Goal: Task Accomplishment & Management: Manage account settings

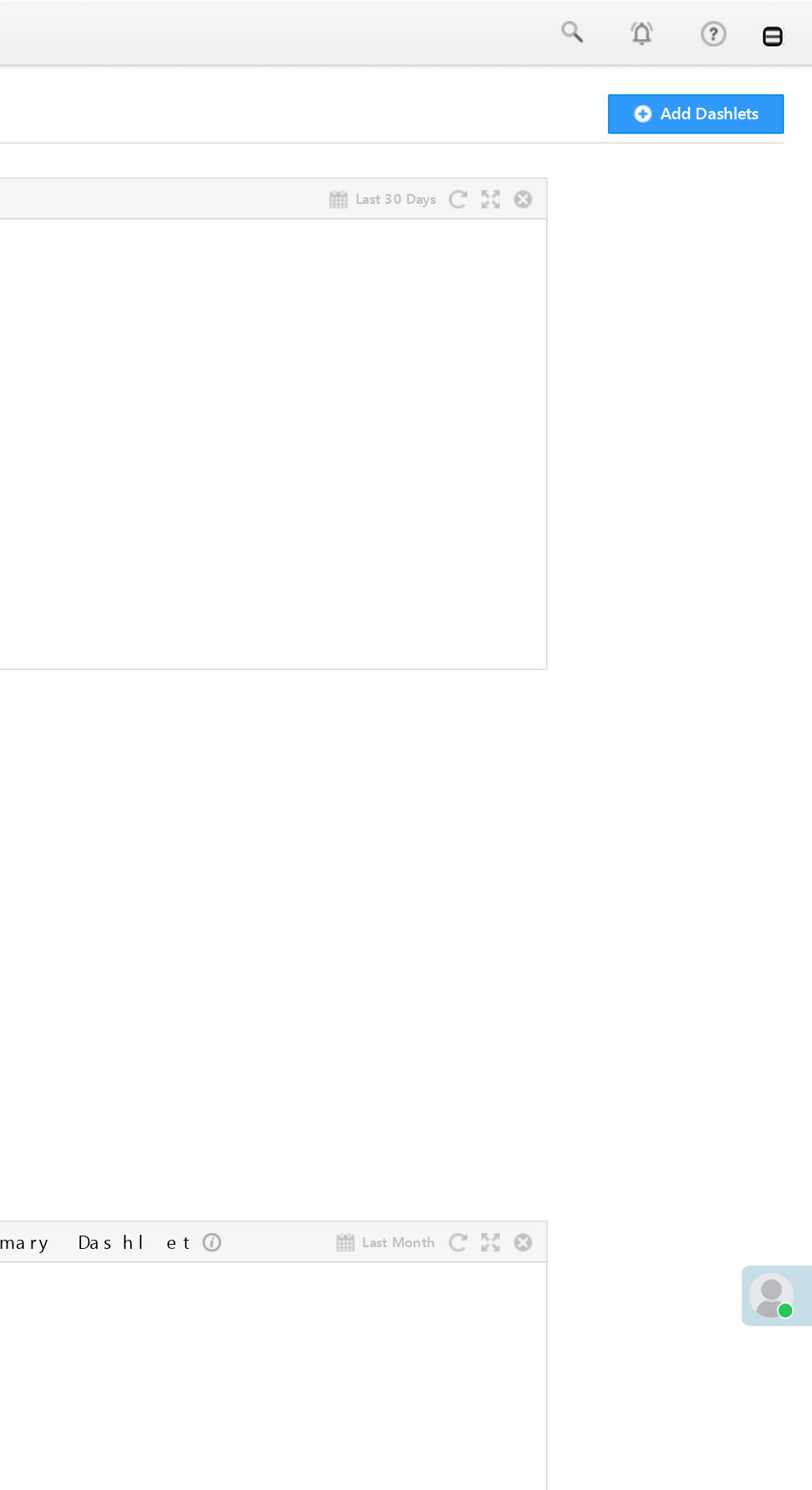
click at [786, 27] on link at bounding box center [789, 22] width 13 height 13
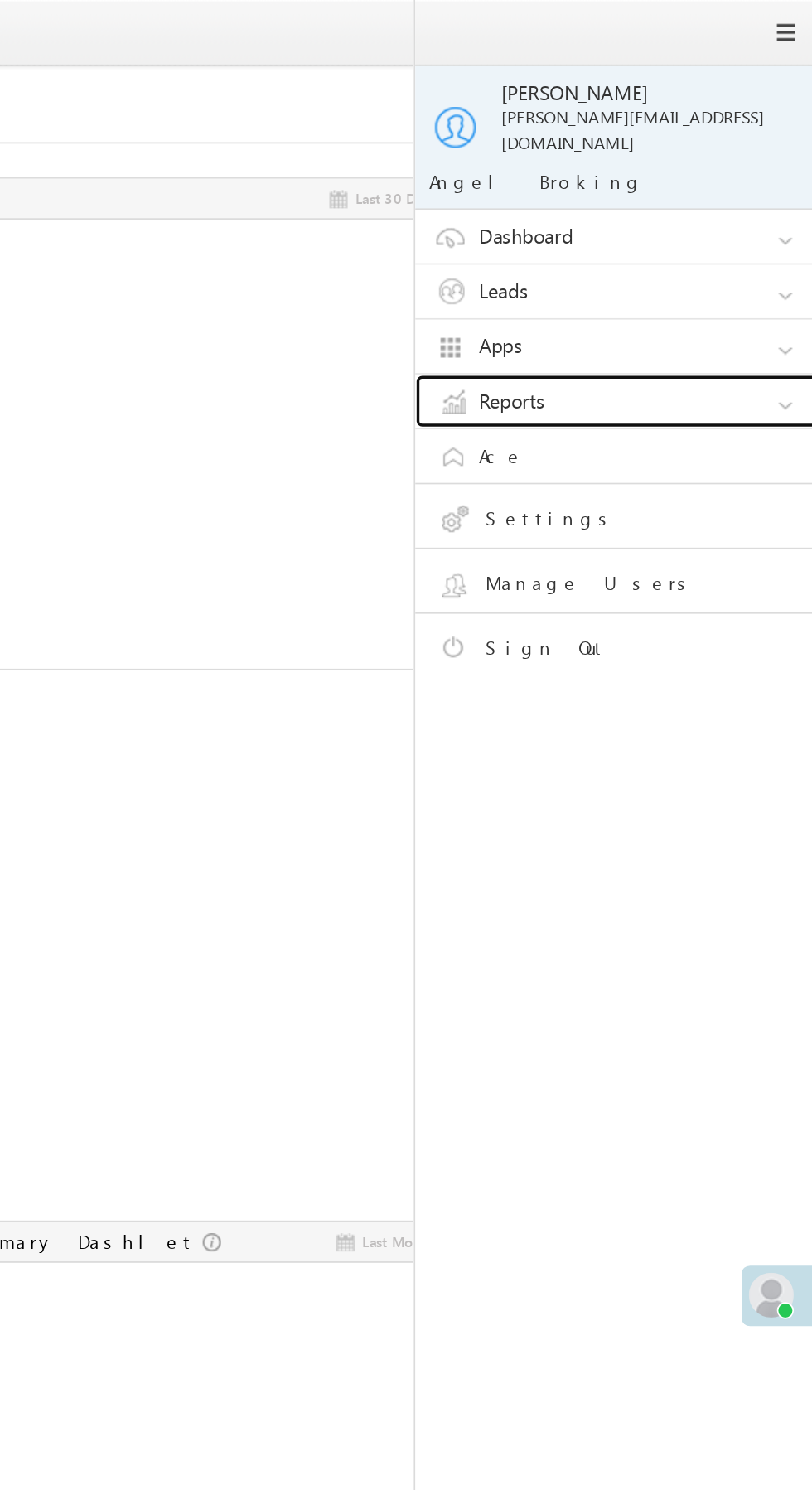
click at [704, 225] on link "Reports" at bounding box center [702, 236] width 249 height 32
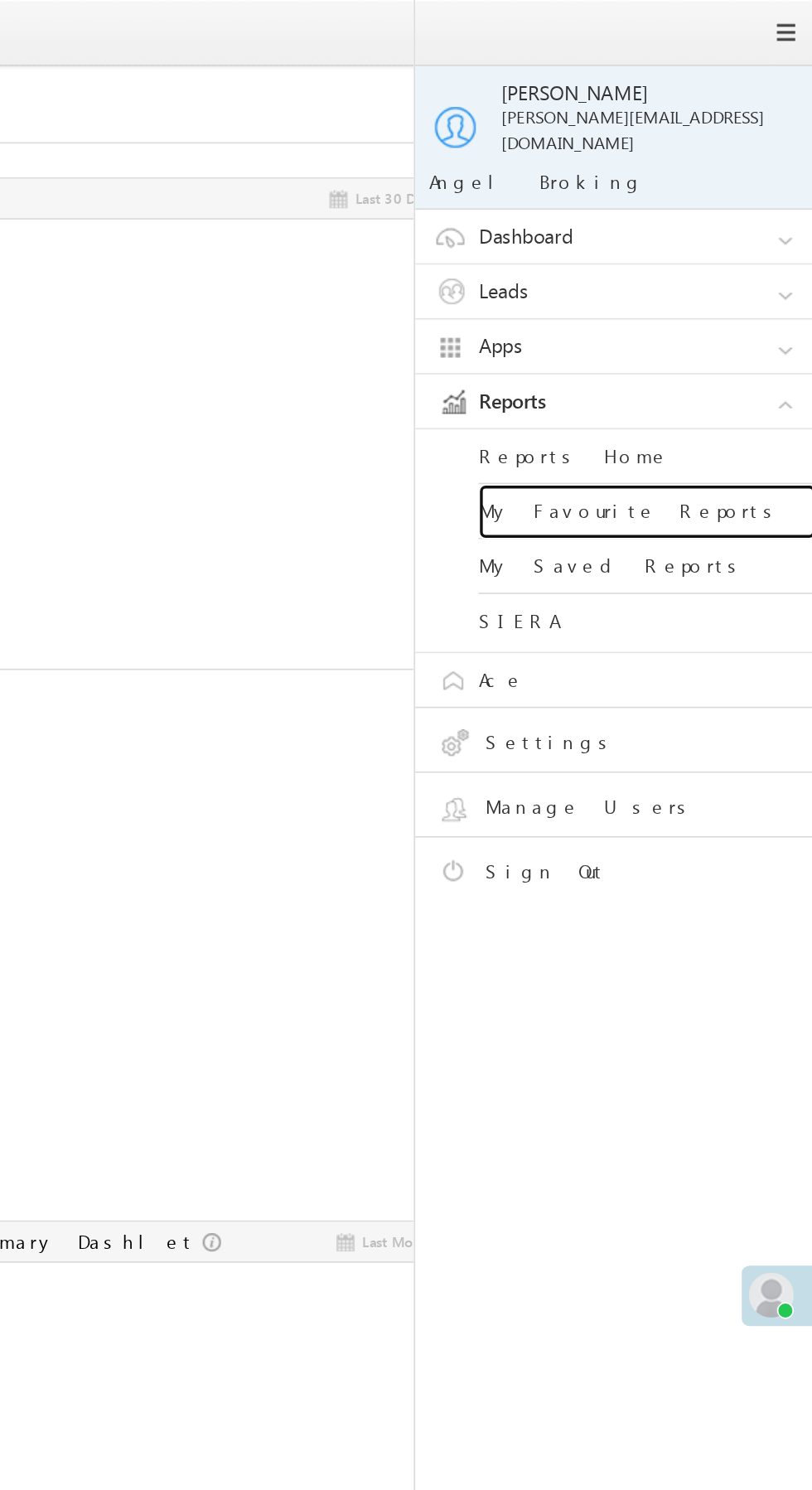
click at [737, 290] on link "My Favourite Reports" at bounding box center [715, 301] width 199 height 33
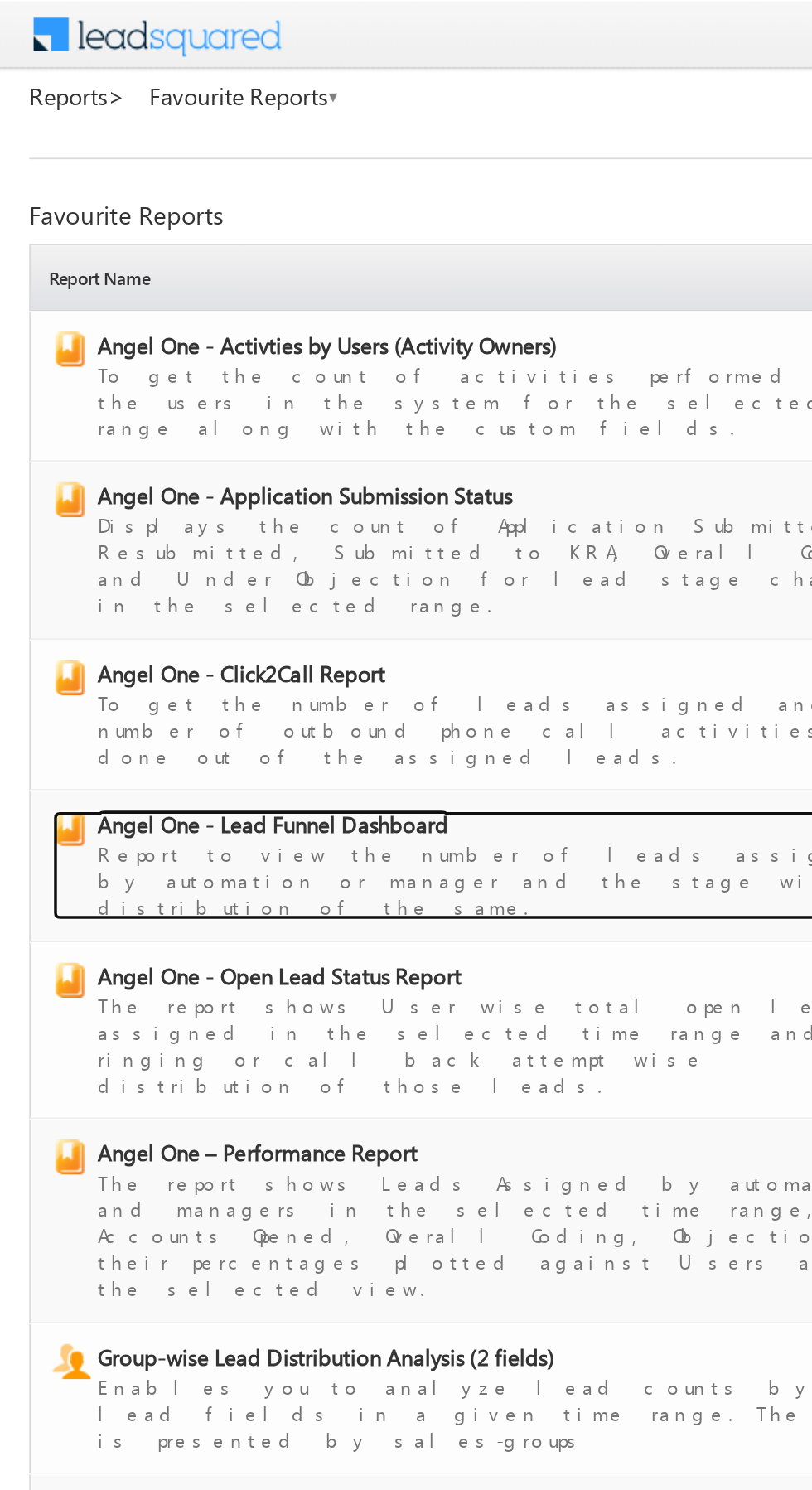
click at [182, 459] on span "Angel One - Lead Funnel Dashboard" at bounding box center [154, 468] width 199 height 17
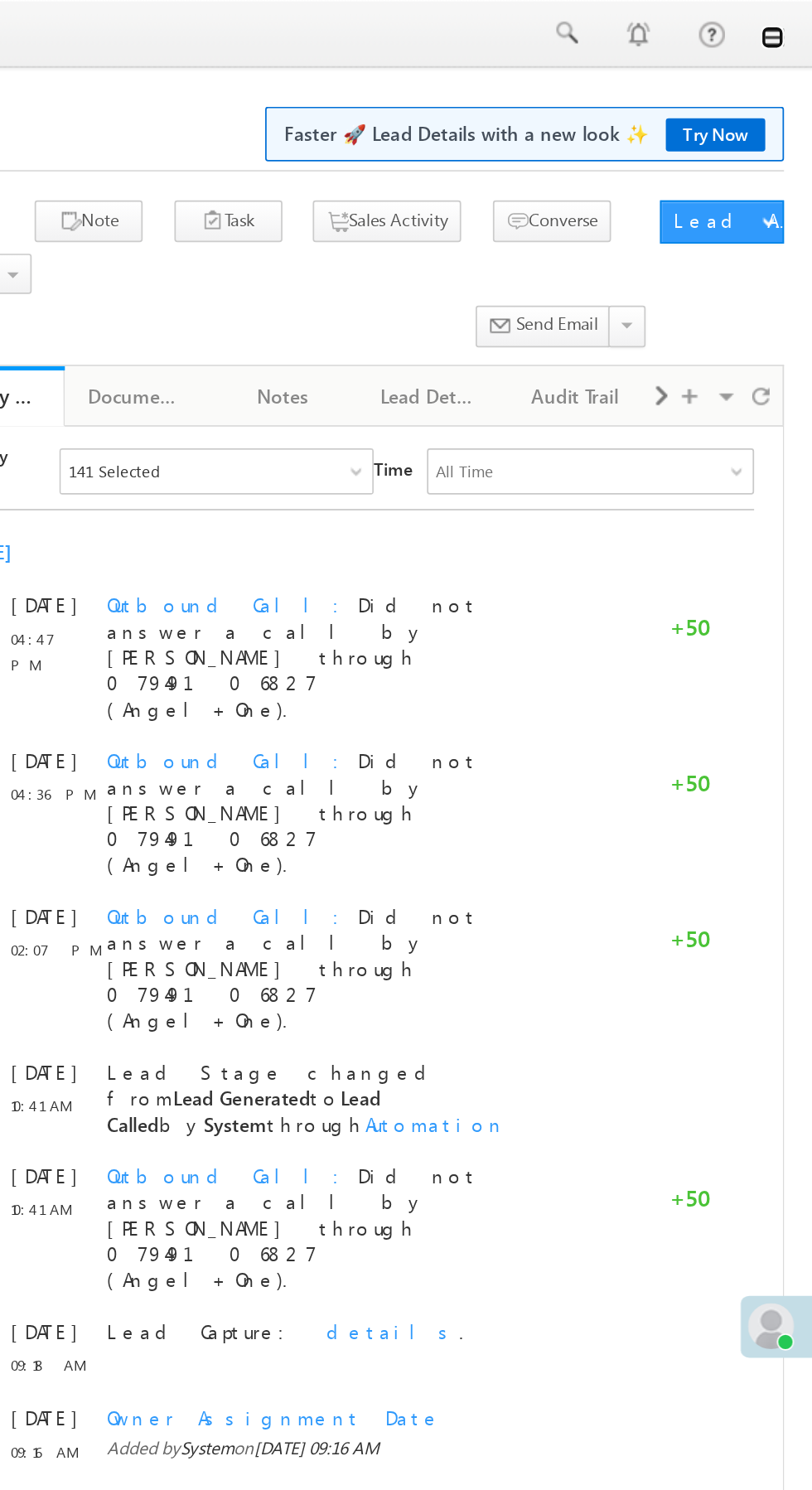
click at [794, 23] on link at bounding box center [789, 22] width 13 height 13
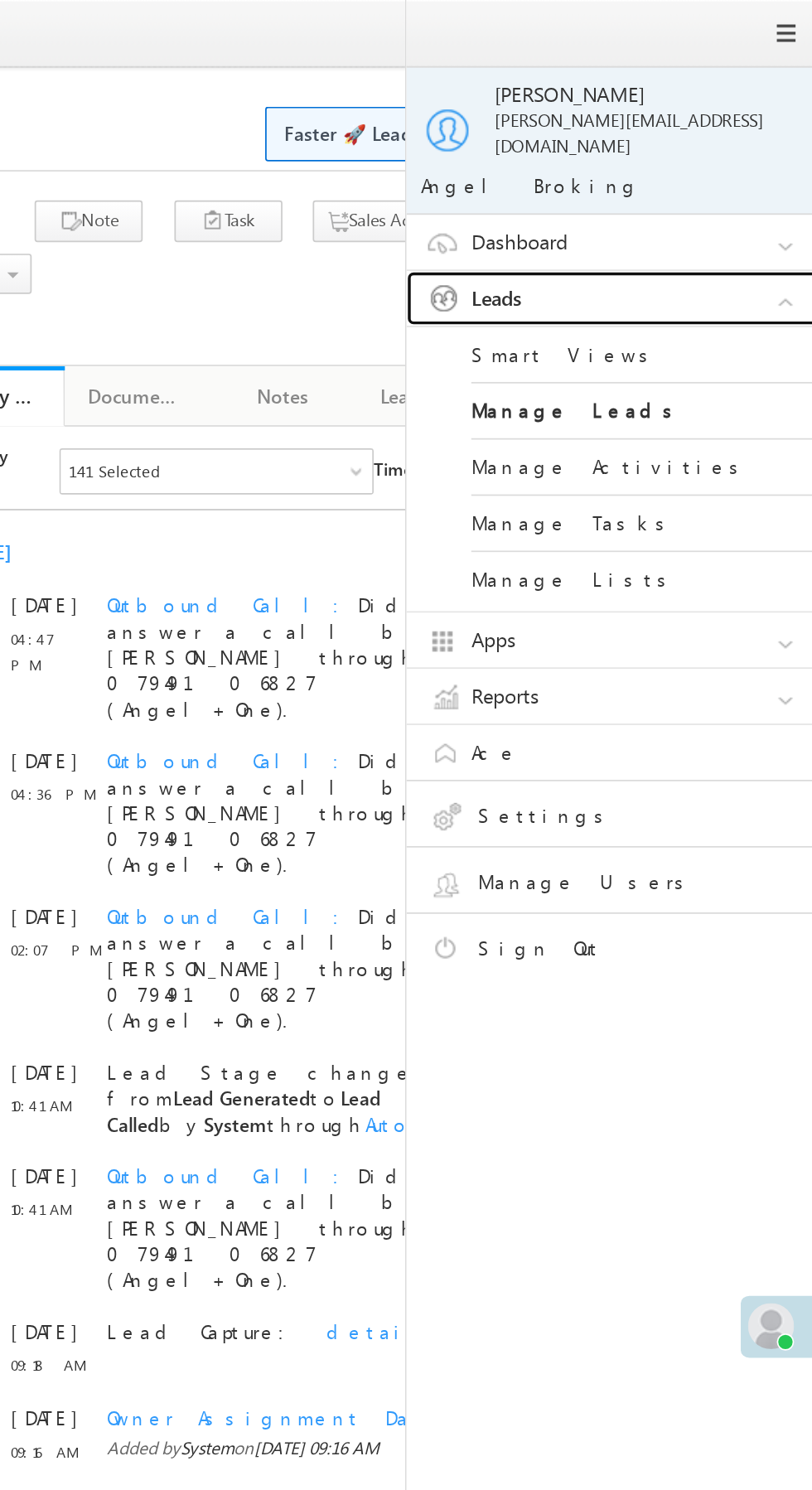
click at [731, 160] on link "Leads" at bounding box center [702, 172] width 249 height 32
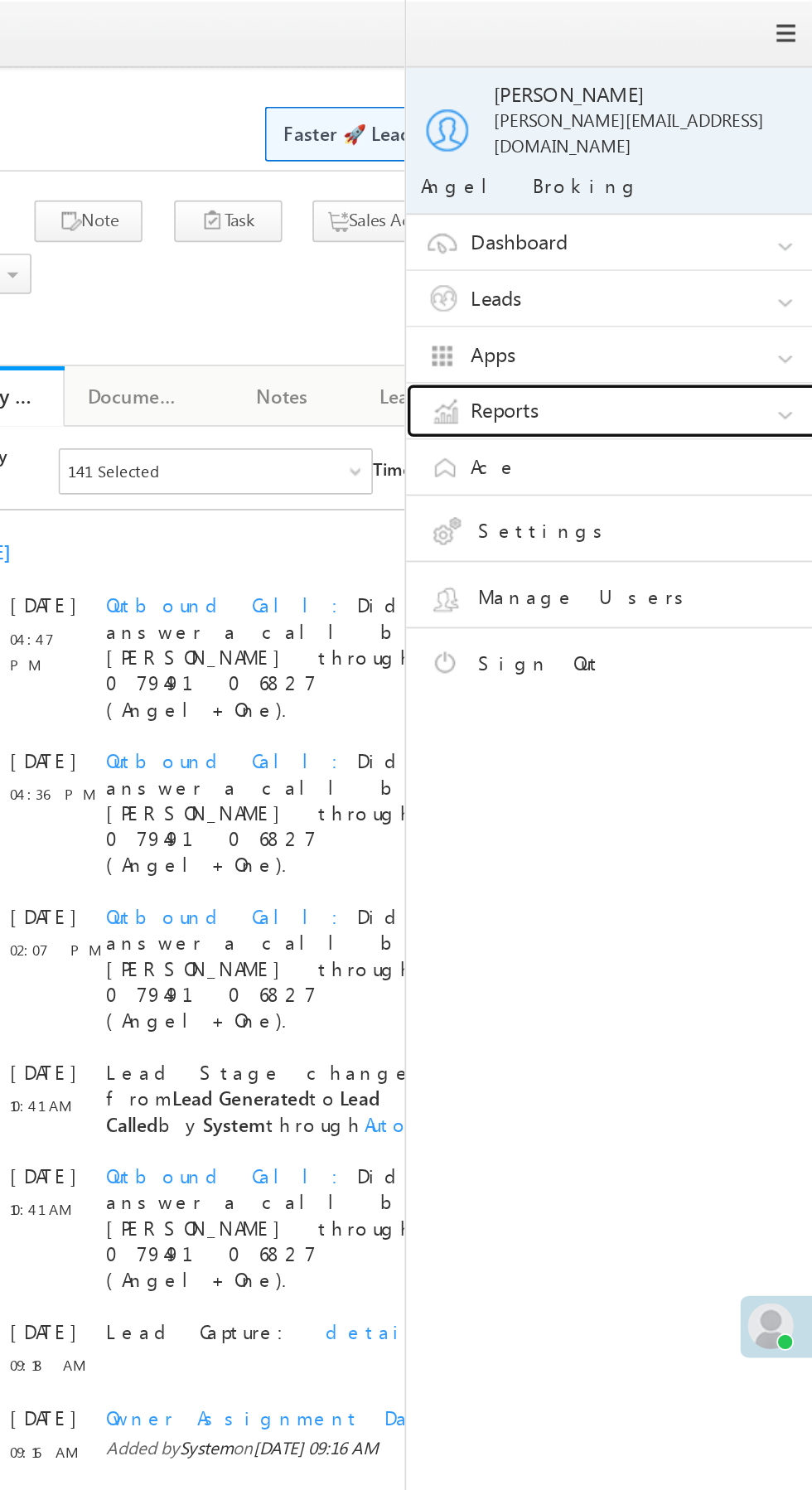
click at [704, 227] on link "Reports" at bounding box center [702, 236] width 249 height 32
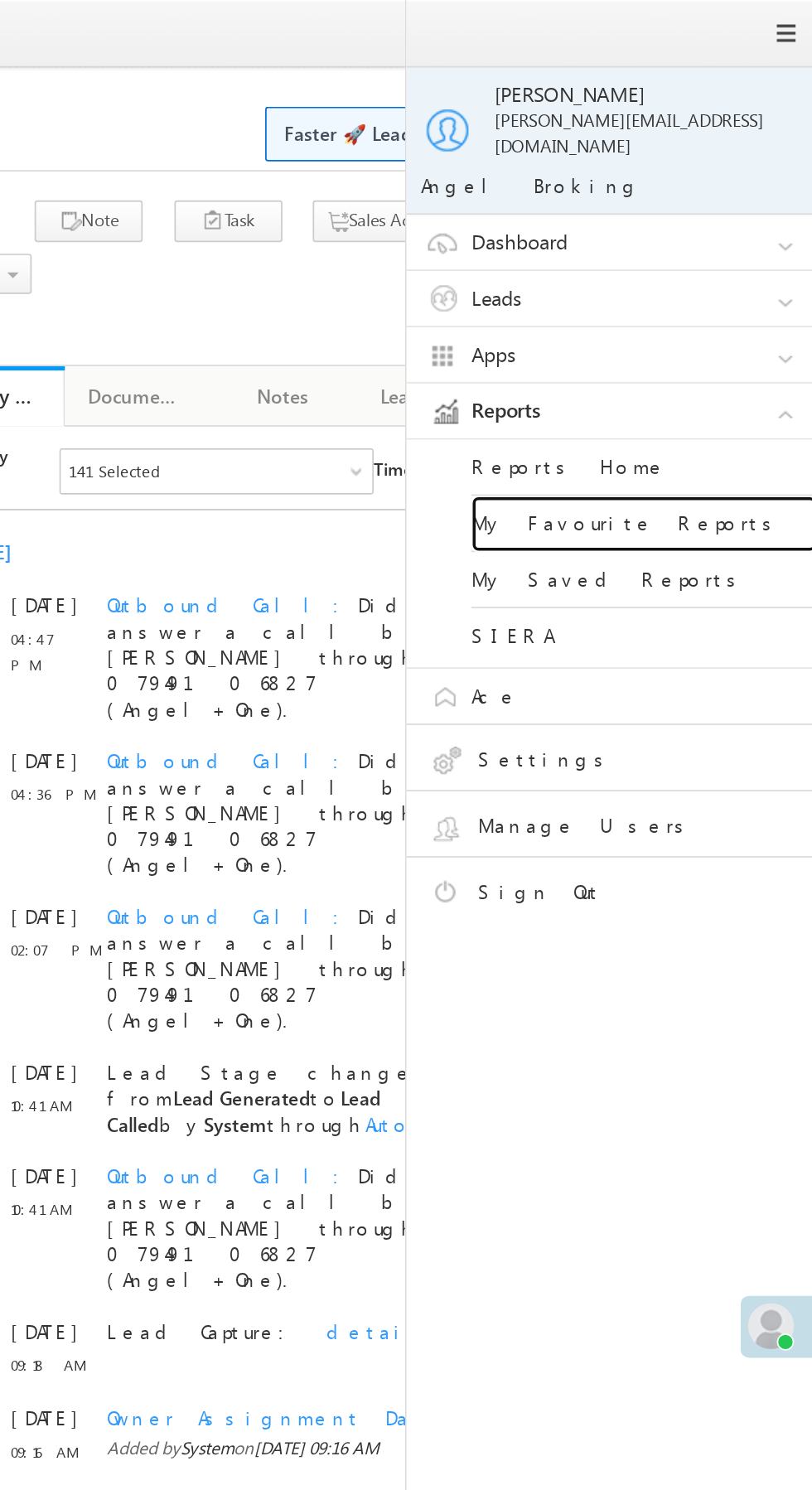
click at [735, 289] on link "My Favourite Reports" at bounding box center [715, 301] width 199 height 33
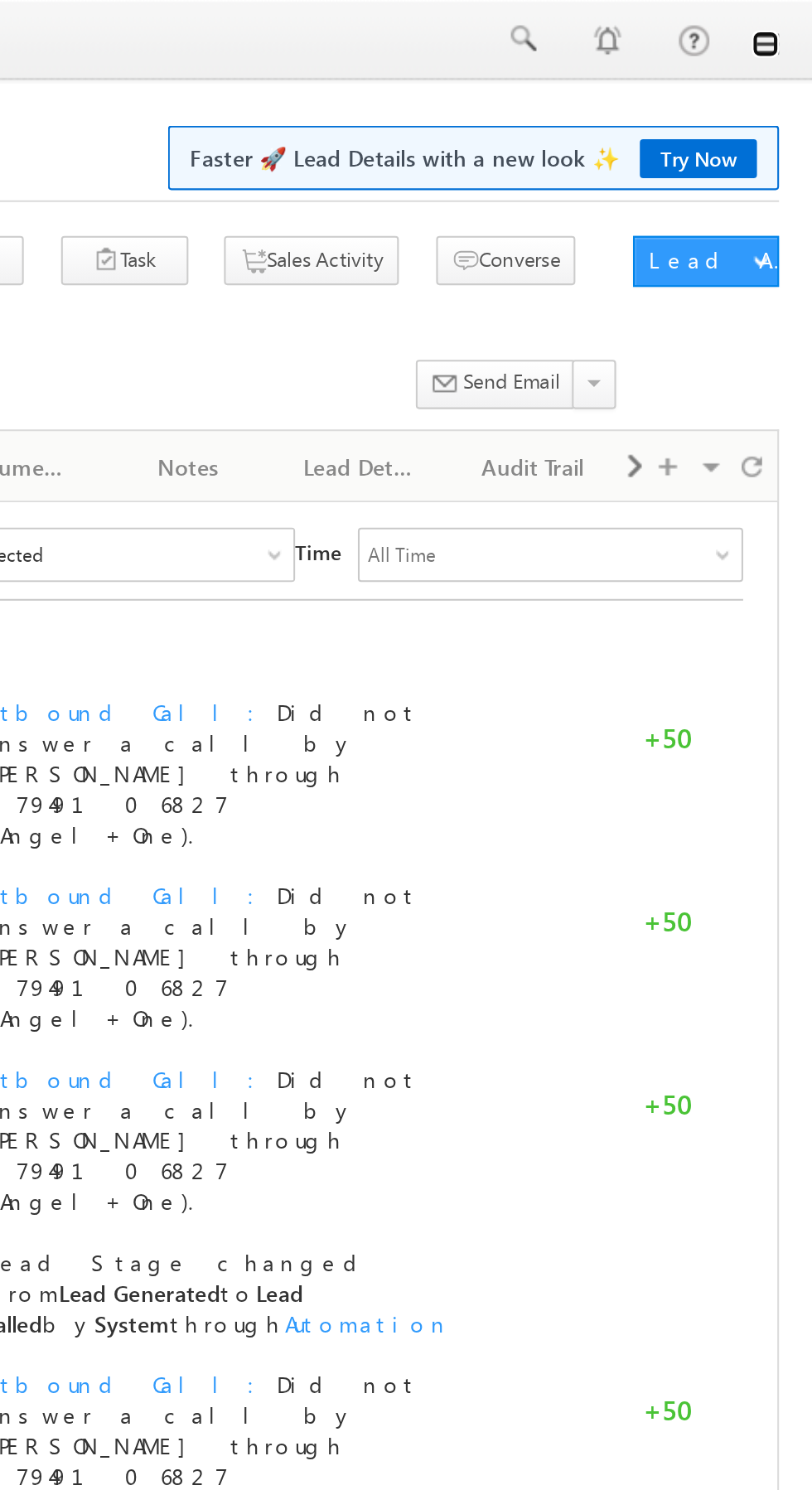
click at [794, 20] on link at bounding box center [789, 22] width 13 height 13
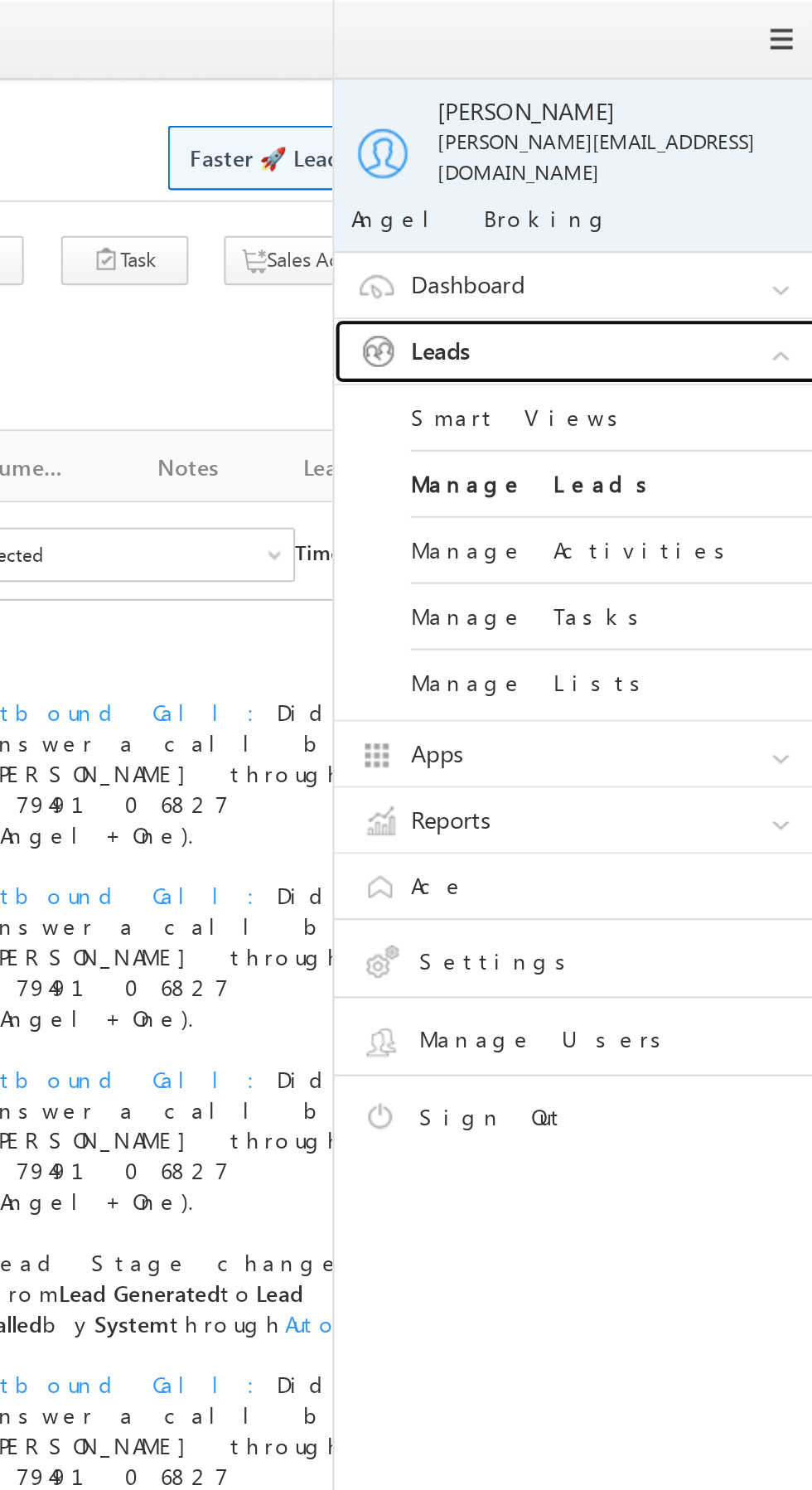
click at [728, 158] on link "Leads" at bounding box center [702, 172] width 249 height 32
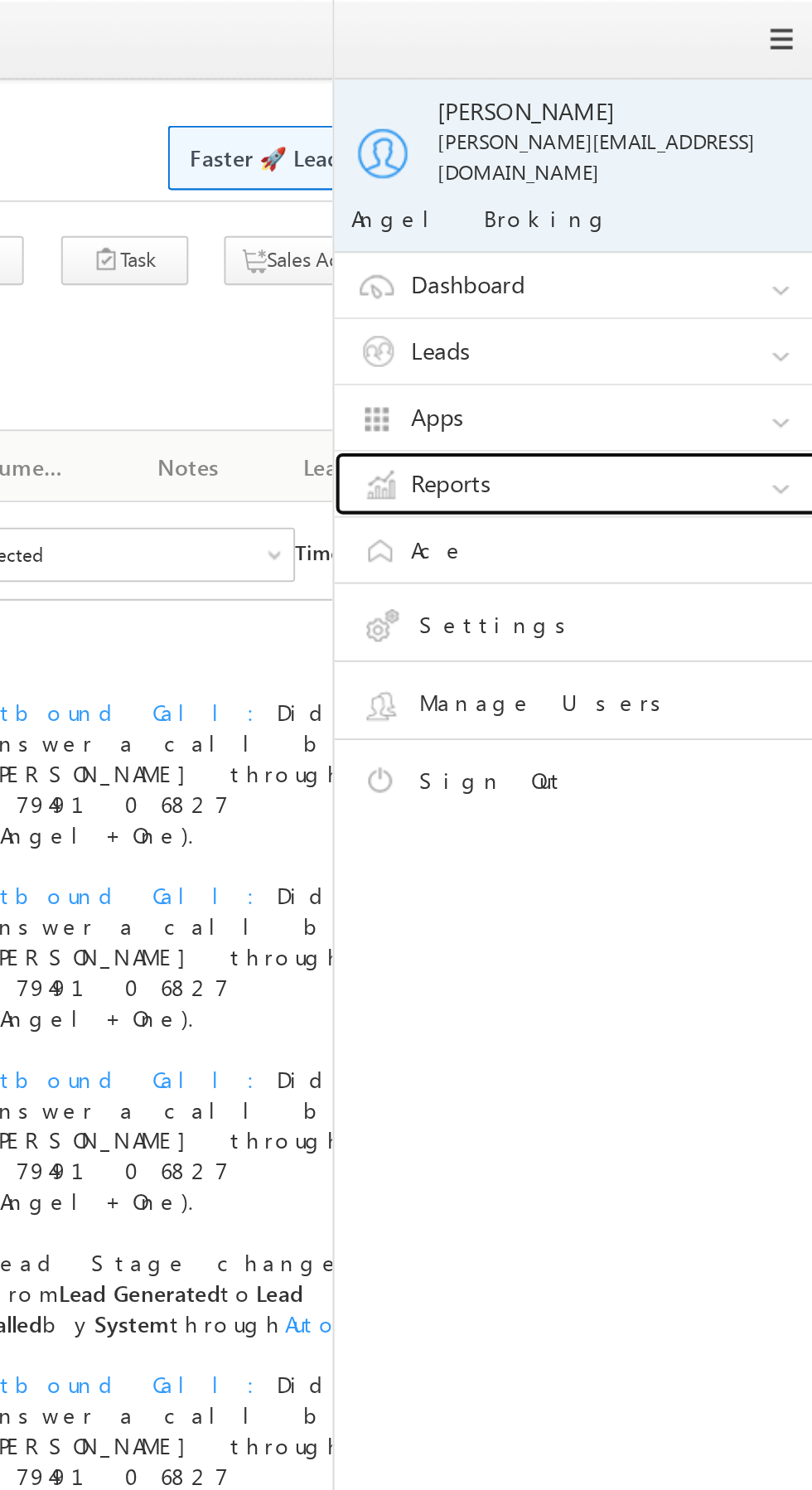
click at [702, 222] on link "Reports" at bounding box center [702, 236] width 249 height 32
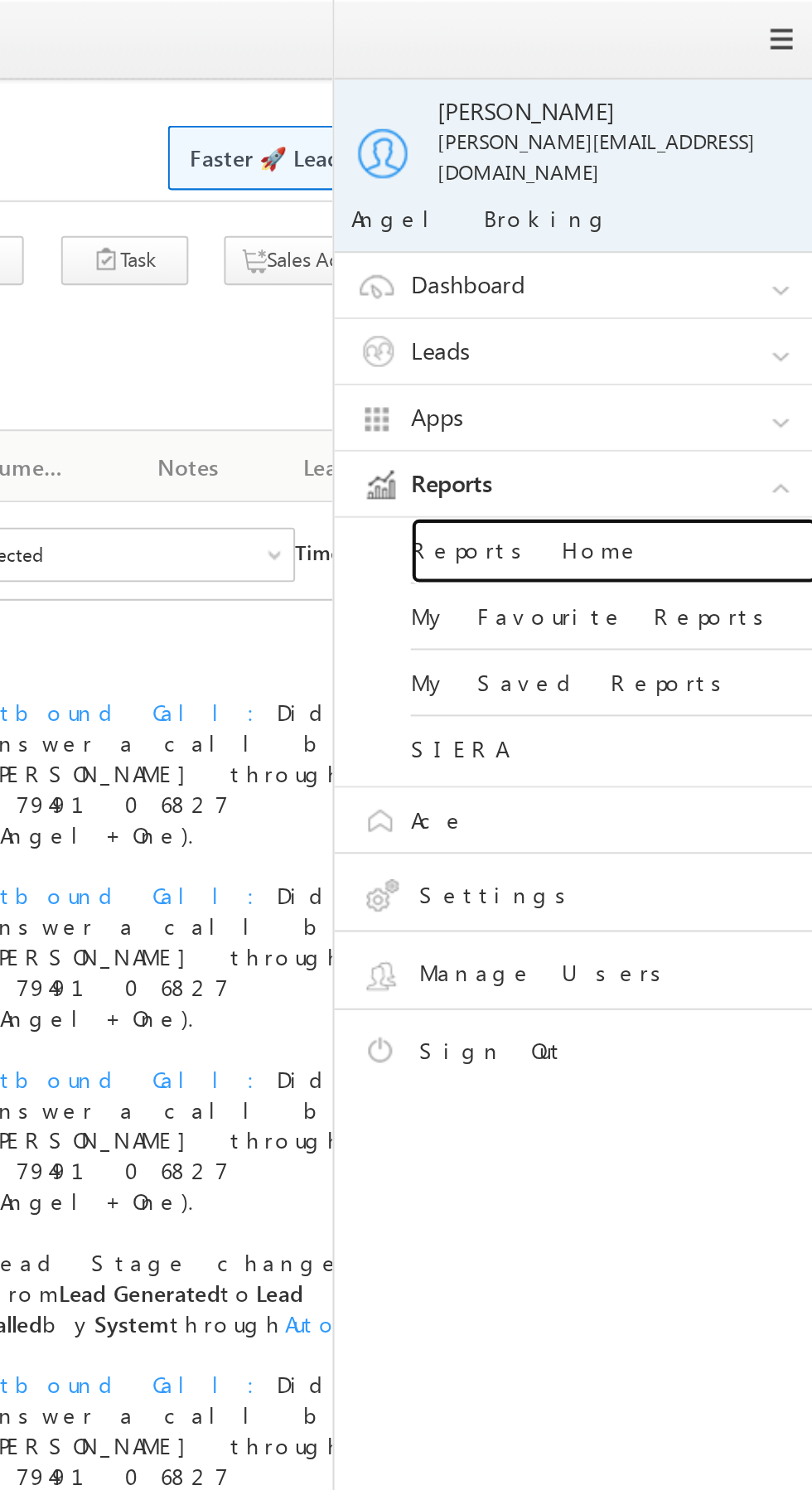
click at [702, 255] on link "Reports Home" at bounding box center [715, 269] width 199 height 33
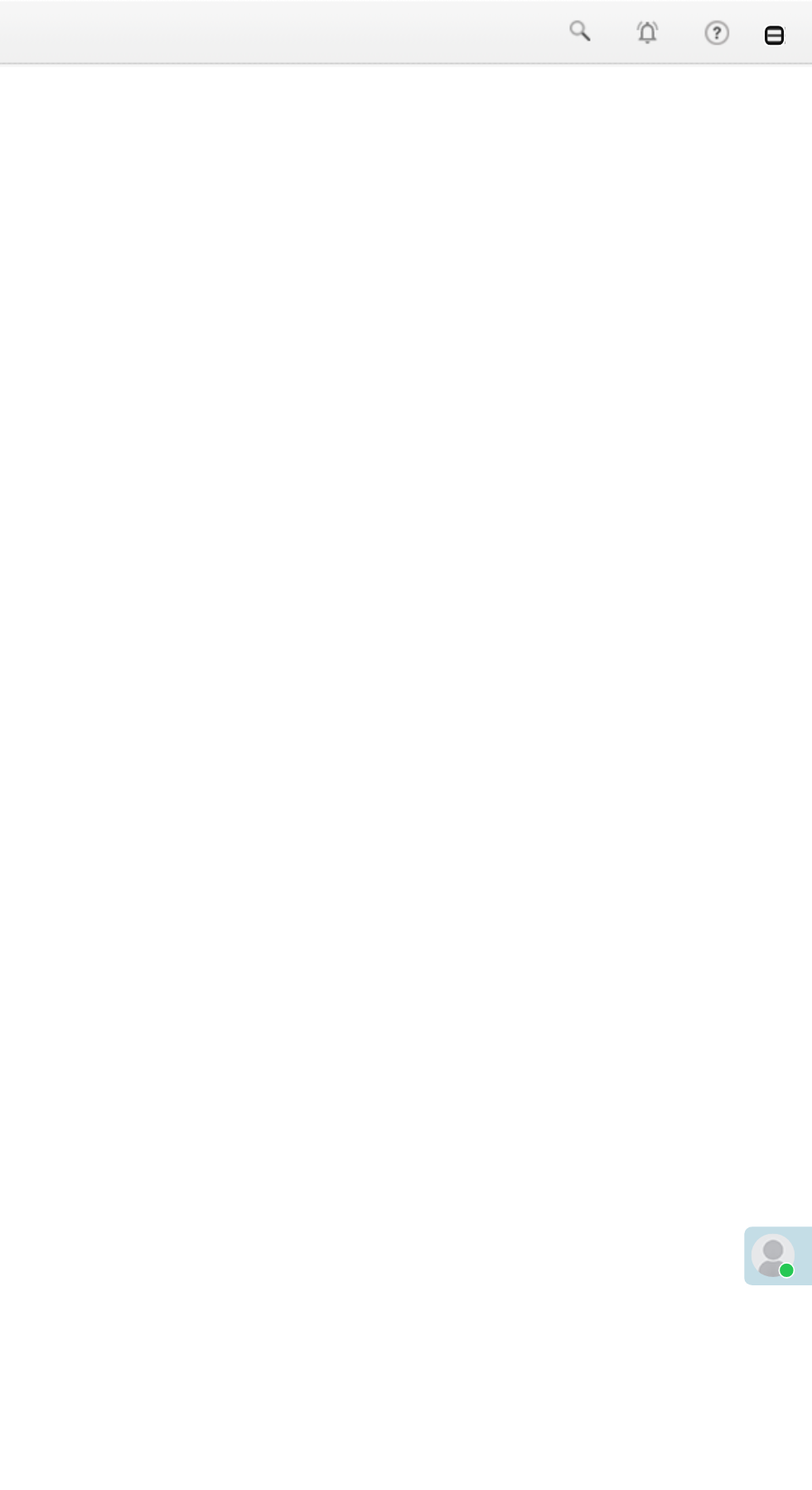
click at [794, 23] on link at bounding box center [789, 22] width 13 height 13
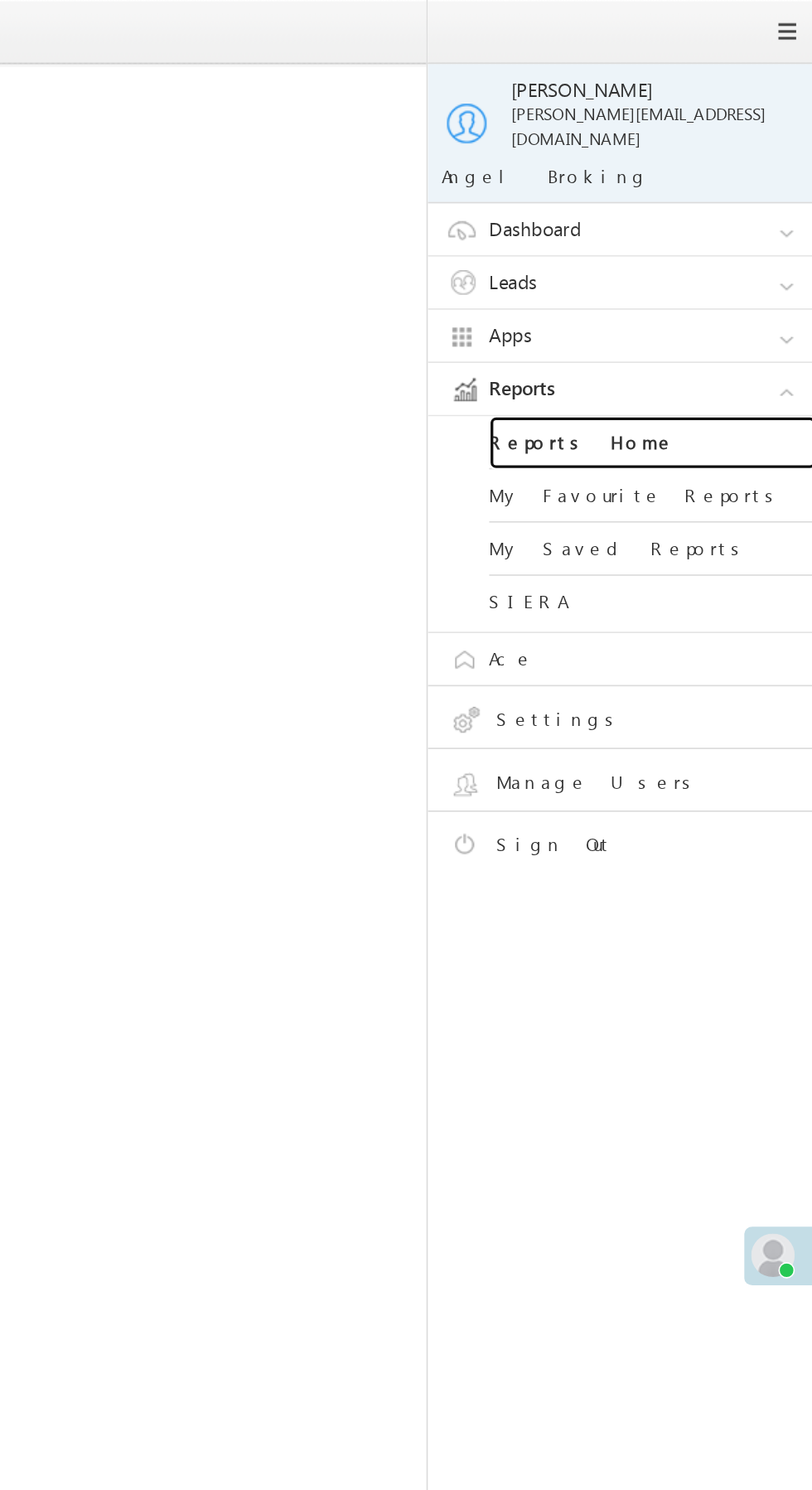
click at [720, 262] on link "Reports Home" at bounding box center [715, 269] width 199 height 33
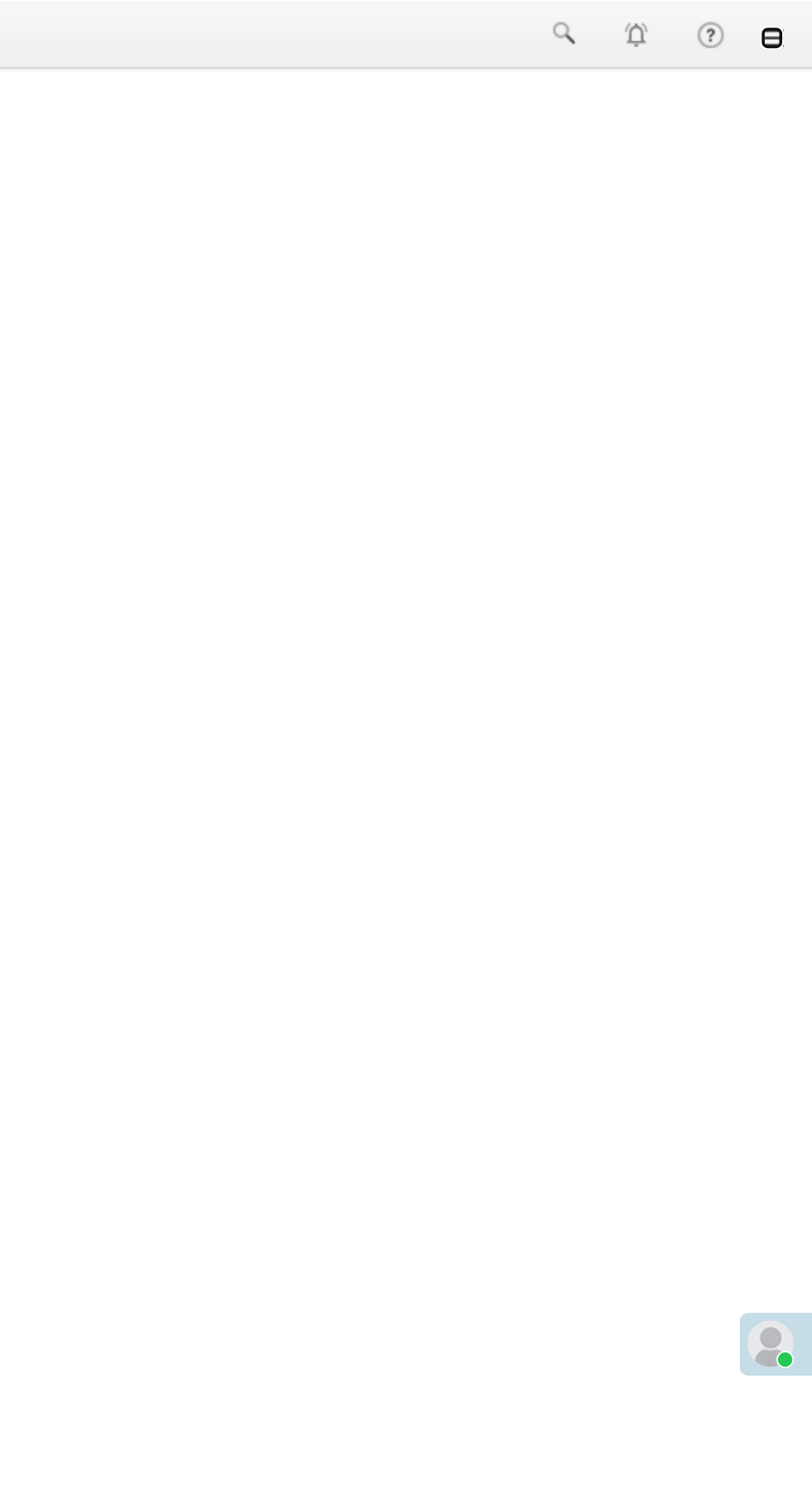
click at [789, 22] on link at bounding box center [789, 22] width 13 height 13
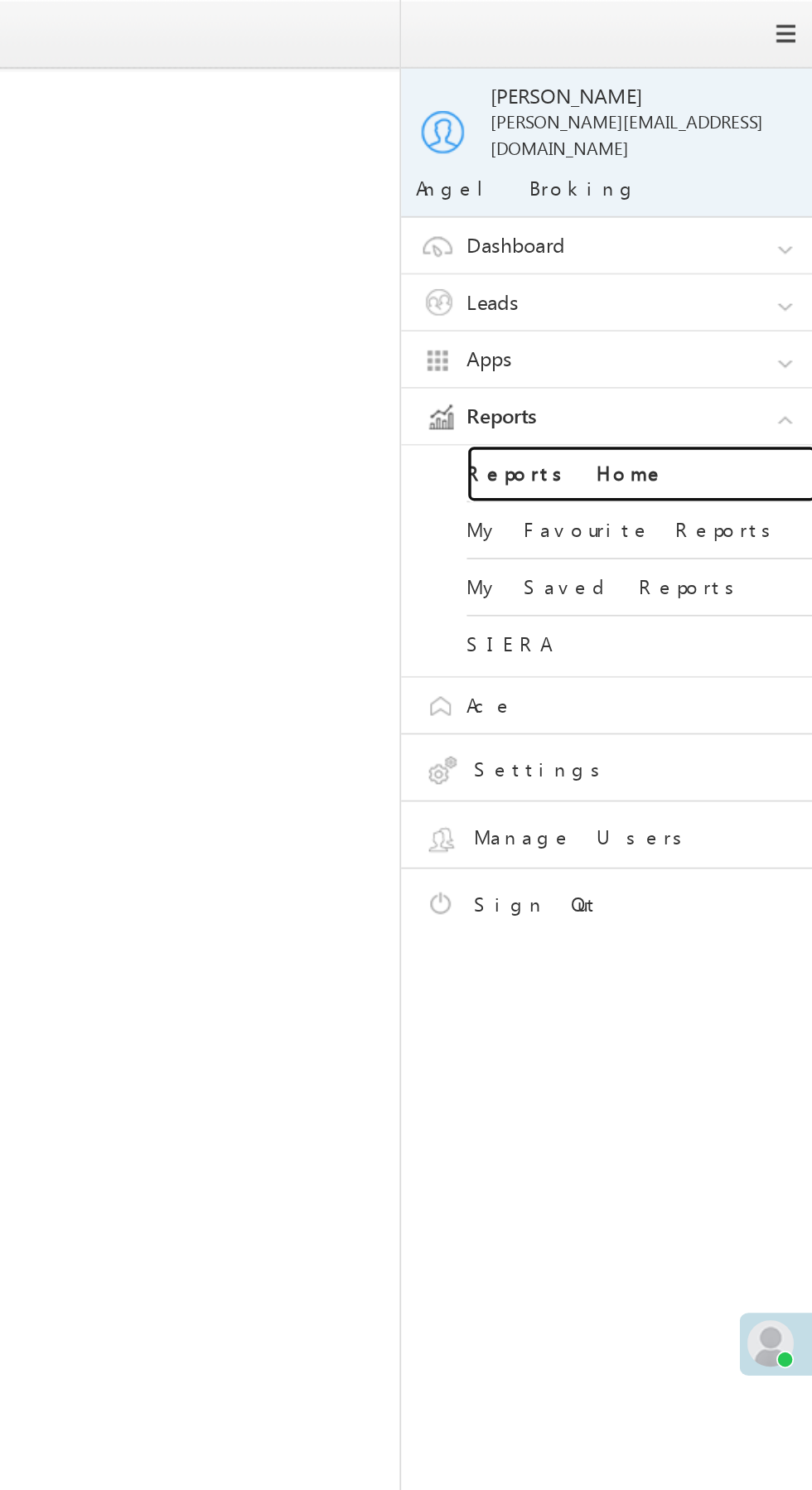
click at [729, 256] on link "Reports Home" at bounding box center [715, 269] width 199 height 33
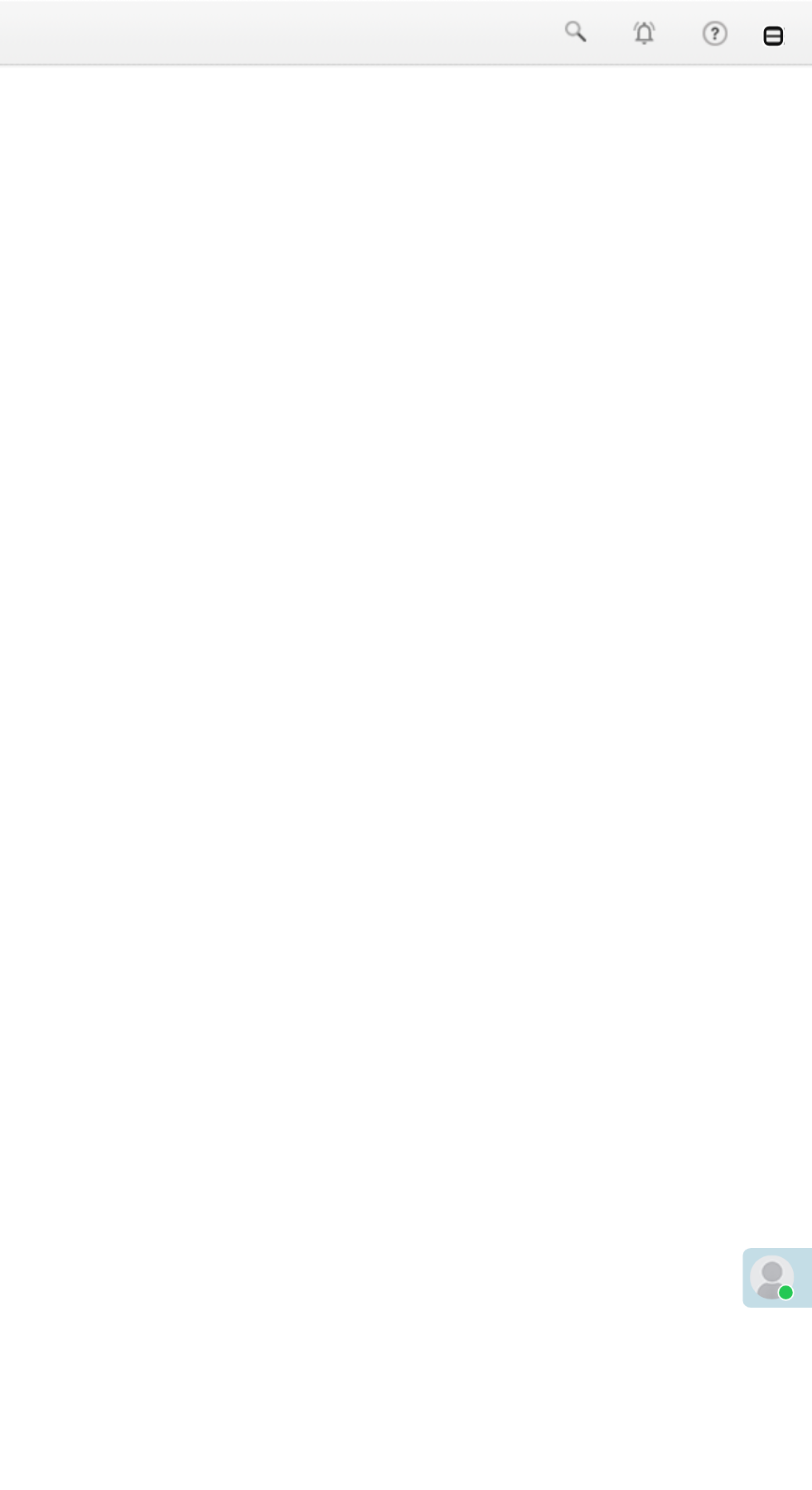
click at [789, 27] on link at bounding box center [789, 22] width 13 height 13
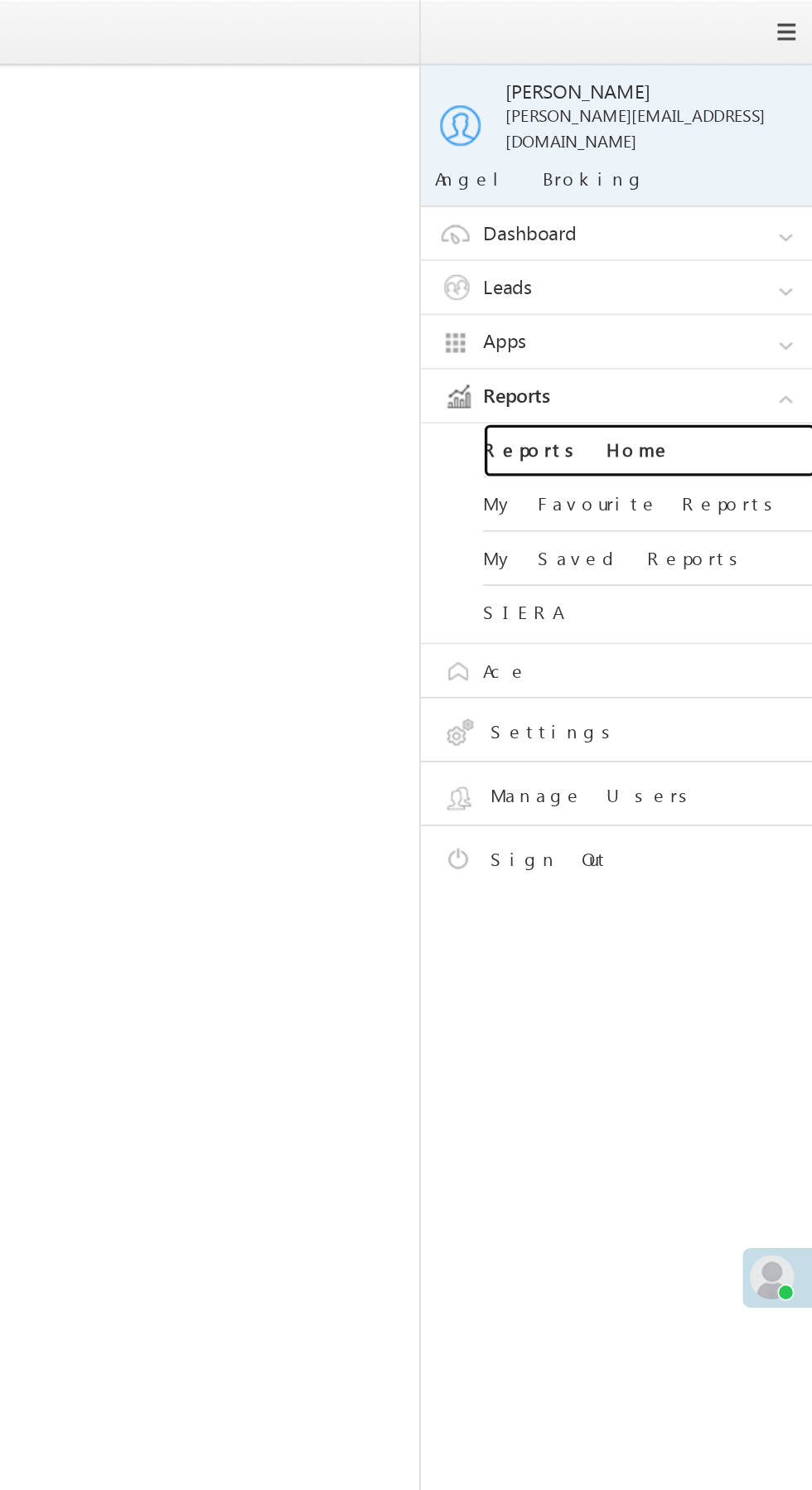
click at [731, 253] on link "Reports Home" at bounding box center [715, 269] width 199 height 33
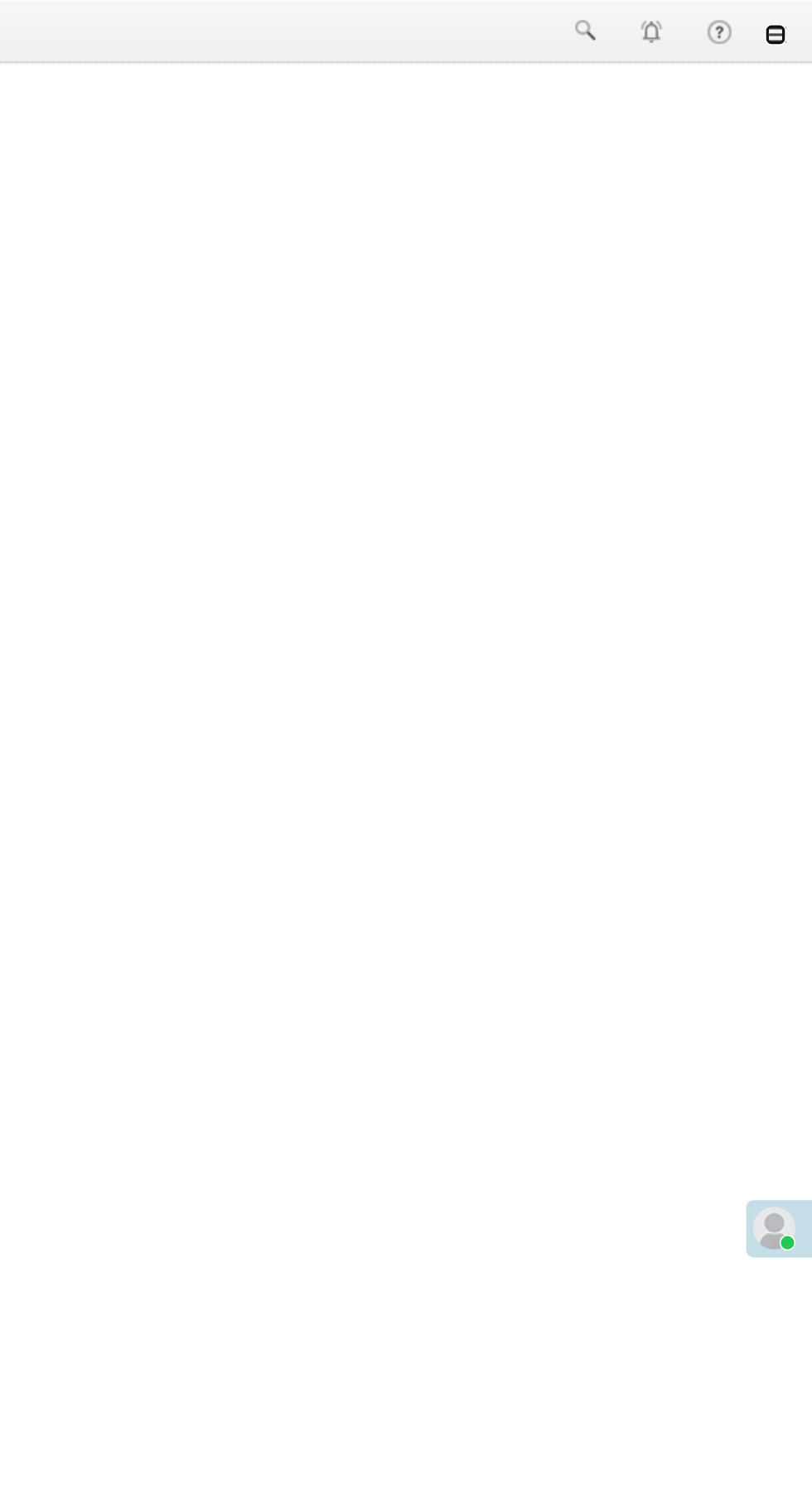
click at [792, 24] on link at bounding box center [789, 22] width 13 height 13
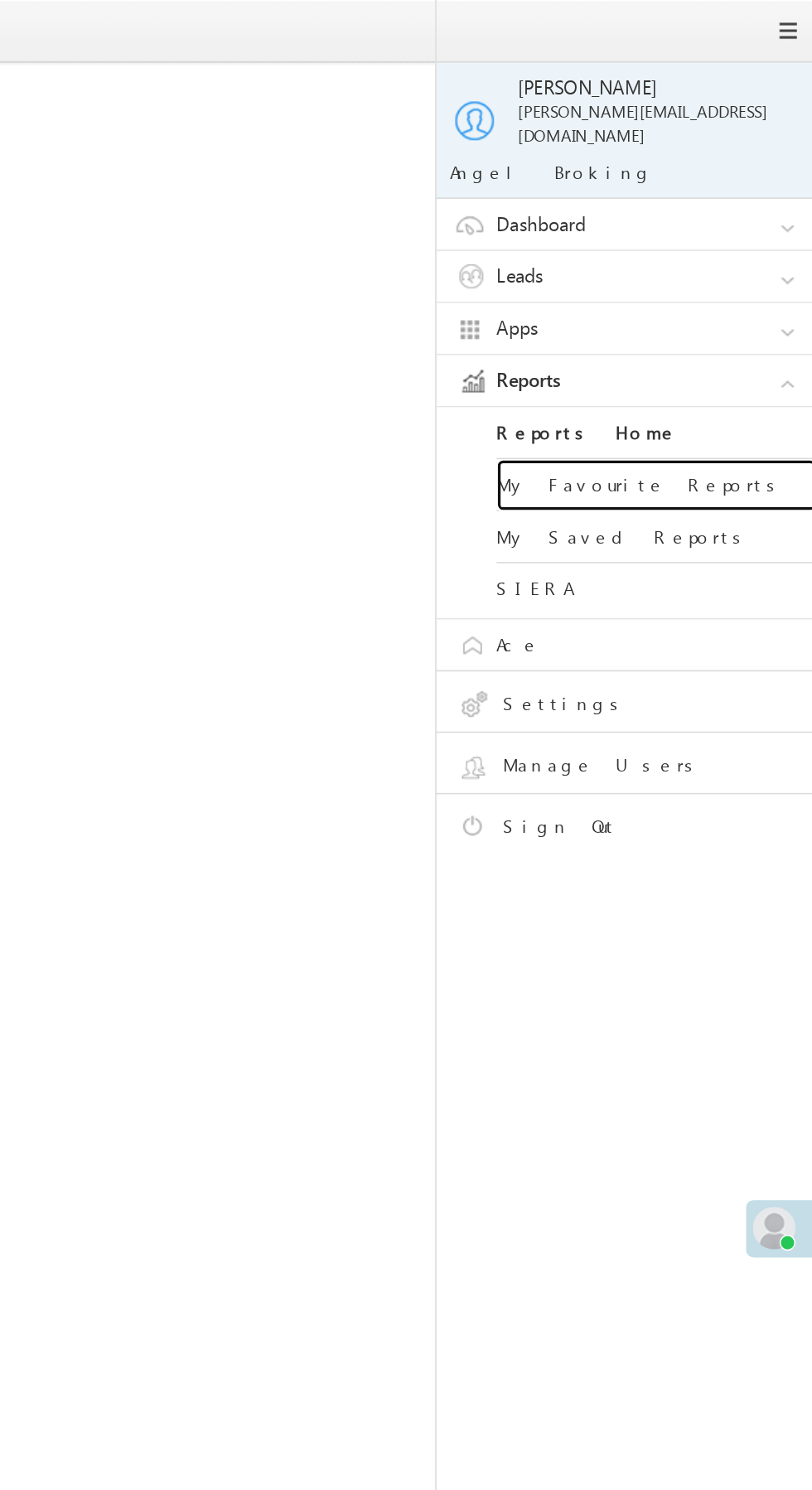
click at [746, 291] on link "My Favourite Reports" at bounding box center [715, 301] width 199 height 33
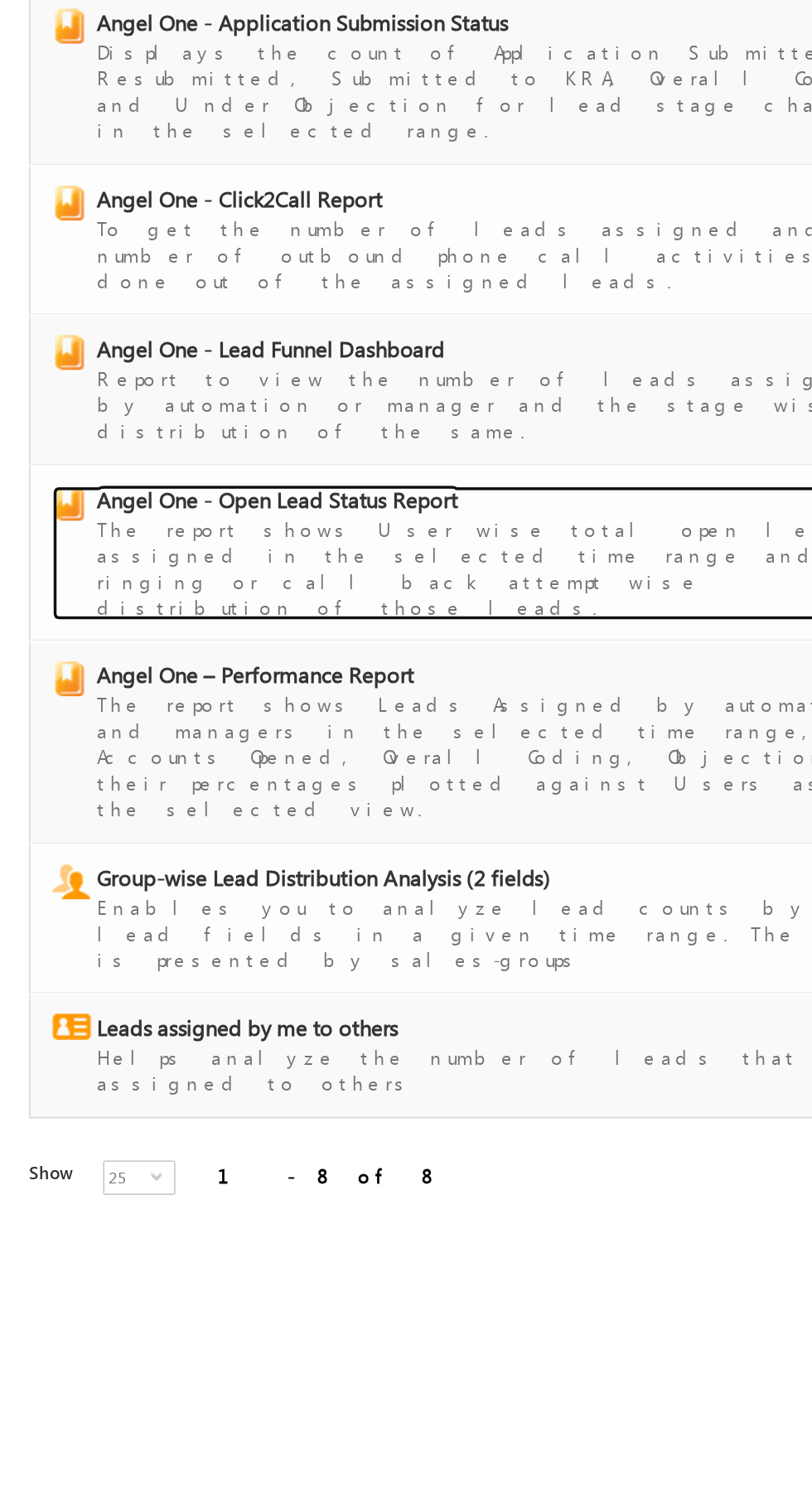
click at [206, 546] on span "Angel One - Open Lead Status Report" at bounding box center [158, 554] width 206 height 17
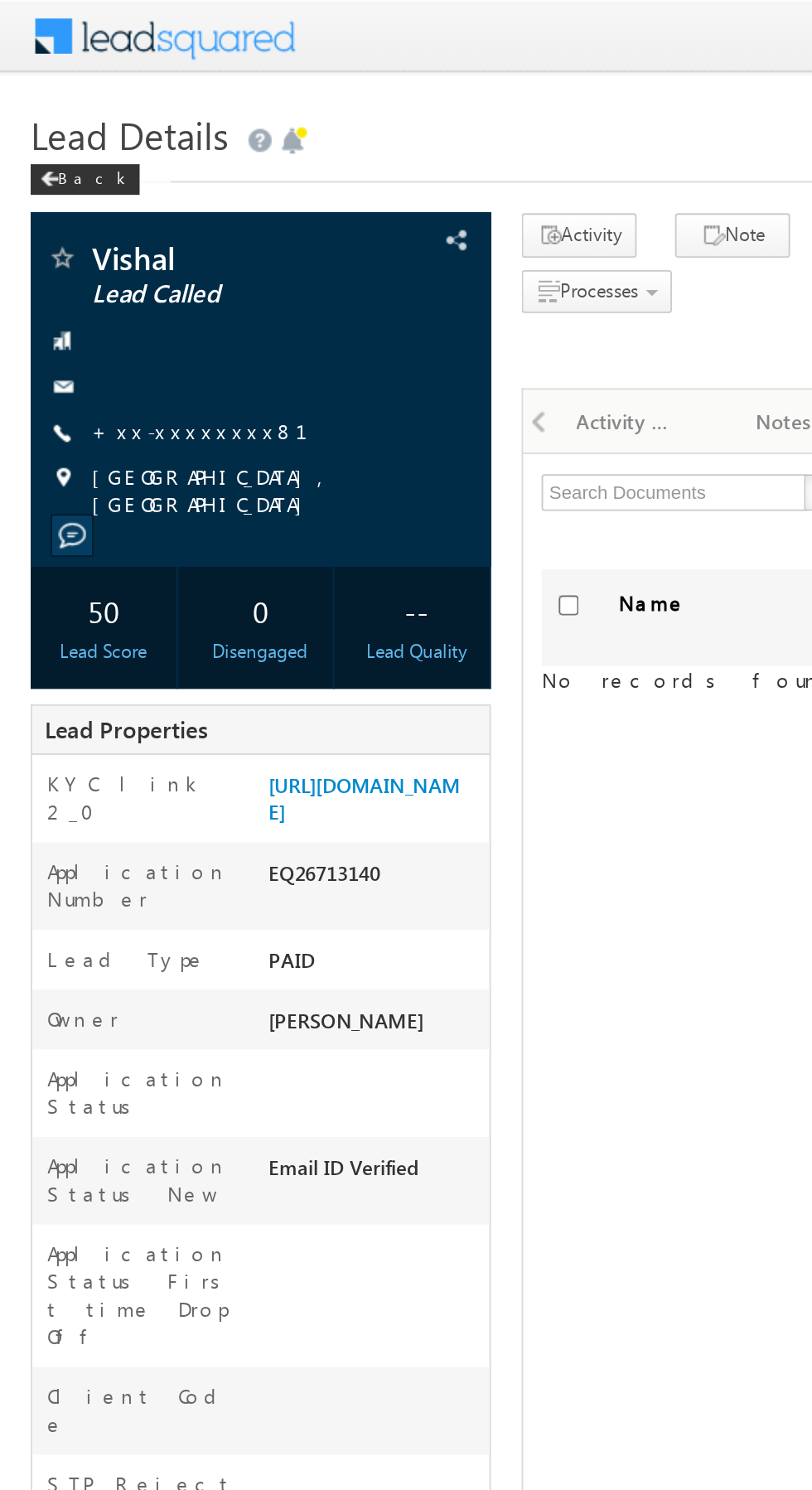
click at [102, 238] on link "+xx-xxxxxxxx81" at bounding box center [117, 232] width 137 height 14
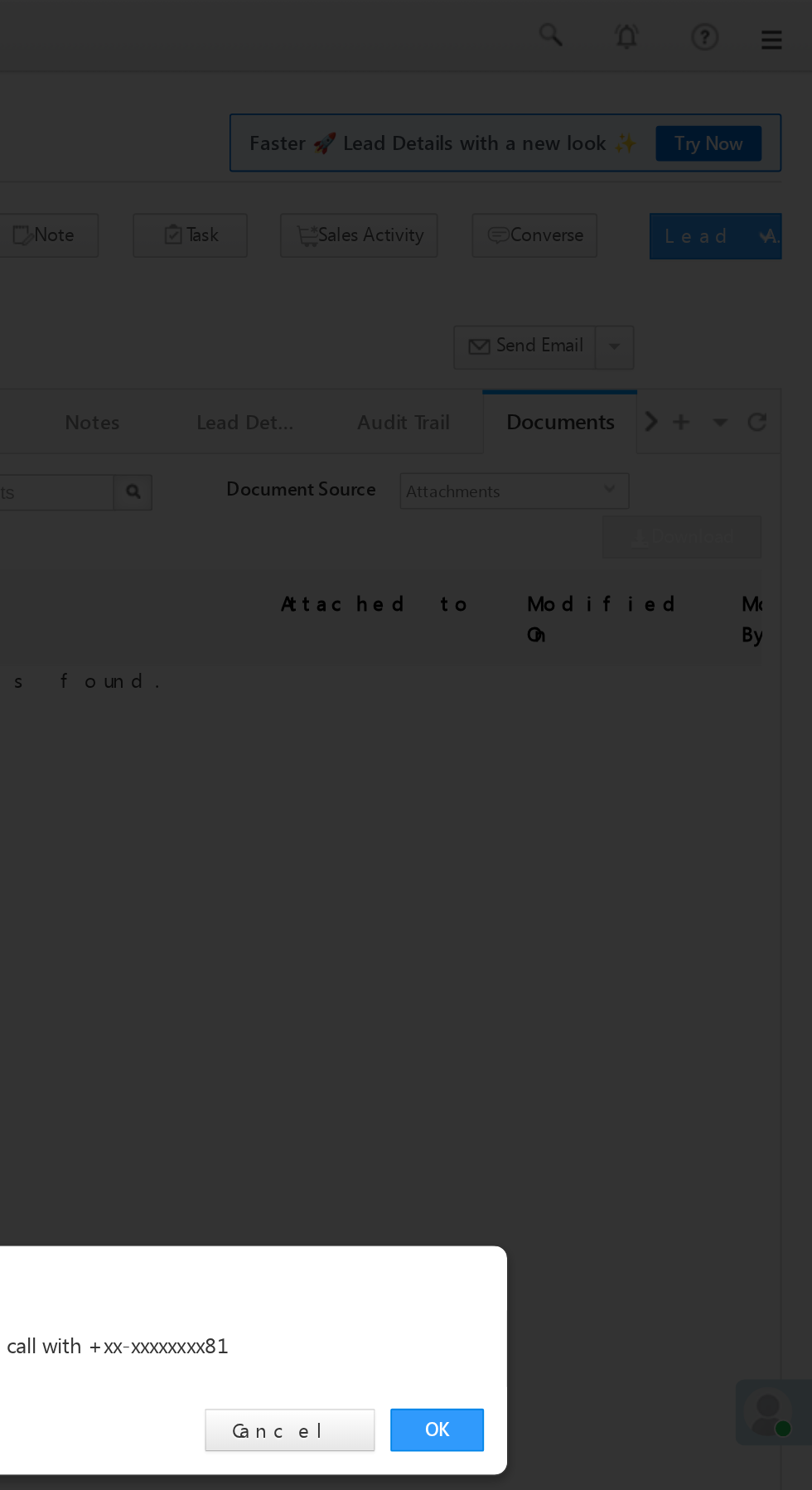
click at [612, 777] on link "OK" at bounding box center [609, 773] width 50 height 23
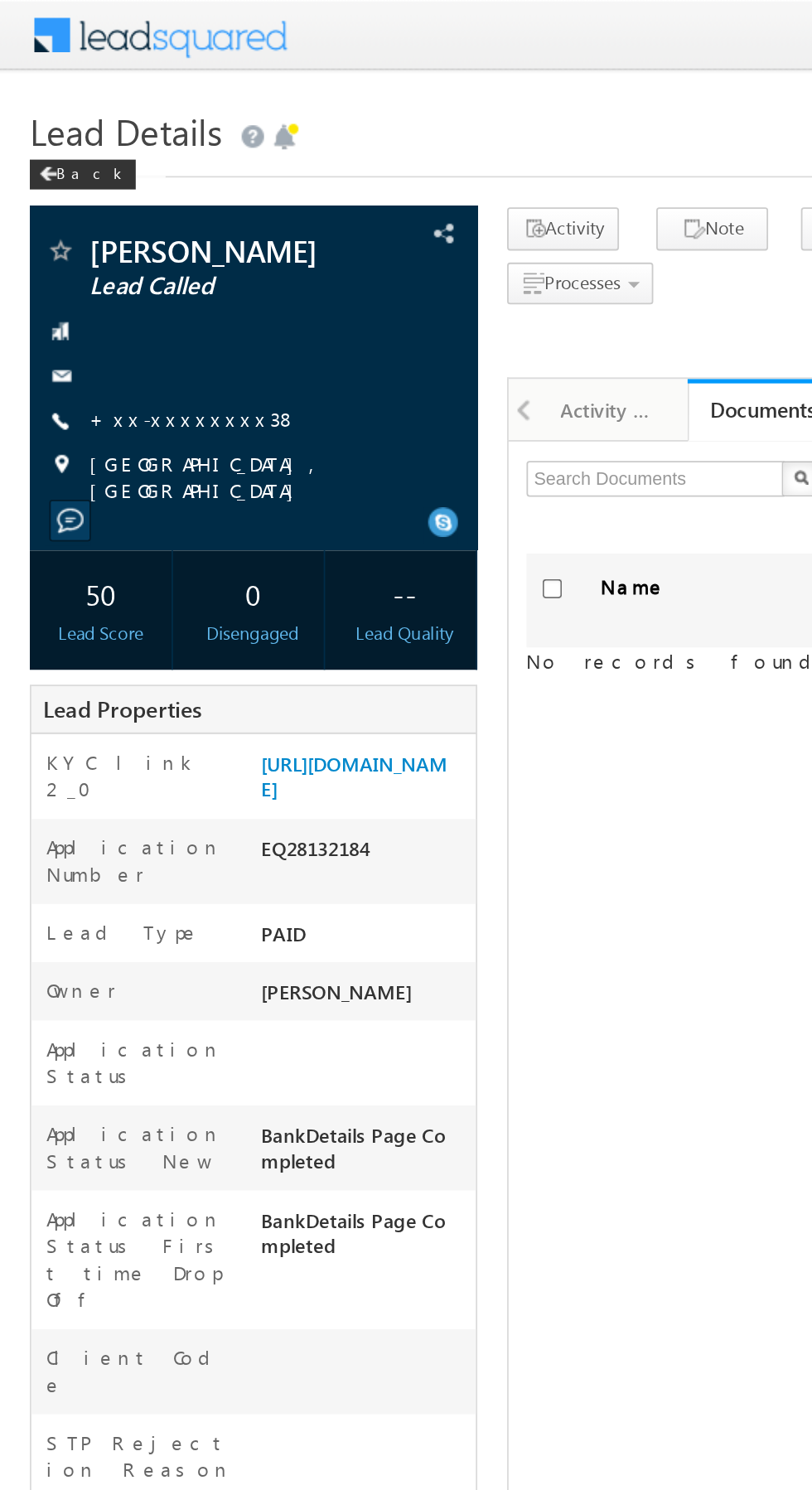
click at [106, 234] on link "+xx-xxxxxxxx38" at bounding box center [107, 232] width 116 height 14
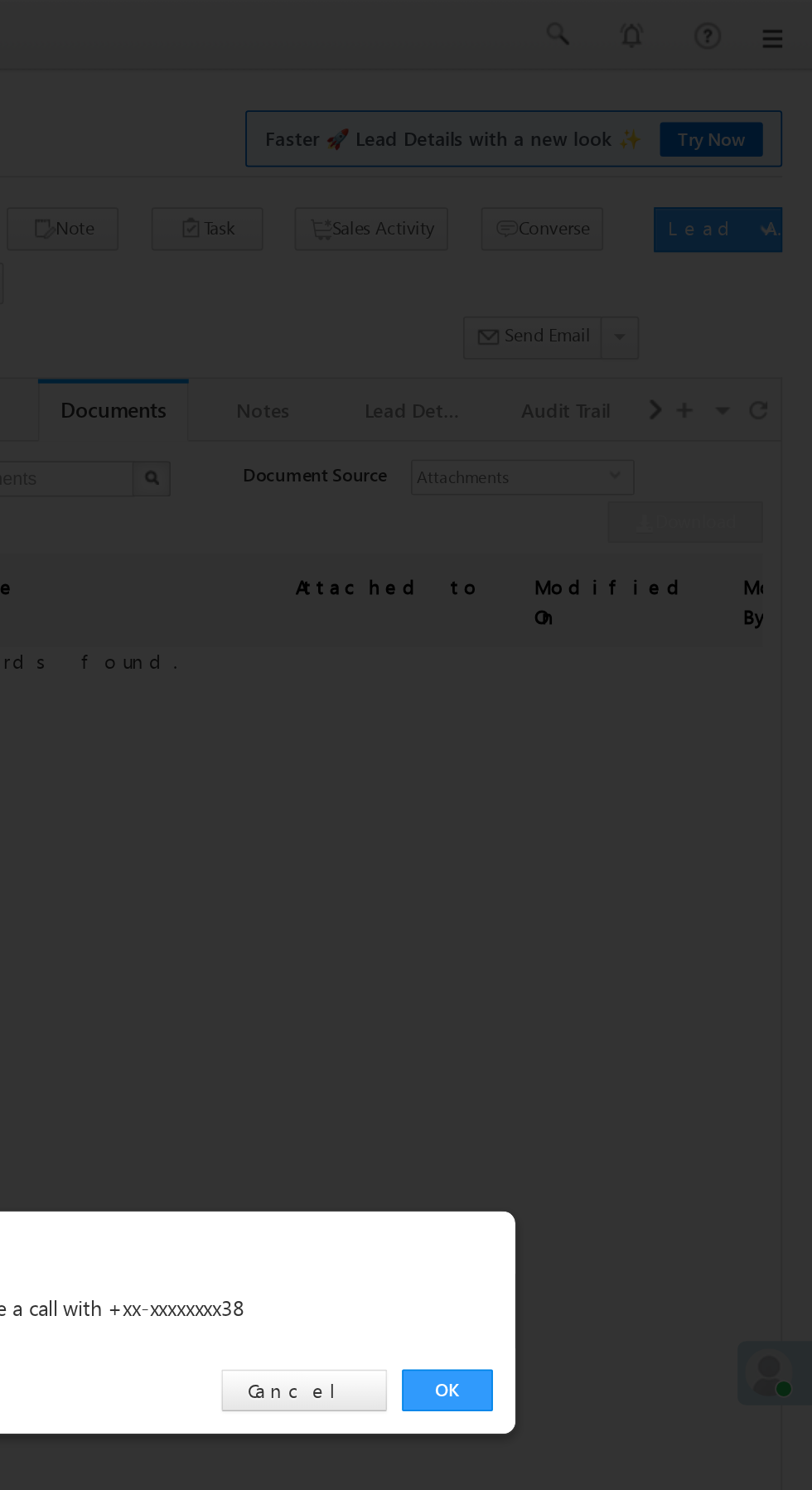
click at [606, 776] on link "OK" at bounding box center [609, 773] width 50 height 23
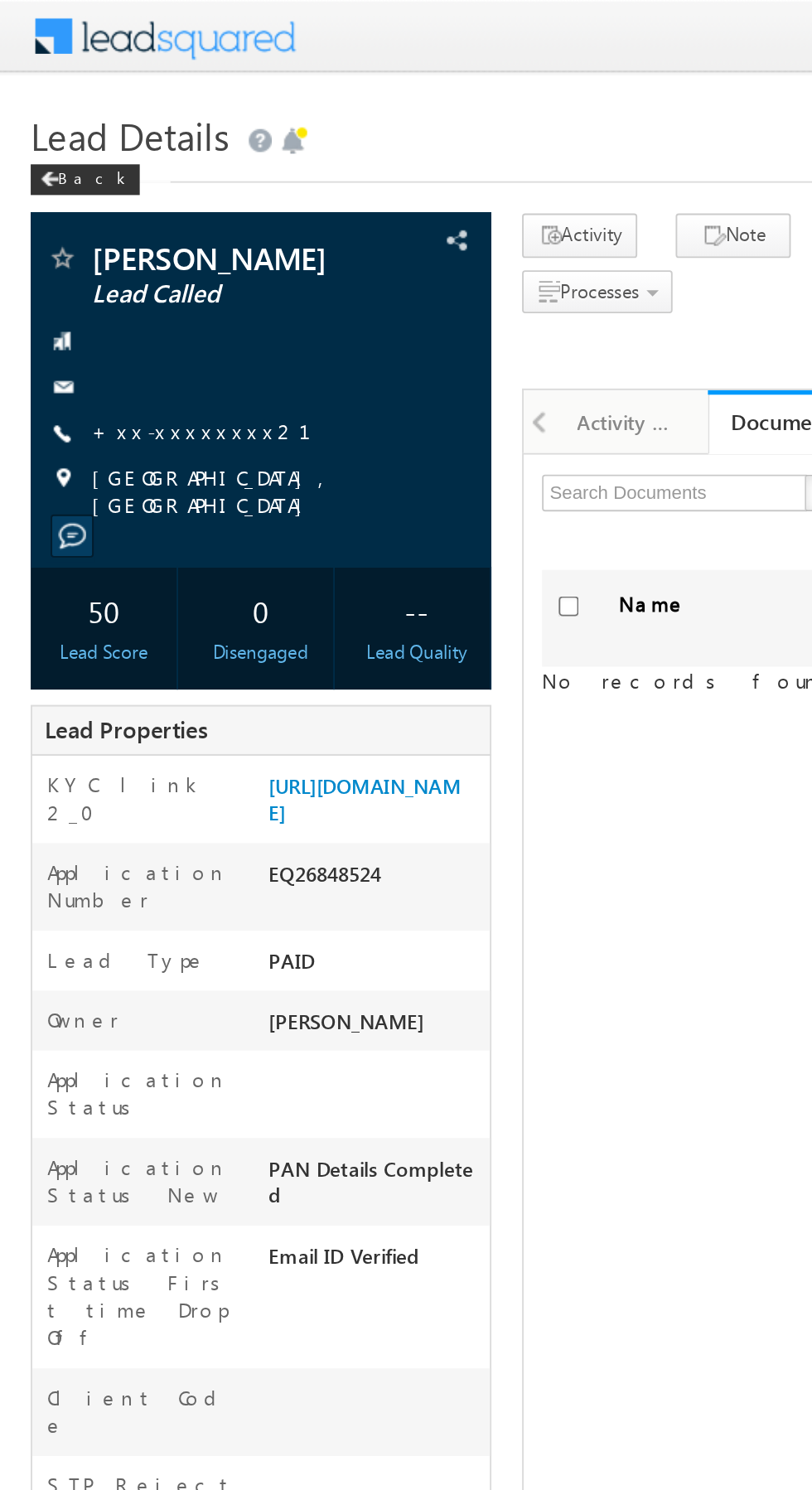
click at [98, 235] on link "+xx-xxxxxxxx21" at bounding box center [118, 232] width 138 height 14
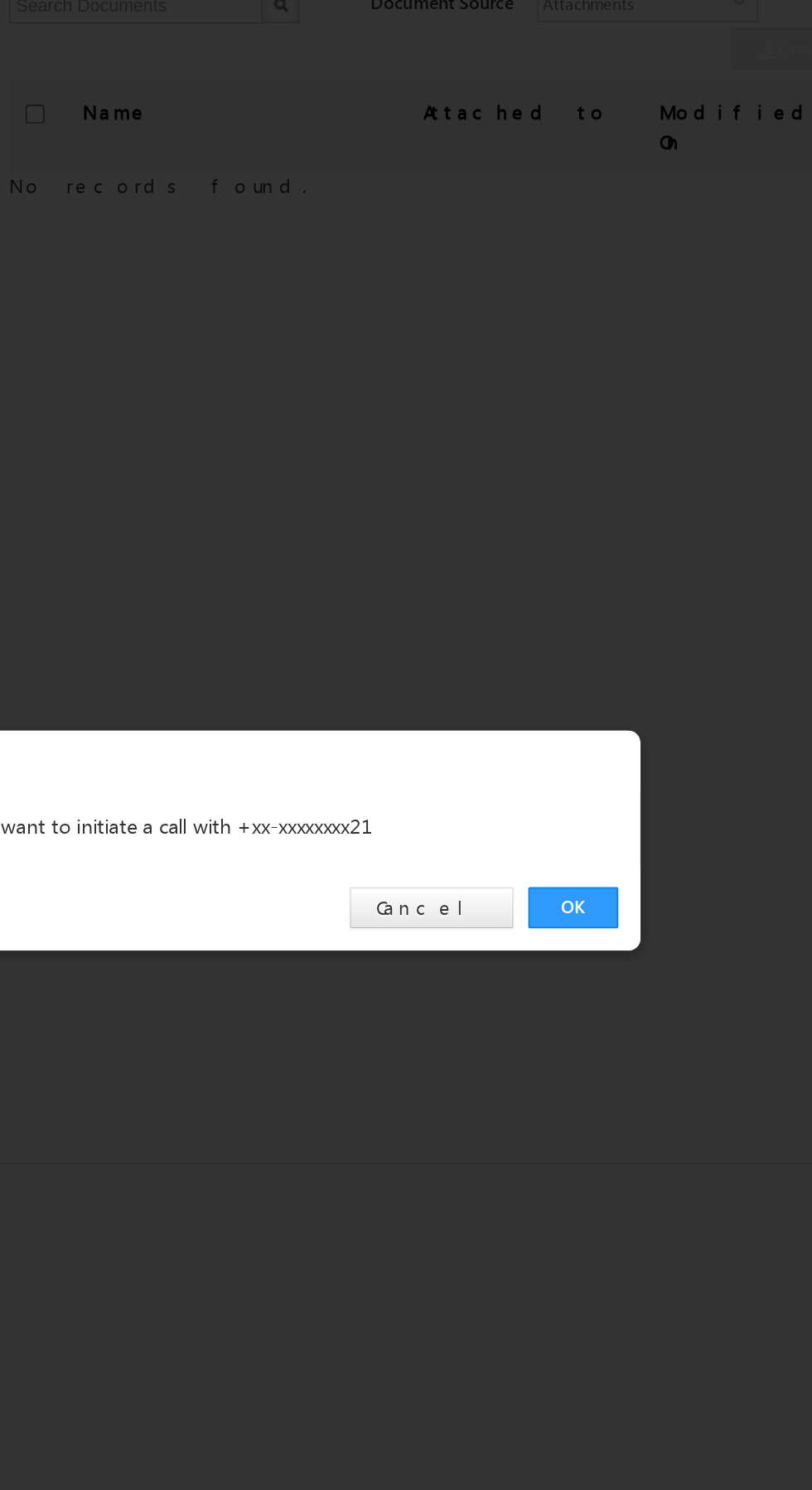
click at [615, 773] on link "OK" at bounding box center [609, 773] width 50 height 23
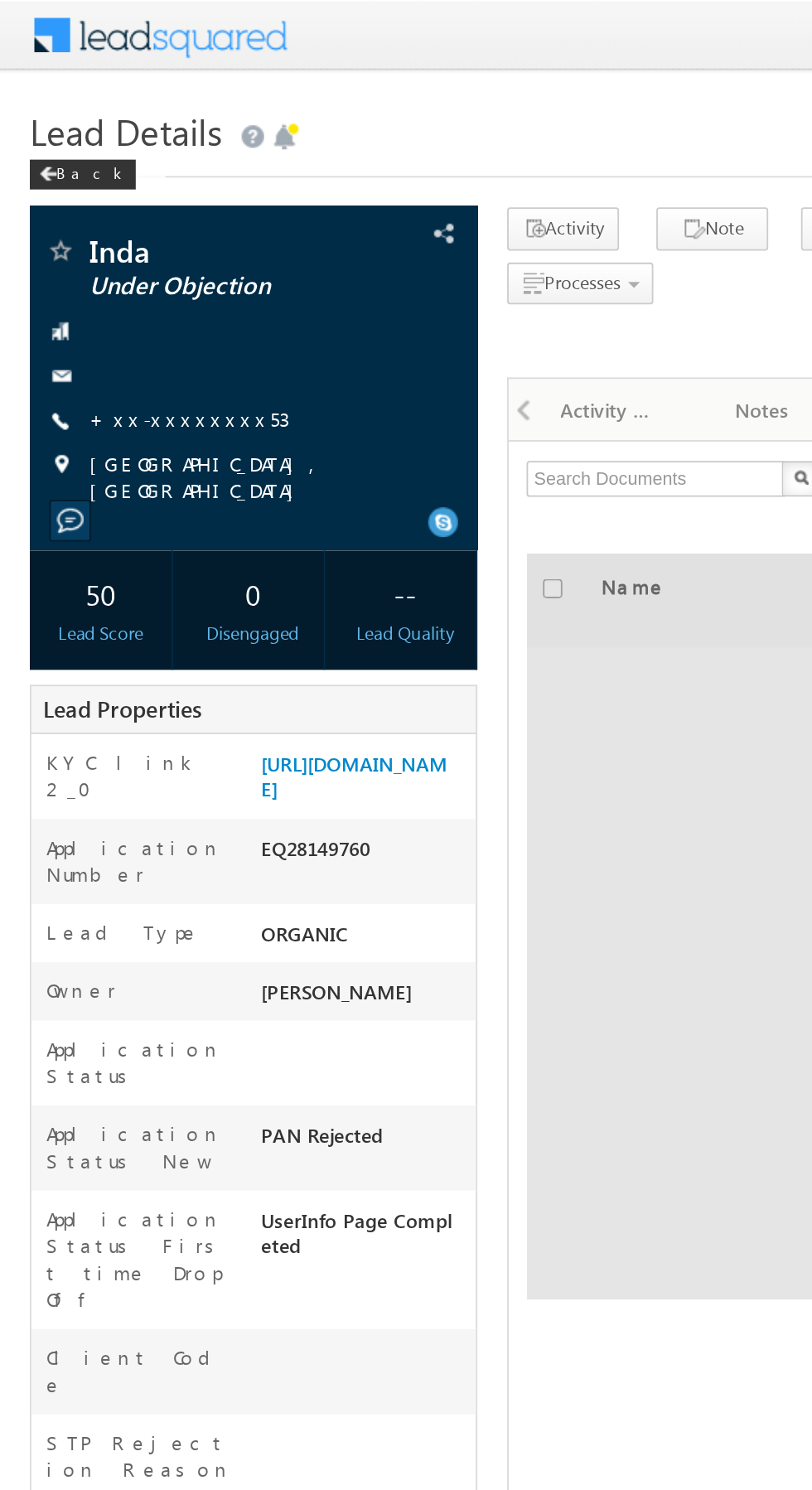
click at [96, 235] on link "+xx-xxxxxxxx53" at bounding box center [105, 232] width 111 height 14
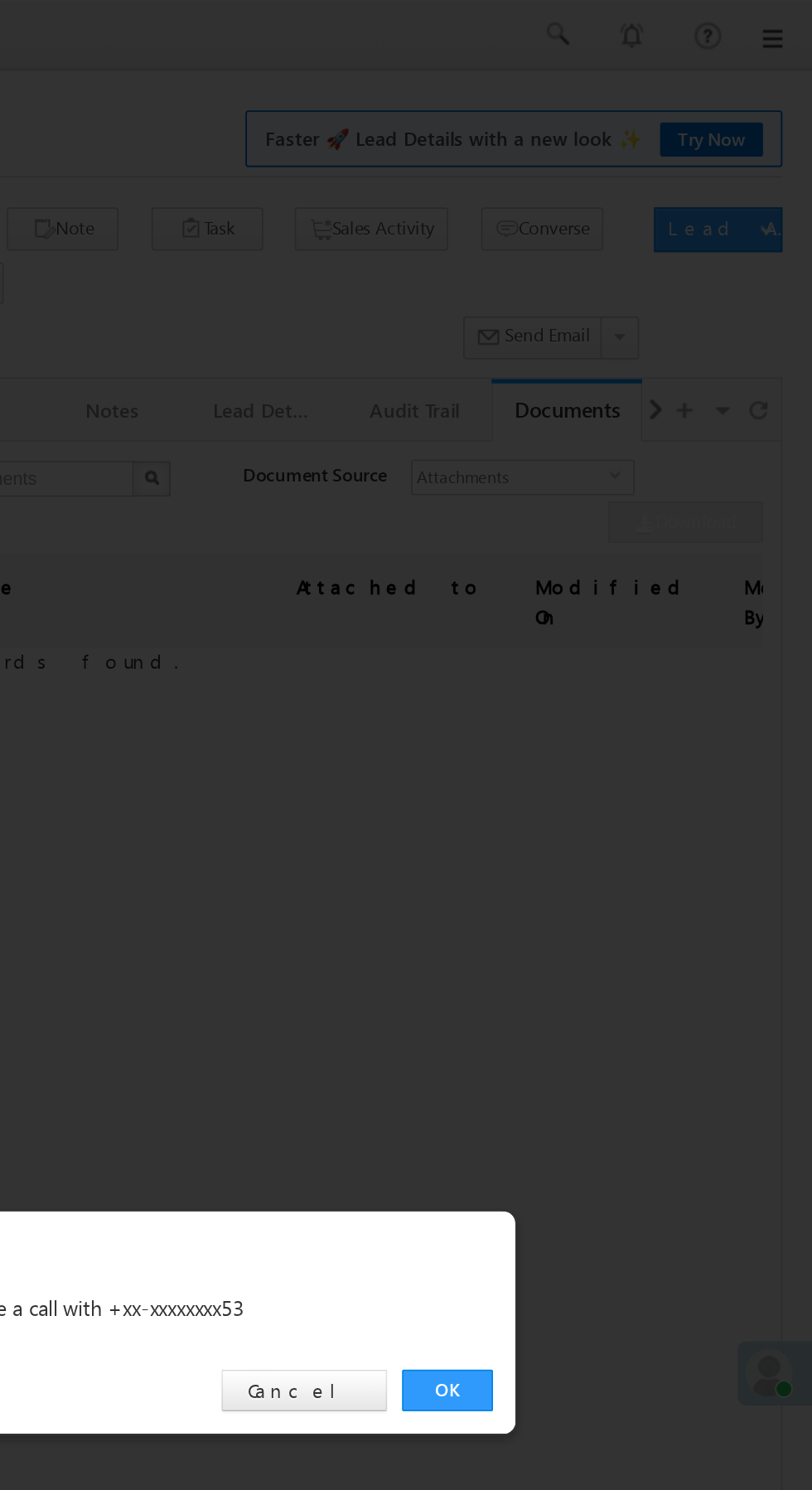
click at [609, 773] on link "OK" at bounding box center [609, 773] width 50 height 23
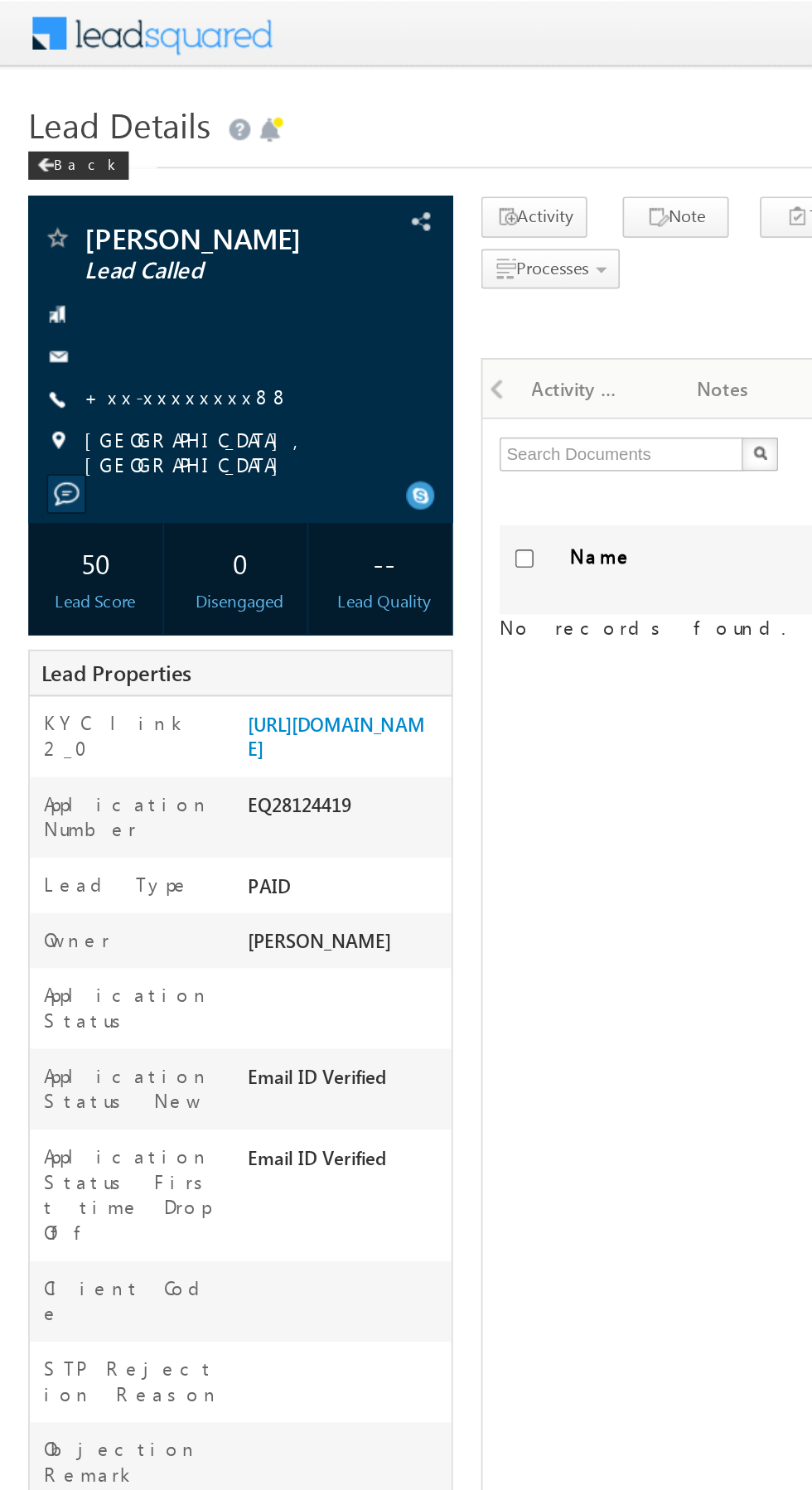
click at [90, 236] on link "+xx-xxxxxxxx88" at bounding box center [109, 232] width 120 height 14
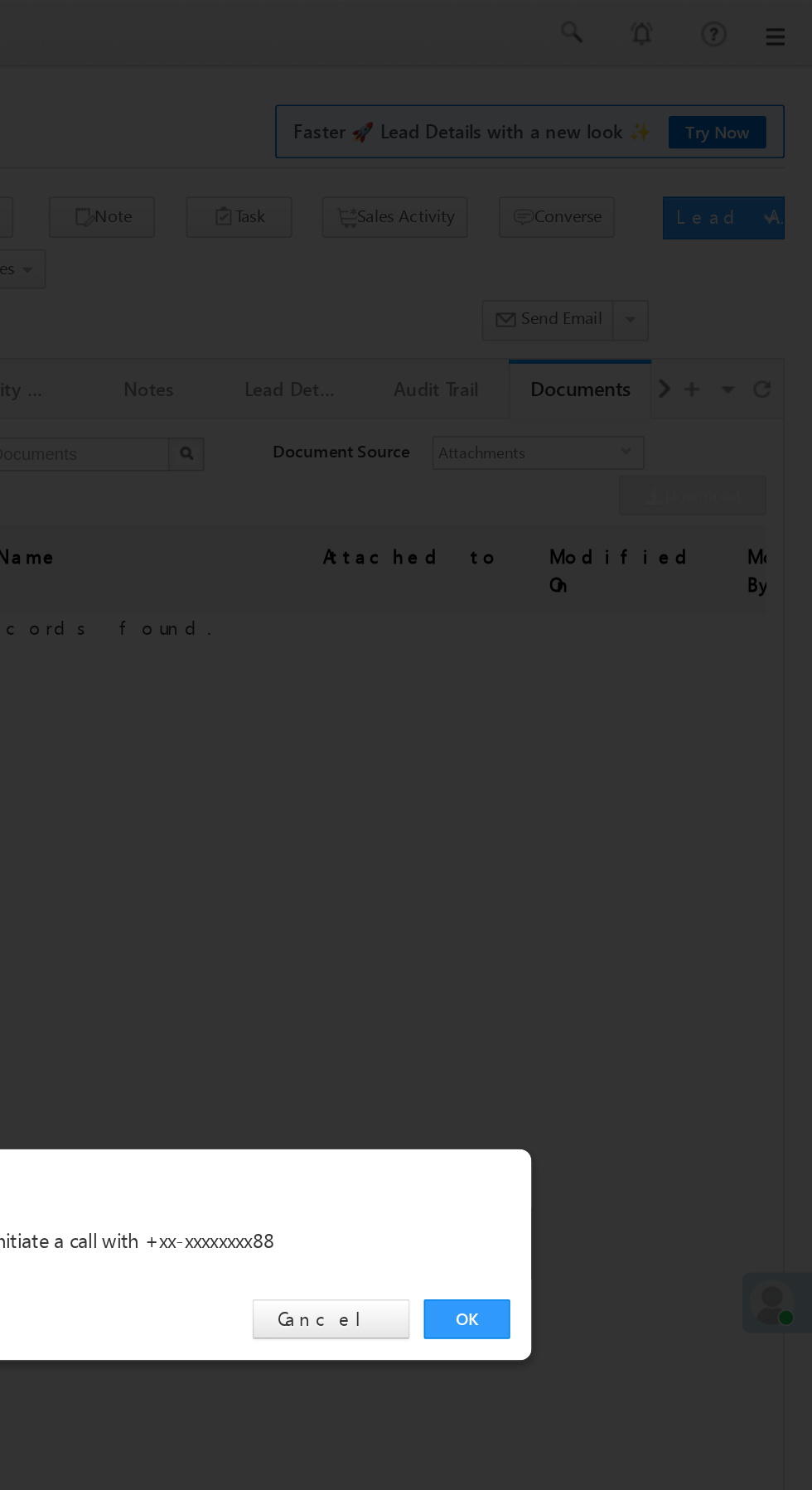
click at [611, 775] on link "OK" at bounding box center [609, 773] width 50 height 23
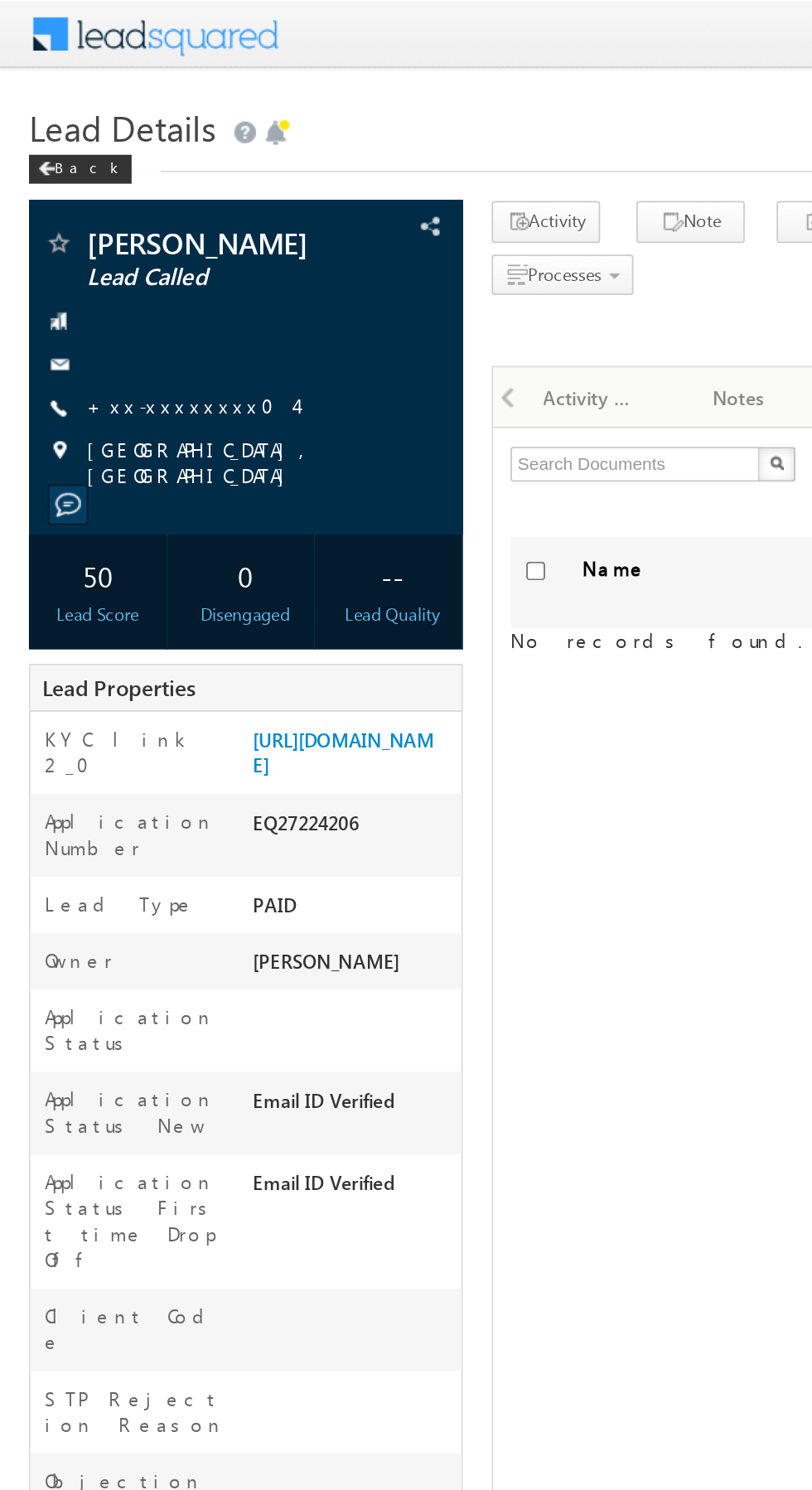
click at [96, 239] on link "+xx-xxxxxxxx04" at bounding box center [109, 232] width 119 height 14
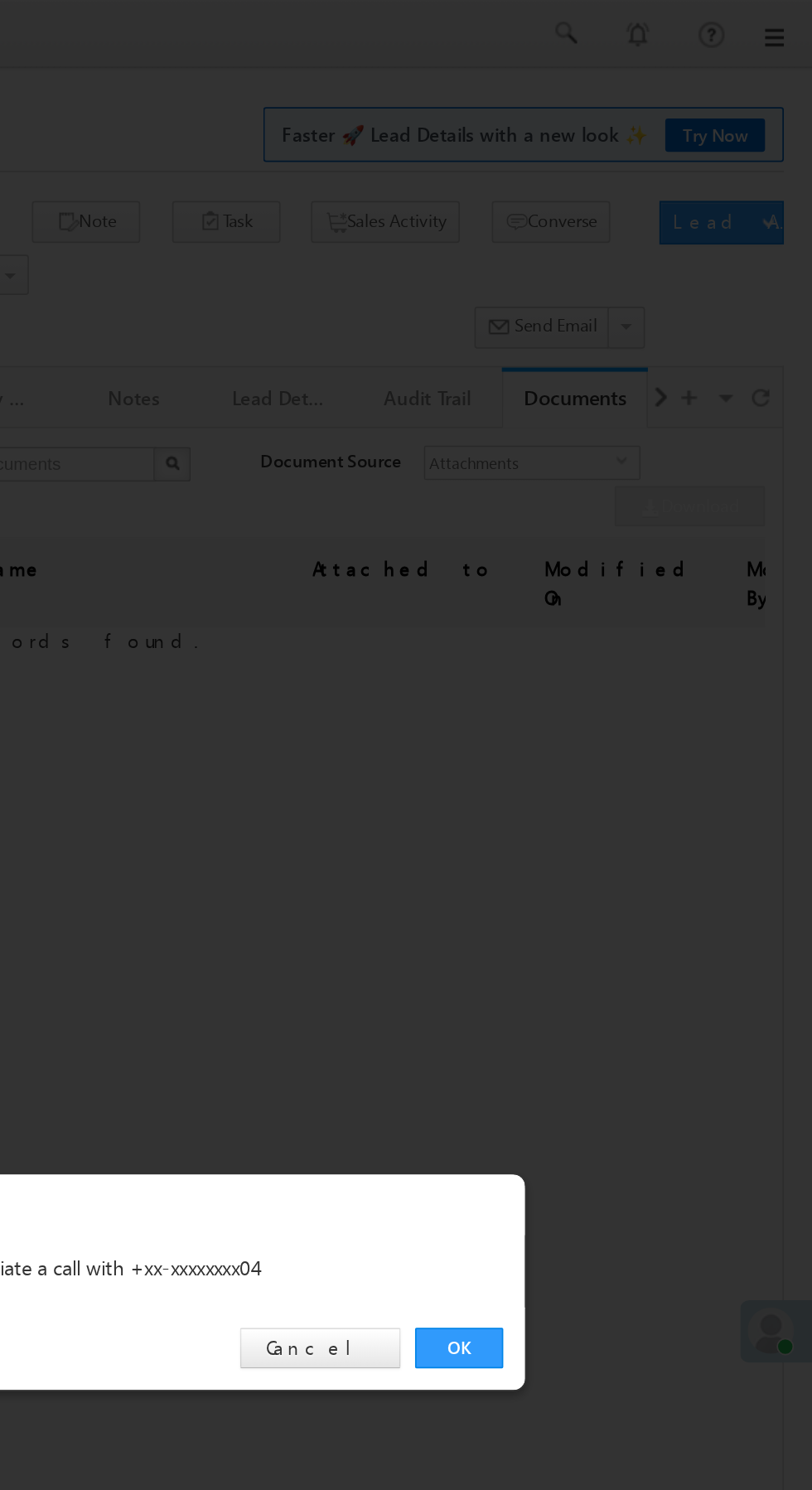
click at [610, 772] on link "OK" at bounding box center [609, 773] width 50 height 23
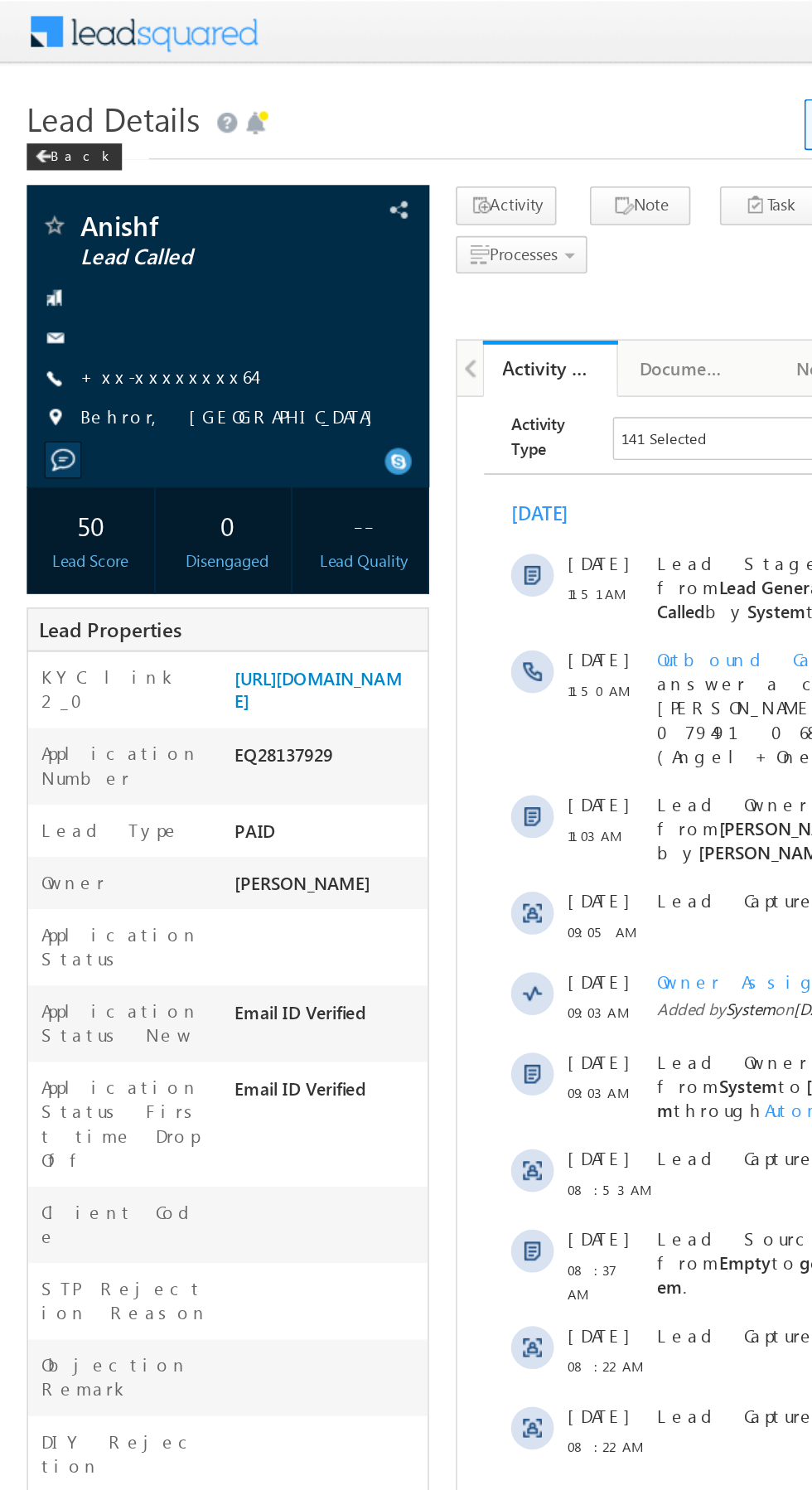
click at [93, 230] on link "+xx-xxxxxxxx64" at bounding box center [103, 232] width 107 height 14
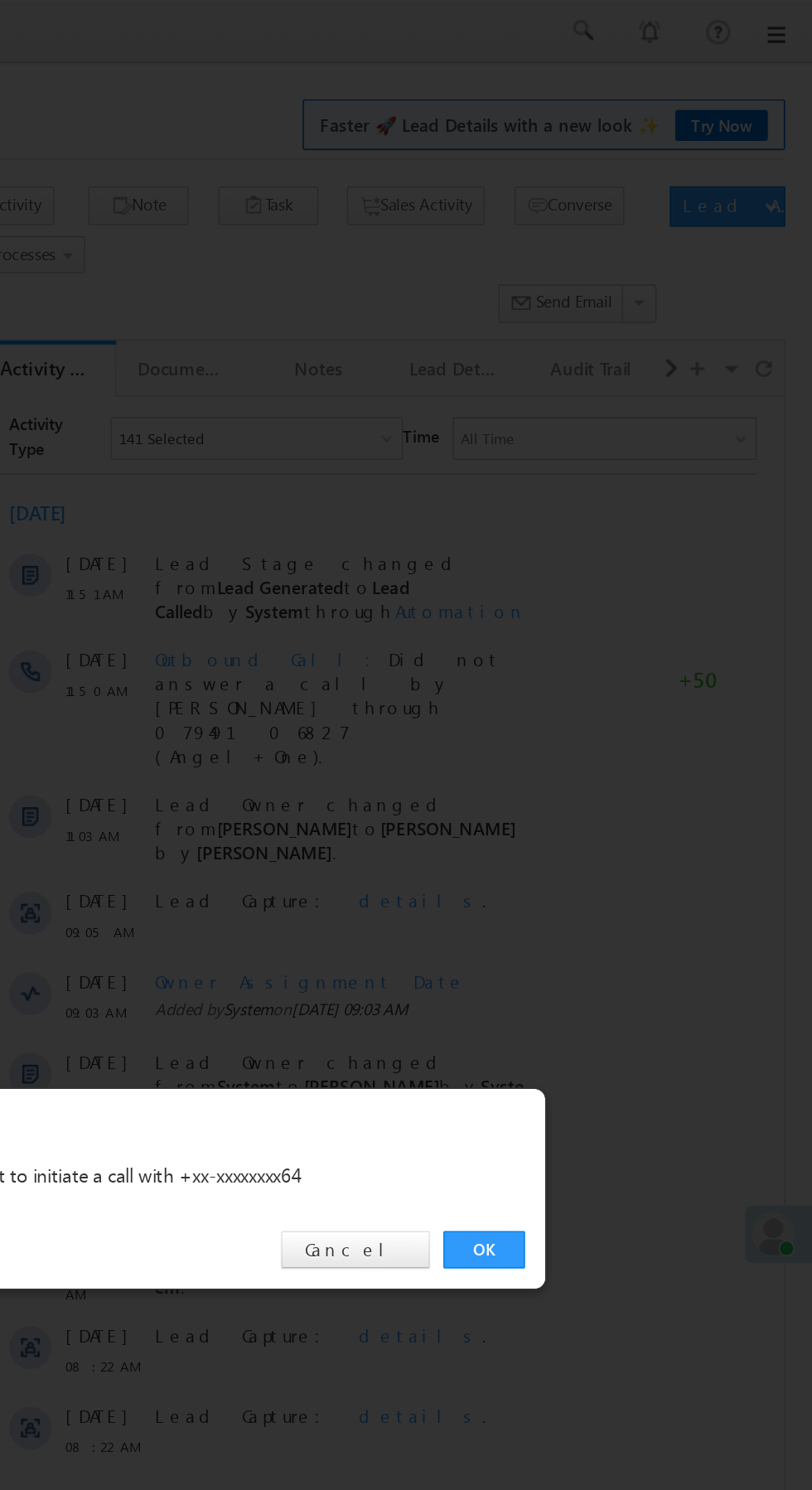
click at [604, 779] on link "OK" at bounding box center [609, 773] width 50 height 23
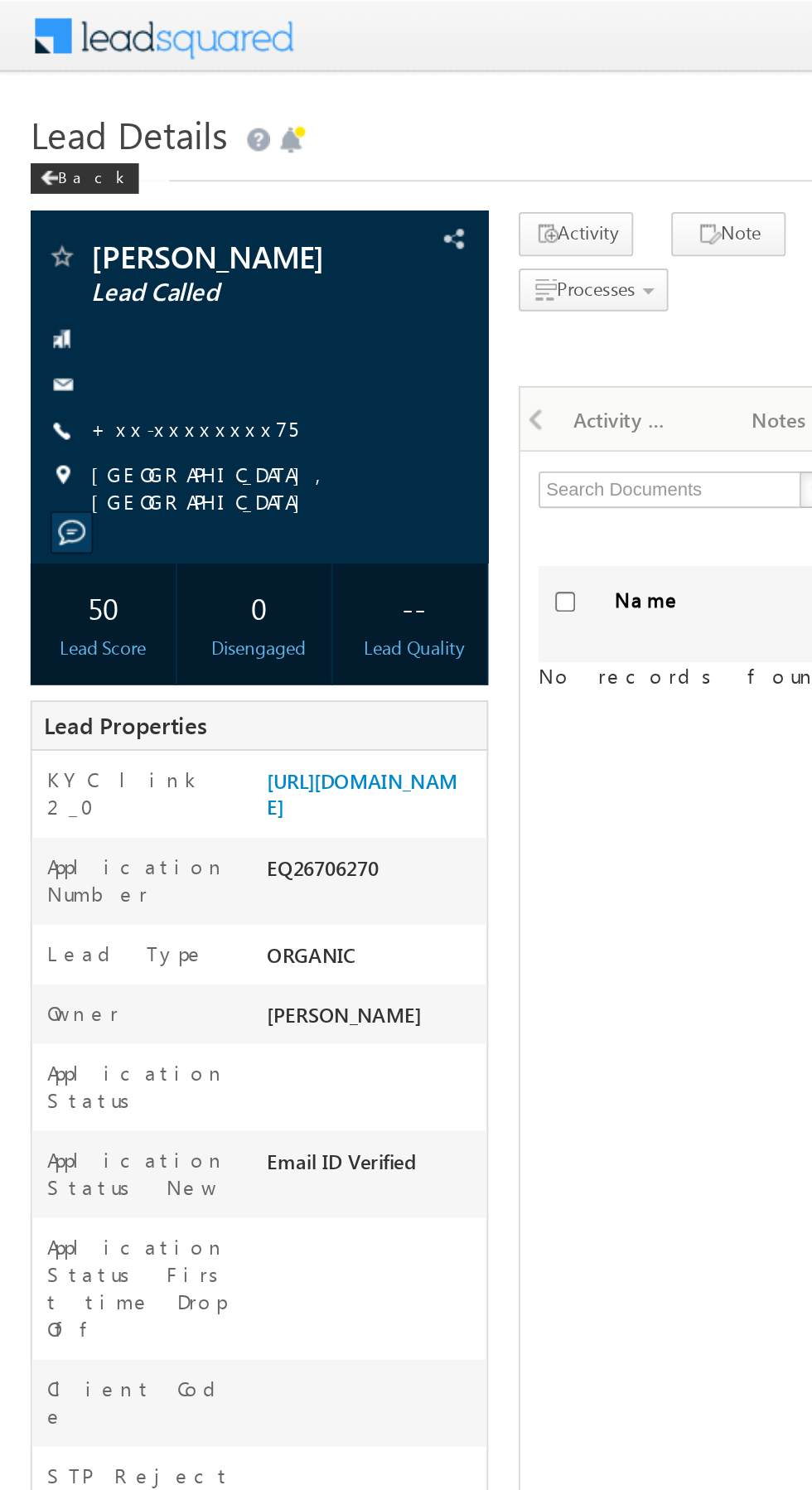
click at [103, 235] on link "+xx-xxxxxxxx75" at bounding box center [106, 232] width 112 height 14
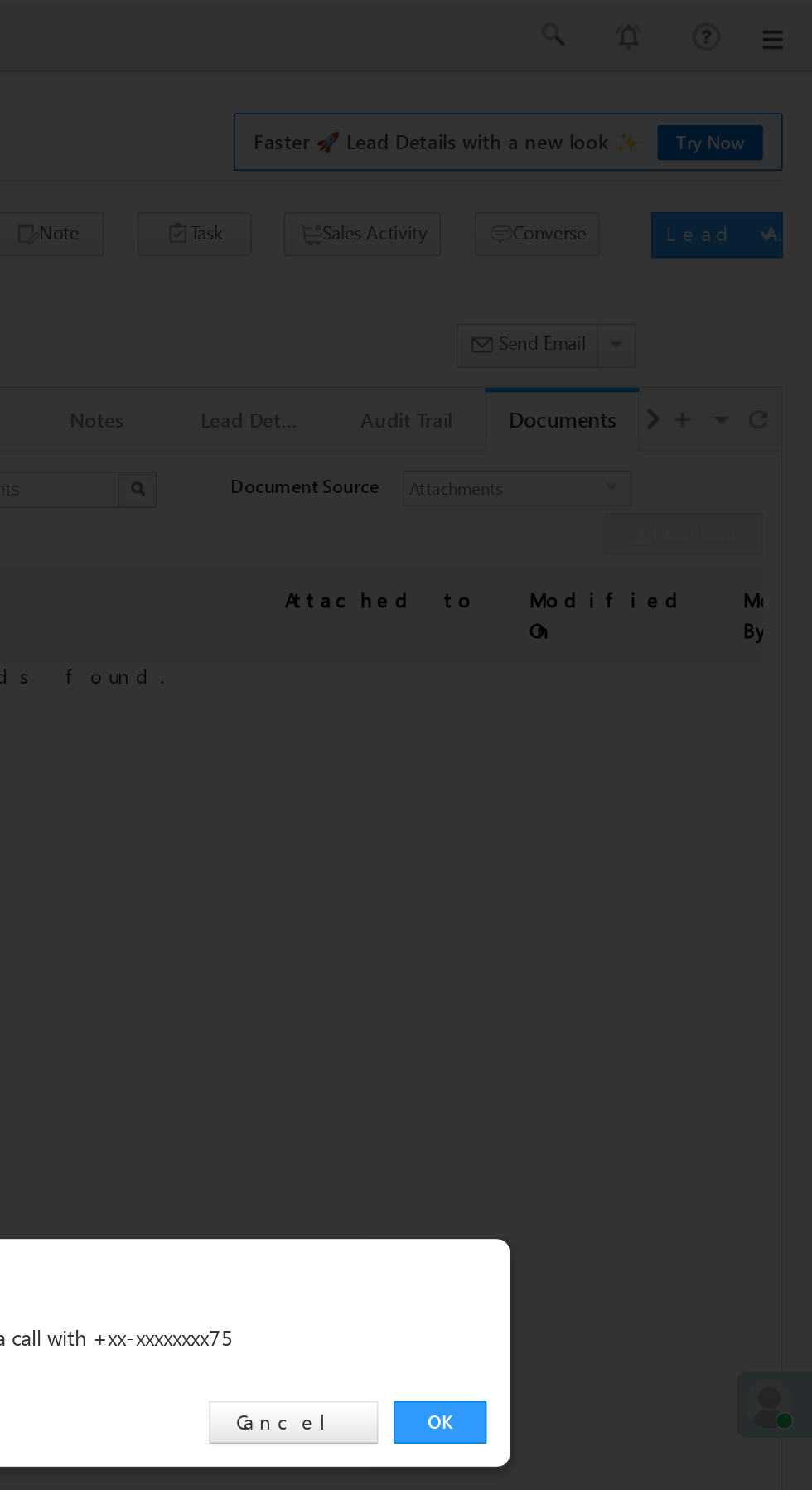
click at [614, 774] on link "OK" at bounding box center [609, 773] width 50 height 23
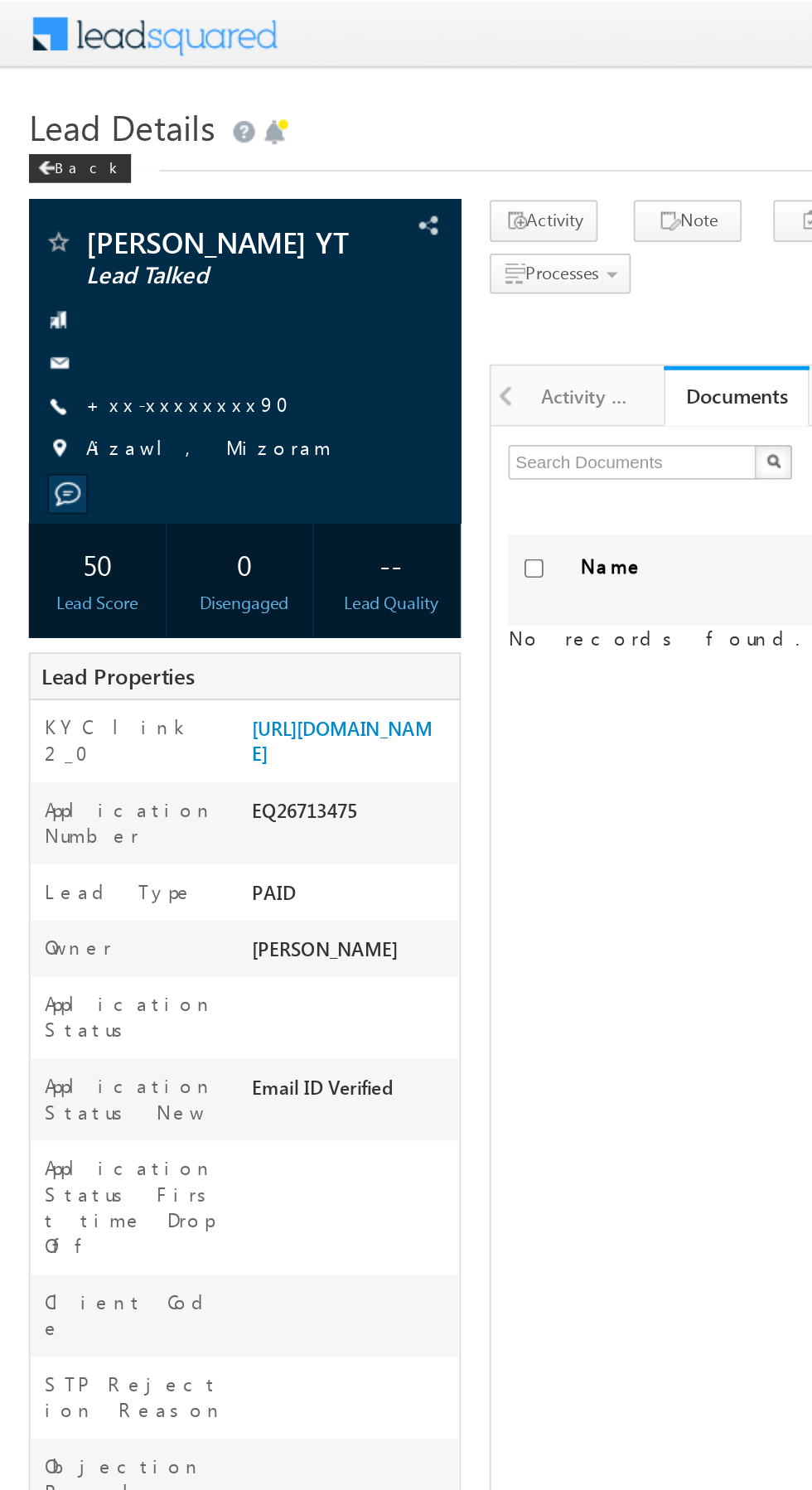
click at [105, 231] on link "+xx-xxxxxxxx90" at bounding box center [112, 232] width 127 height 14
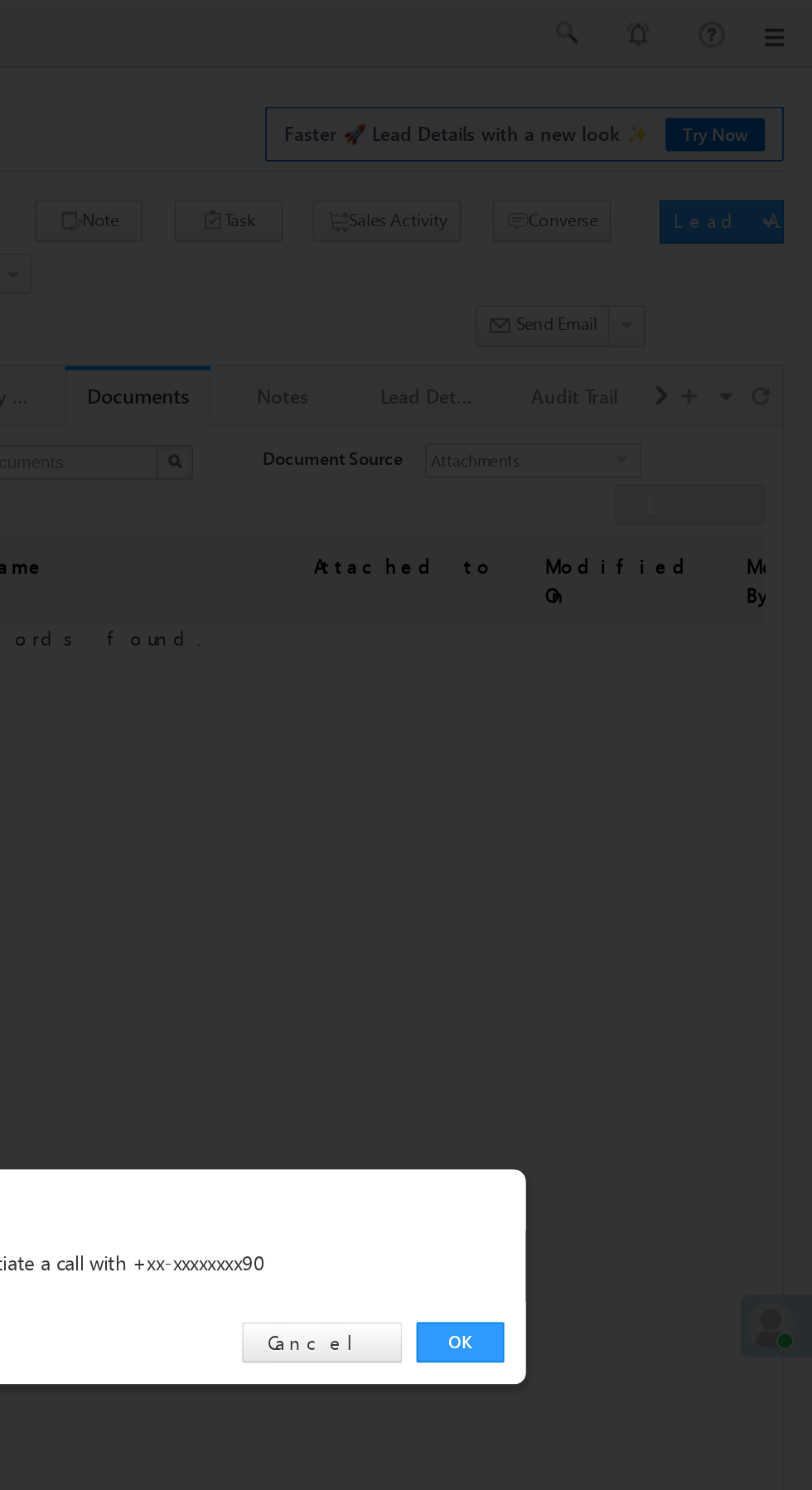
click at [609, 773] on link "OK" at bounding box center [609, 773] width 50 height 23
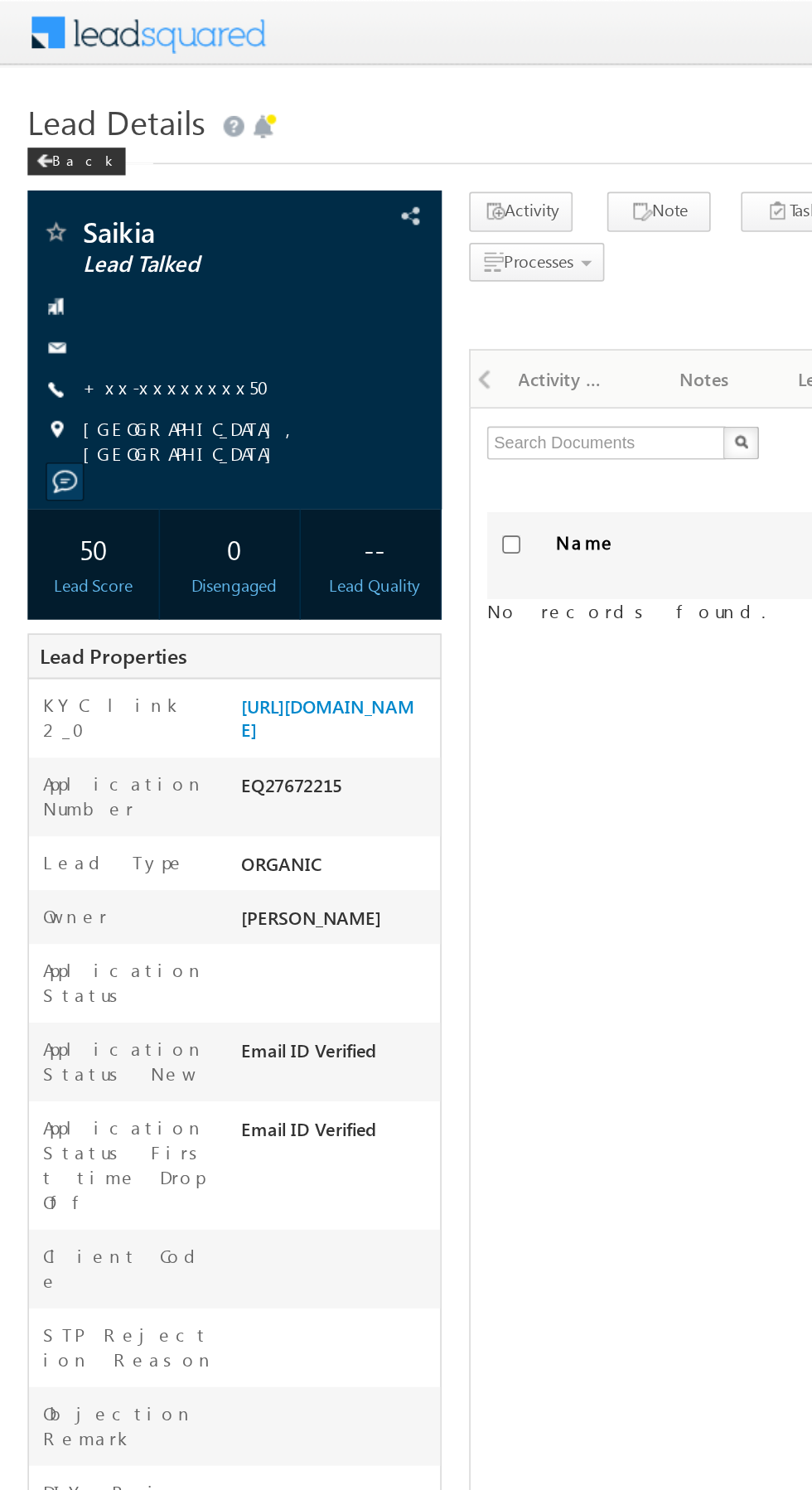
click at [100, 233] on link "+xx-xxxxxxxx50" at bounding box center [111, 232] width 122 height 14
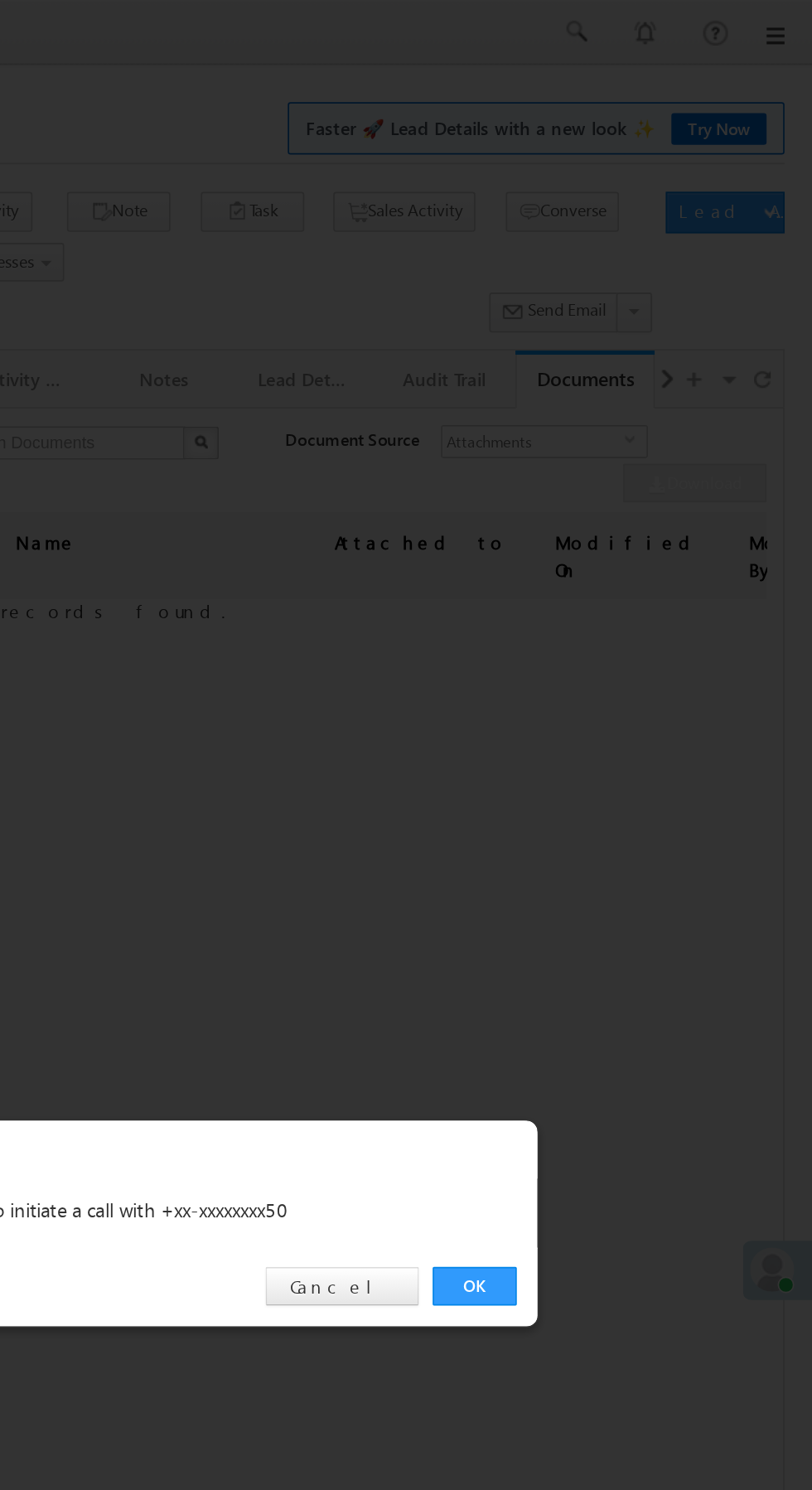
click at [613, 779] on link "OK" at bounding box center [609, 773] width 50 height 23
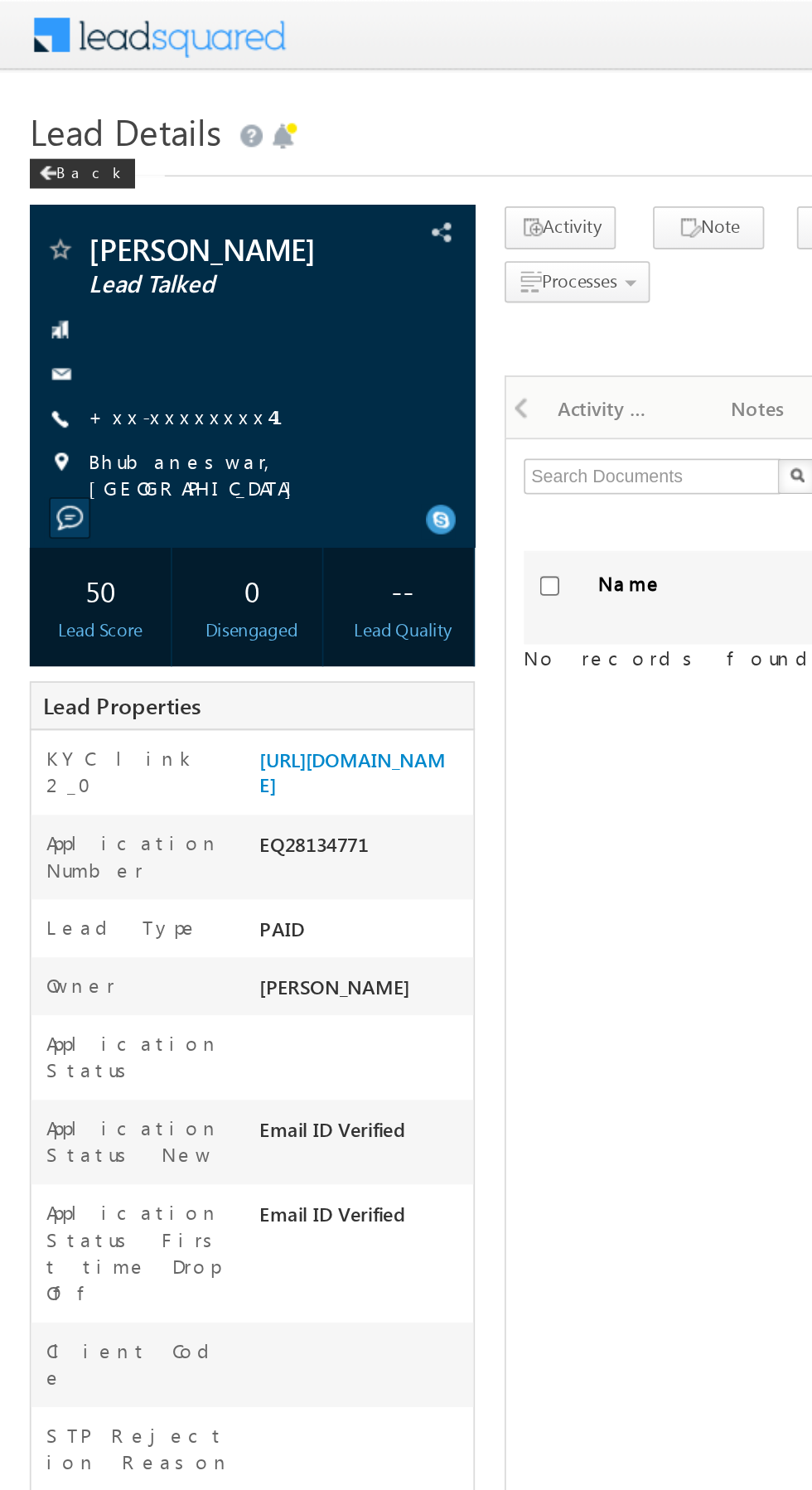
click at [101, 234] on link "+xx-xxxxxxxx41" at bounding box center [113, 232] width 128 height 14
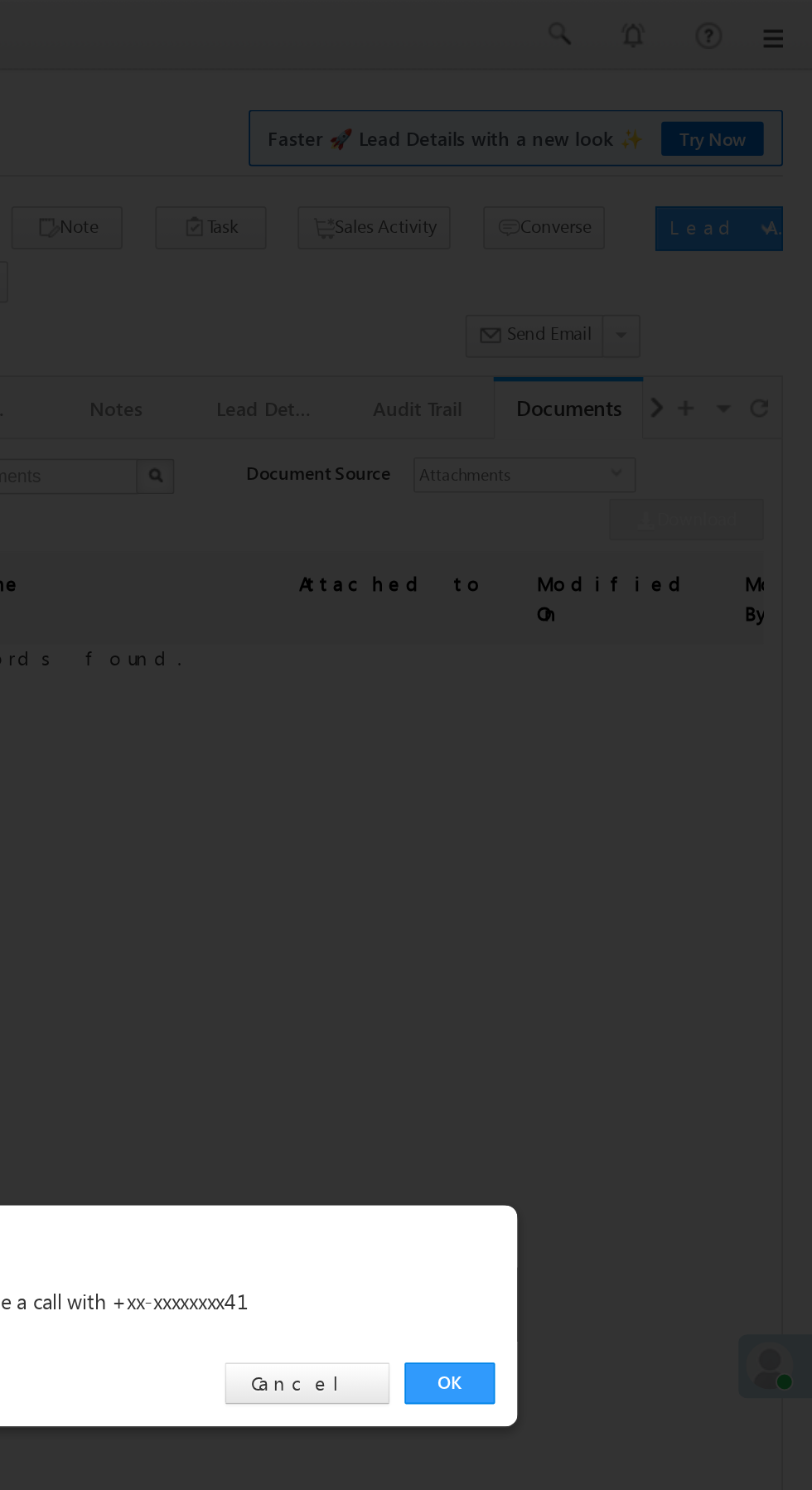
click at [618, 774] on link "OK" at bounding box center [609, 773] width 50 height 23
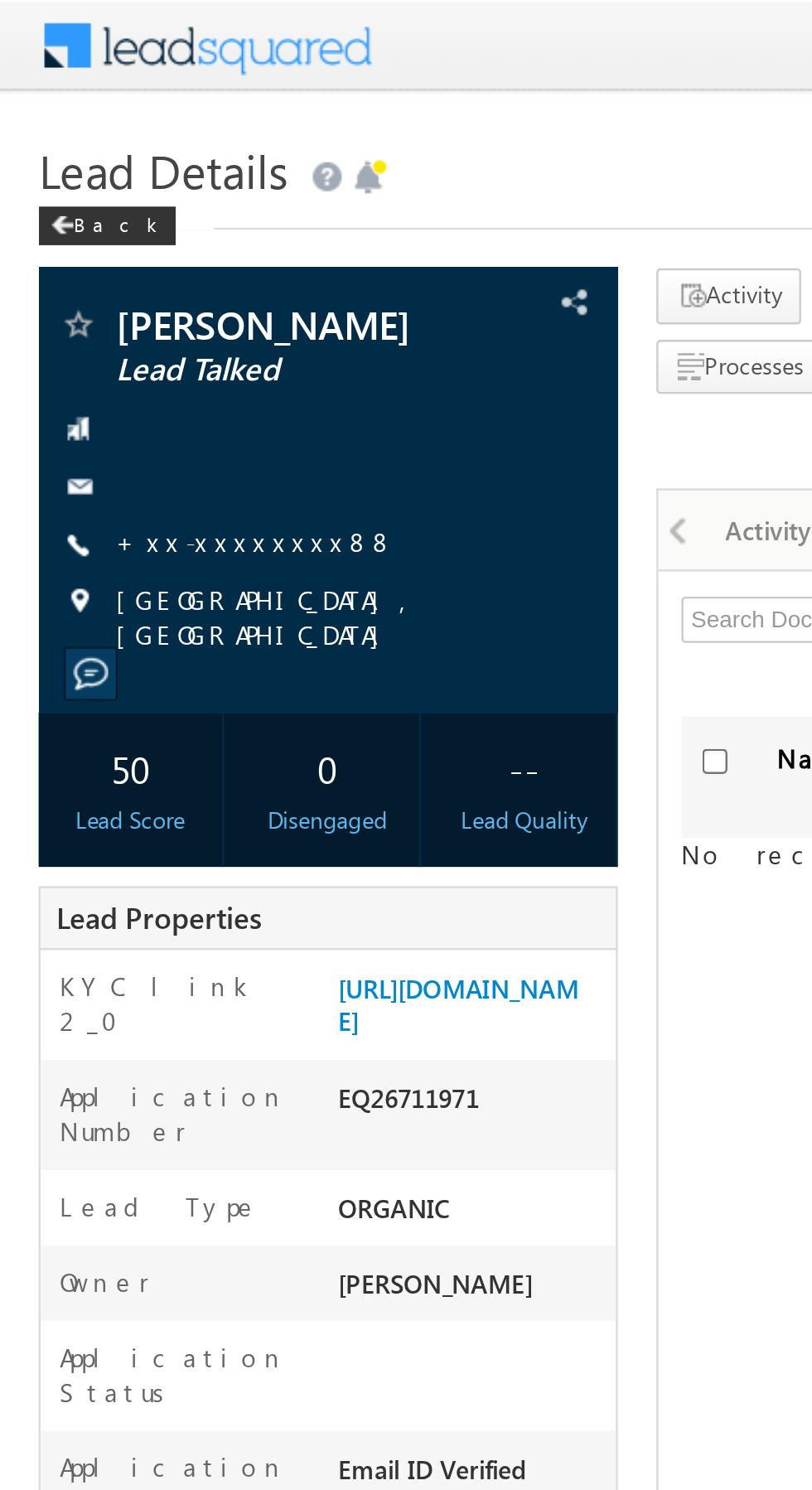
click at [91, 234] on link "+xx-xxxxxxxx88" at bounding box center [109, 232] width 120 height 14
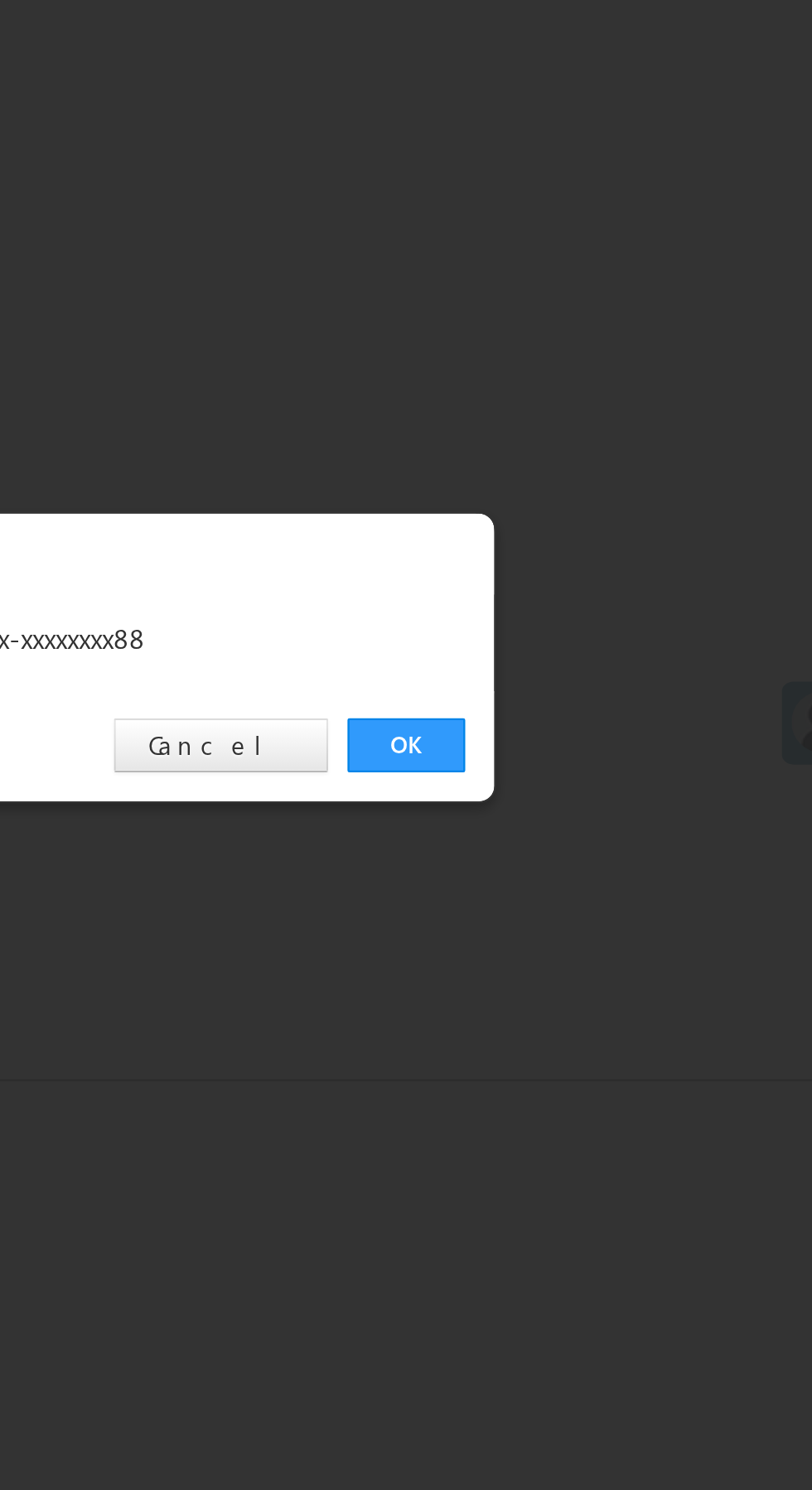
click at [606, 777] on link "OK" at bounding box center [609, 773] width 50 height 23
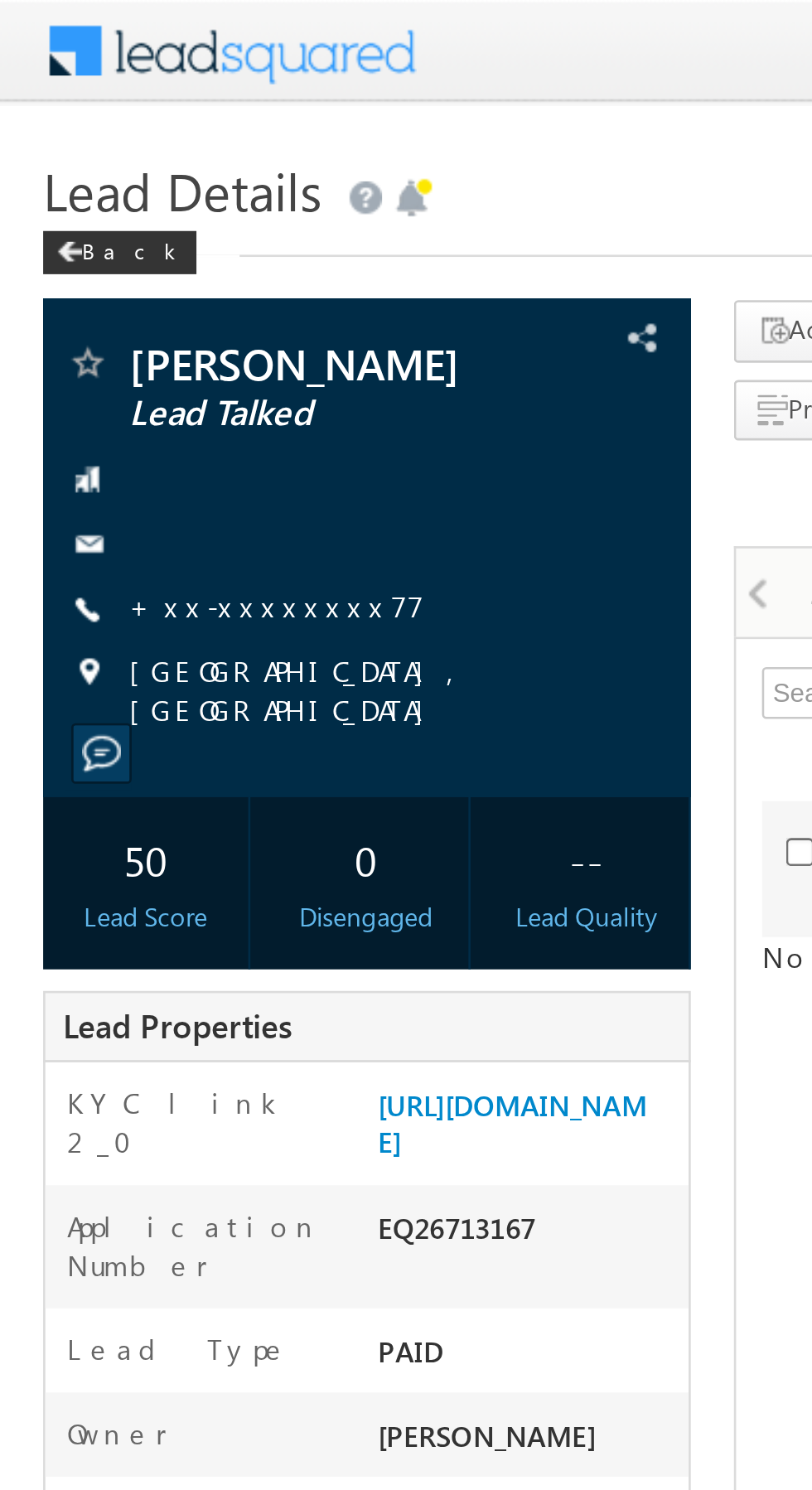
click at [89, 230] on link "+xx-xxxxxxxx77" at bounding box center [106, 232] width 114 height 14
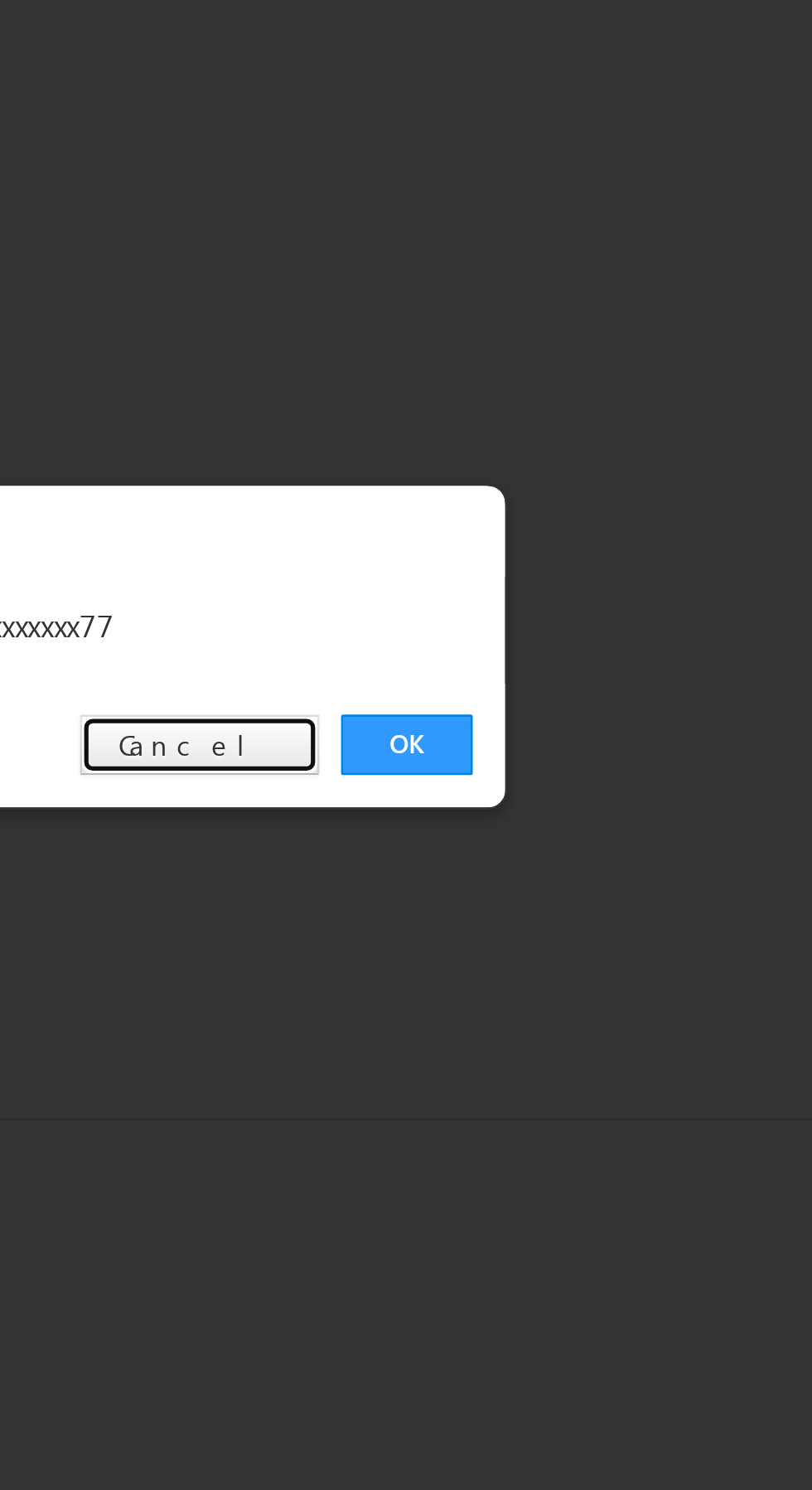
click at [549, 777] on link "Cancel" at bounding box center [530, 773] width 92 height 23
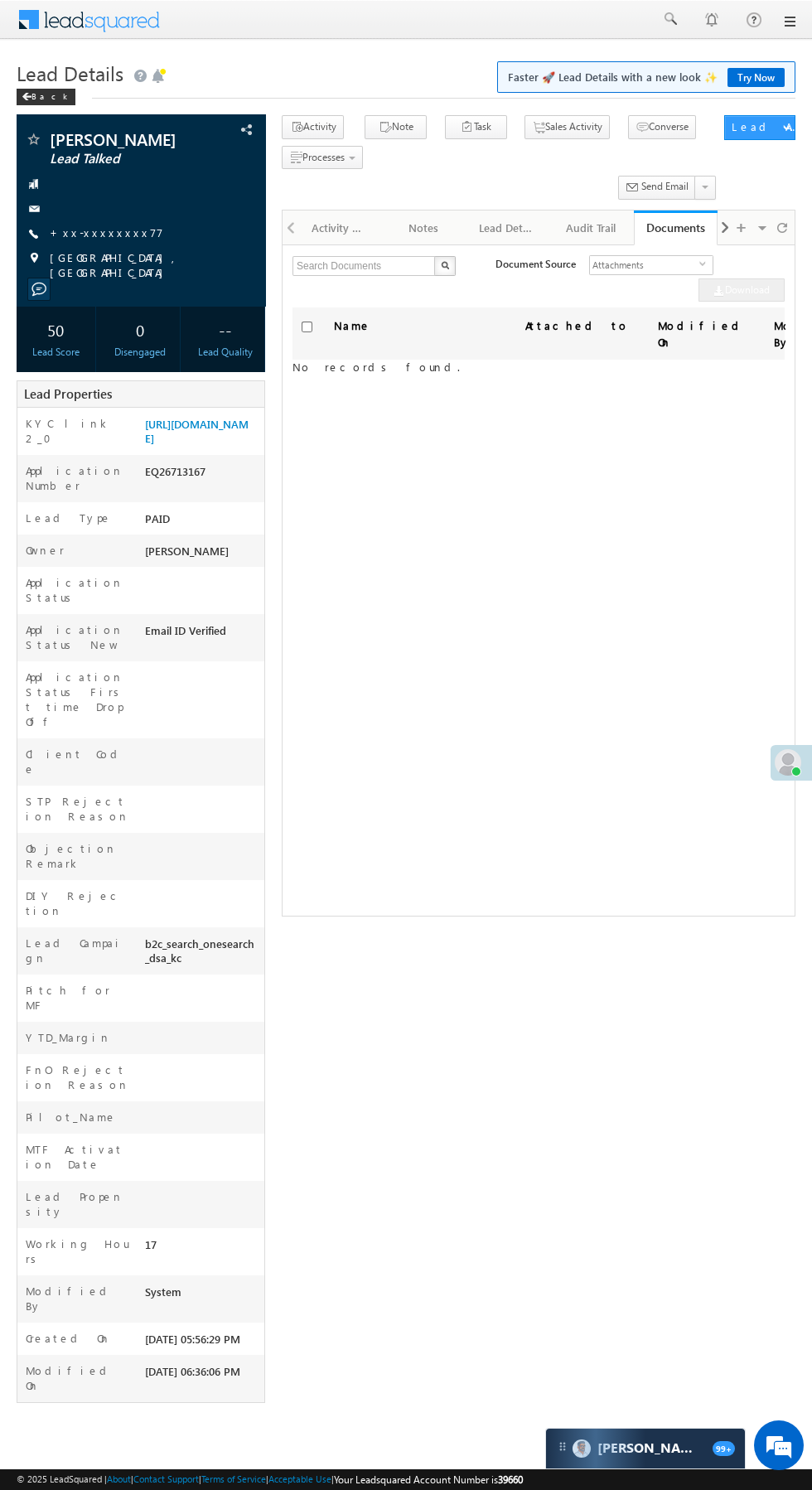
scroll to position [0, 4]
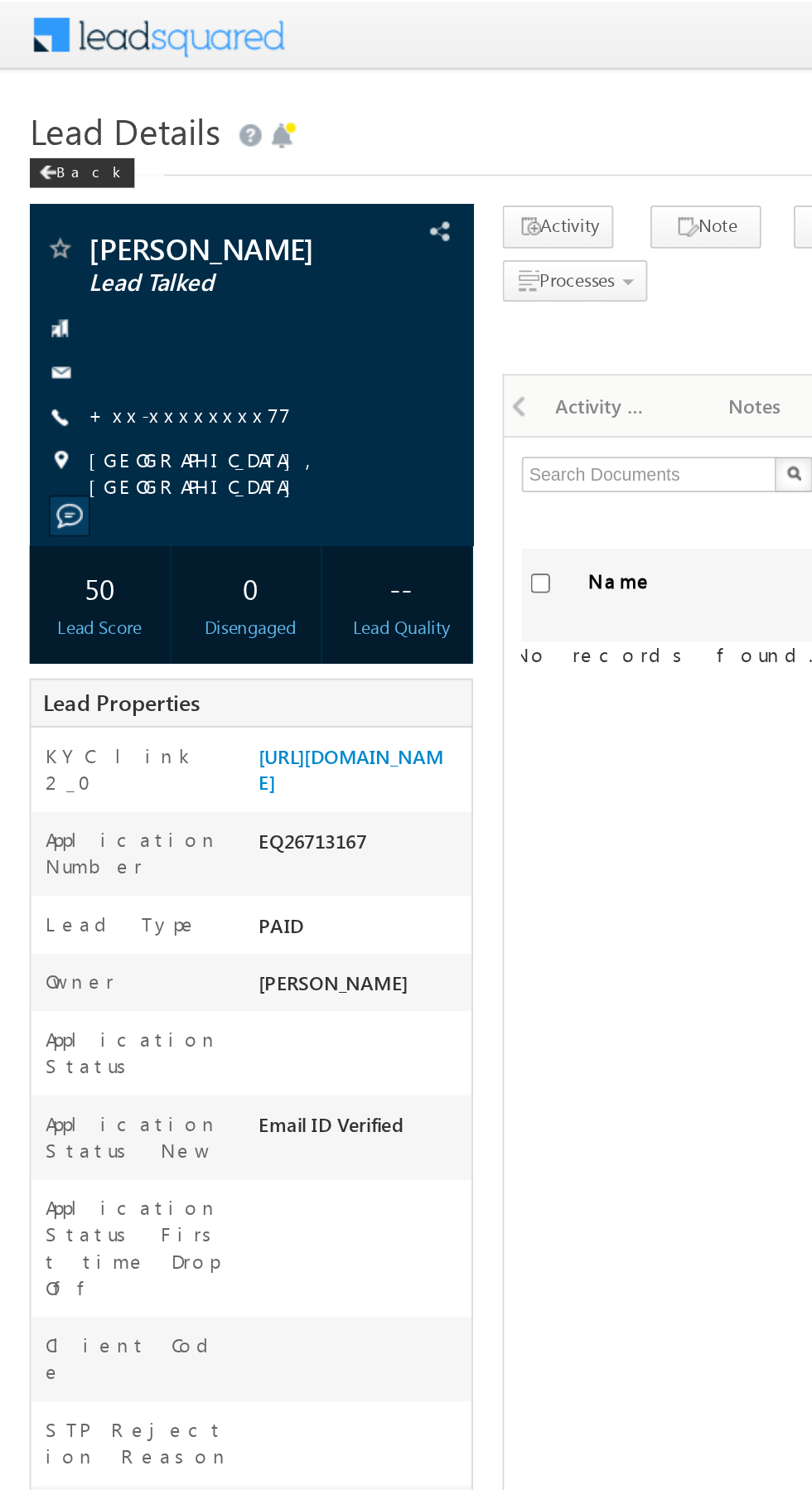
click at [106, 237] on link "+xx-xxxxxxxx77" at bounding box center [106, 232] width 114 height 14
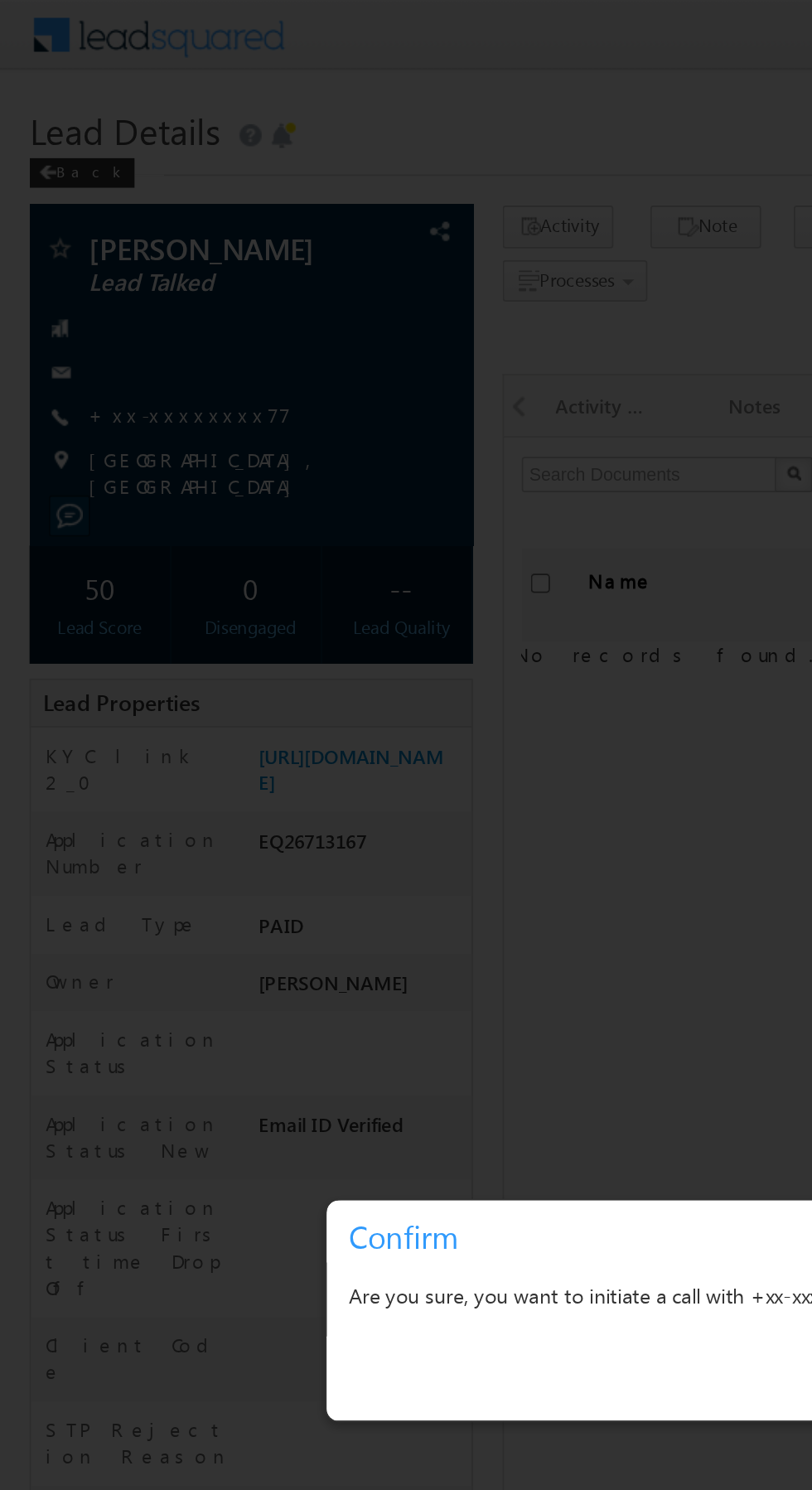
scroll to position [0, 0]
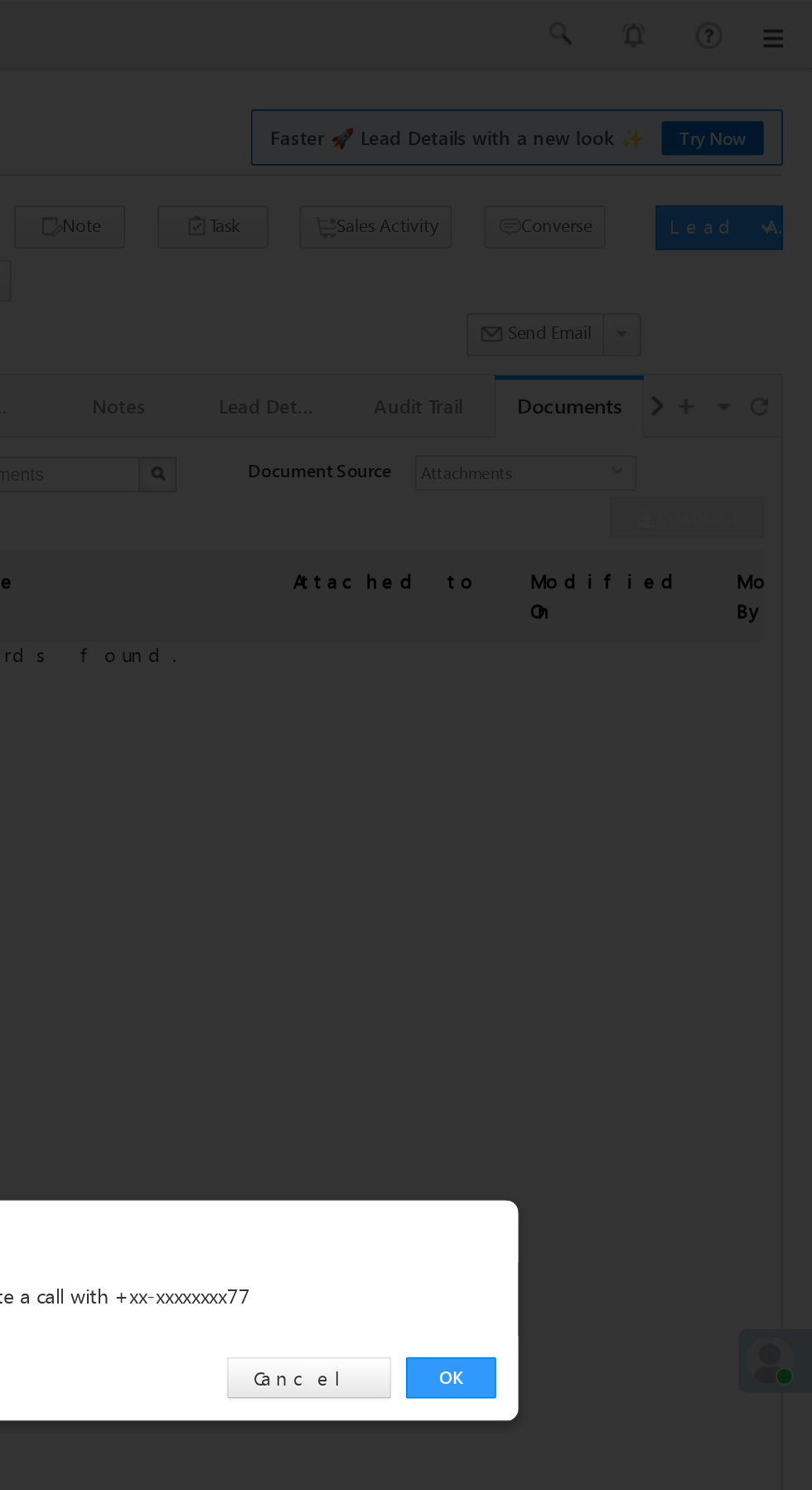
click at [613, 773] on link "OK" at bounding box center [609, 773] width 50 height 23
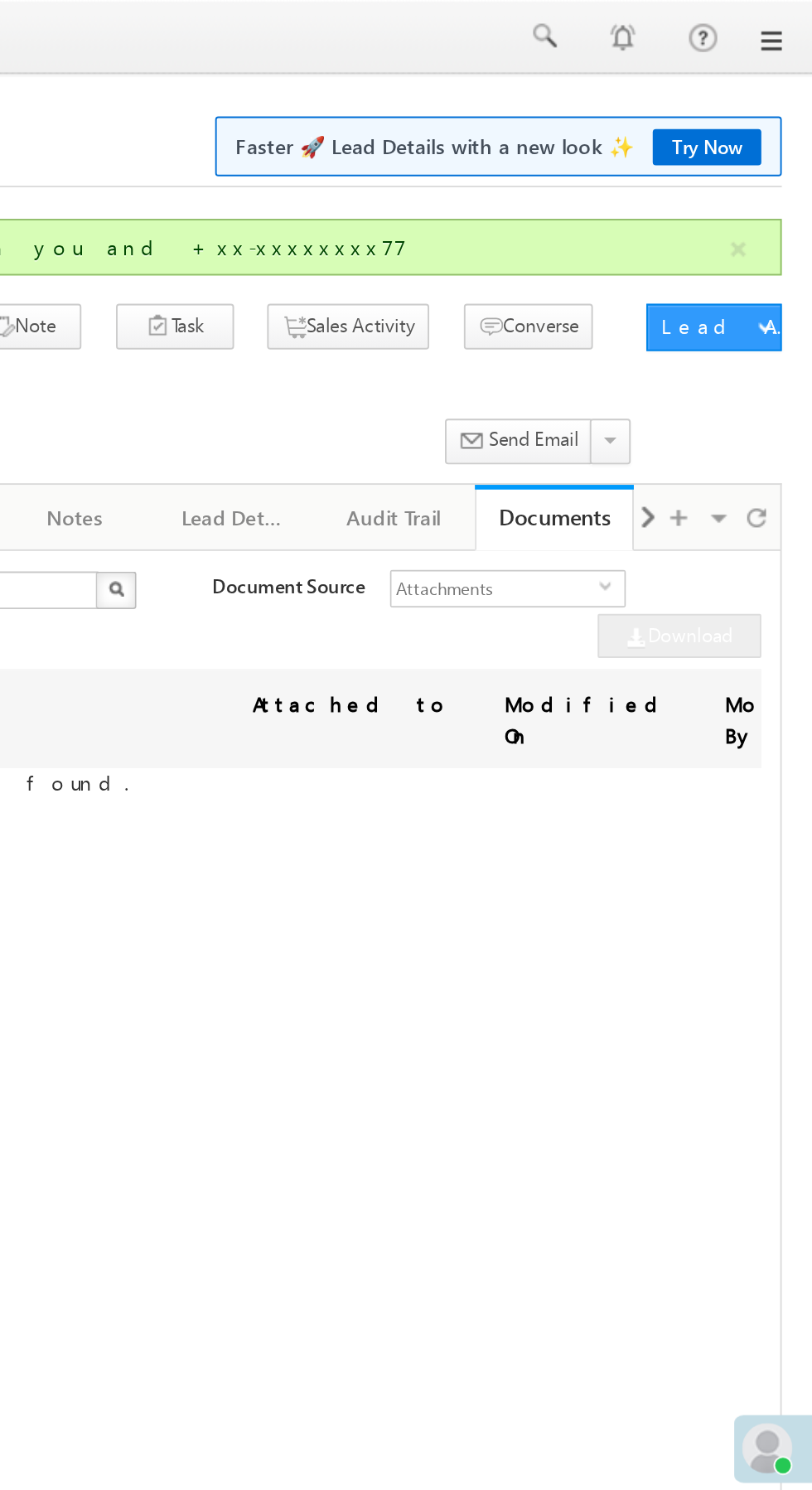
scroll to position [0, 11]
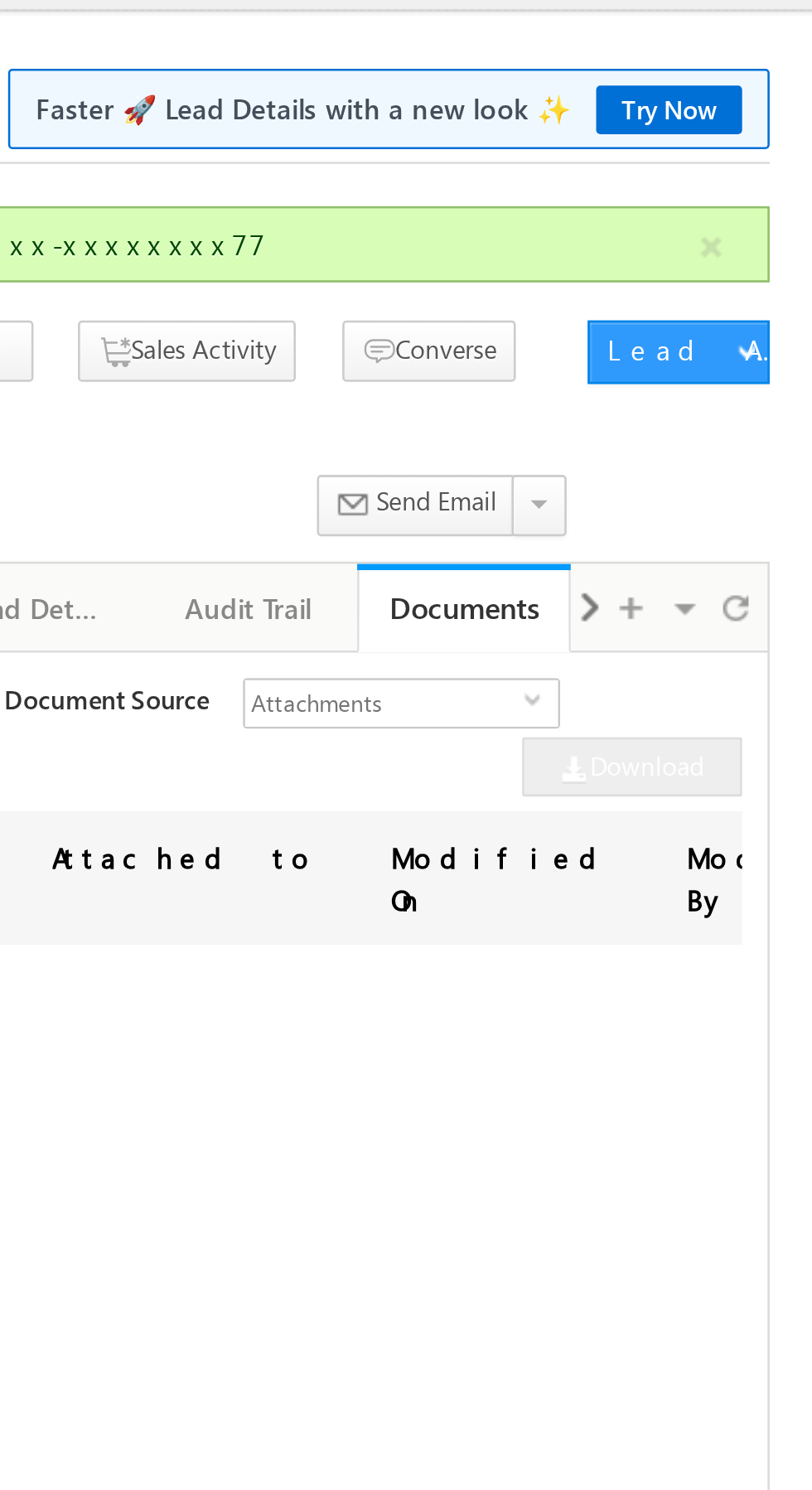
click at [716, 272] on link "Documents" at bounding box center [676, 273] width 84 height 35
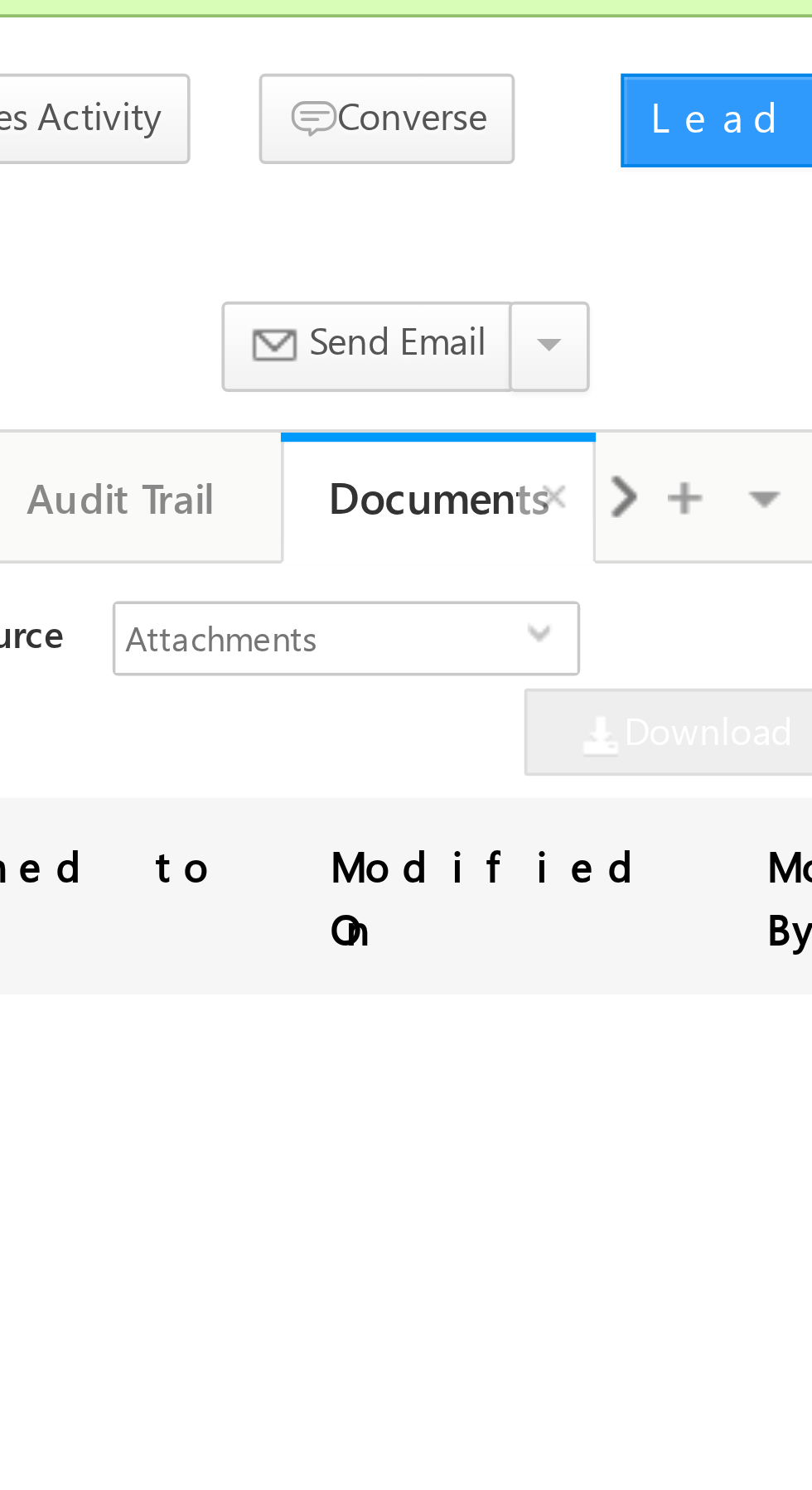
click at [726, 276] on span at bounding box center [726, 273] width 10 height 30
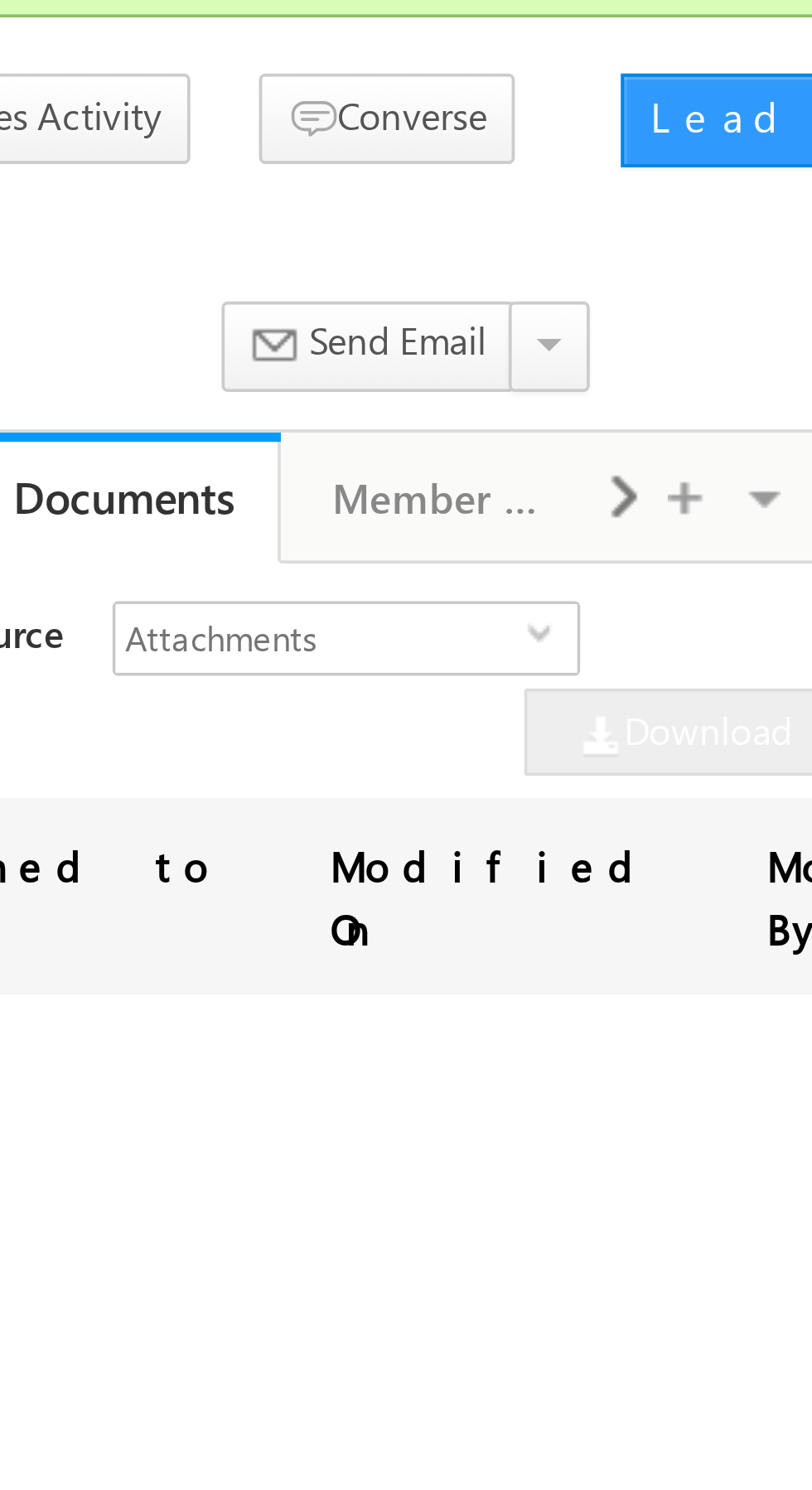
click at [728, 277] on span at bounding box center [726, 273] width 10 height 30
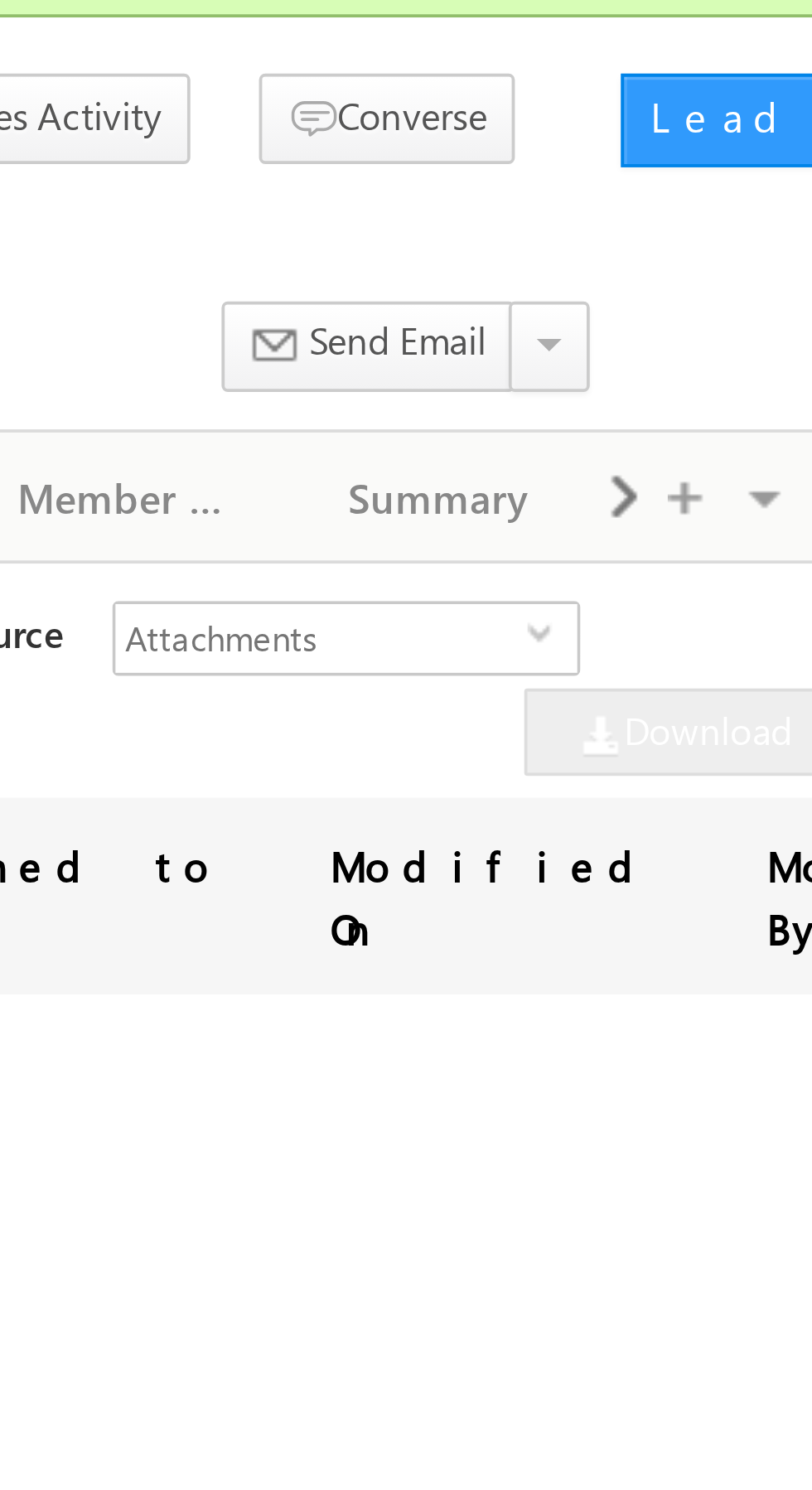
click at [727, 279] on span at bounding box center [726, 273] width 10 height 30
click at [727, 277] on span at bounding box center [726, 273] width 10 height 30
click at [728, 278] on span at bounding box center [726, 273] width 10 height 30
click at [729, 277] on span at bounding box center [726, 273] width 10 height 30
click at [727, 280] on span at bounding box center [726, 273] width 10 height 30
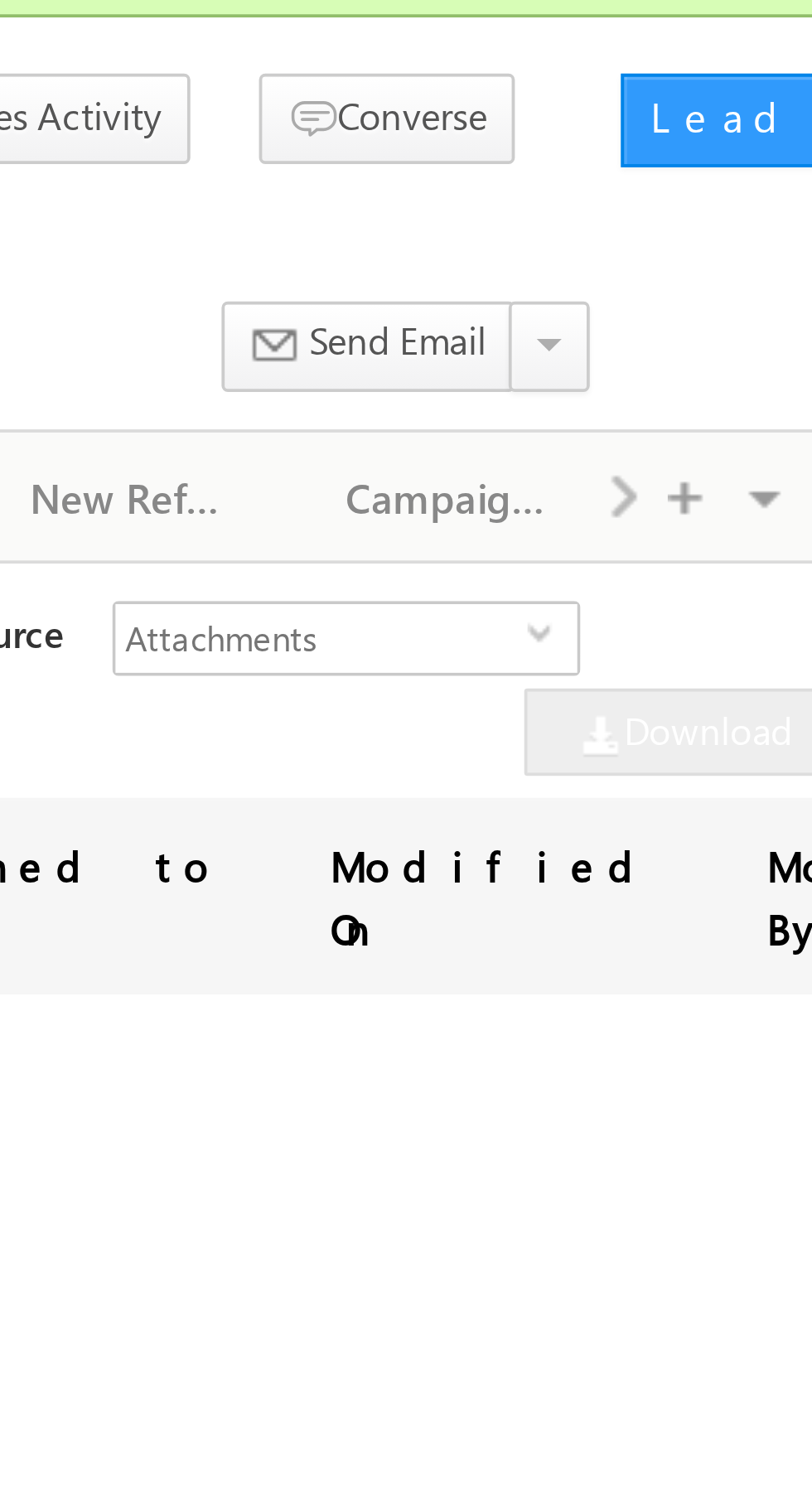
click at [733, 279] on div at bounding box center [742, 272] width 20 height 29
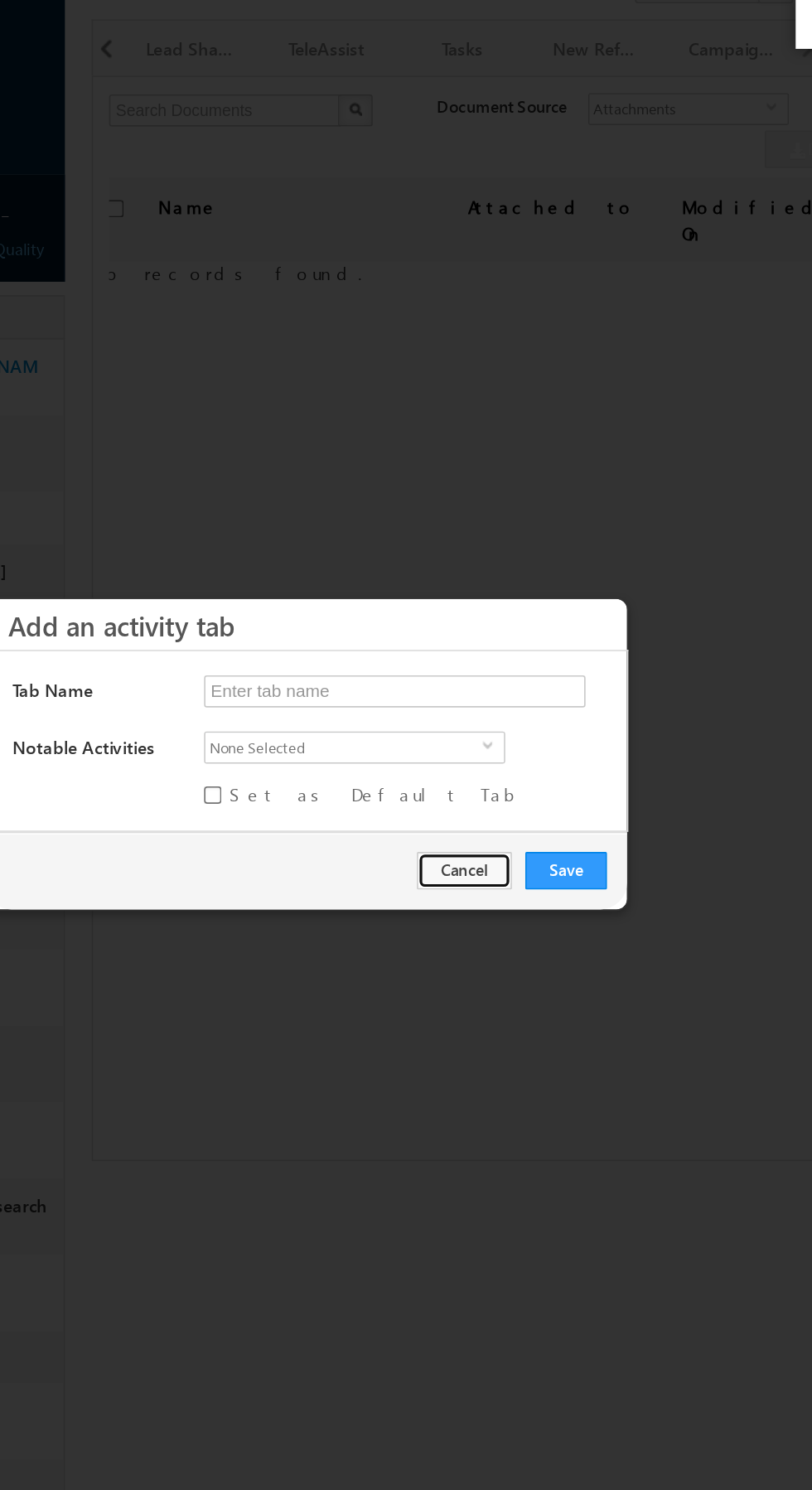
click at [513, 779] on button "Cancel" at bounding box center [513, 782] width 59 height 23
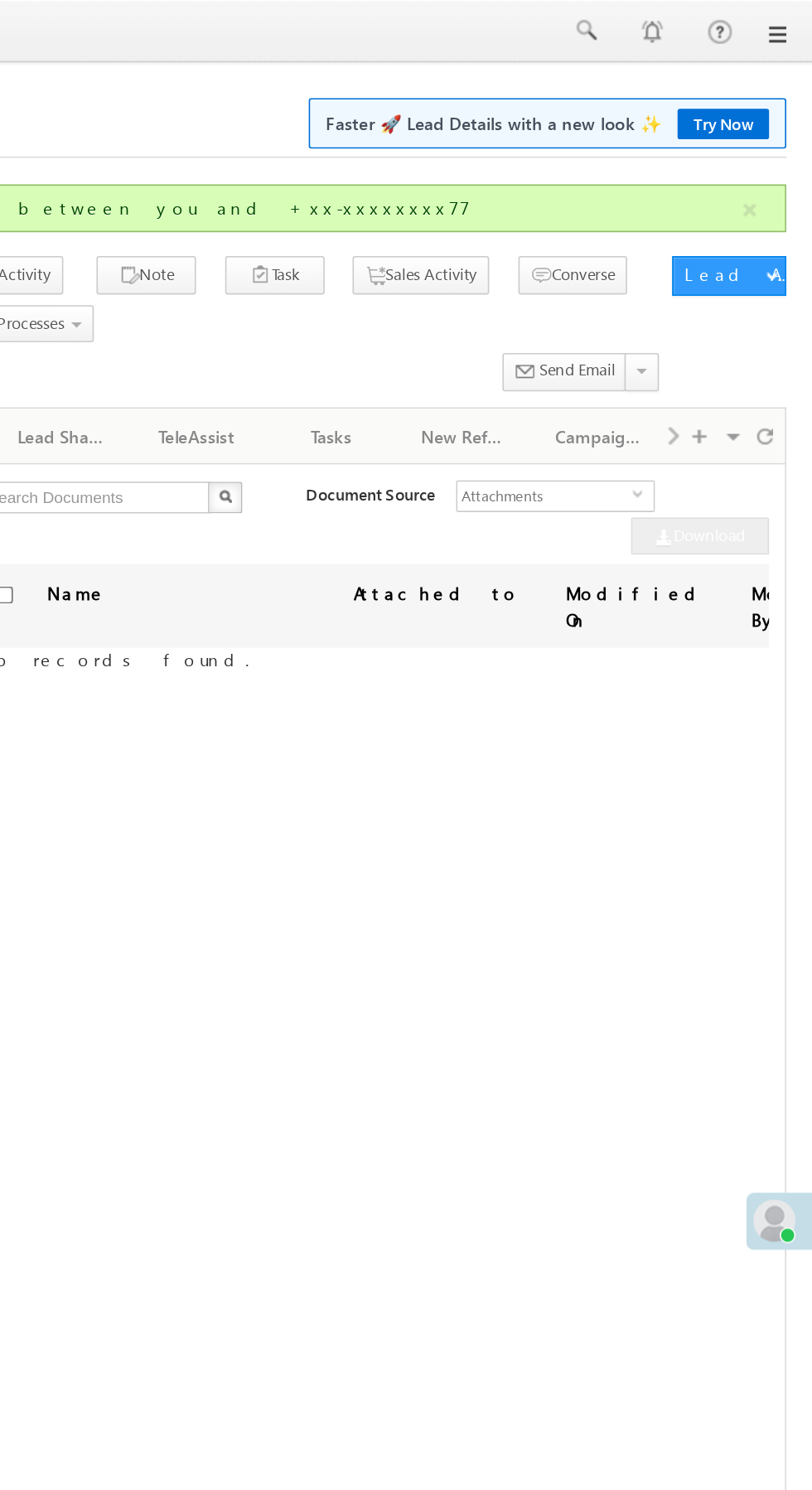
scroll to position [0, 0]
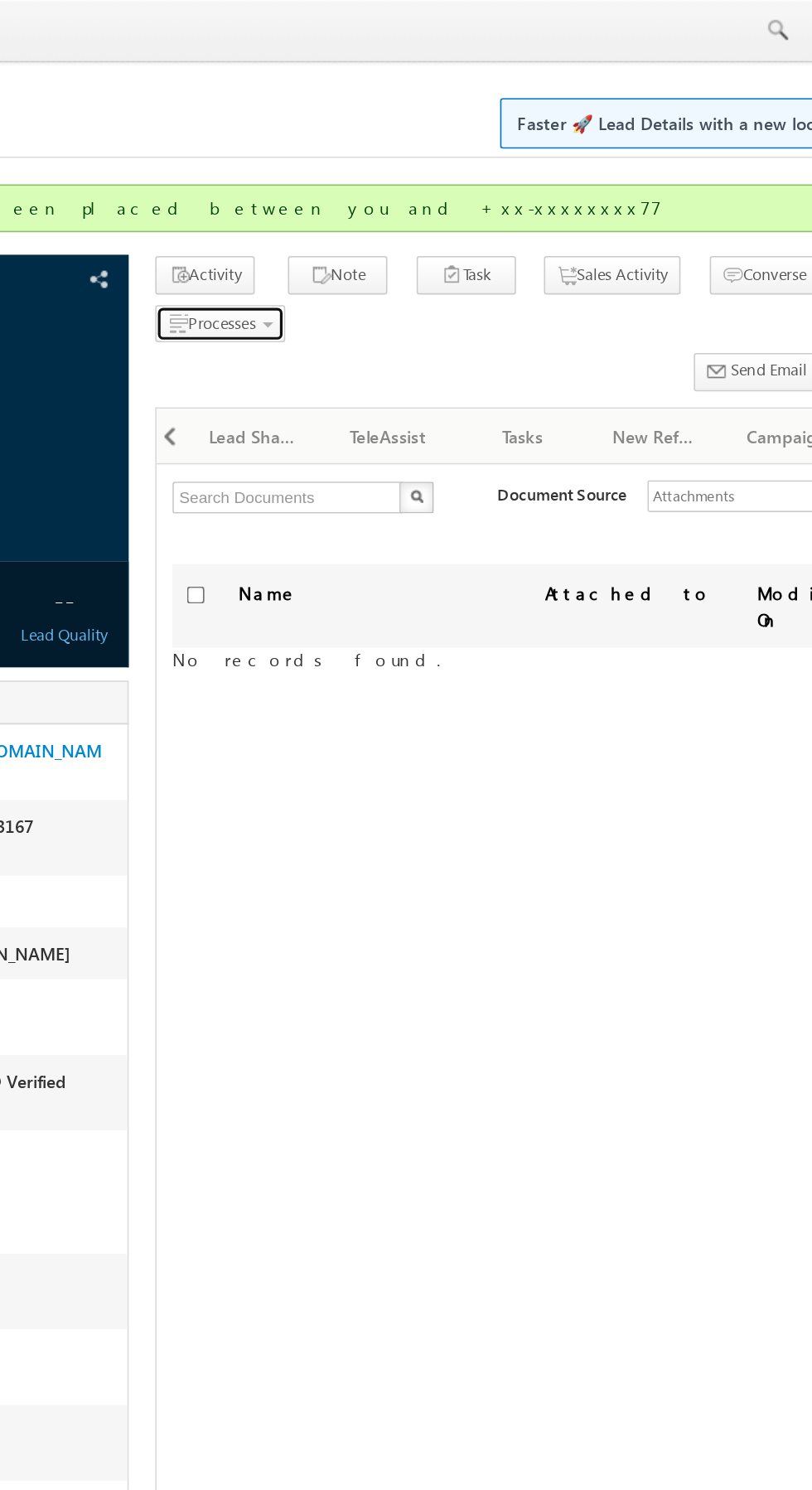
click at [328, 205] on span "Processes" at bounding box center [323, 201] width 42 height 13
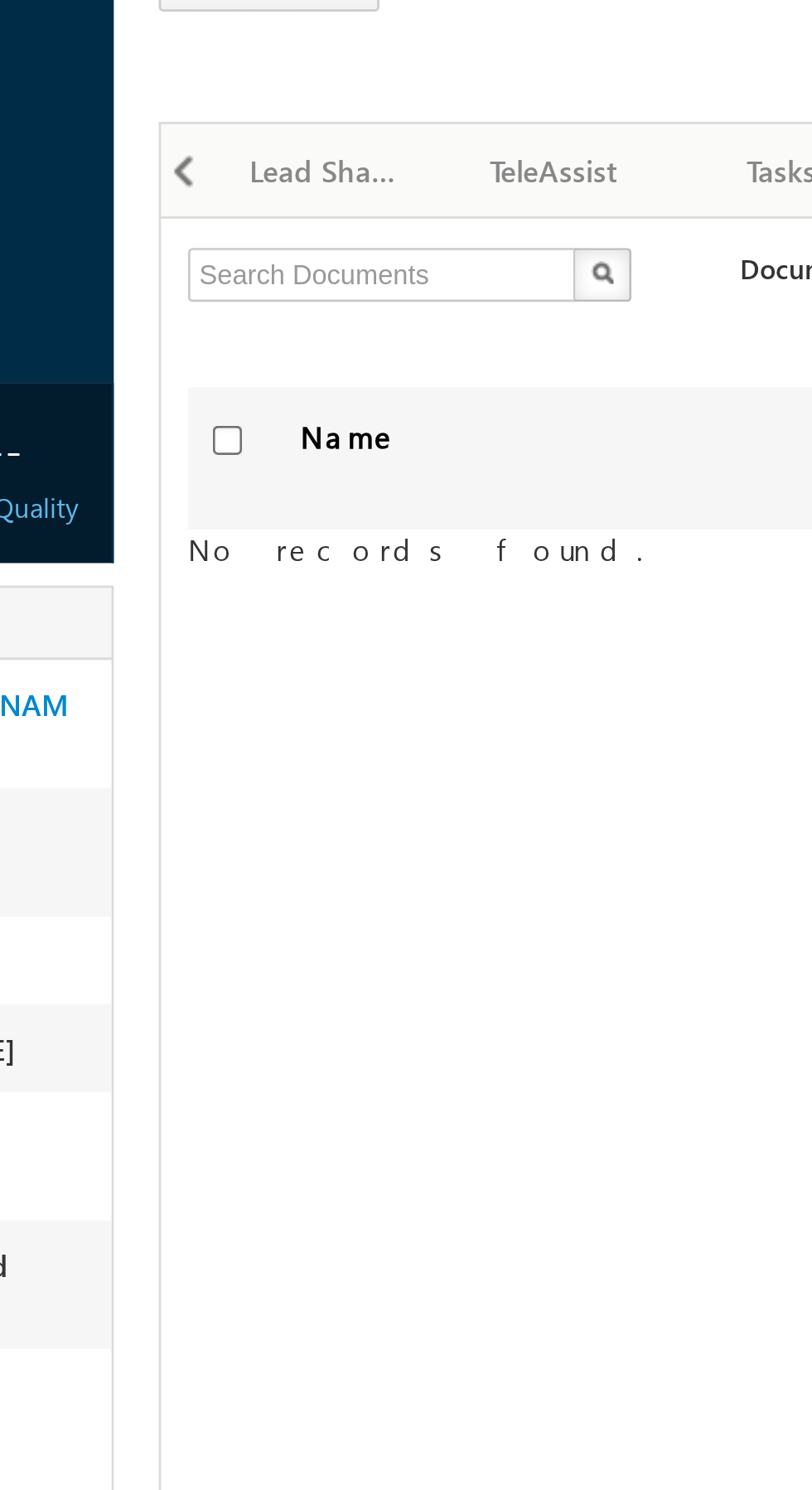
click at [0, 0] on span "Not Interested" at bounding box center [0, 0] width 0 height 0
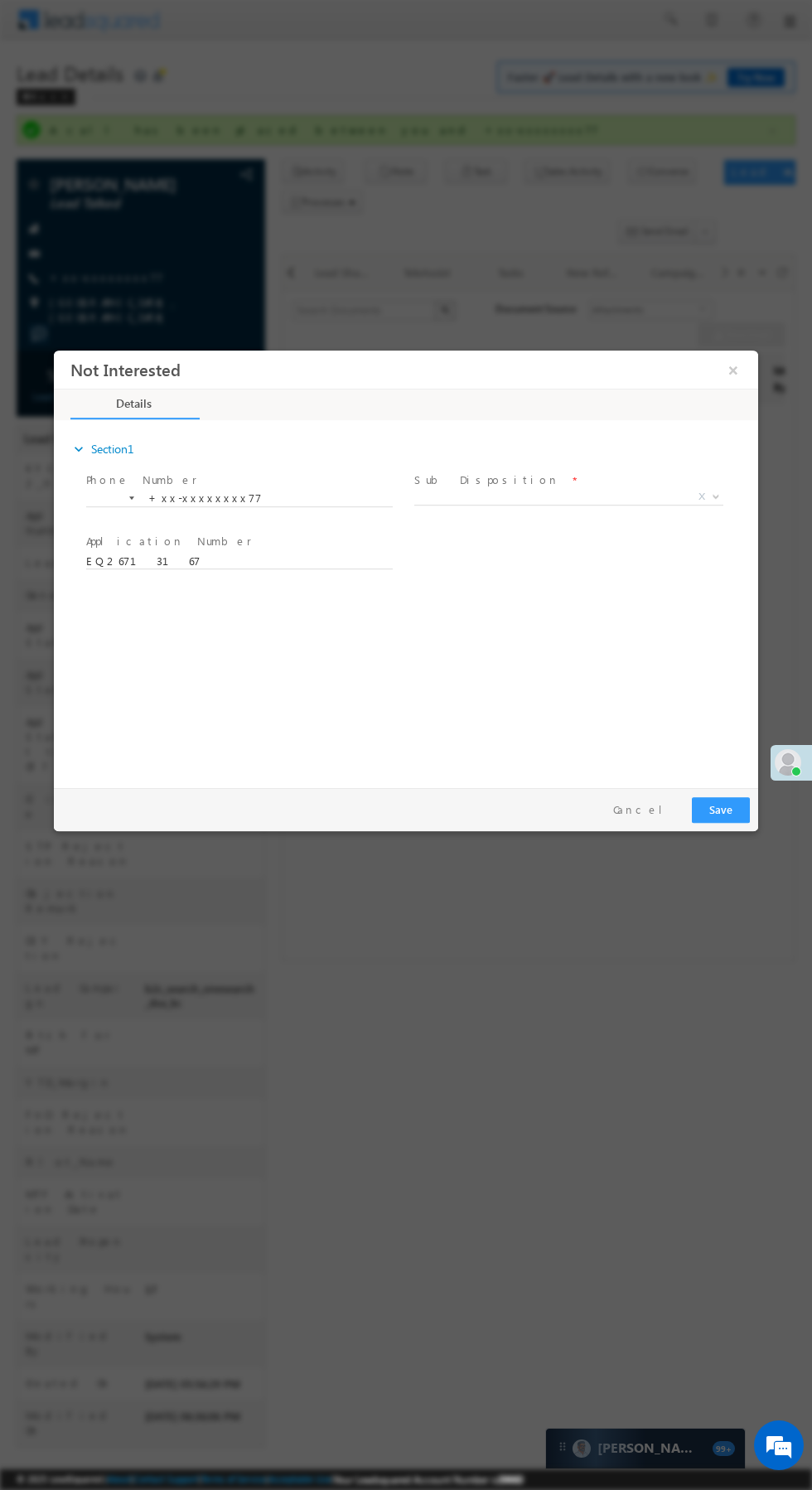
click at [603, 490] on span "X" at bounding box center [569, 498] width 309 height 17
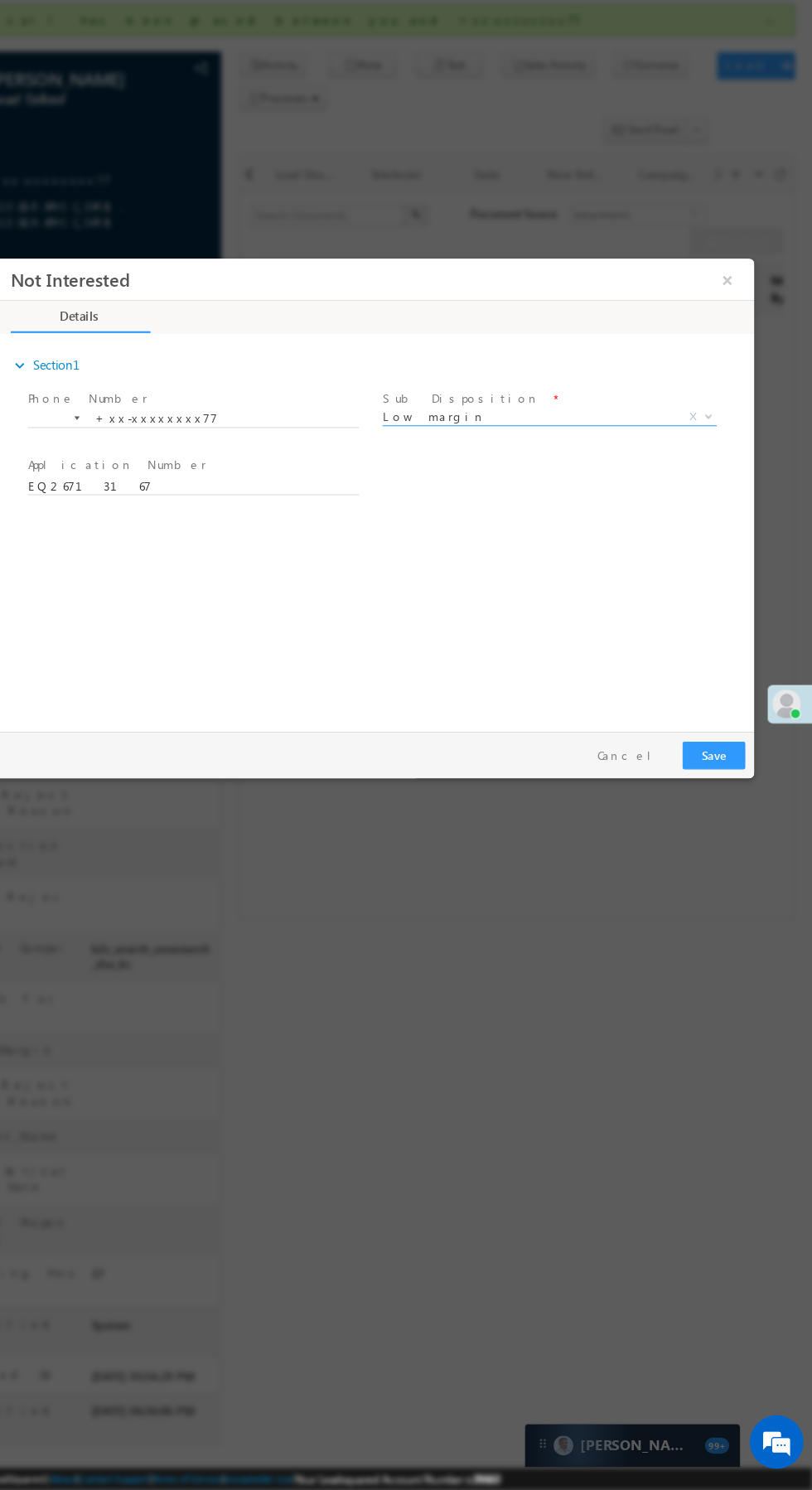
click at [505, 406] on span "Low margin" at bounding box center [488, 405] width 269 height 15
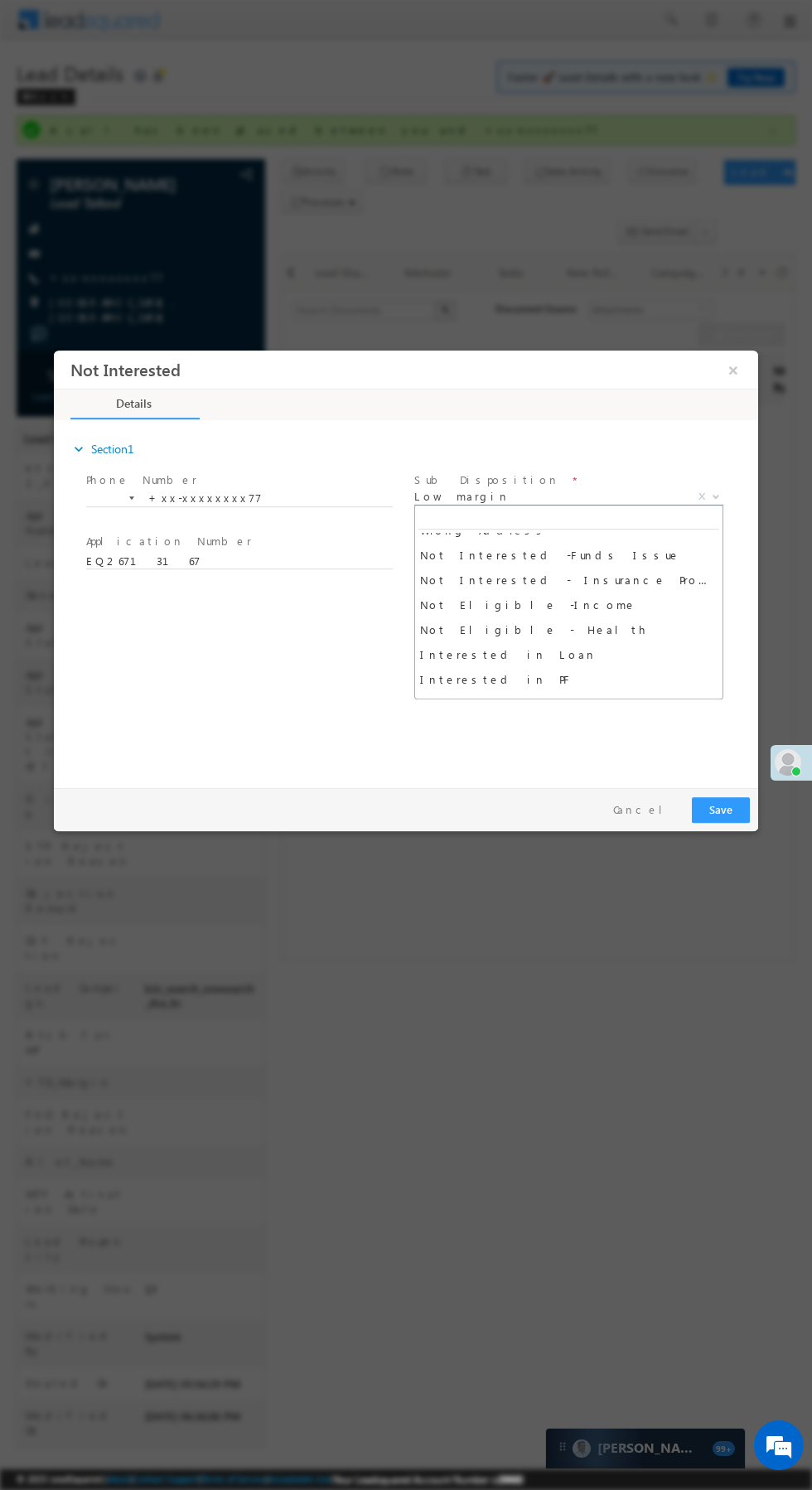
scroll to position [341, 0]
select select "Interested in Loan"
click at [721, 809] on button "Save" at bounding box center [721, 810] width 58 height 26
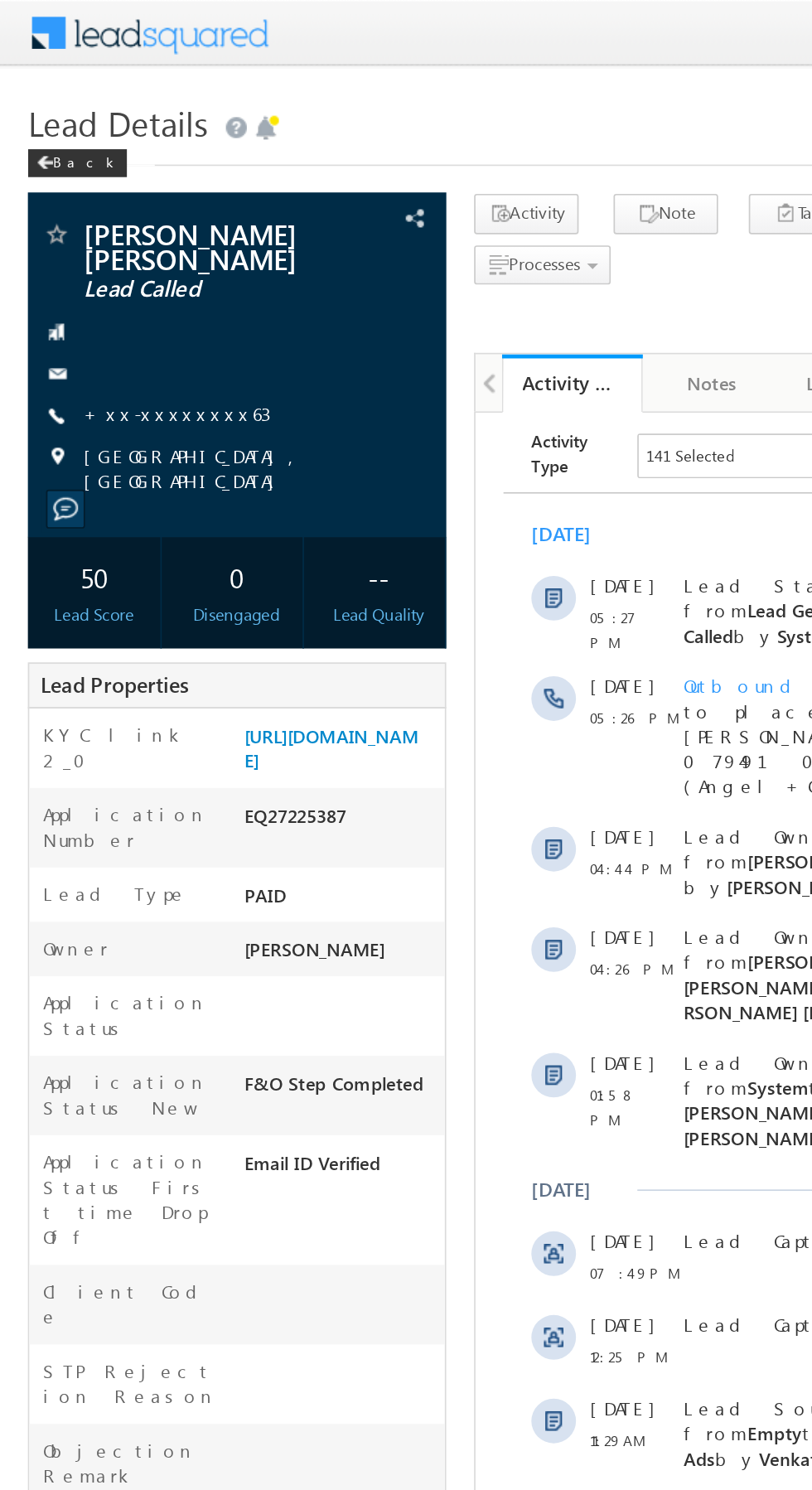
click at [92, 251] on link "+xx-xxxxxxxx63" at bounding box center [105, 246] width 111 height 14
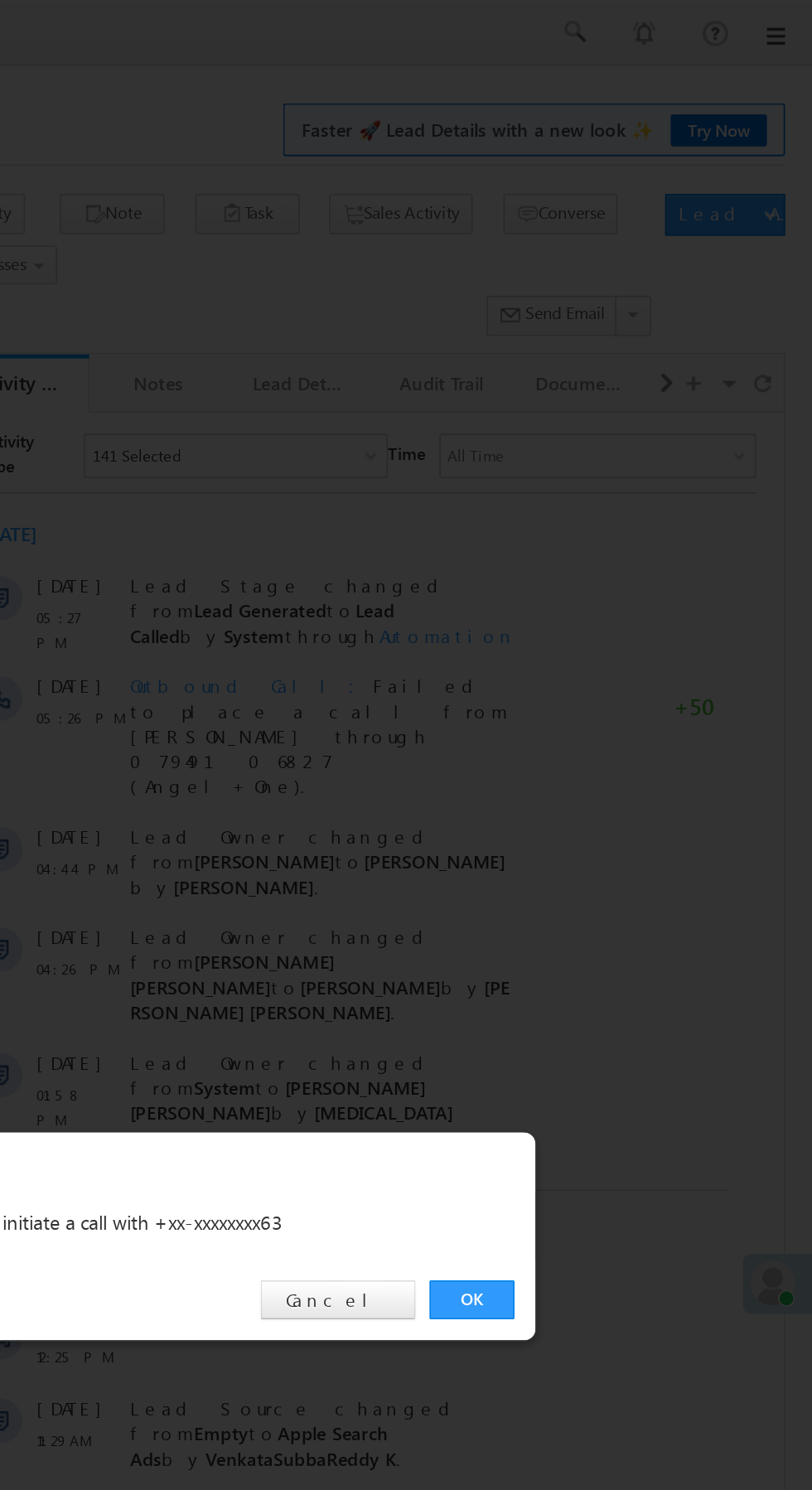
click at [609, 774] on link "OK" at bounding box center [609, 773] width 50 height 23
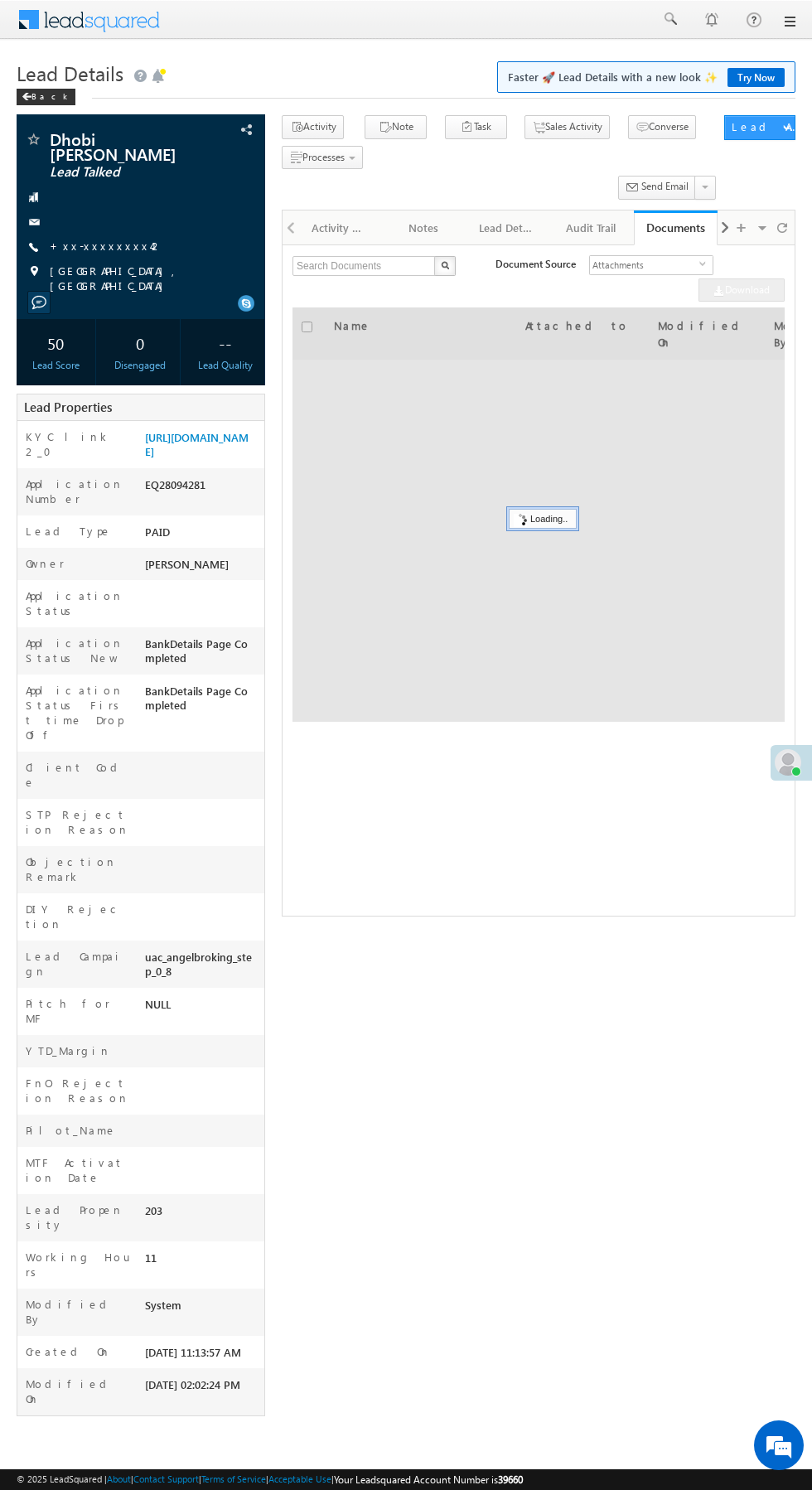
click at [106, 239] on link "+xx-xxxxxxxx42" at bounding box center [106, 246] width 114 height 14
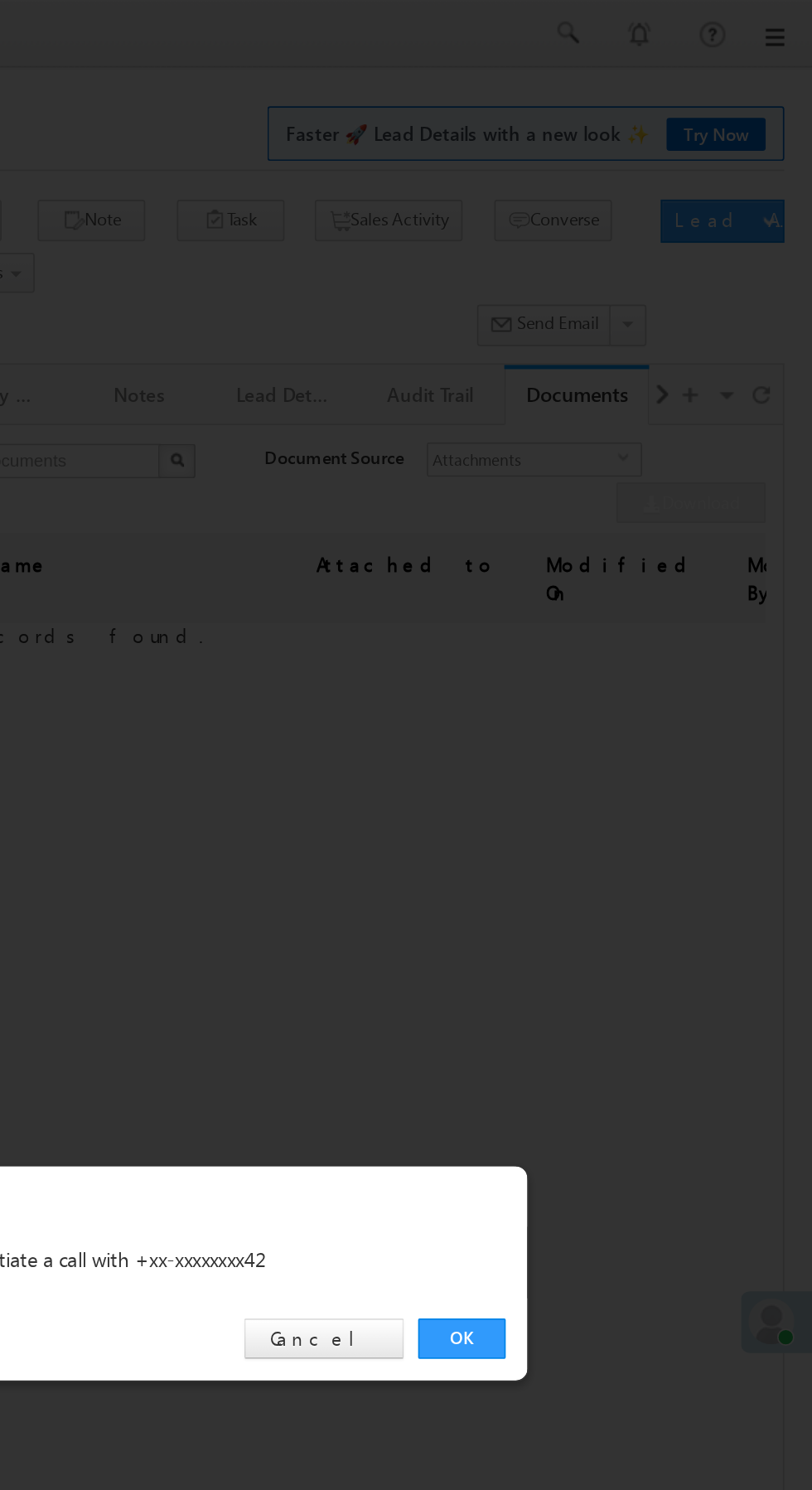
click at [616, 772] on link "OK" at bounding box center [609, 773] width 50 height 23
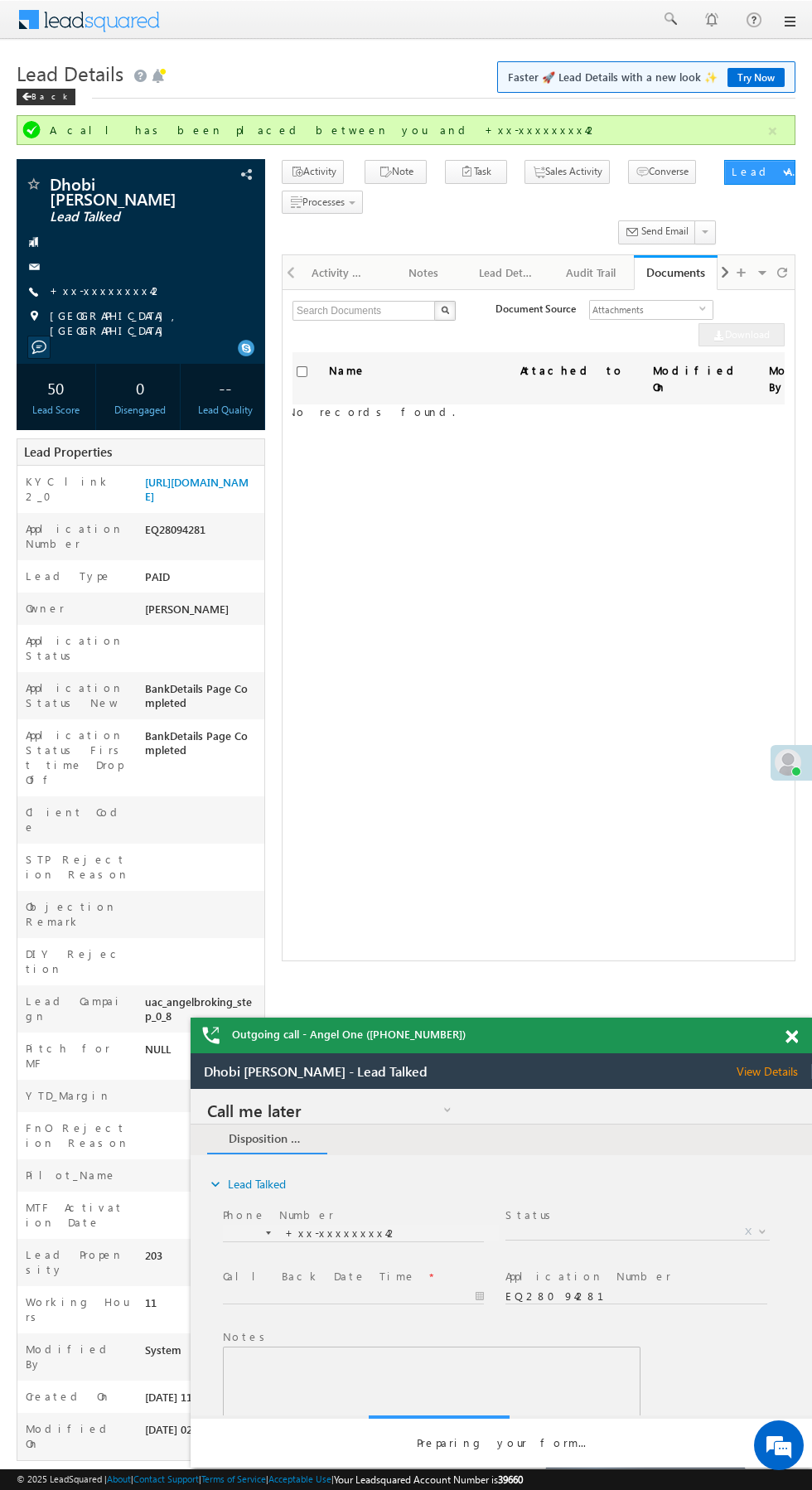
scroll to position [0, 16]
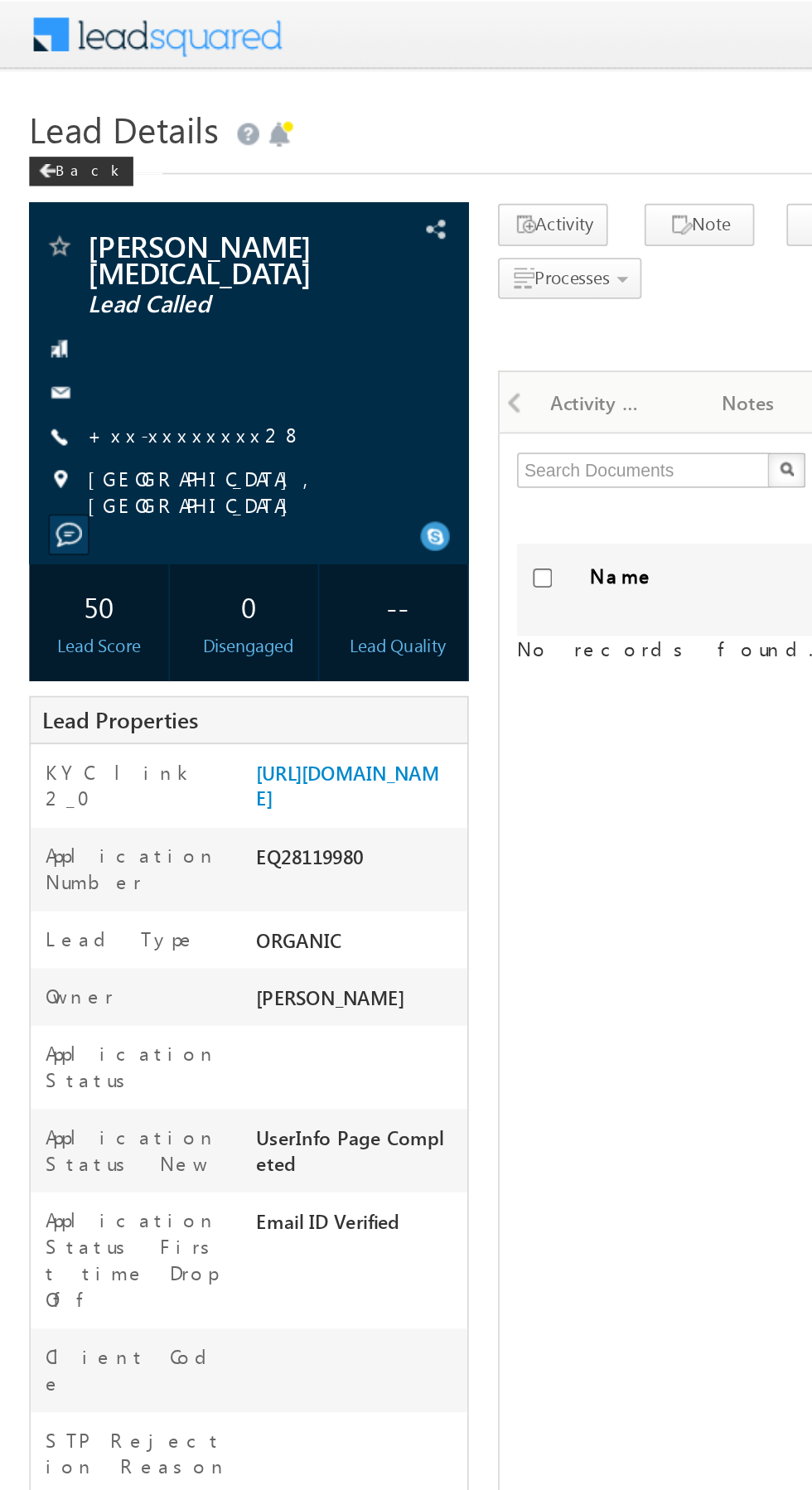
click at [101, 239] on link "+xx-xxxxxxxx28" at bounding box center [110, 246] width 122 height 14
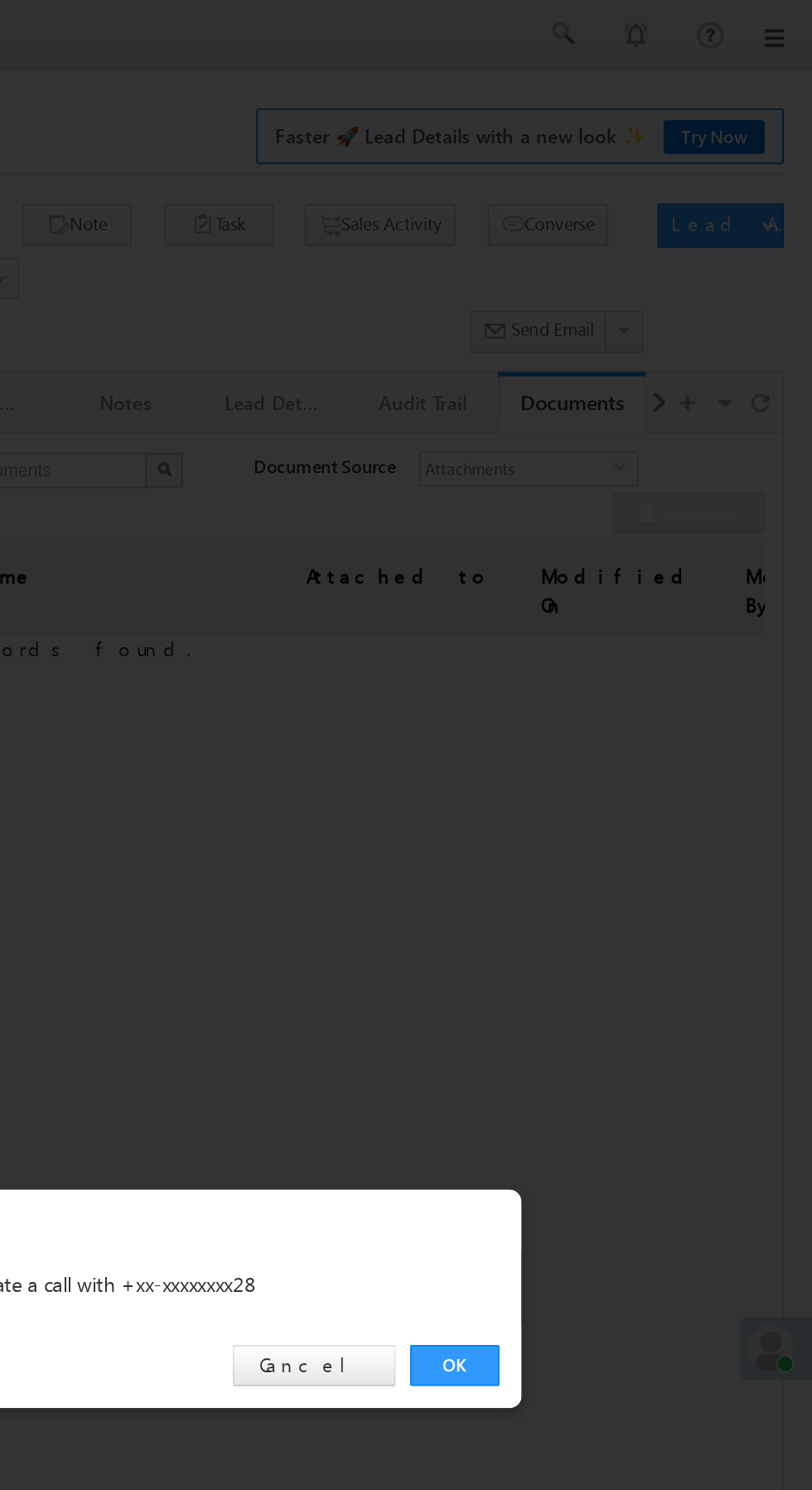
click at [613, 777] on link "OK" at bounding box center [609, 773] width 50 height 23
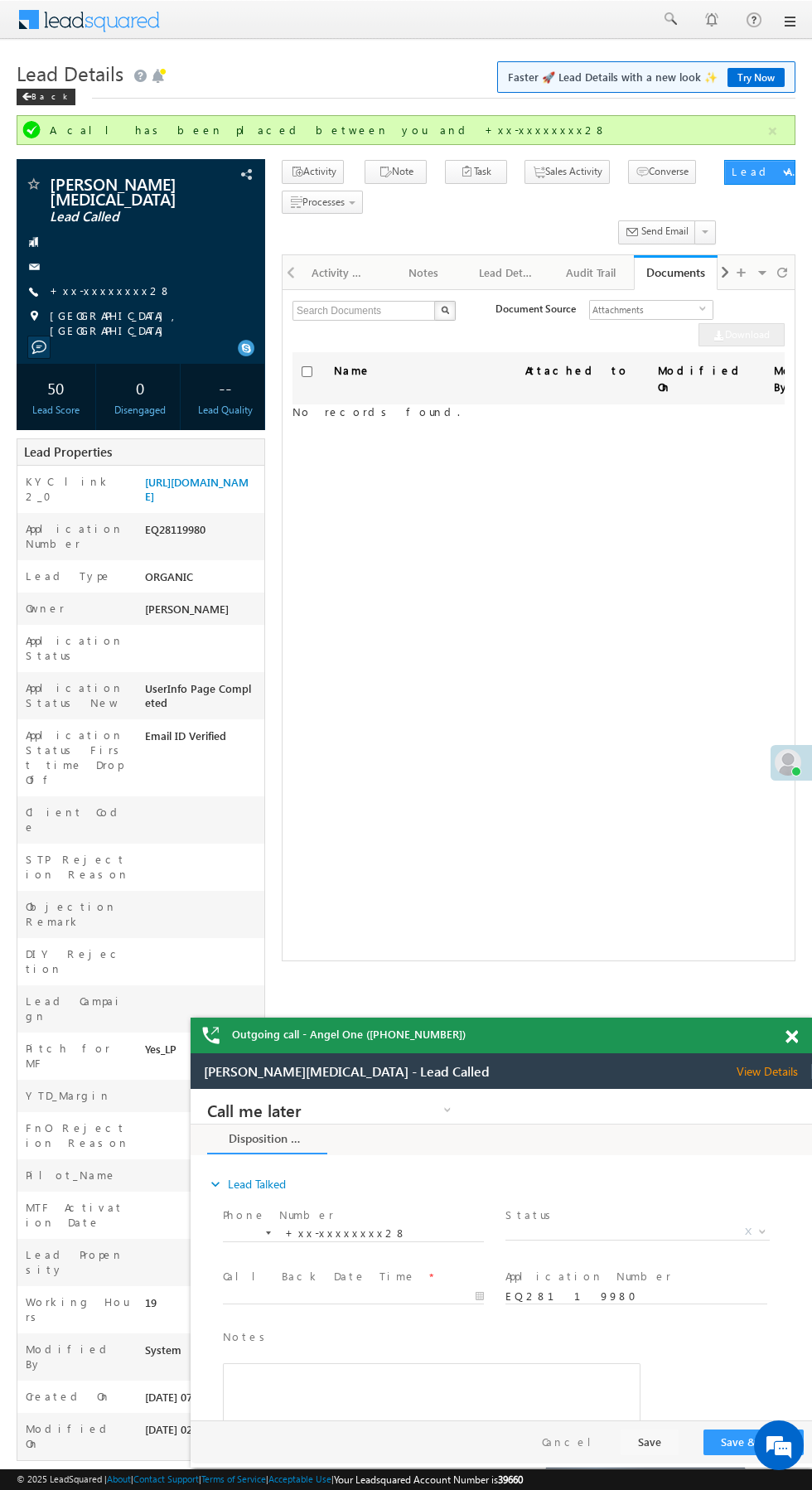
click at [792, 1037] on span at bounding box center [792, 1037] width 13 height 14
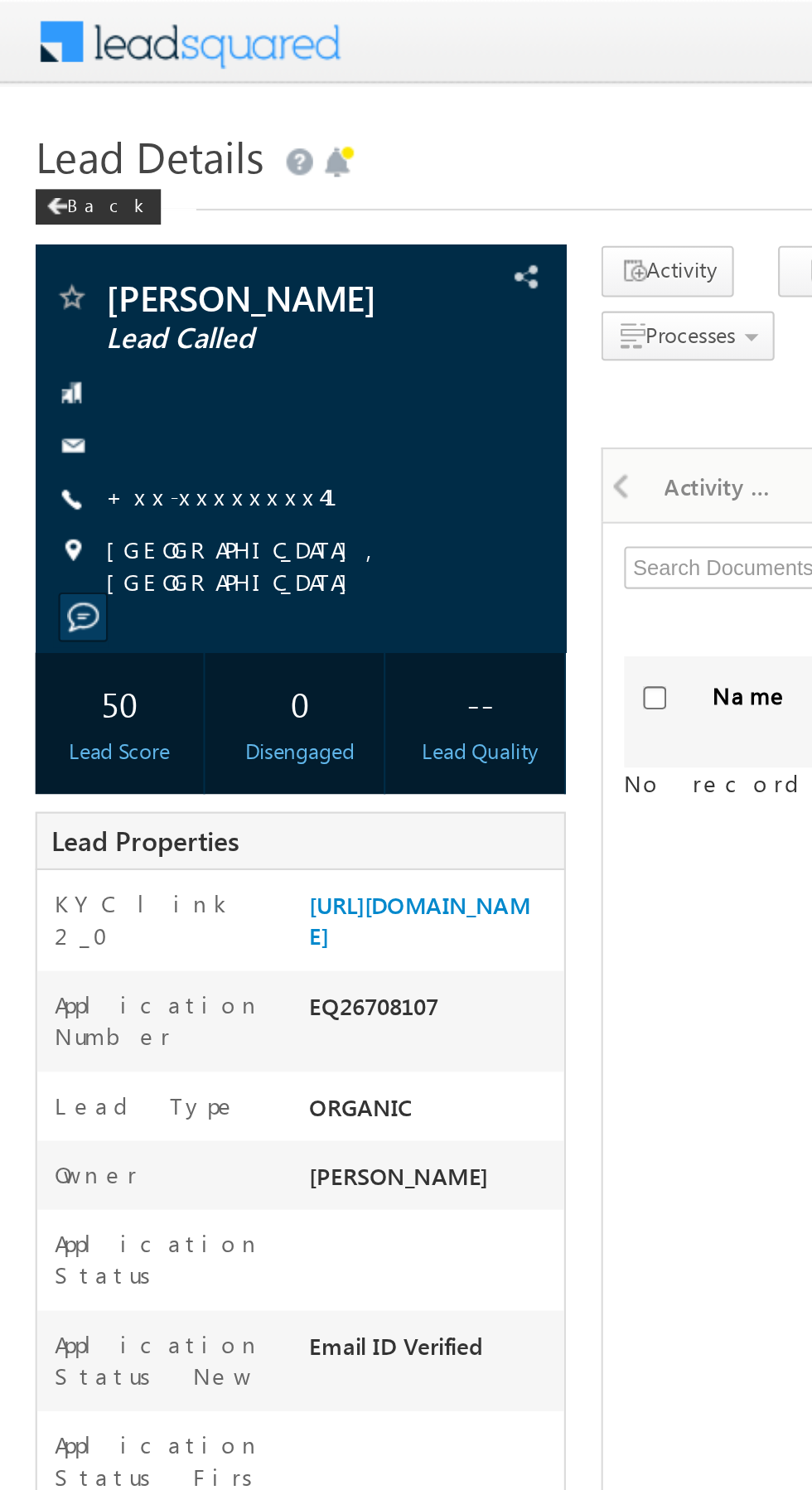
click at [96, 230] on link "+xx-xxxxxxxx41" at bounding box center [113, 232] width 128 height 14
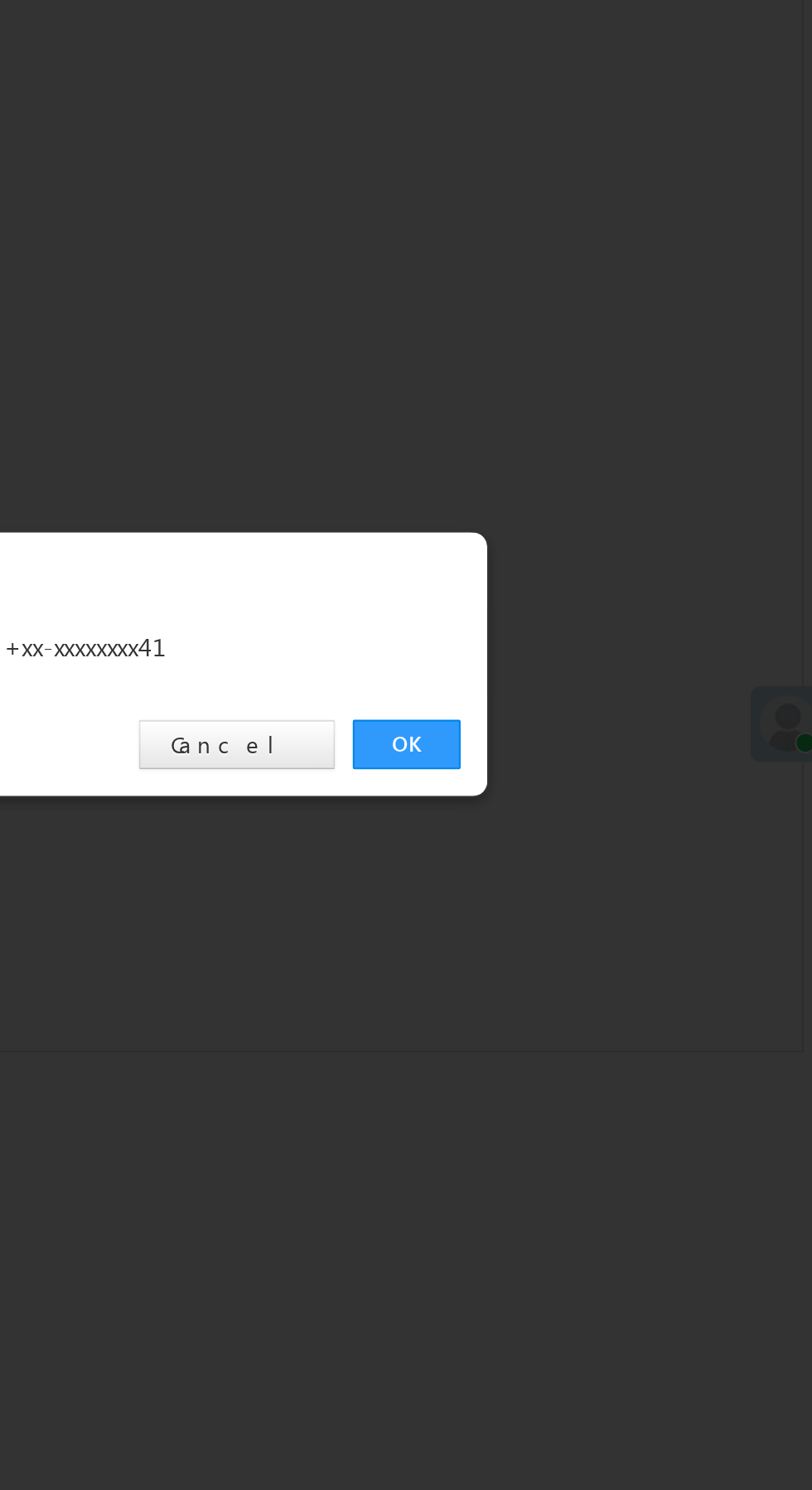
click at [604, 769] on link "OK" at bounding box center [609, 773] width 50 height 23
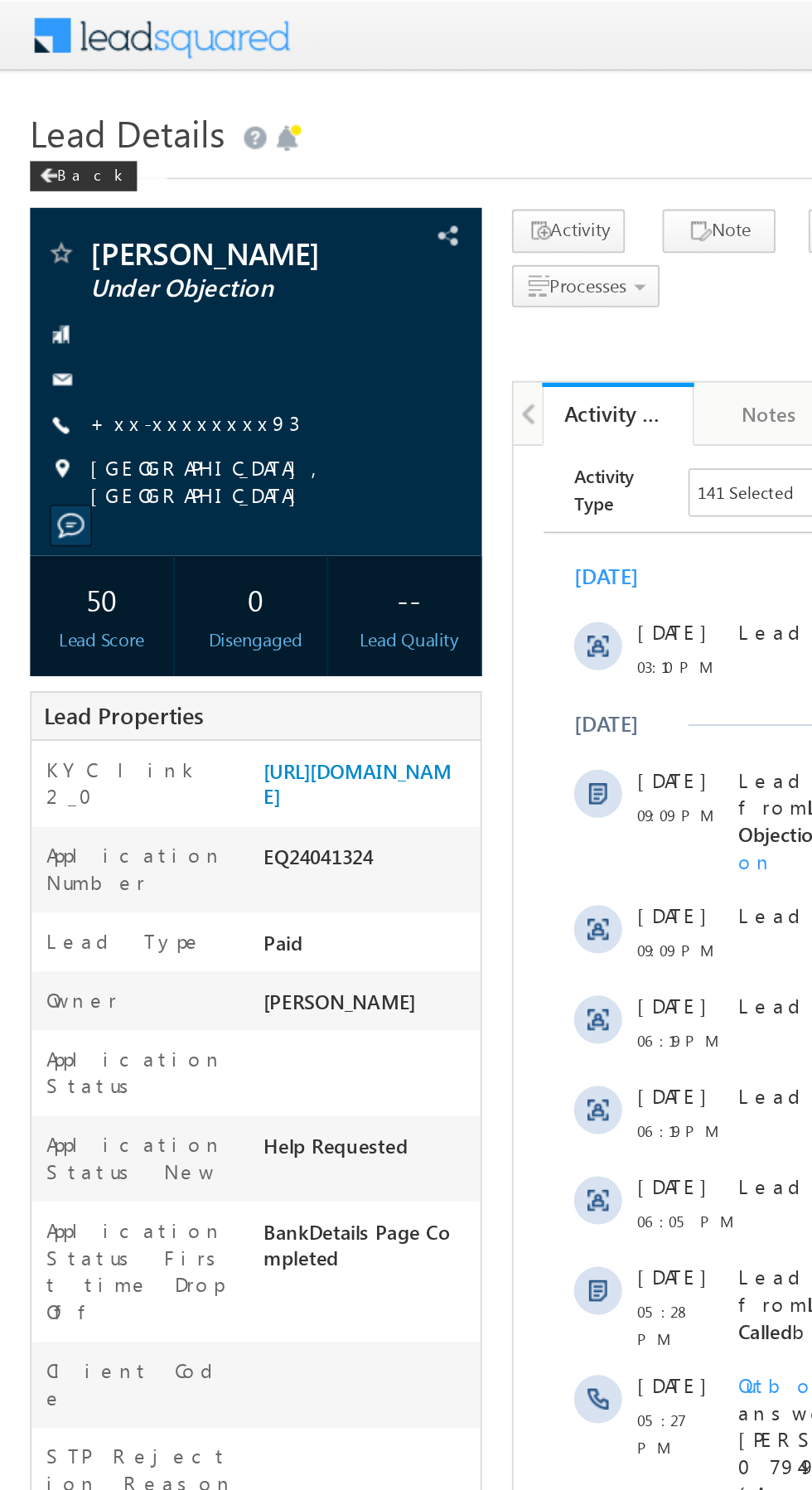
click at [102, 235] on link "+xx-xxxxxxxx93" at bounding box center [106, 232] width 115 height 14
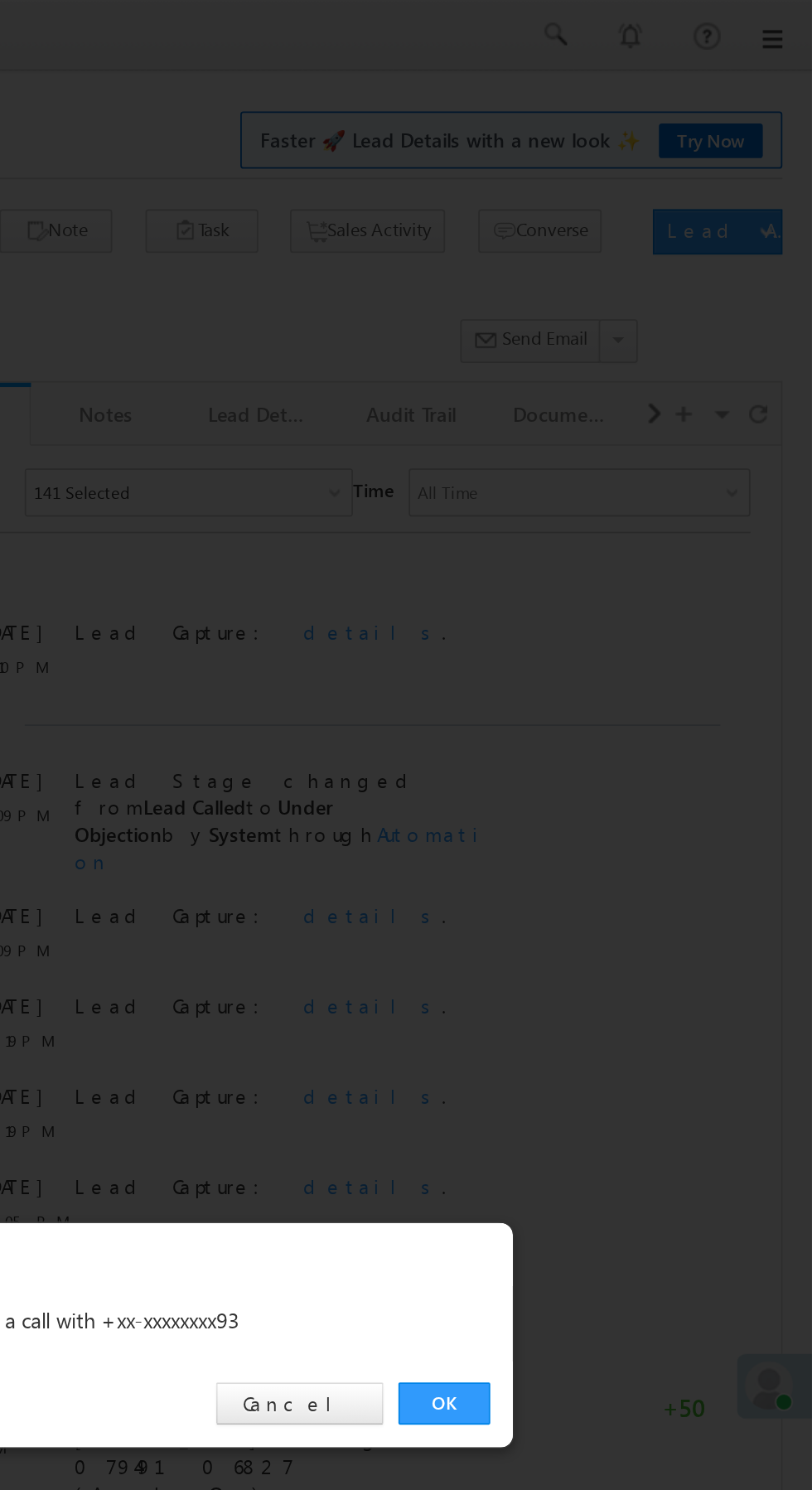
click at [614, 777] on link "OK" at bounding box center [609, 773] width 50 height 23
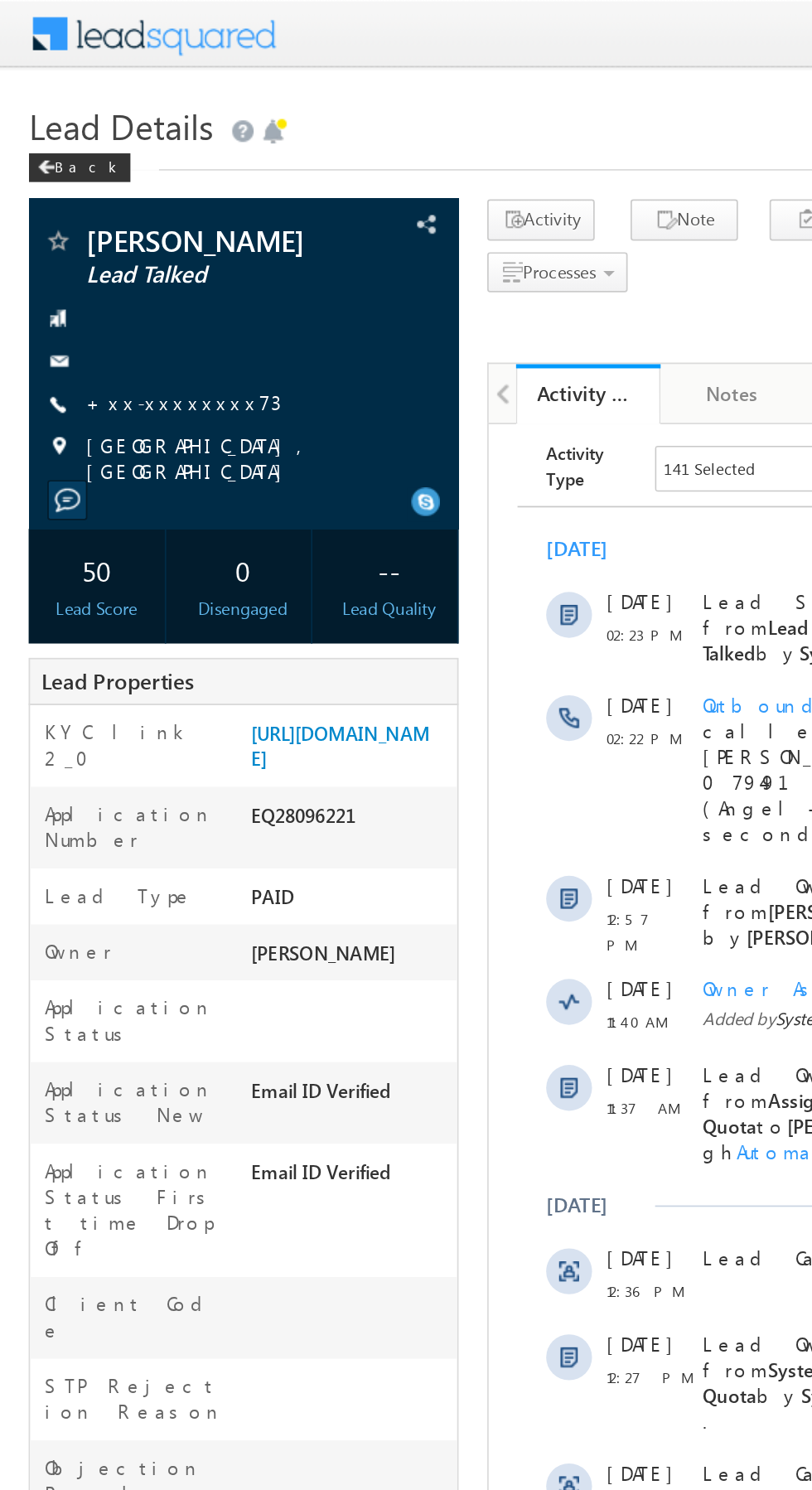
click at [96, 237] on link "+xx-xxxxxxxx73" at bounding box center [106, 232] width 113 height 14
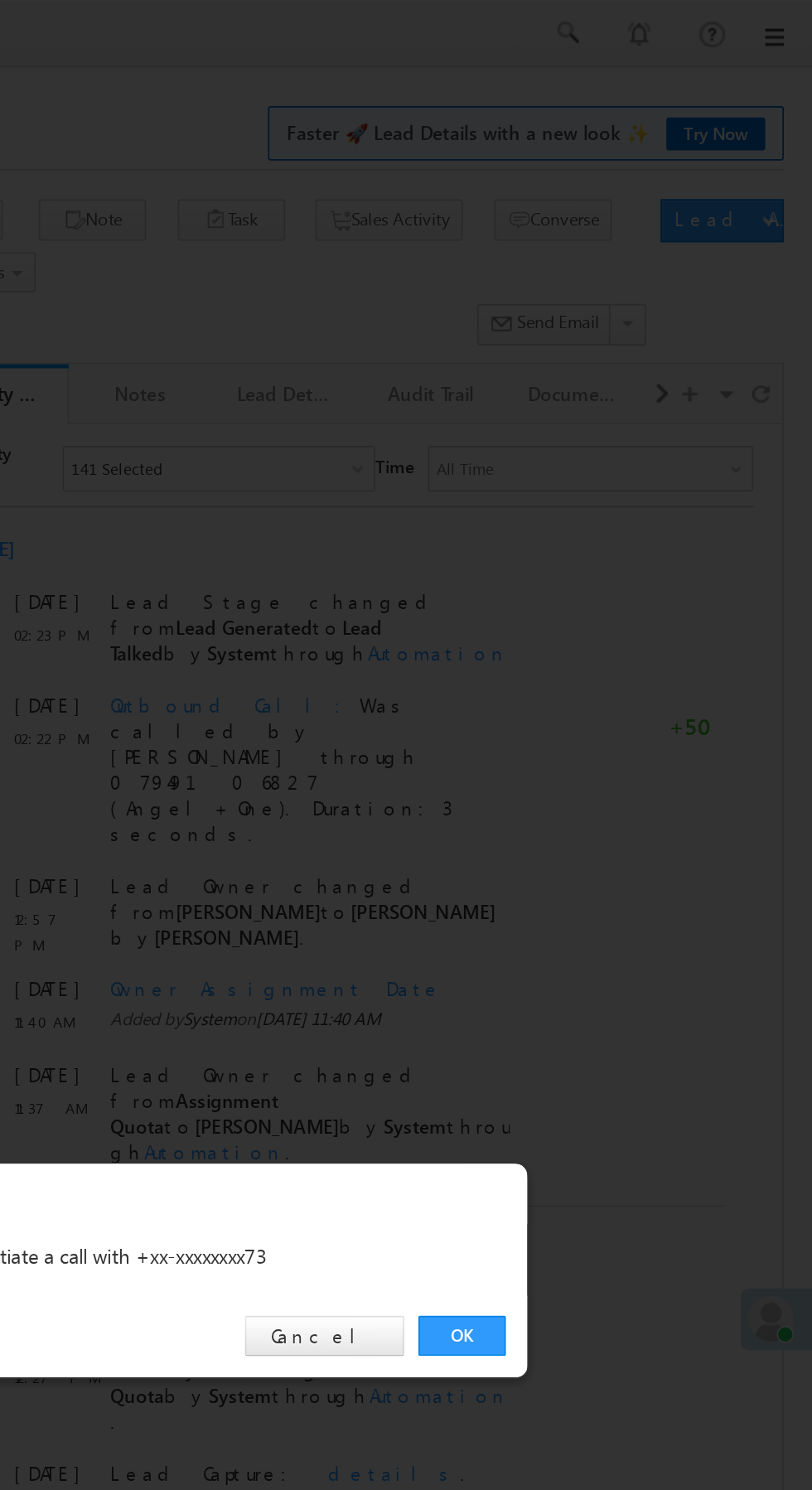
click at [615, 779] on link "OK" at bounding box center [609, 773] width 50 height 23
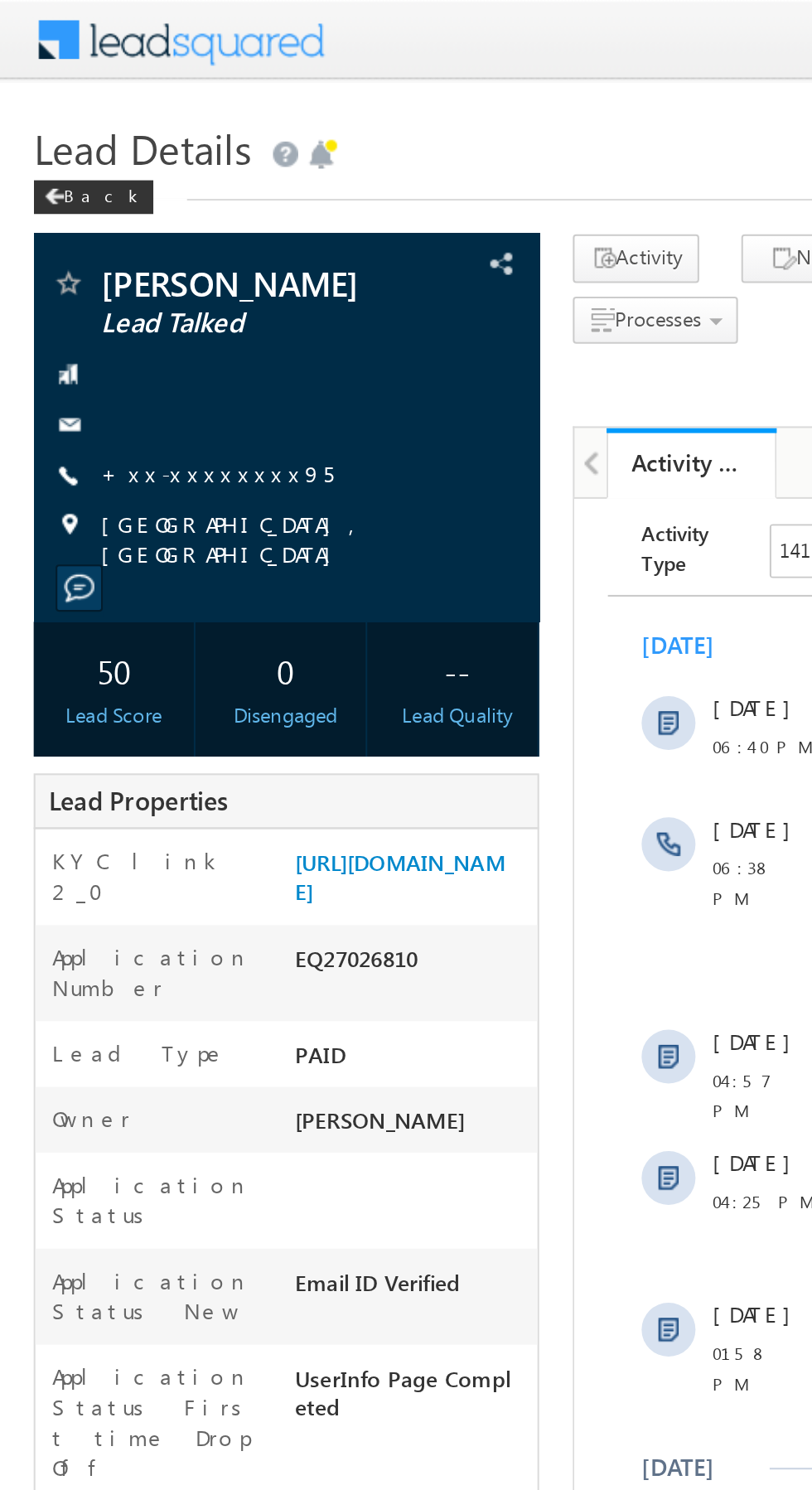
click at [101, 235] on link "+xx-xxxxxxxx95" at bounding box center [106, 232] width 115 height 14
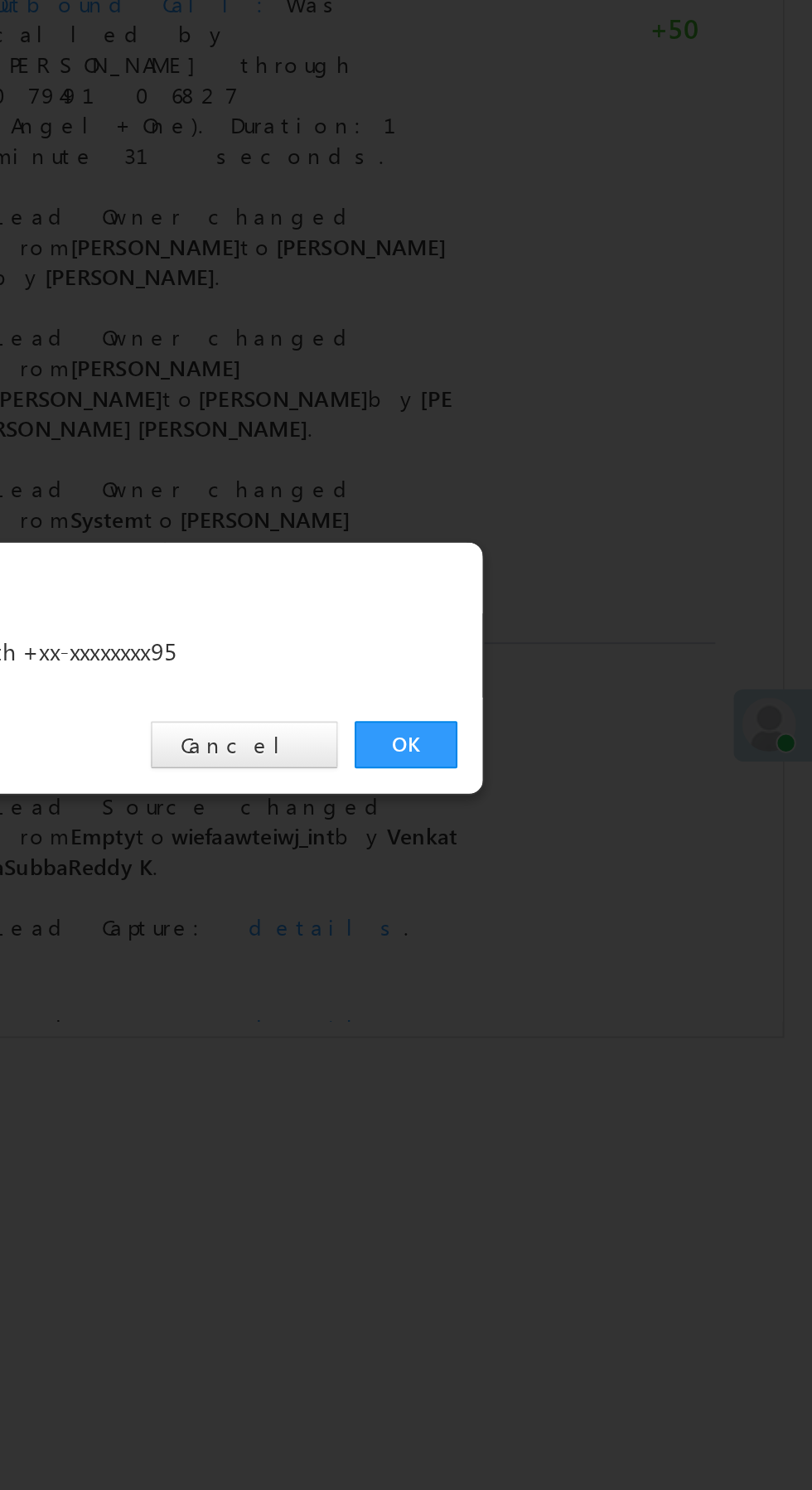
click at [613, 774] on link "OK" at bounding box center [609, 773] width 50 height 23
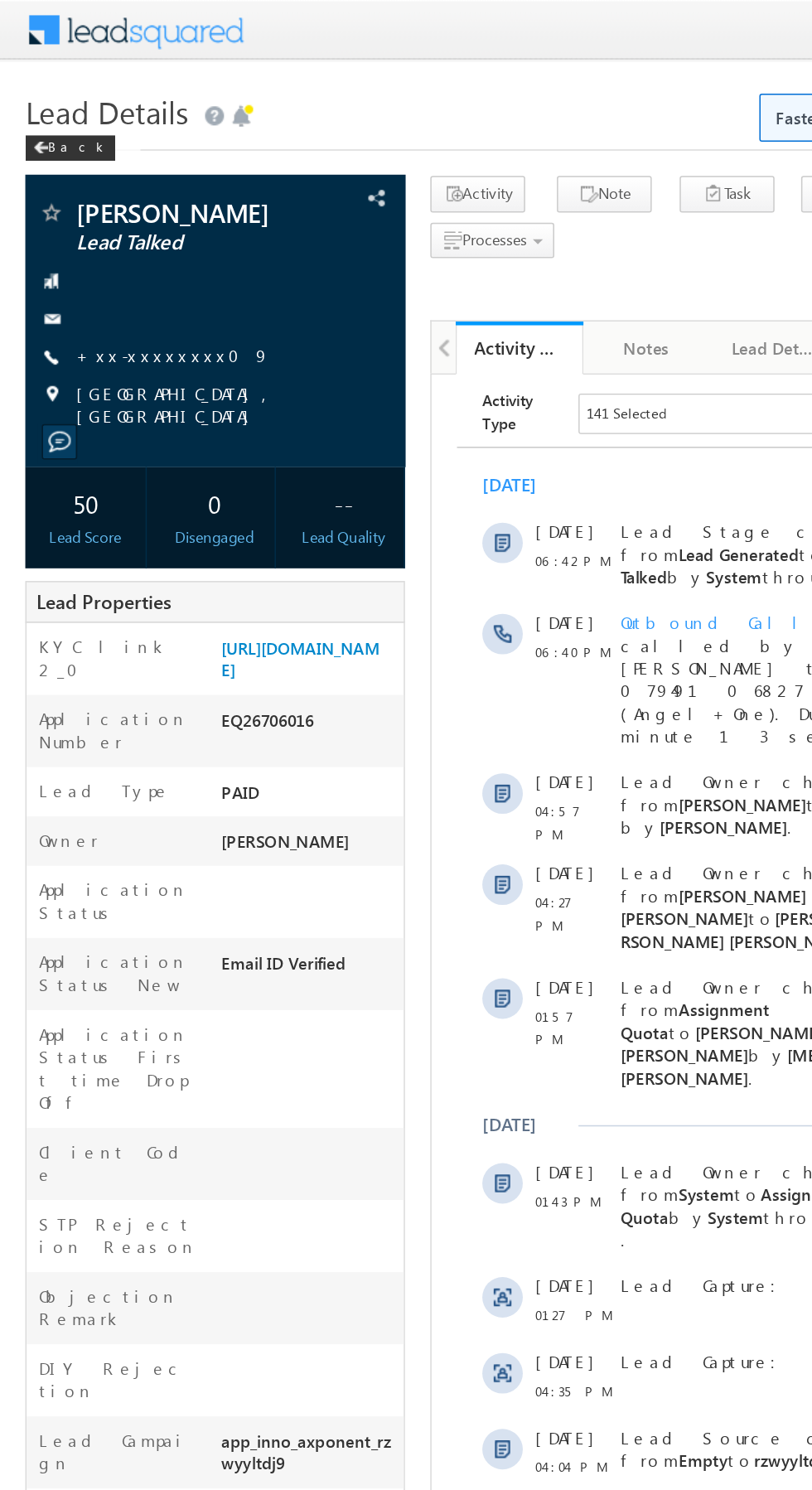
click at [101, 231] on link "+xx-xxxxxxxx09" at bounding box center [112, 232] width 127 height 14
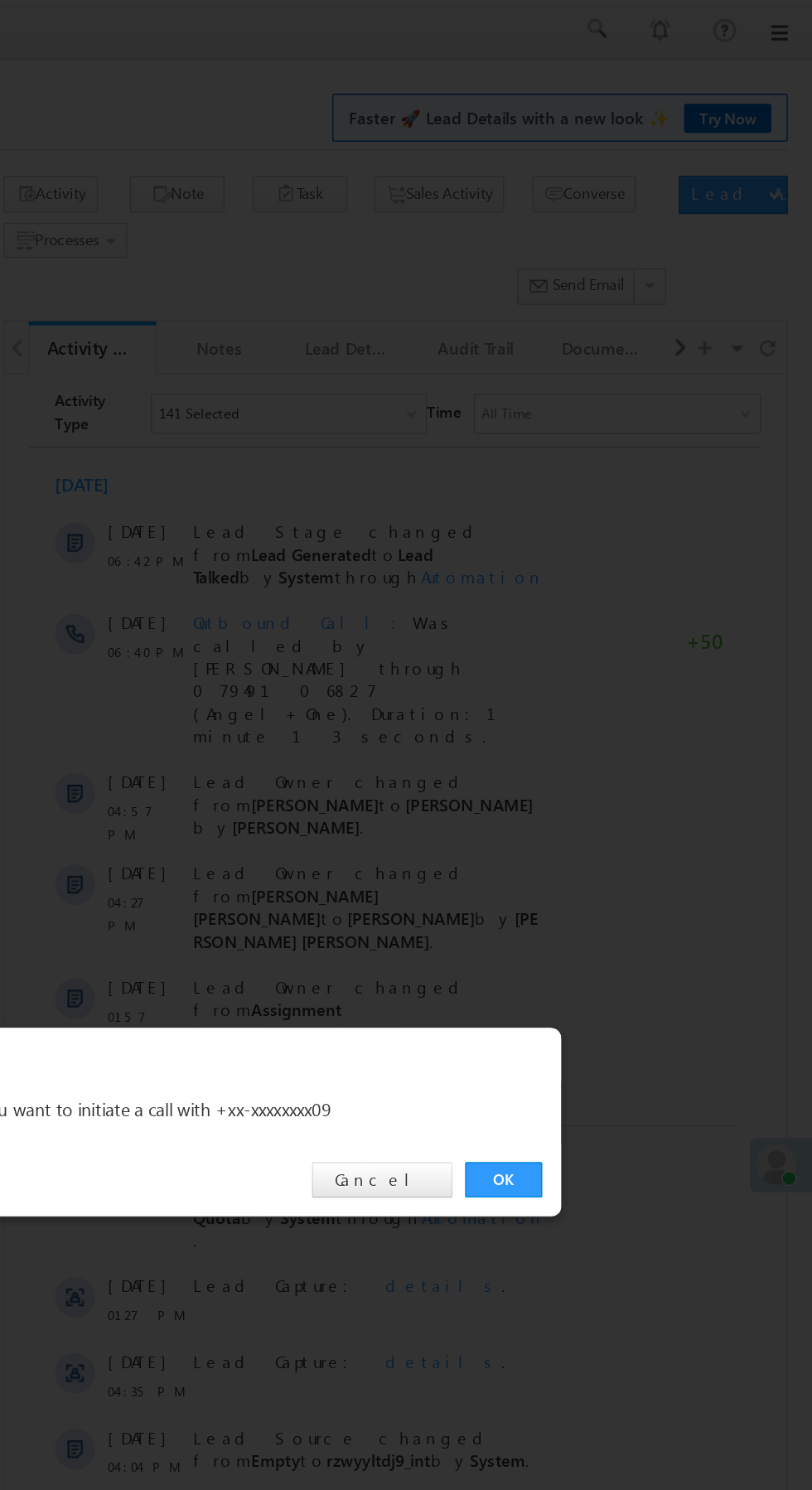
click at [605, 778] on link "OK" at bounding box center [609, 773] width 50 height 23
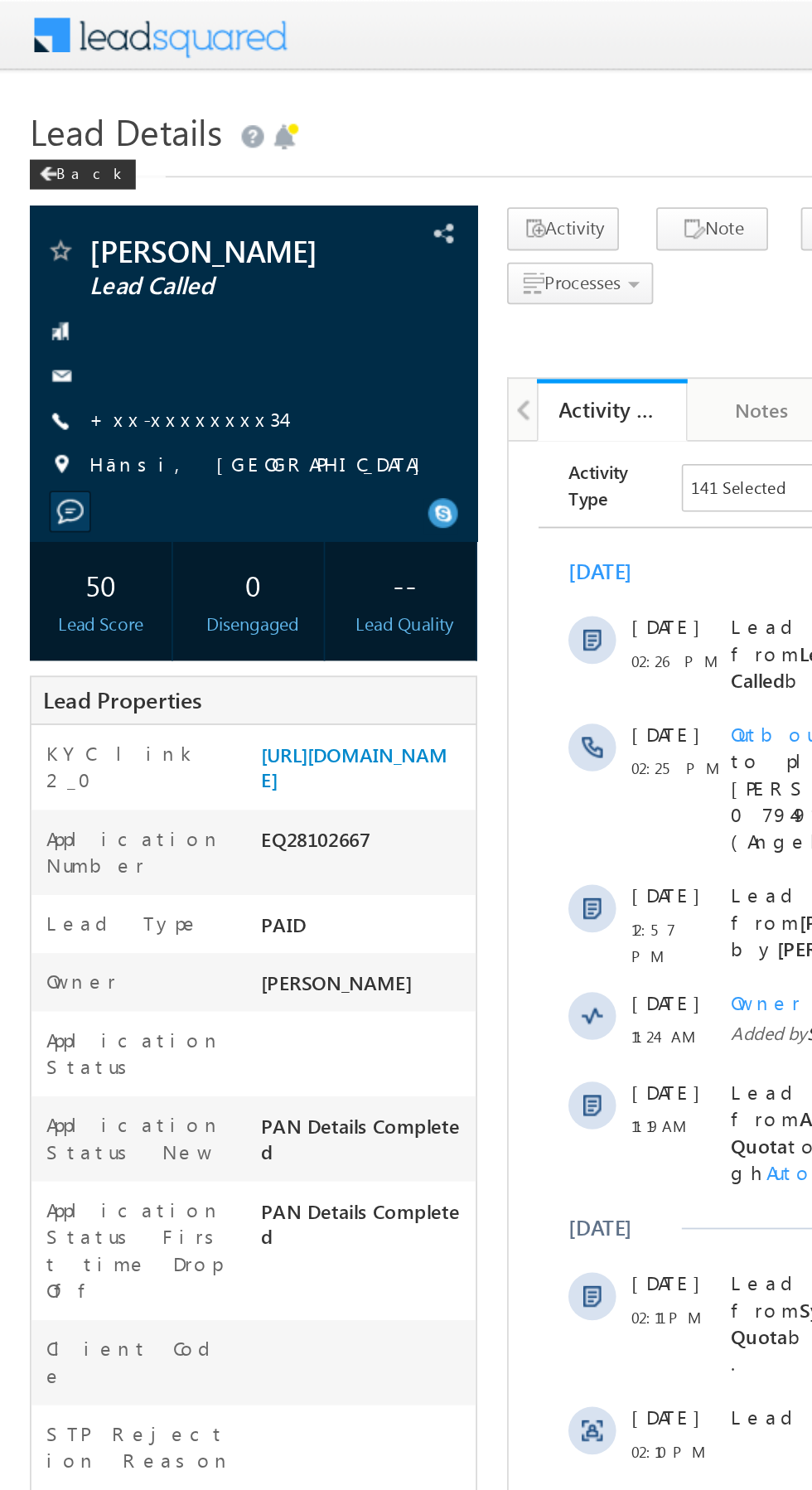
click at [93, 233] on link "+xx-xxxxxxxx34" at bounding box center [103, 232] width 108 height 14
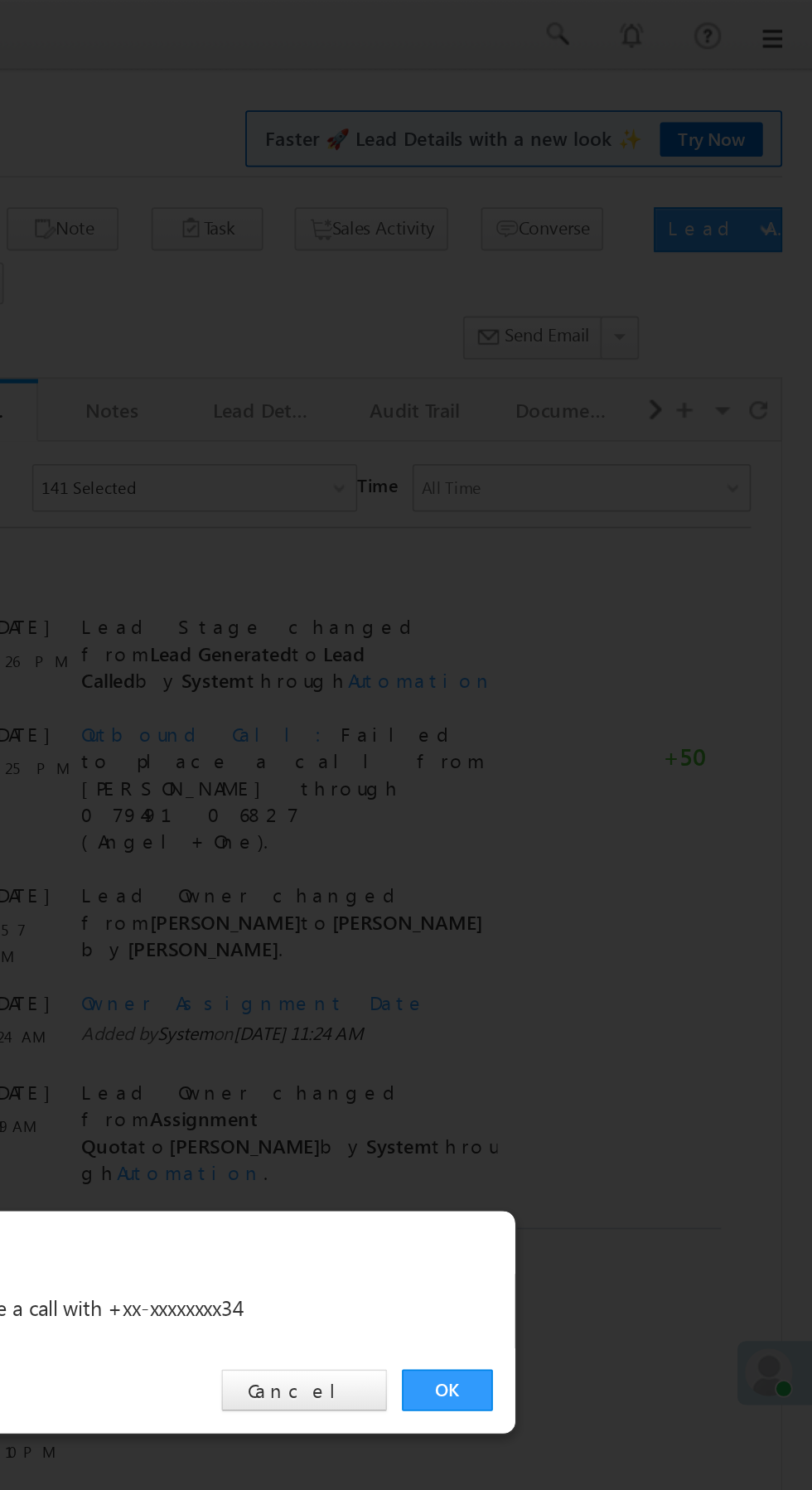
click at [609, 772] on link "OK" at bounding box center [609, 773] width 50 height 23
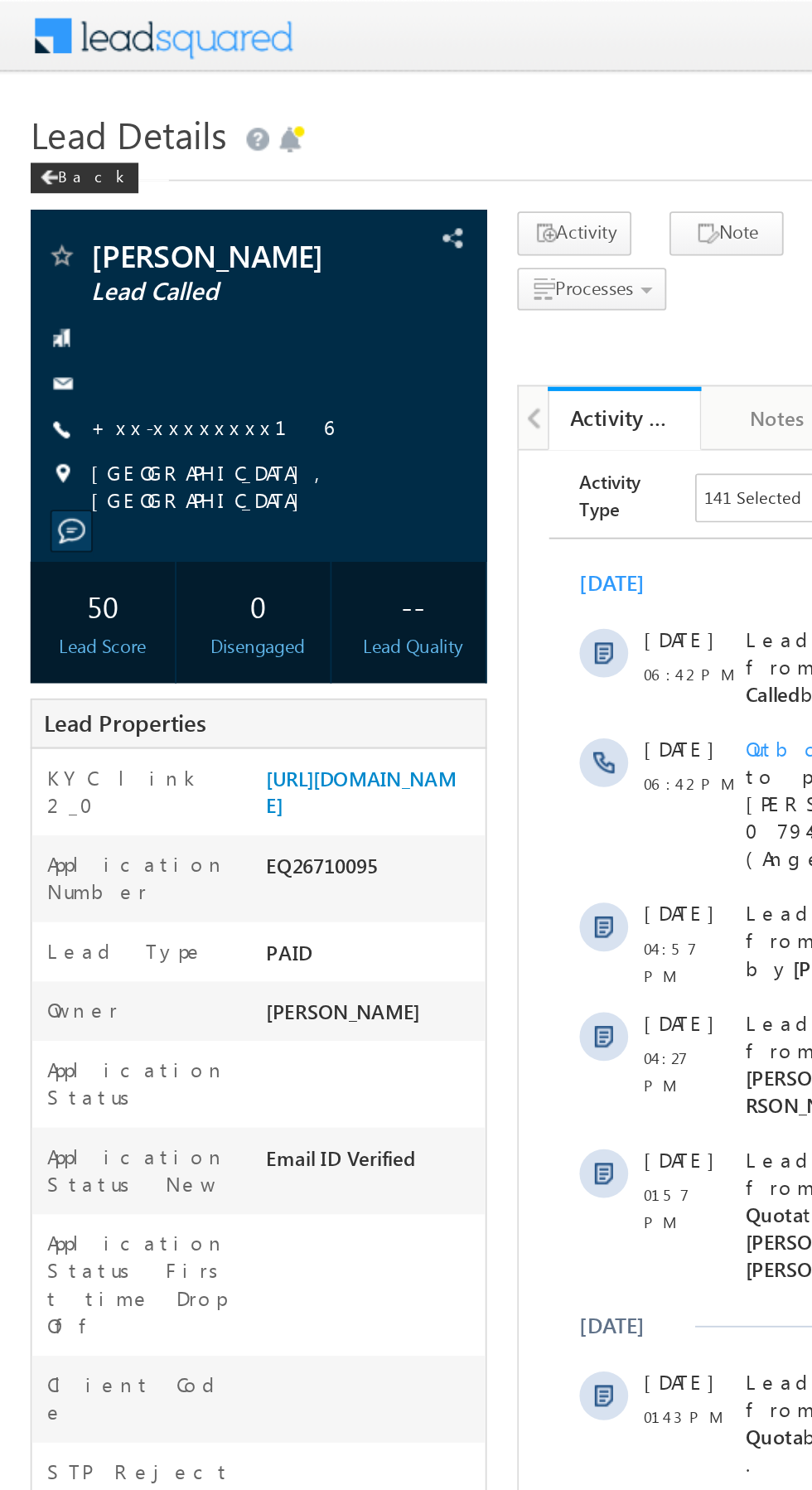
click at [98, 239] on link "+xx-xxxxxxxx16" at bounding box center [115, 232] width 132 height 14
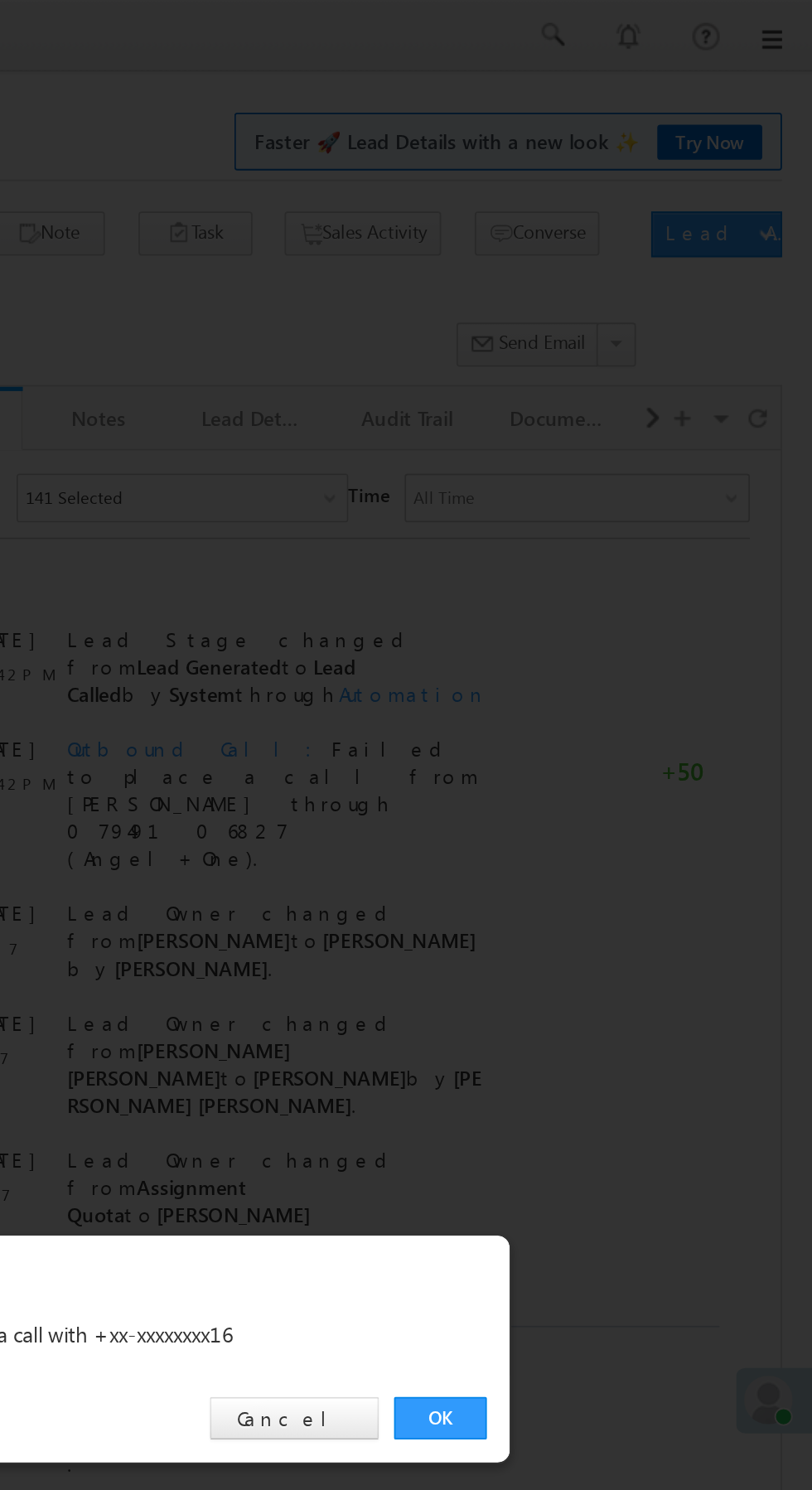
click at [617, 774] on link "OK" at bounding box center [609, 773] width 50 height 23
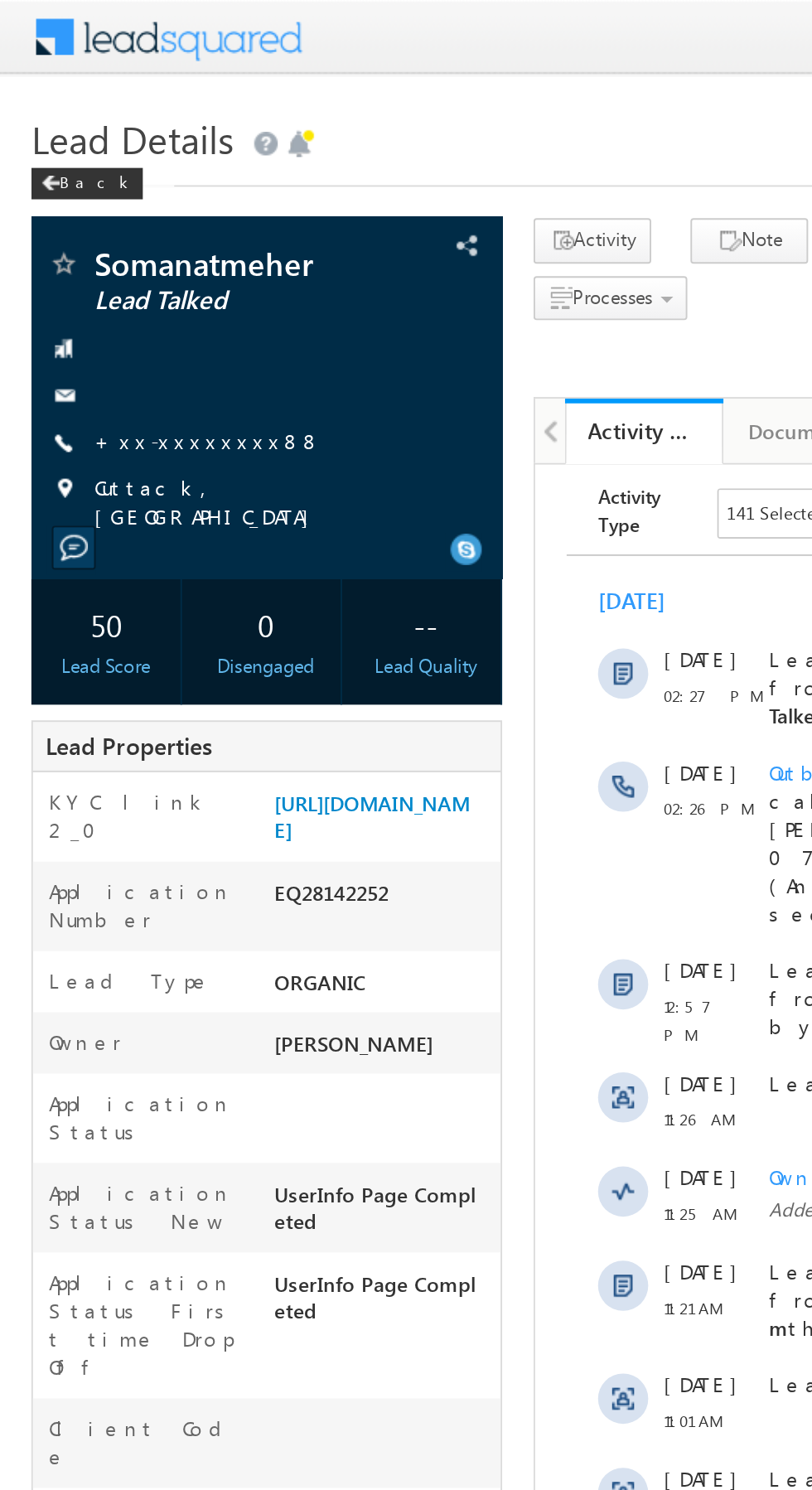
click at [100, 234] on link "+xx-xxxxxxxx88" at bounding box center [109, 232] width 120 height 14
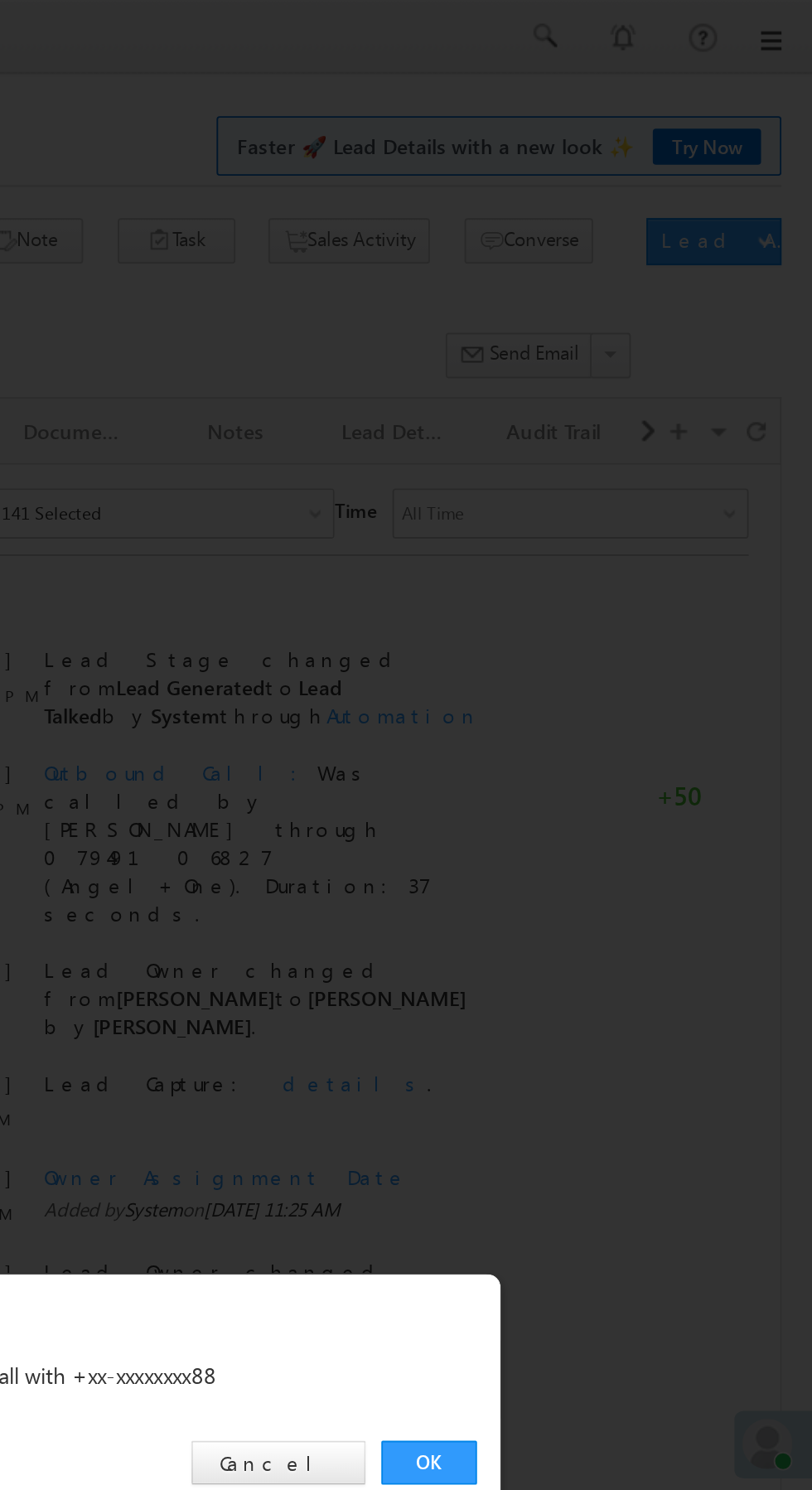
click at [618, 769] on link "OK" at bounding box center [609, 773] width 50 height 23
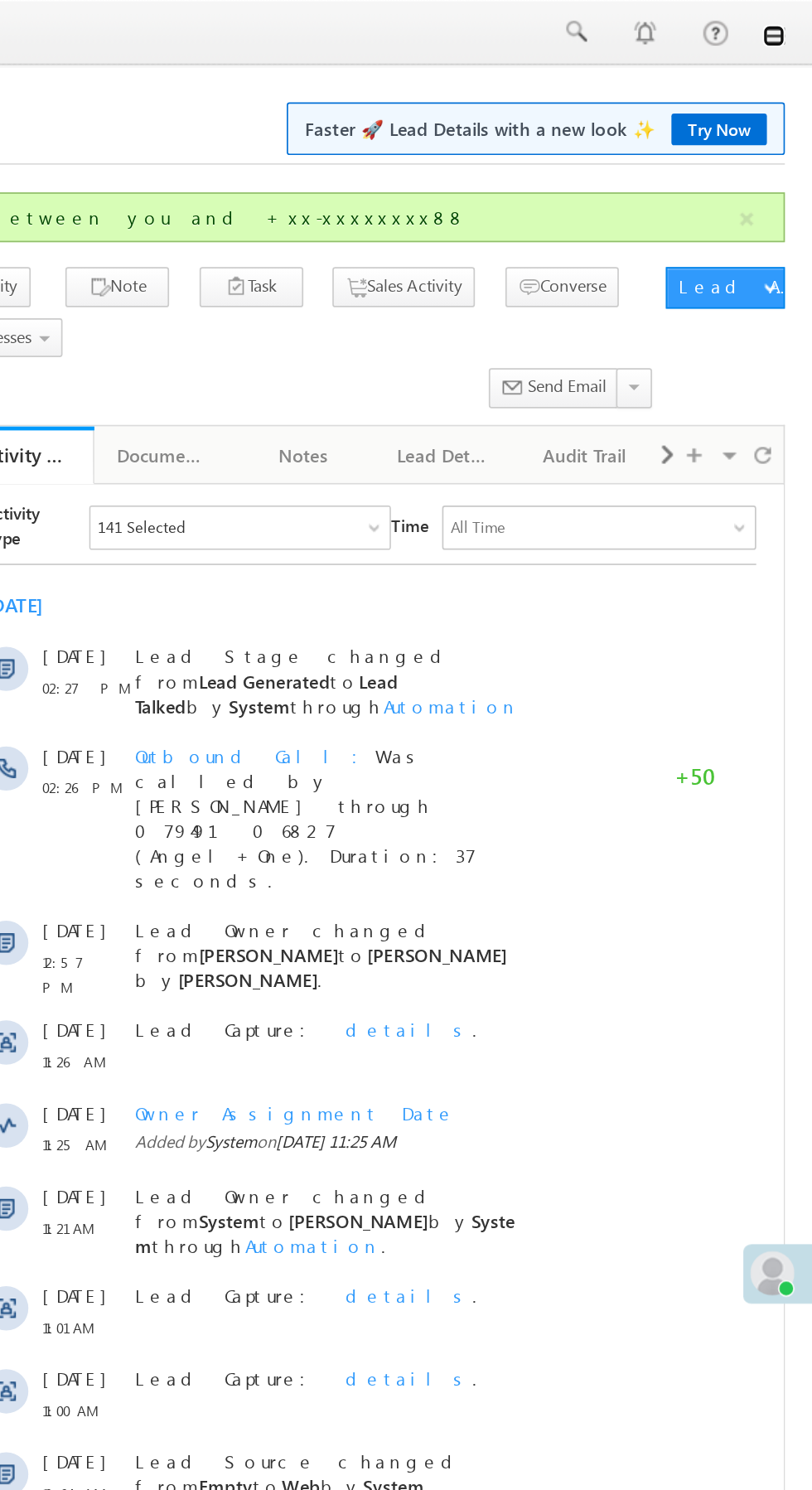
click at [793, 27] on link at bounding box center [789, 22] width 13 height 13
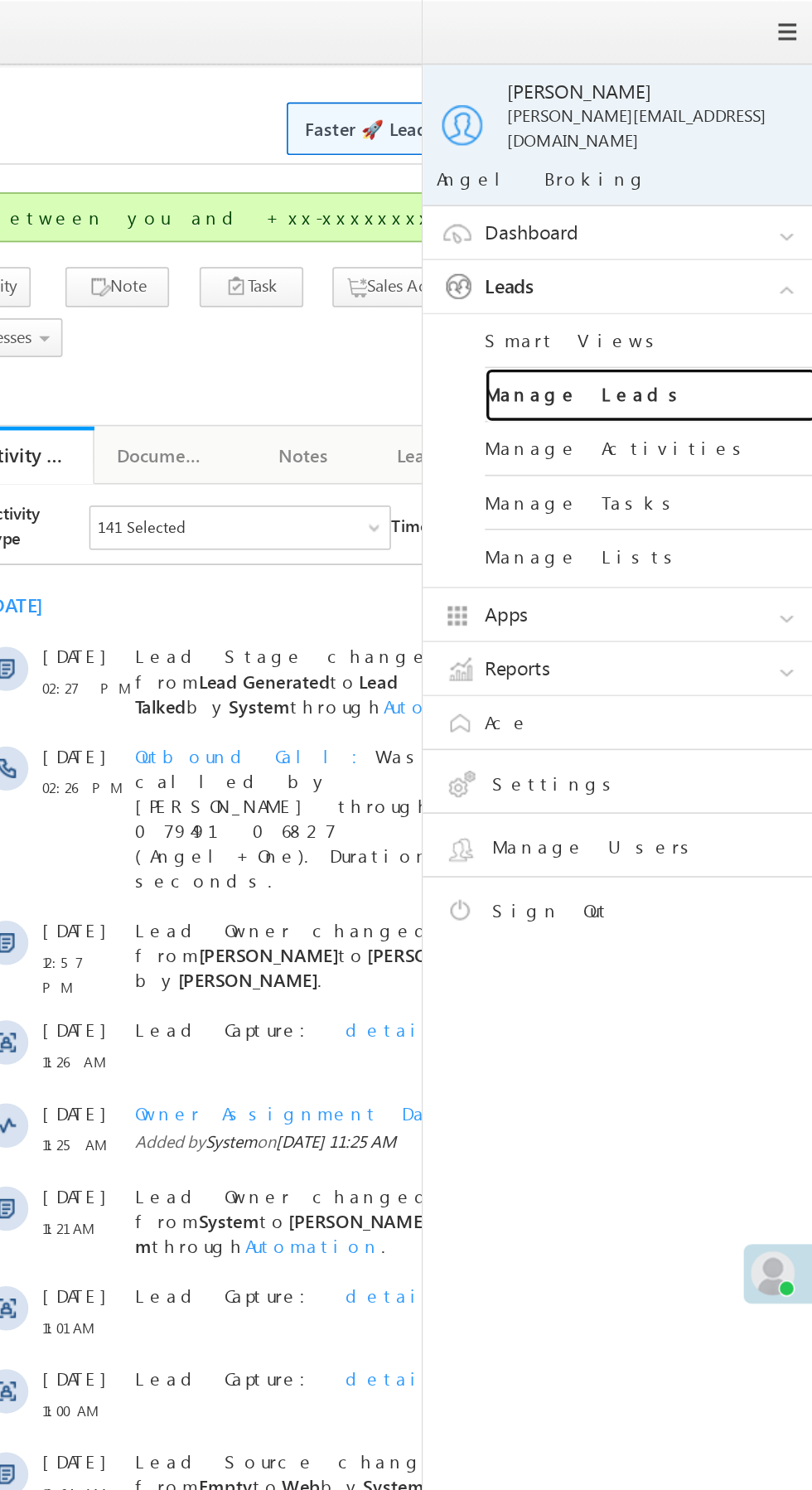
click at [735, 228] on link "Manage Leads" at bounding box center [715, 236] width 199 height 33
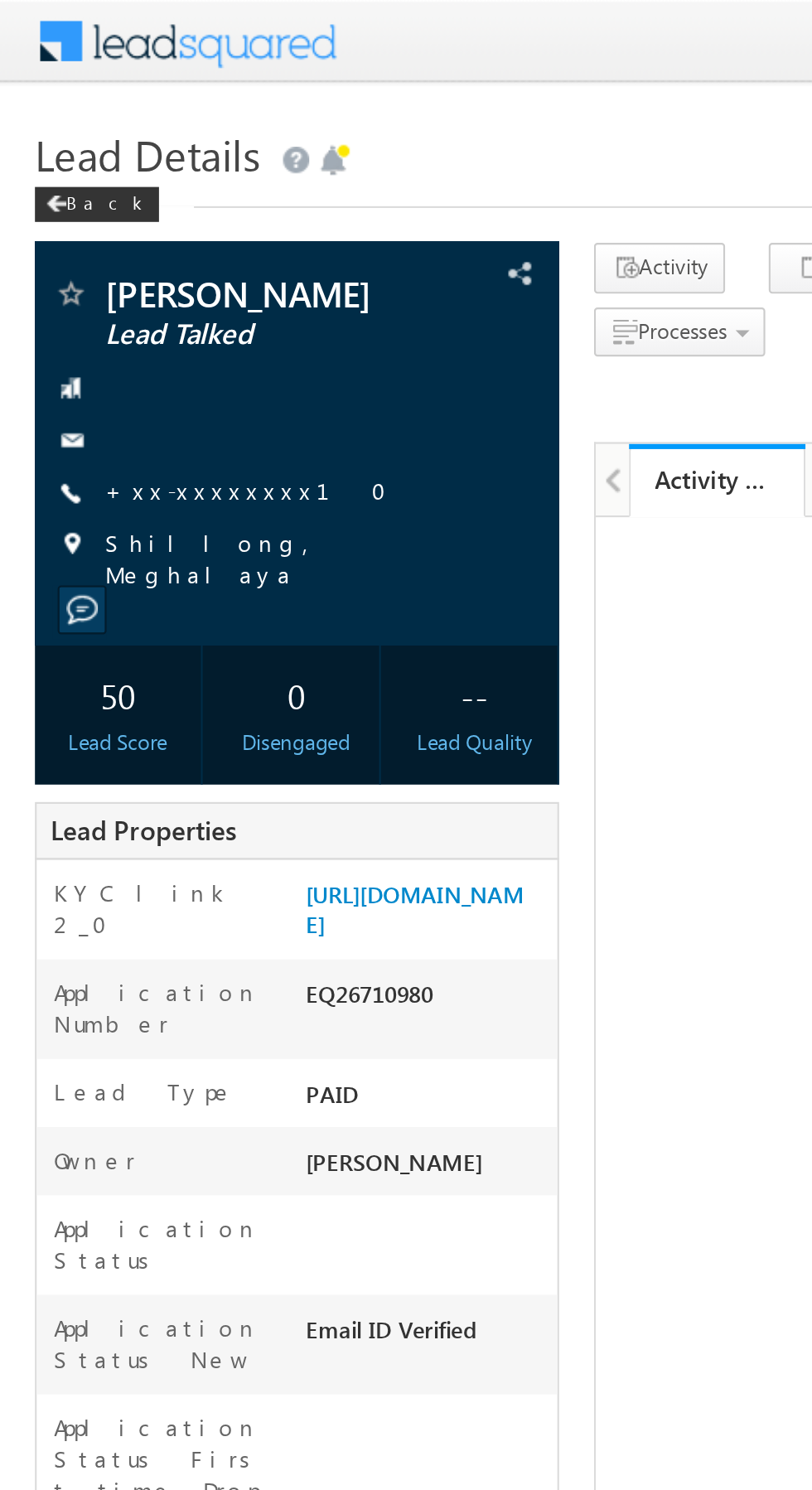
click at [100, 238] on link "+xx-xxxxxxxx10" at bounding box center [122, 232] width 144 height 14
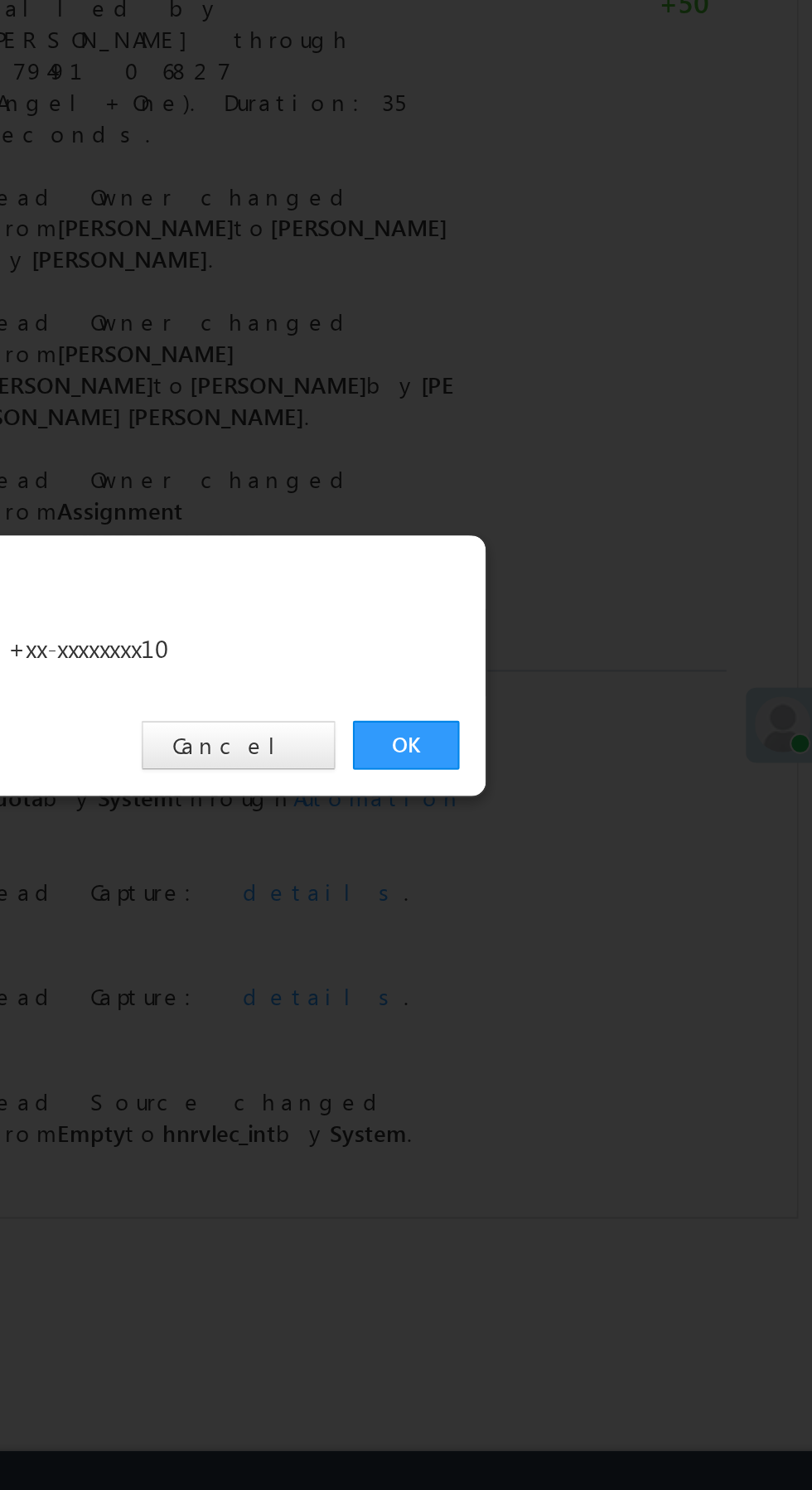
click at [608, 775] on link "OK" at bounding box center [609, 773] width 50 height 23
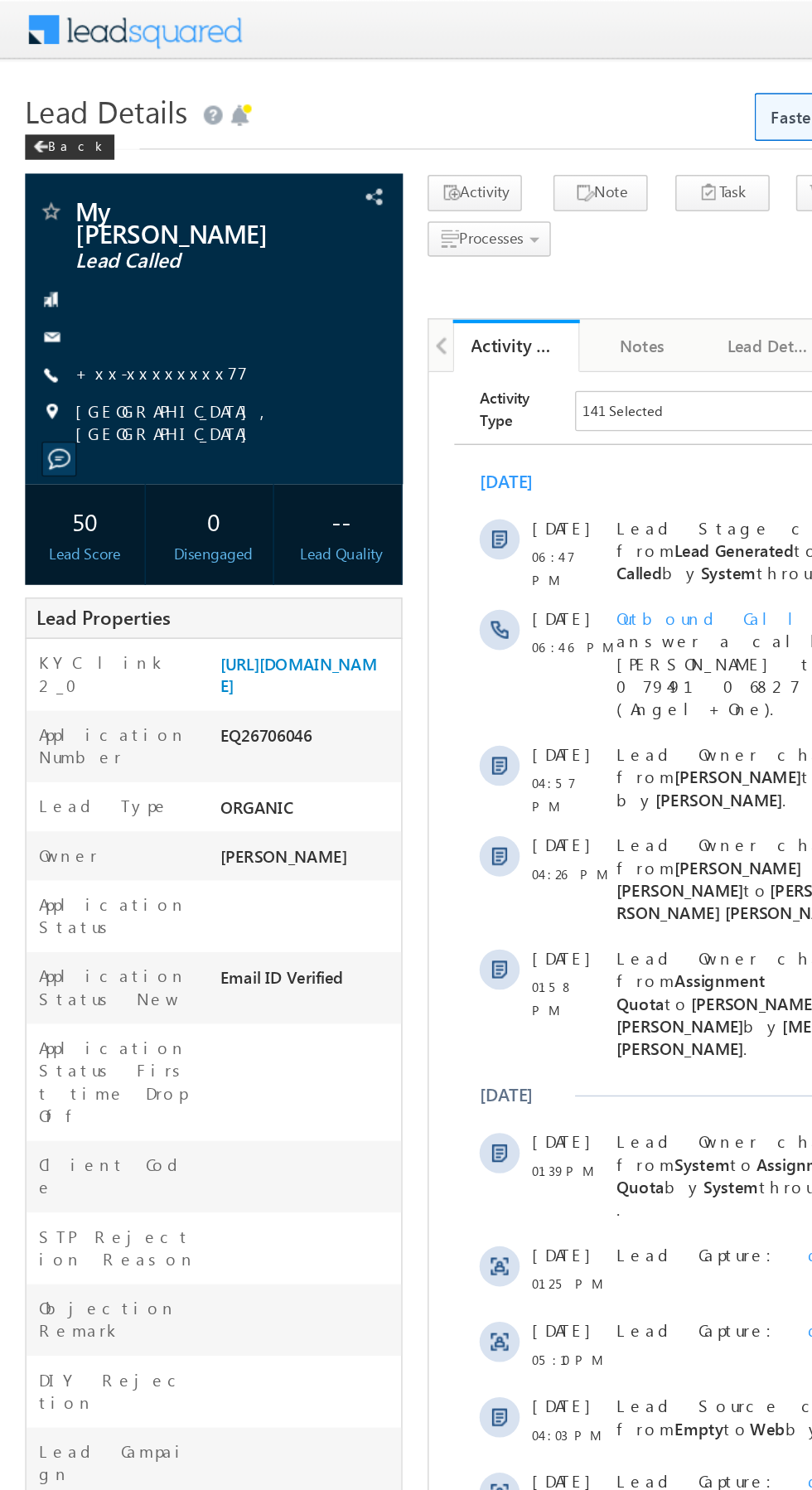
click at [105, 239] on link "+xx-xxxxxxxx77" at bounding box center [106, 246] width 114 height 14
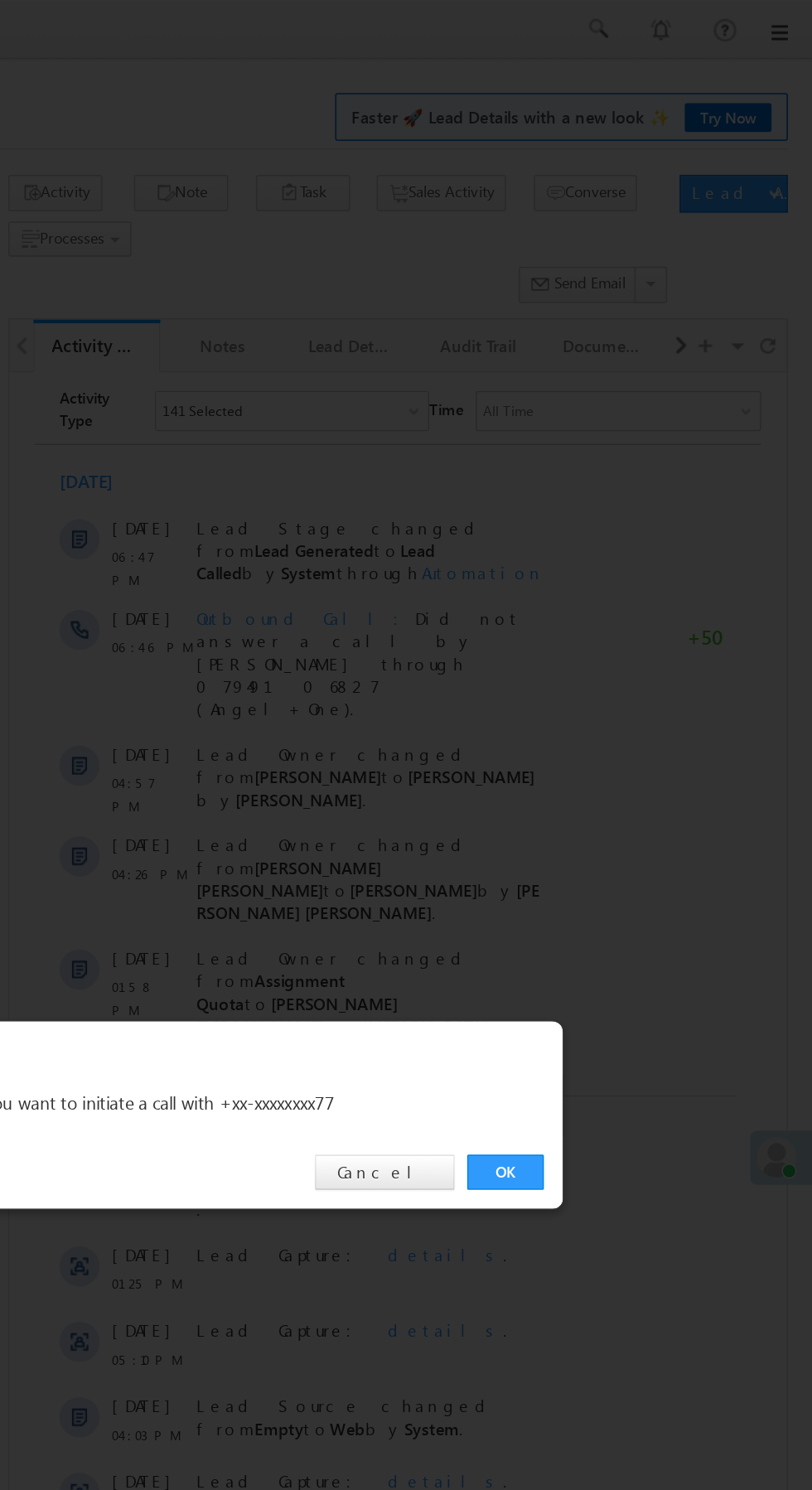
click at [613, 776] on link "OK" at bounding box center [609, 773] width 50 height 23
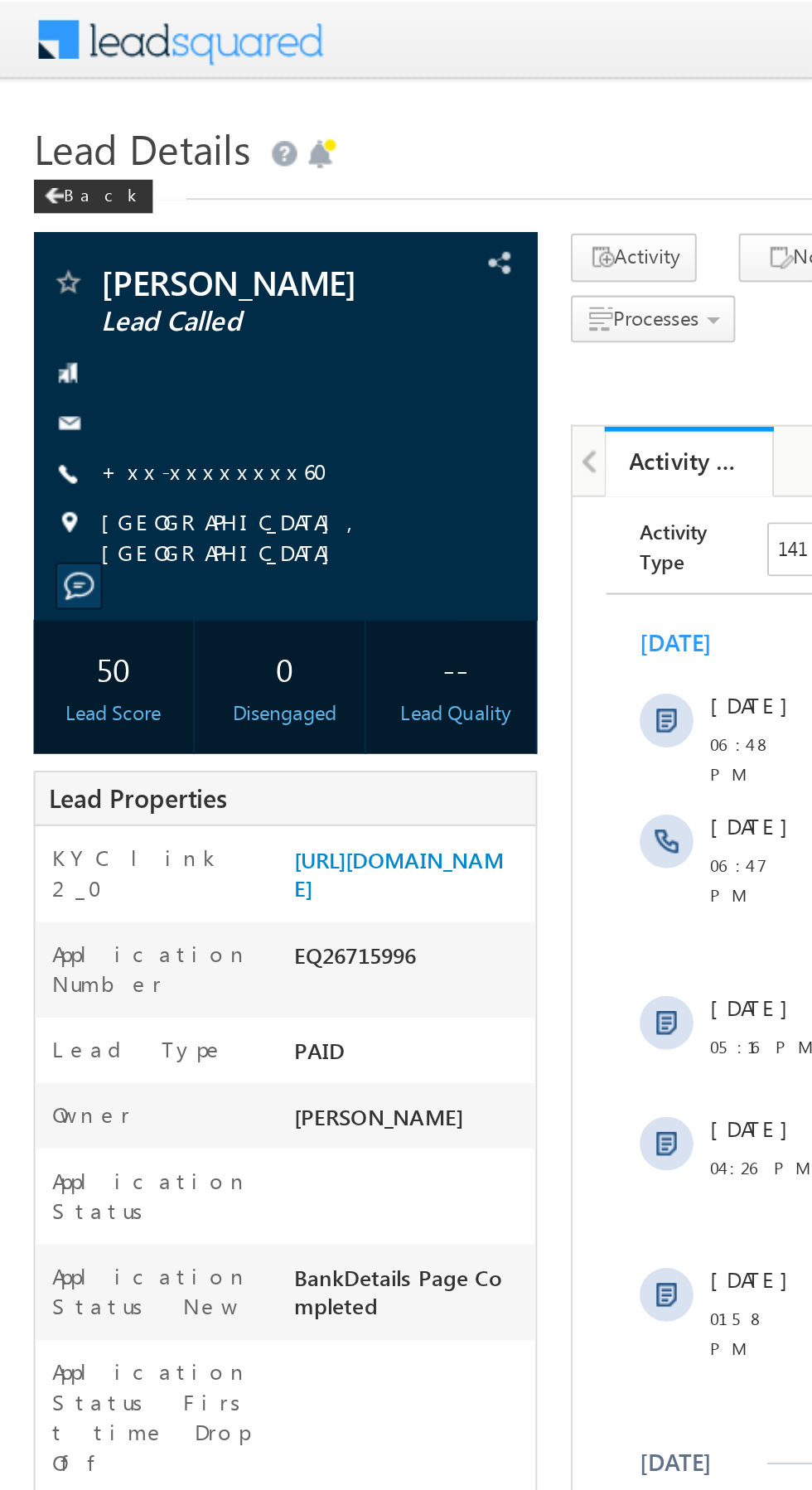
click at [98, 237] on link "+xx-xxxxxxxx60" at bounding box center [111, 232] width 122 height 14
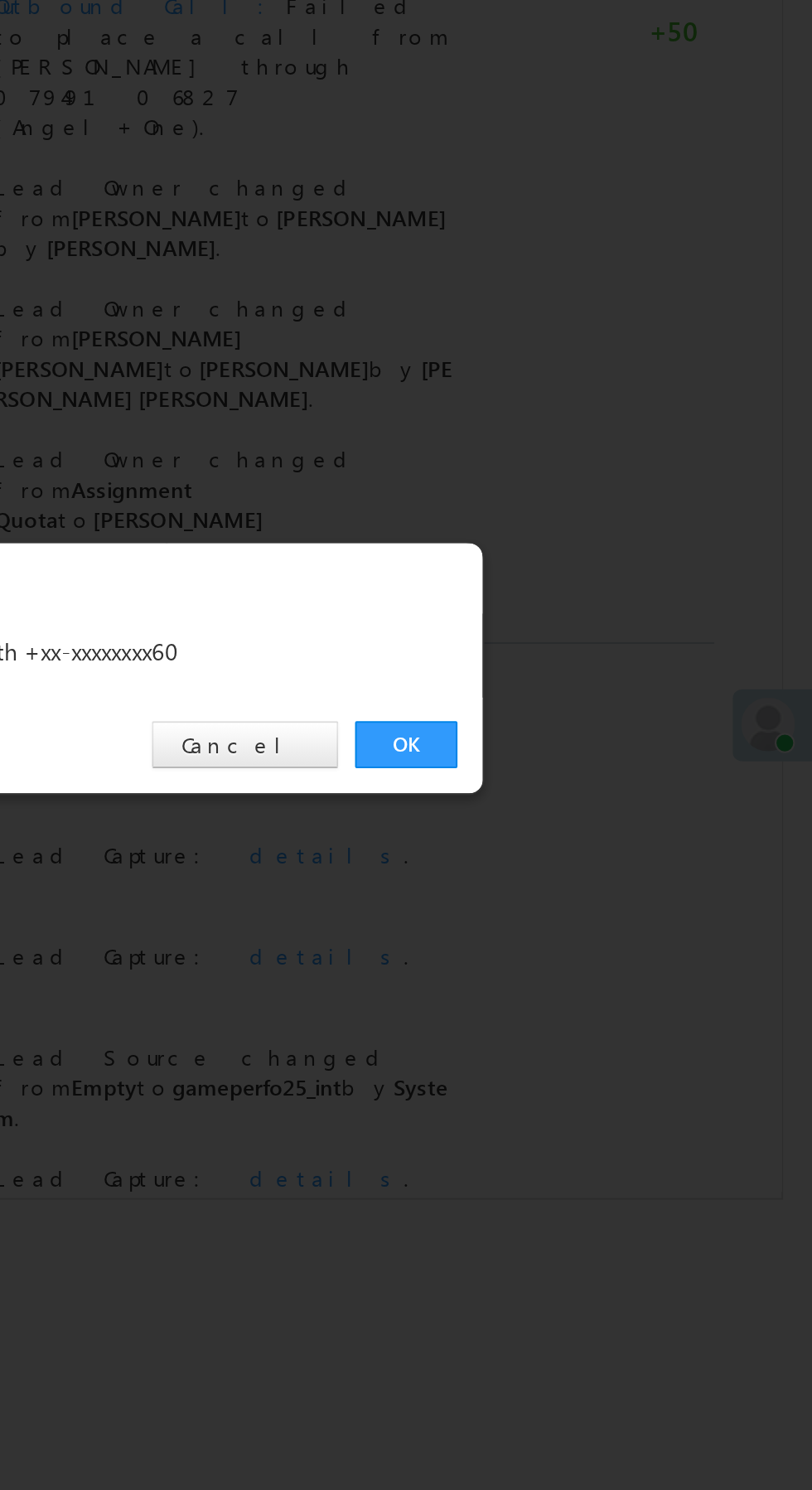
click at [619, 778] on link "OK" at bounding box center [609, 773] width 50 height 23
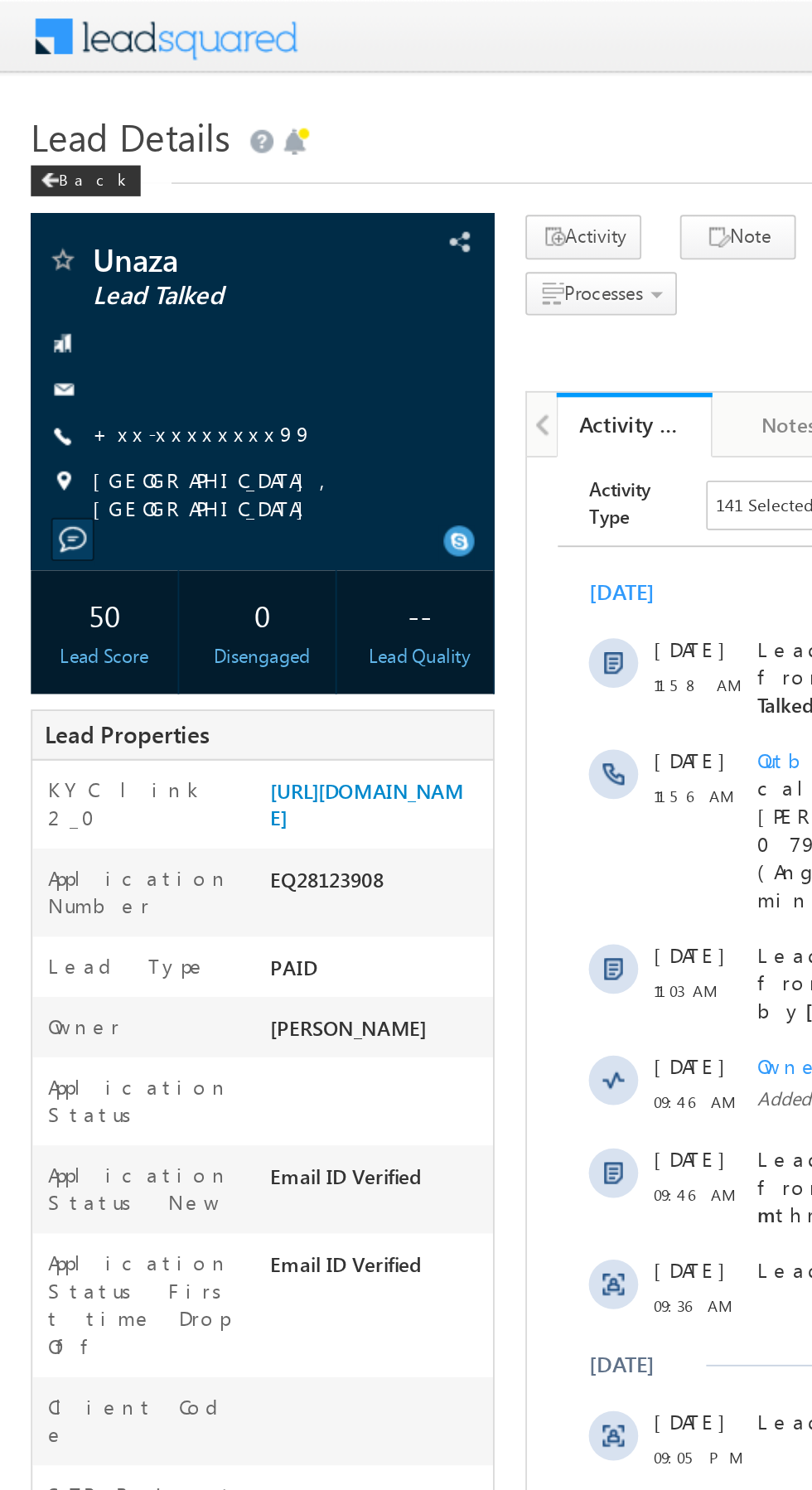
click at [105, 235] on link "+xx-xxxxxxxx99" at bounding box center [108, 232] width 118 height 14
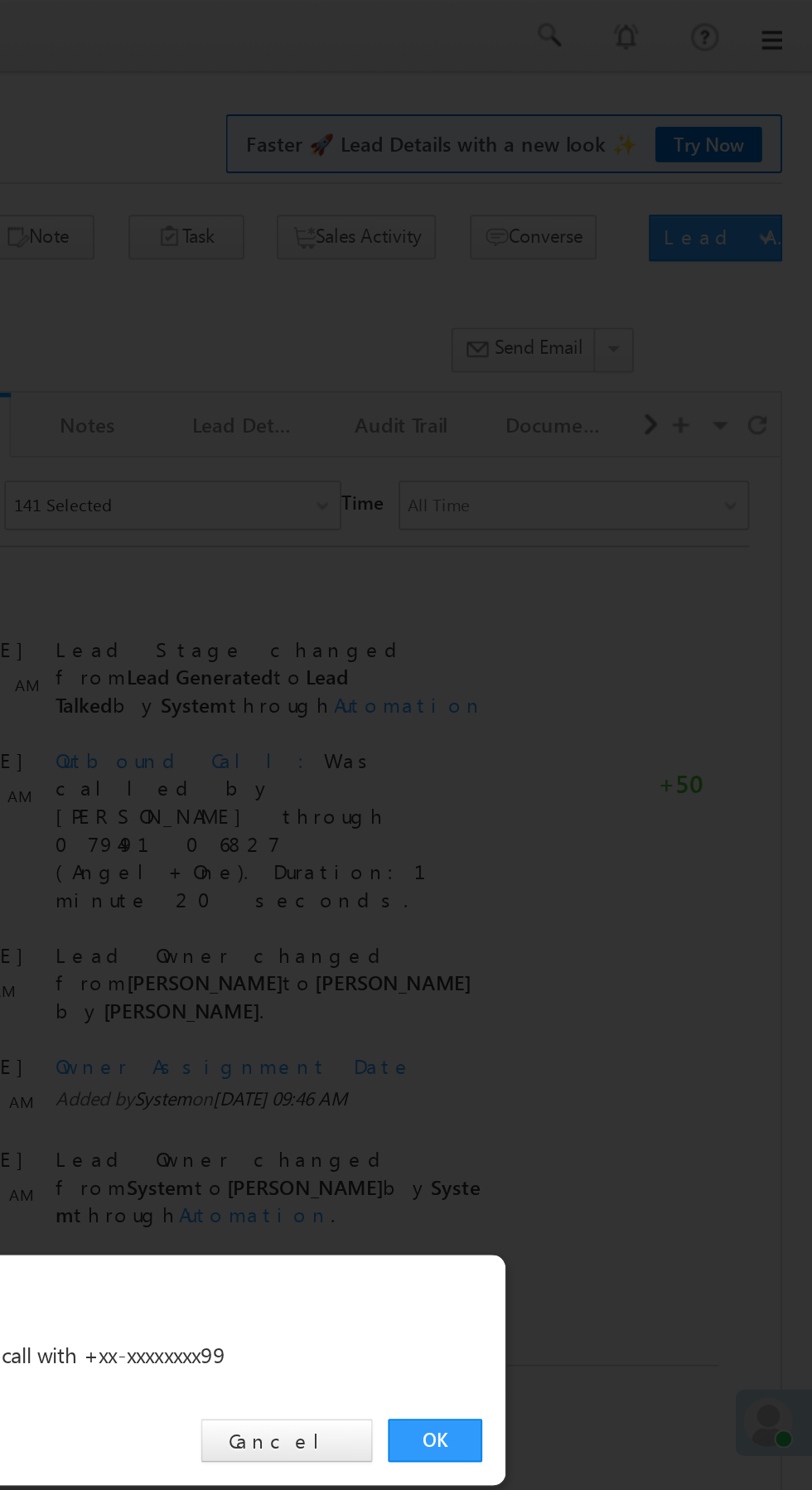
click at [610, 779] on link "OK" at bounding box center [609, 773] width 50 height 23
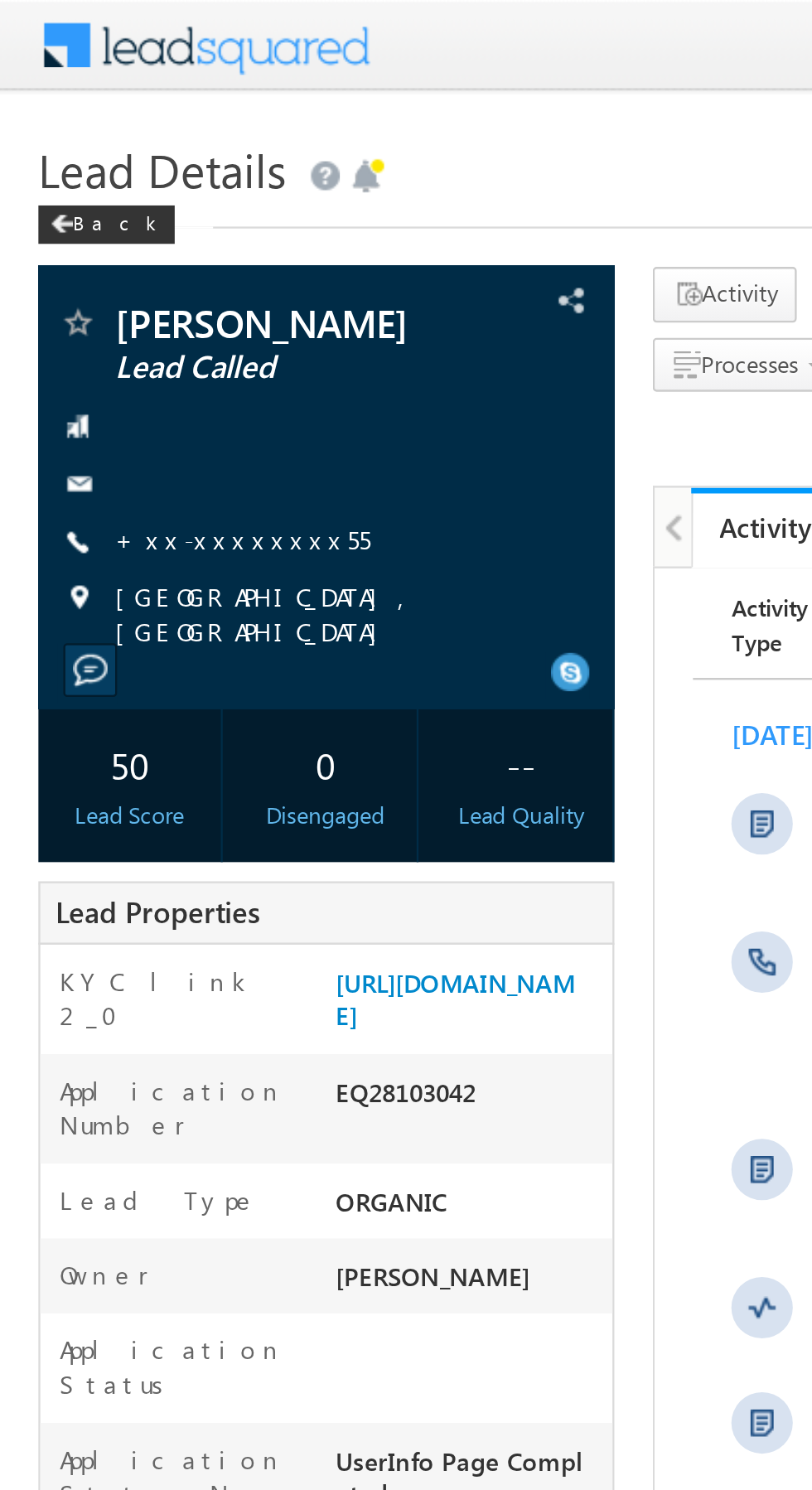
click at [97, 236] on link "+xx-xxxxxxxx55" at bounding box center [105, 232] width 111 height 14
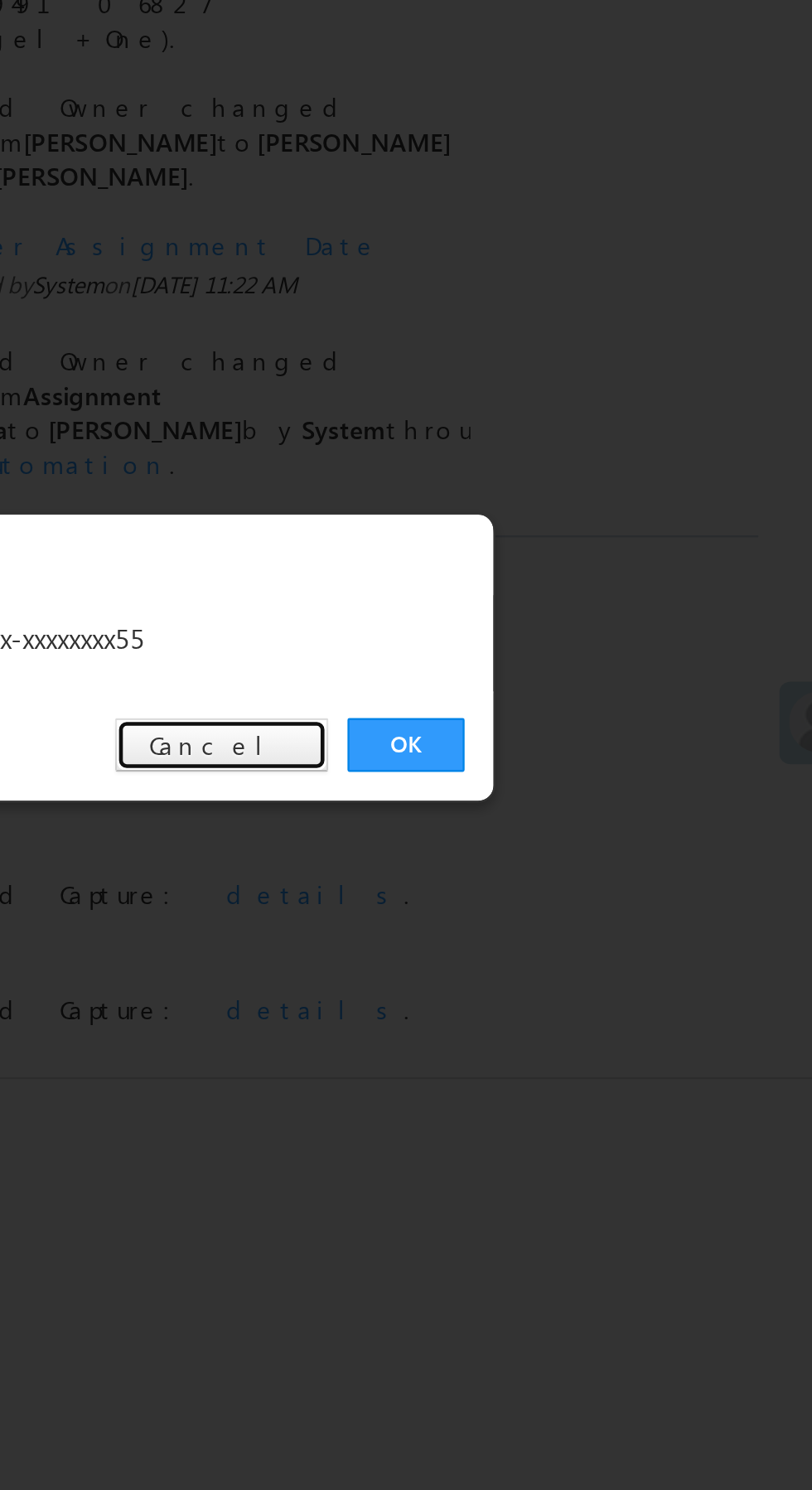
click at [546, 776] on link "Cancel" at bounding box center [530, 773] width 92 height 23
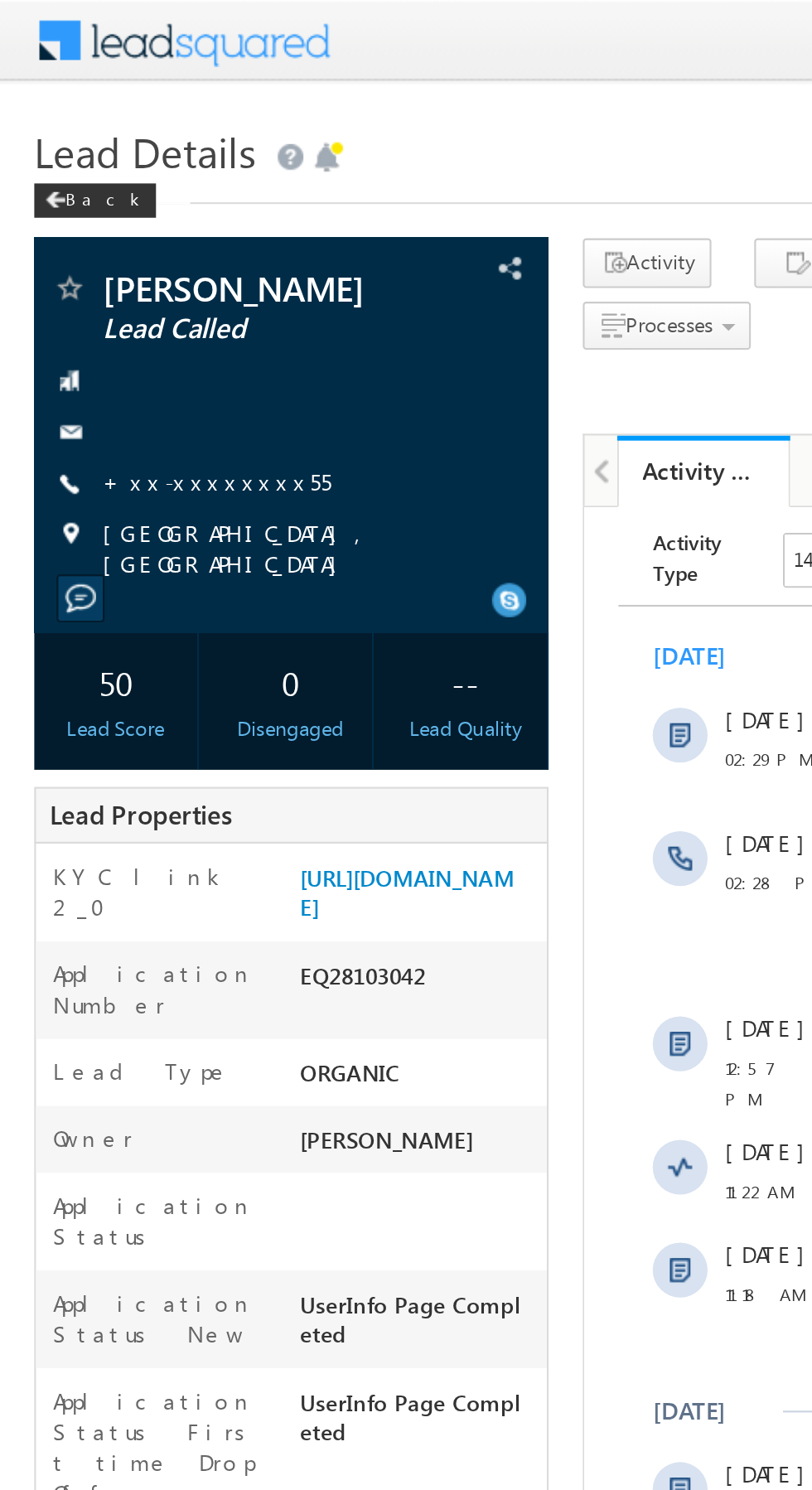
click at [101, 230] on link "+xx-xxxxxxxx55" at bounding box center [105, 232] width 111 height 14
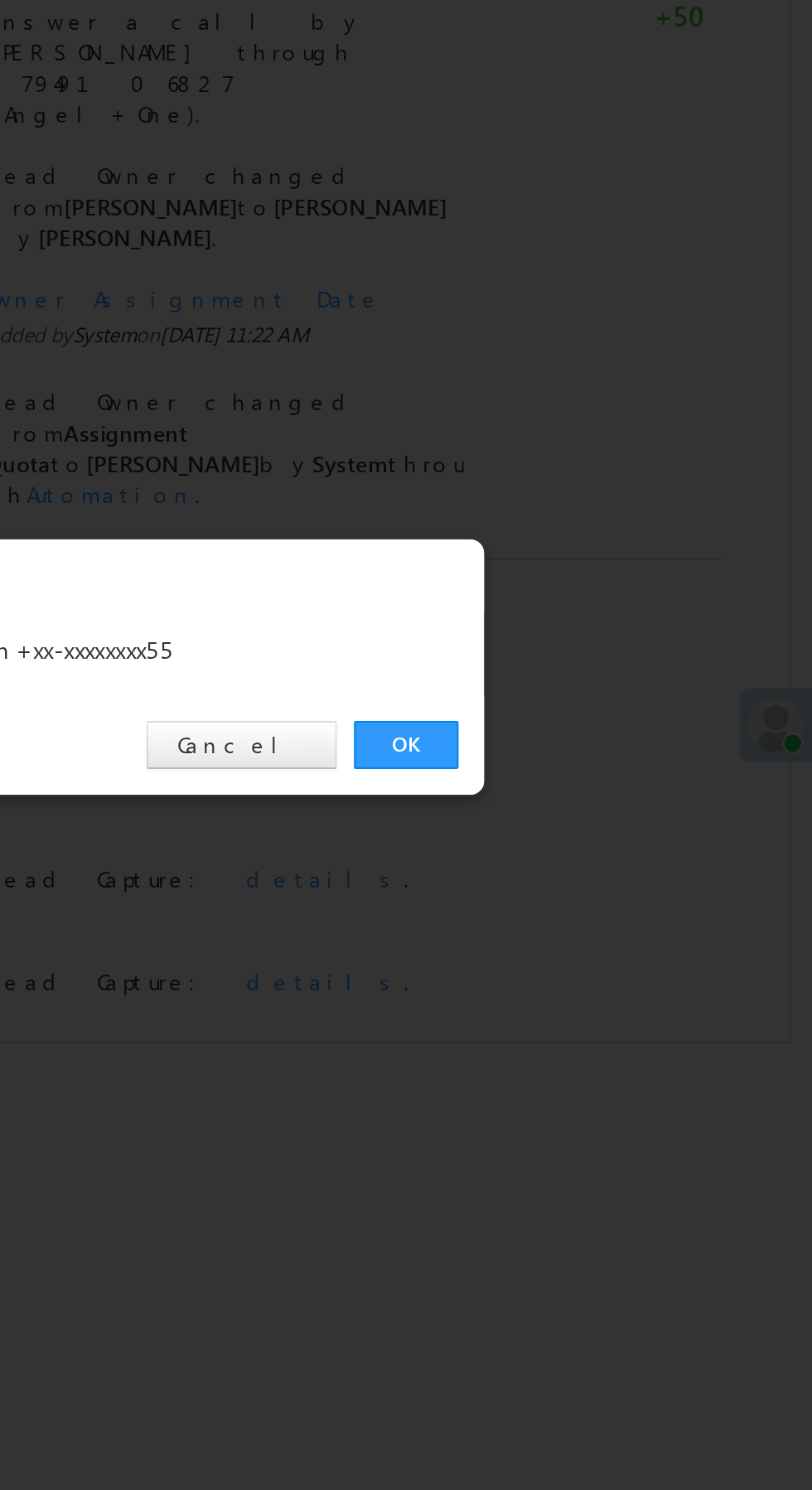
click at [613, 774] on link "OK" at bounding box center [609, 773] width 50 height 23
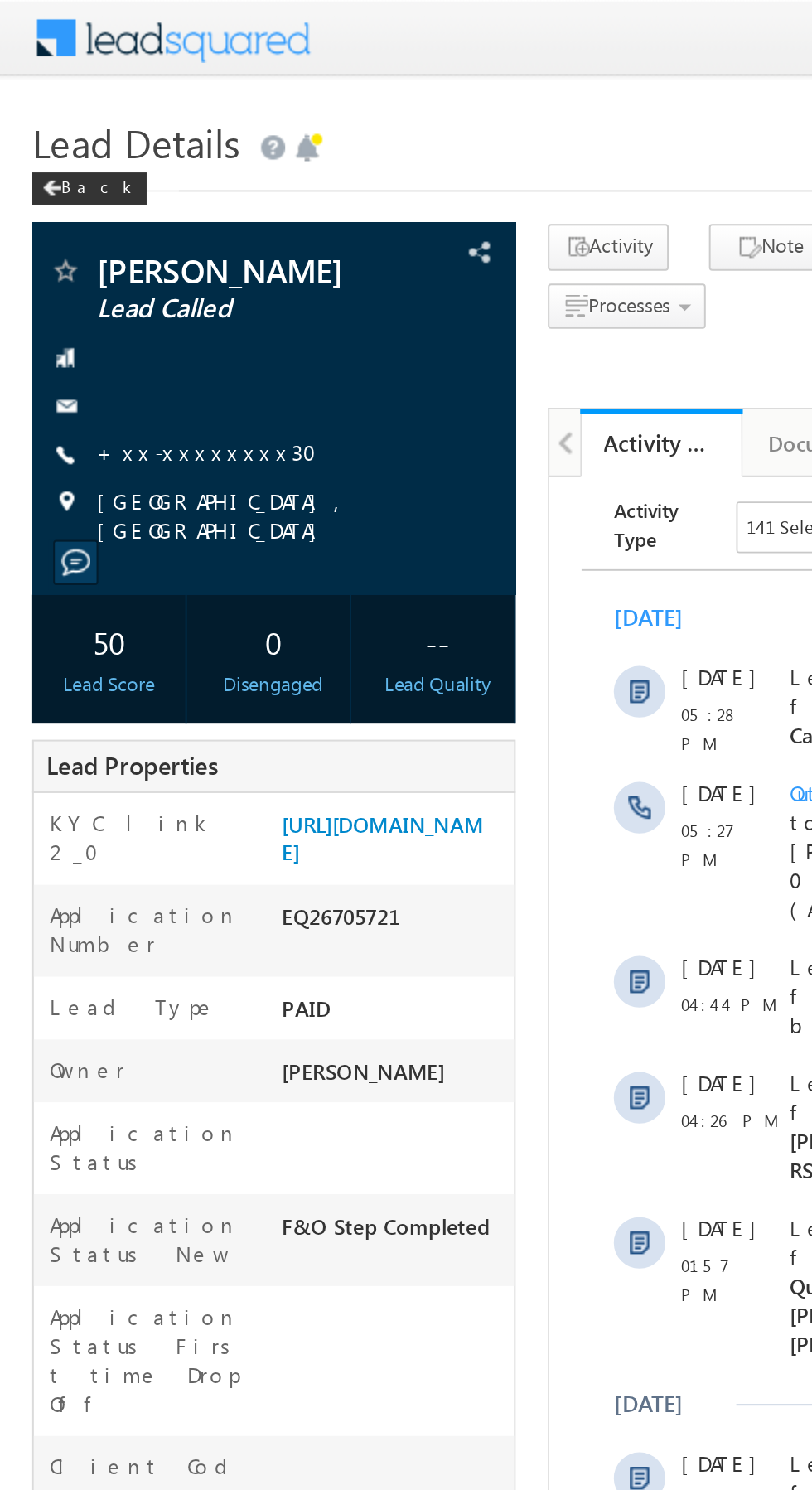
click at [102, 238] on link "+xx-xxxxxxxx30" at bounding box center [111, 232] width 123 height 14
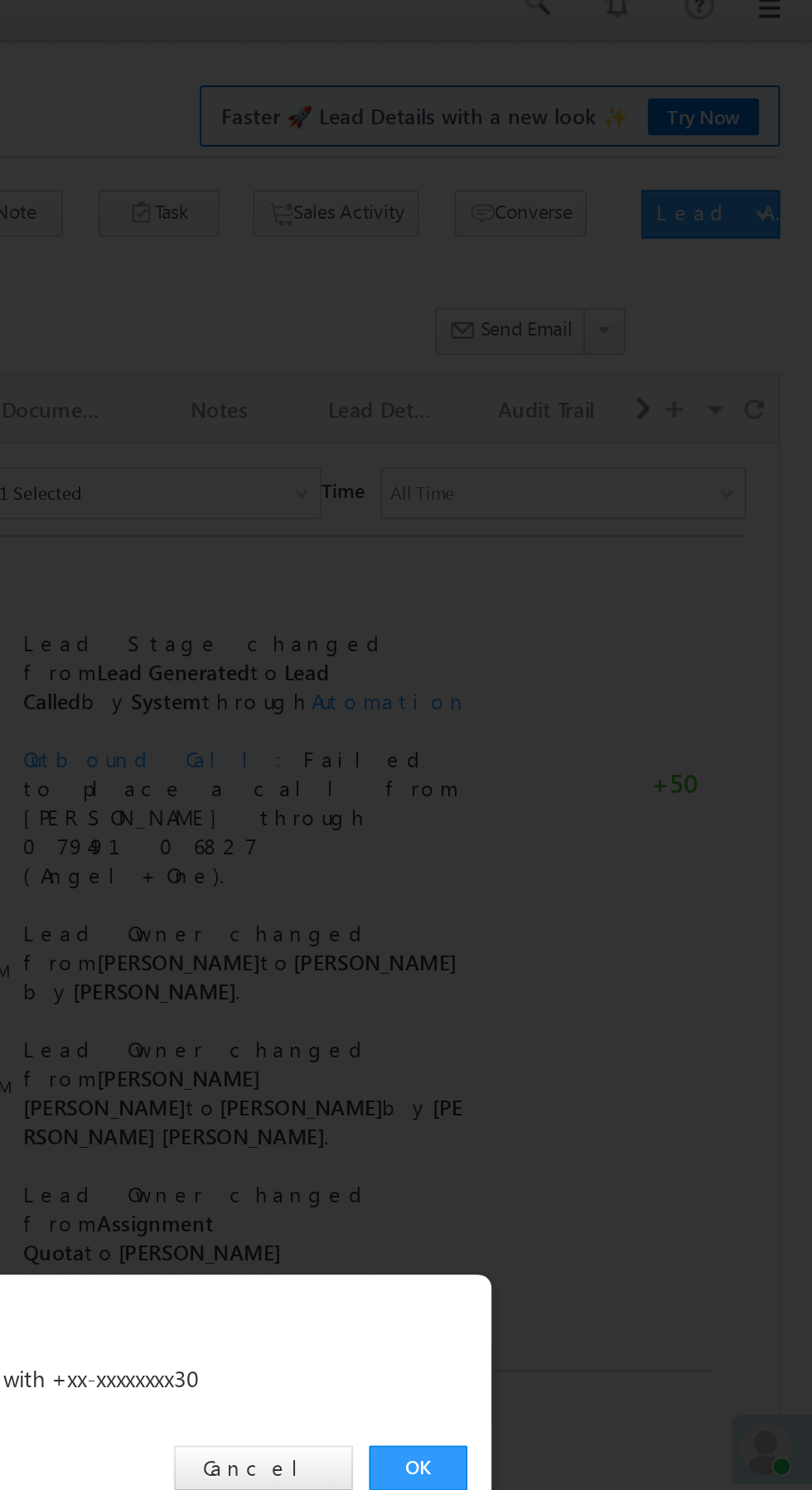
click at [624, 775] on link "OK" at bounding box center [609, 773] width 50 height 23
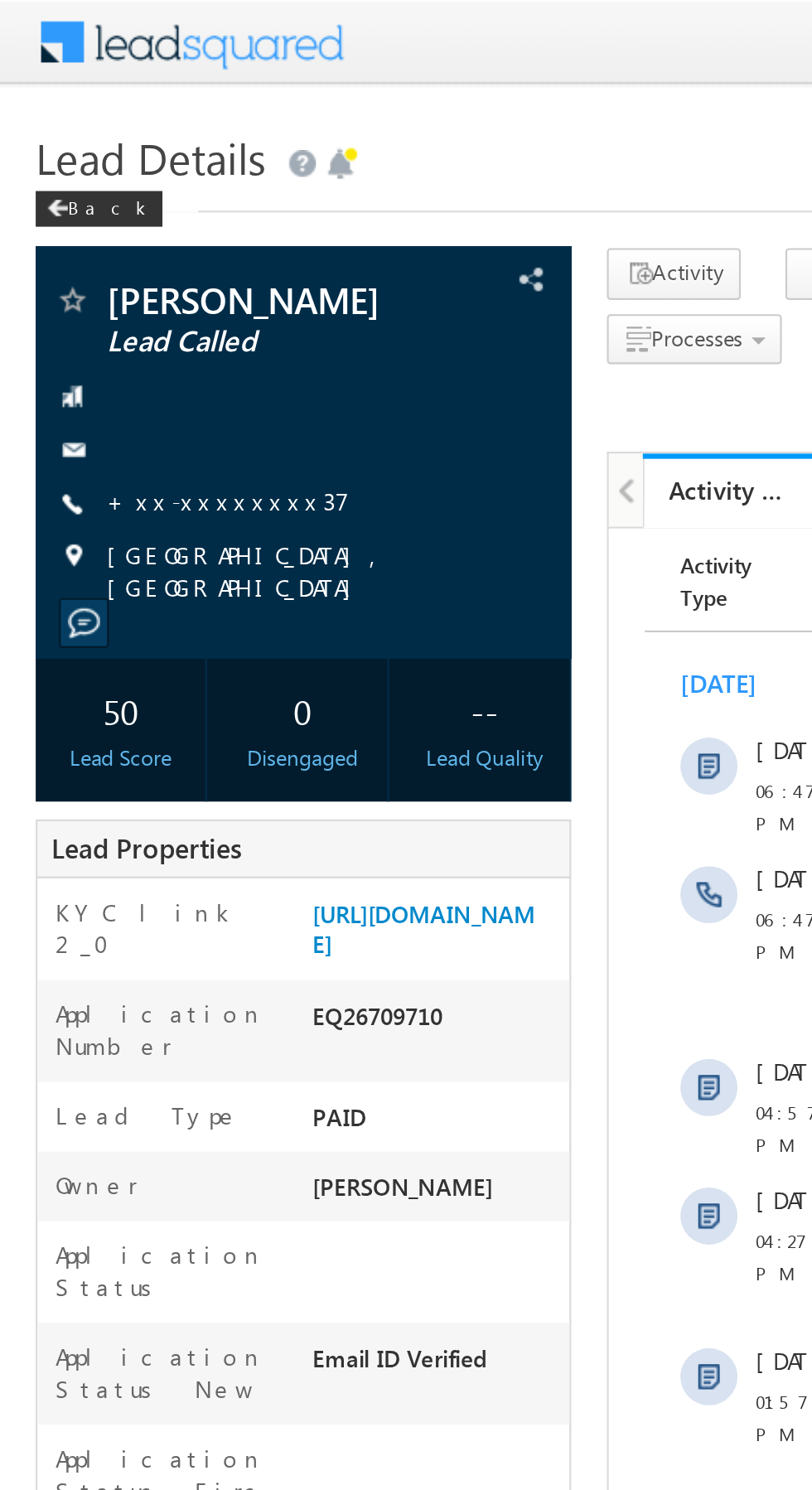
click at [100, 239] on link "+xx-xxxxxxxx37" at bounding box center [106, 232] width 113 height 14
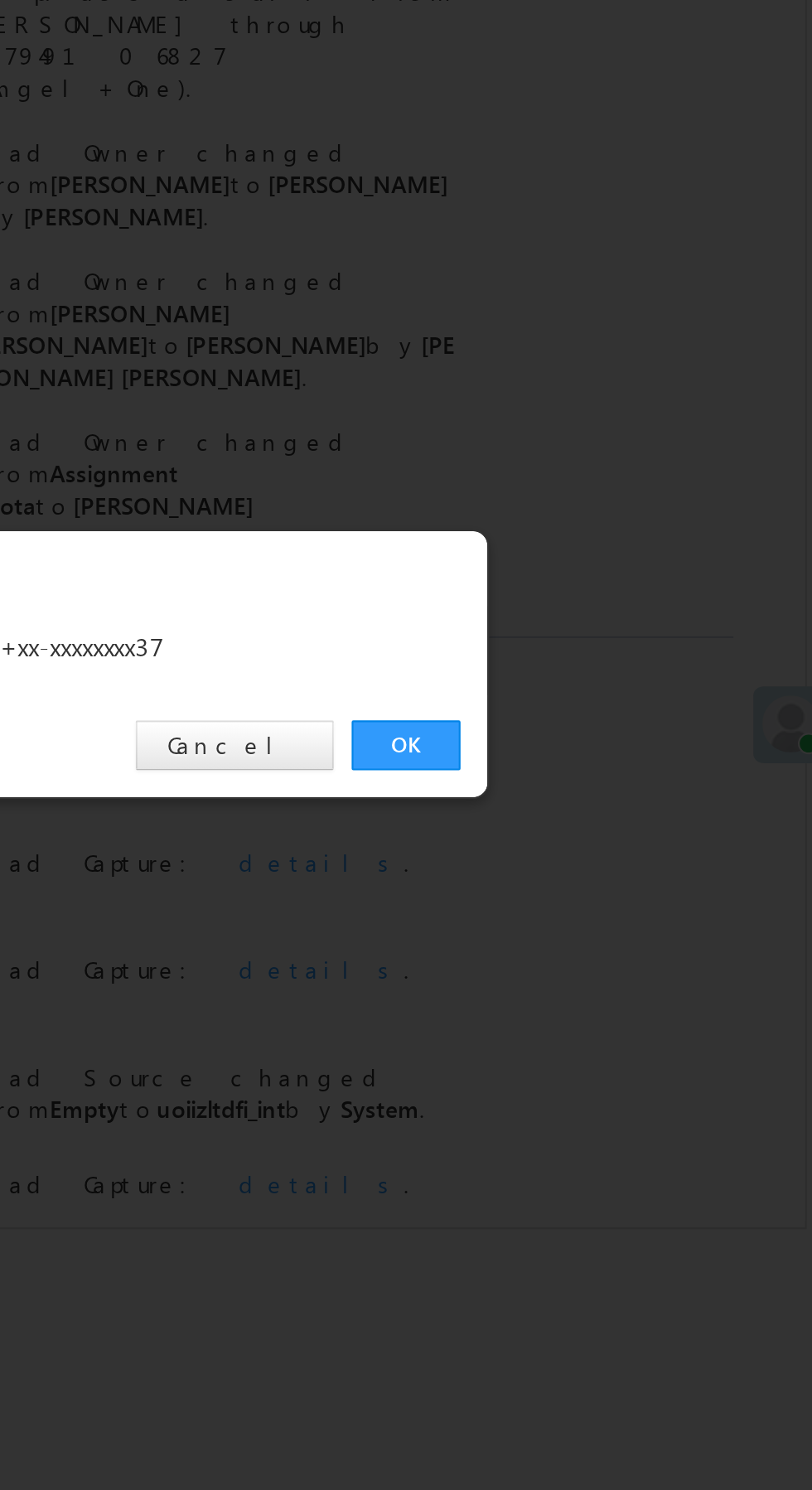
click at [607, 763] on link "OK" at bounding box center [609, 773] width 50 height 23
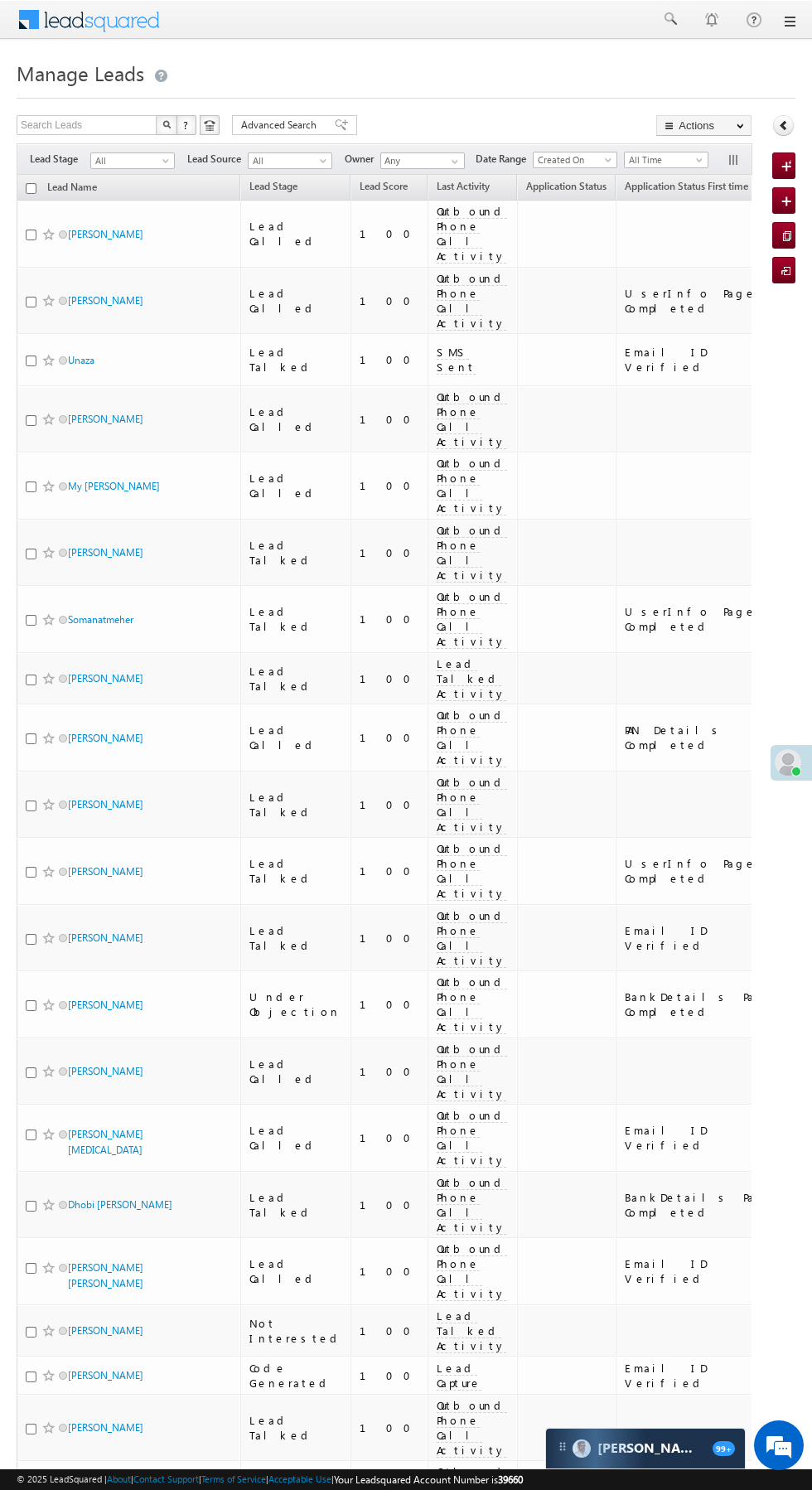
scroll to position [0, 28]
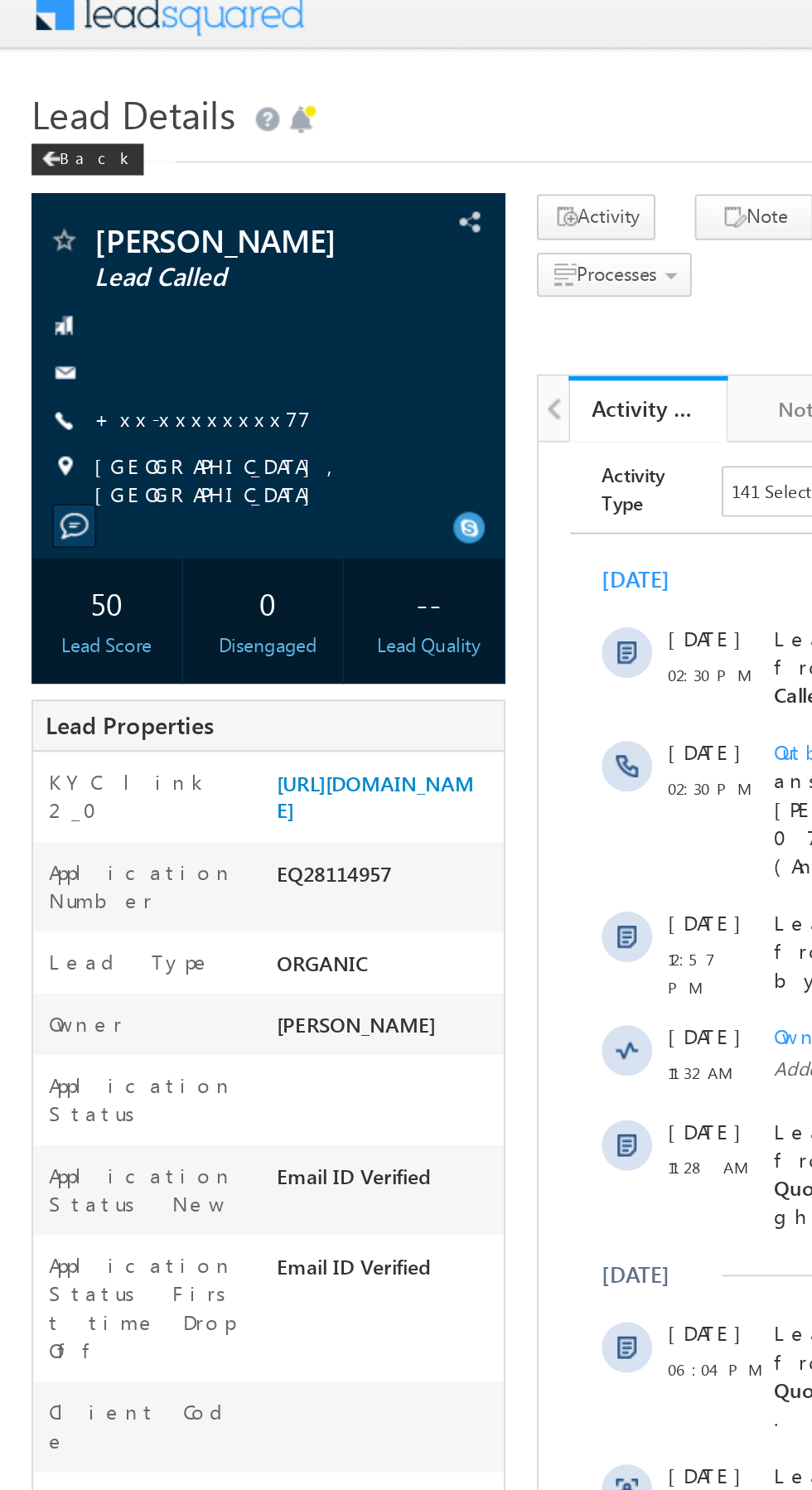
click at [96, 238] on link "+xx-xxxxxxxx77" at bounding box center [106, 232] width 114 height 14
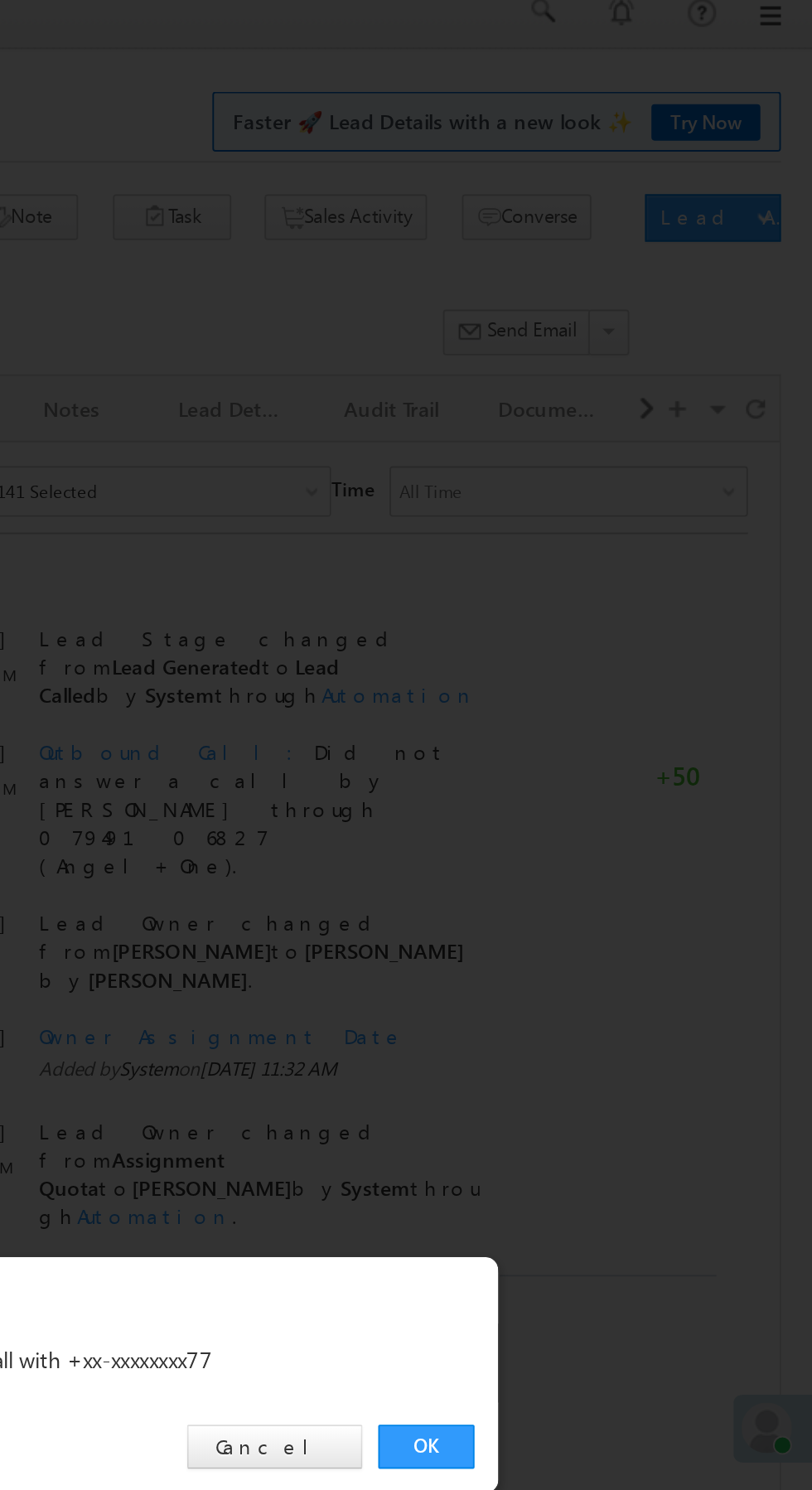
click at [614, 773] on link "OK" at bounding box center [609, 773] width 50 height 23
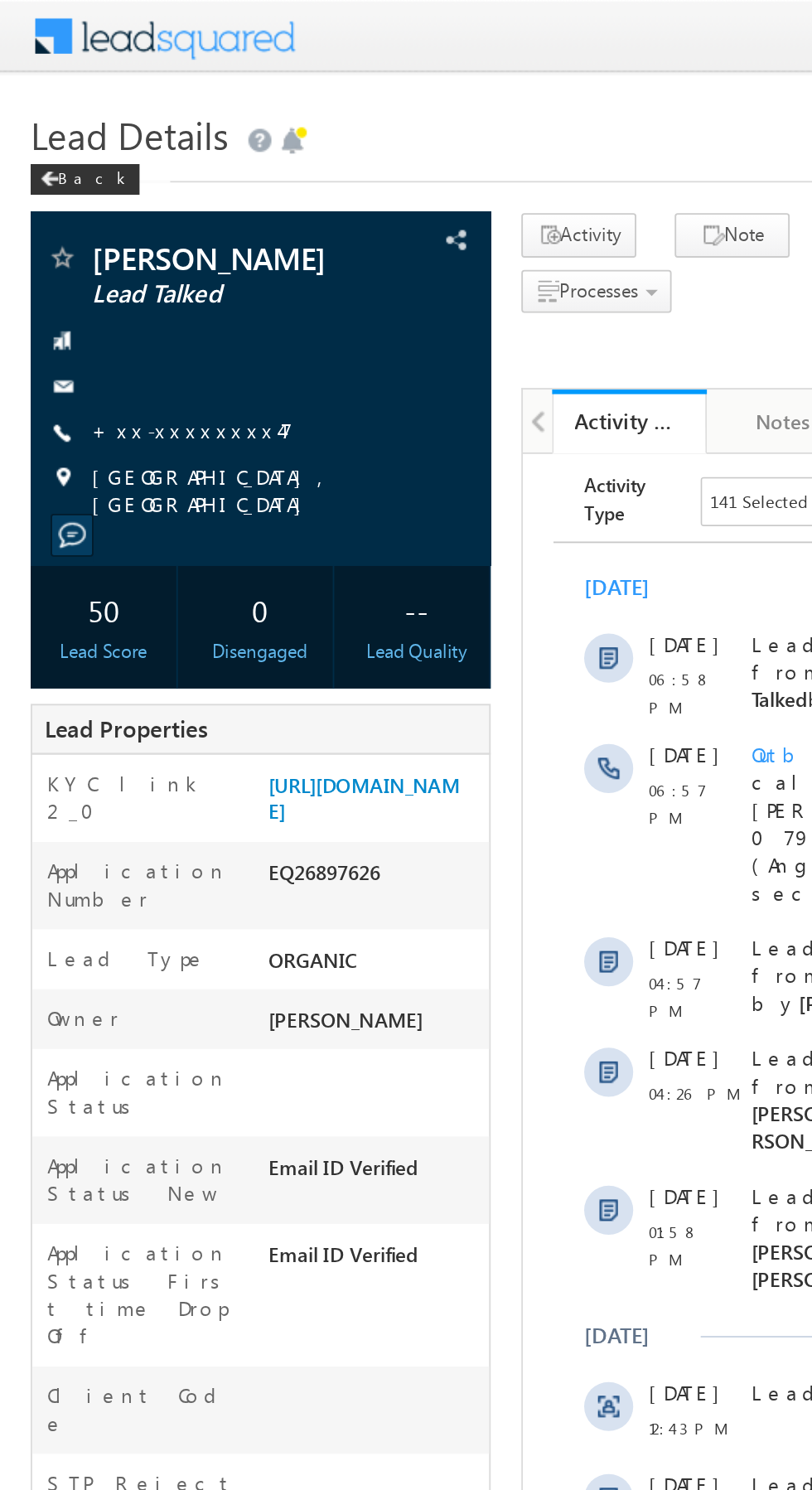
click at [97, 233] on link "+xx-xxxxxxxx47" at bounding box center [104, 232] width 109 height 14
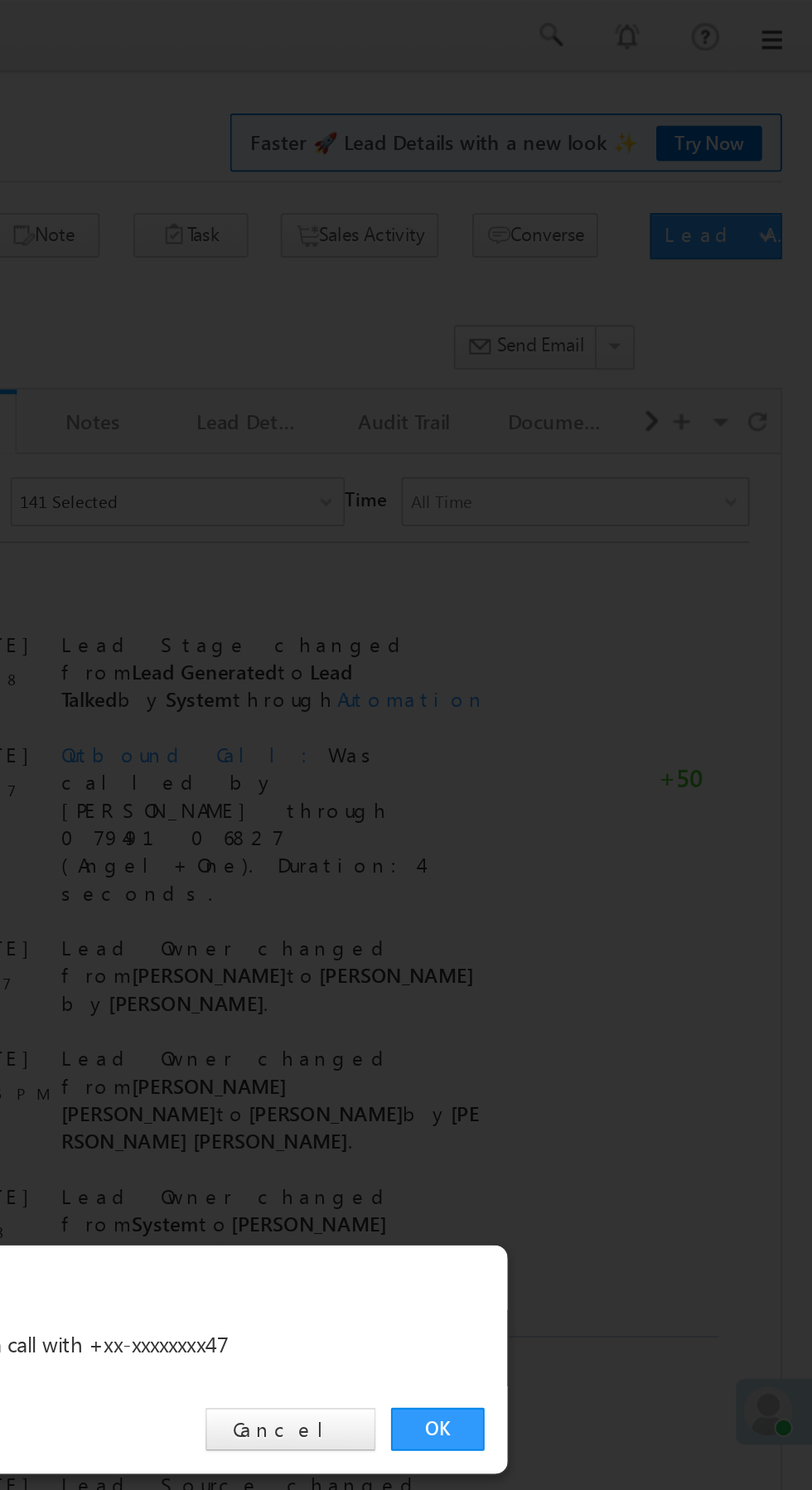
click at [608, 778] on link "OK" at bounding box center [609, 773] width 50 height 23
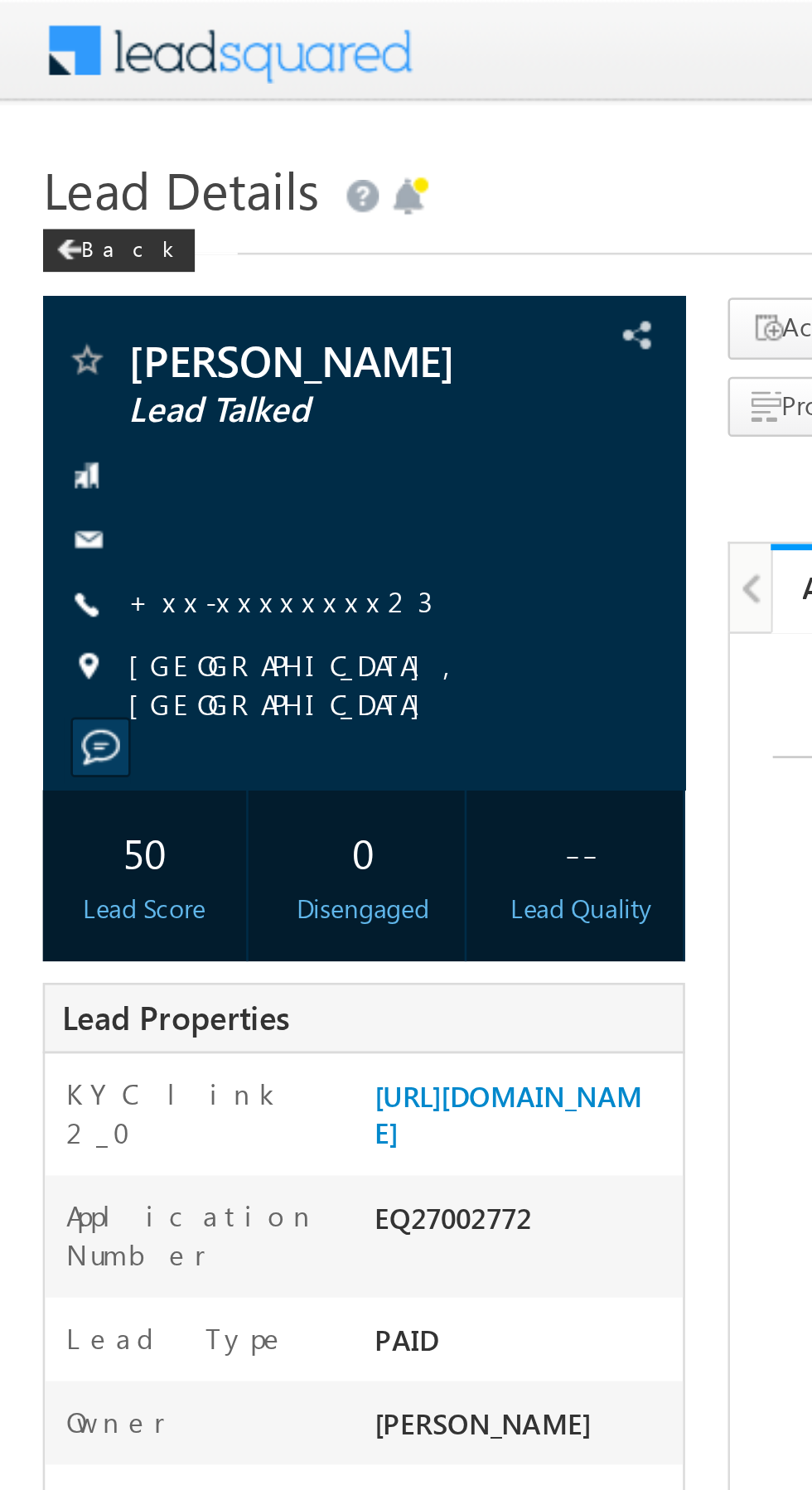
click at [98, 228] on link "+xx-xxxxxxxx23" at bounding box center [108, 232] width 117 height 14
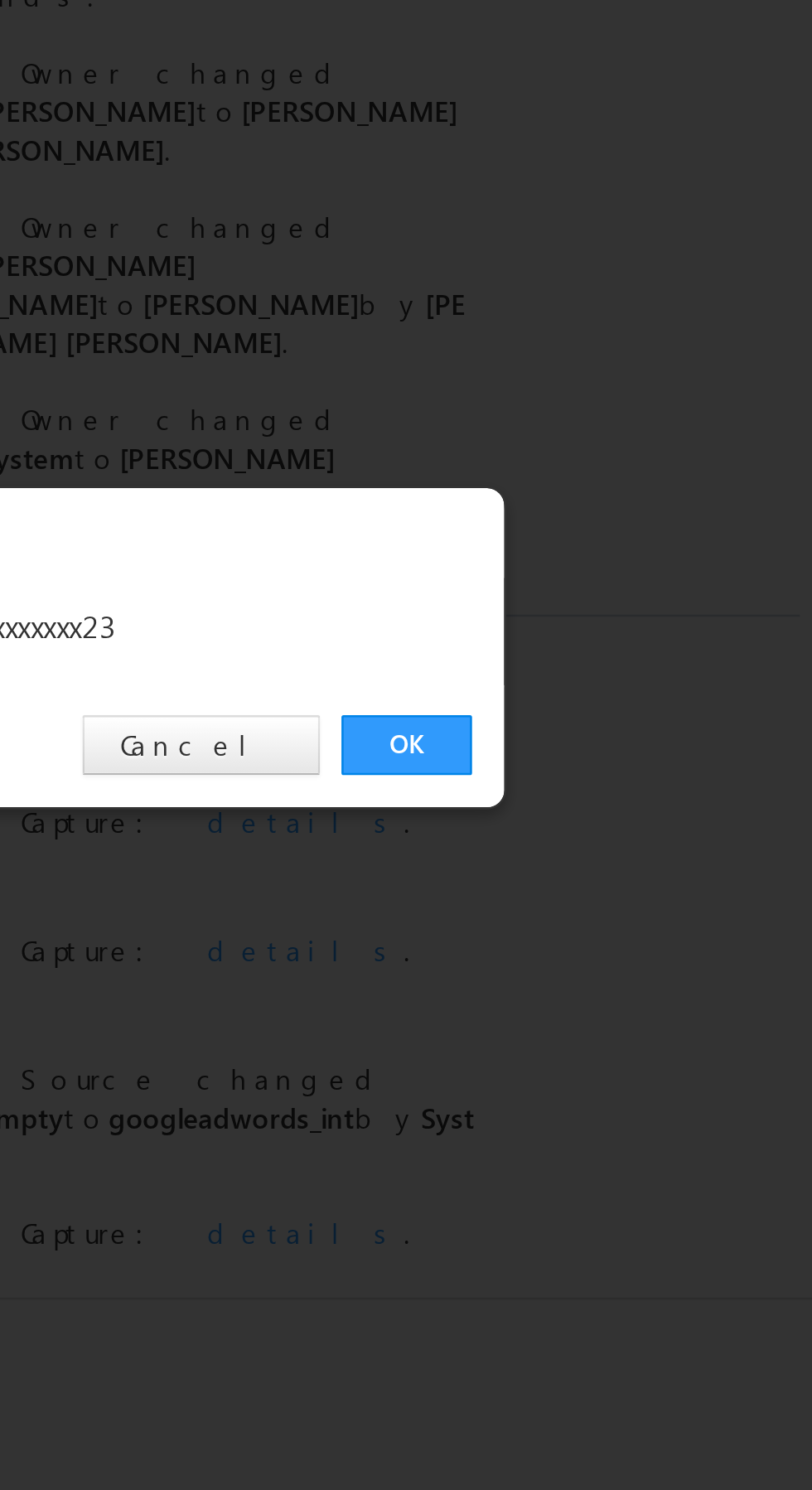
click at [605, 773] on link "OK" at bounding box center [609, 773] width 50 height 23
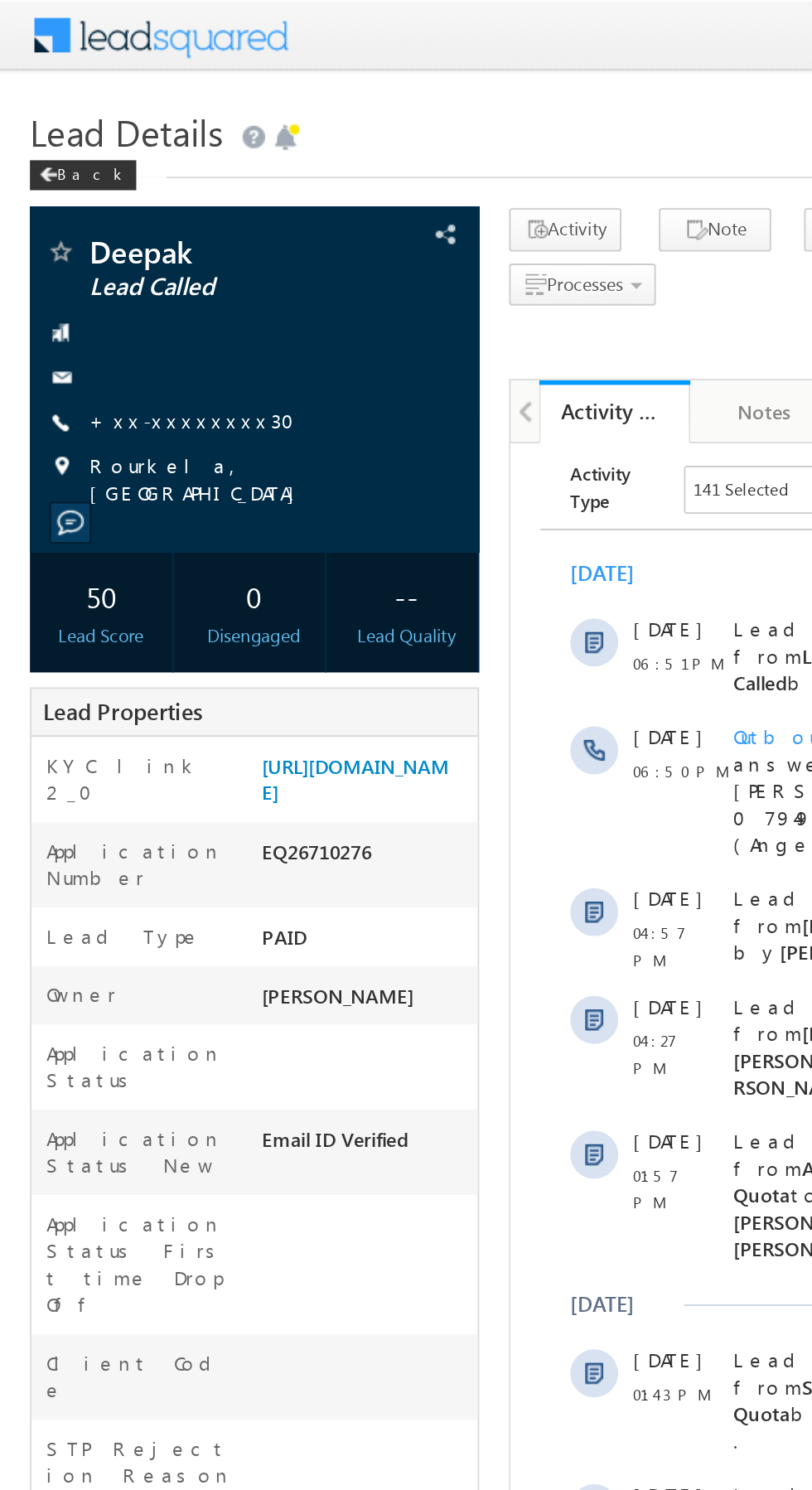
click at [101, 238] on link "+xx-xxxxxxxx30" at bounding box center [111, 232] width 123 height 14
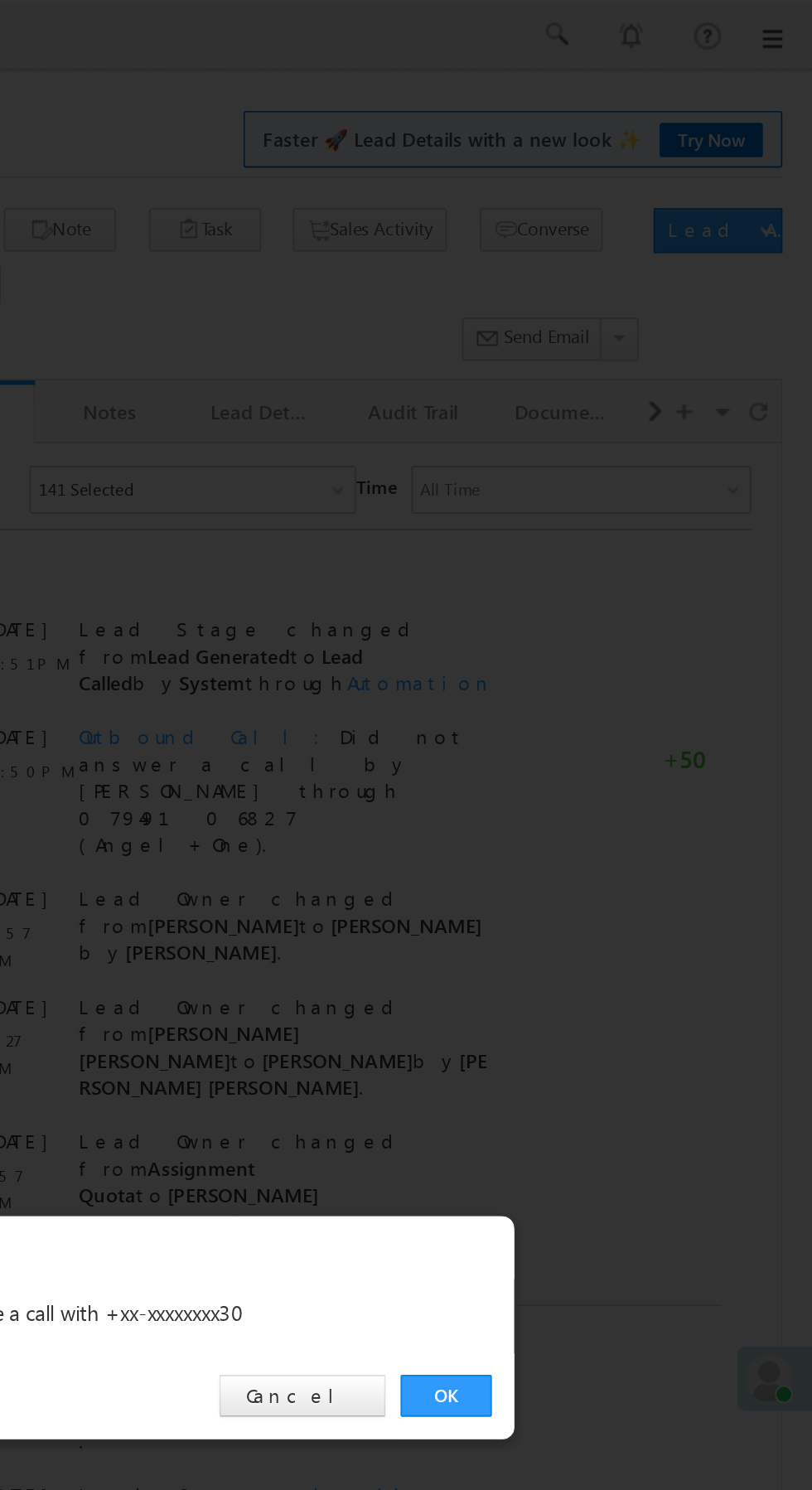
click at [618, 775] on link "OK" at bounding box center [609, 773] width 50 height 23
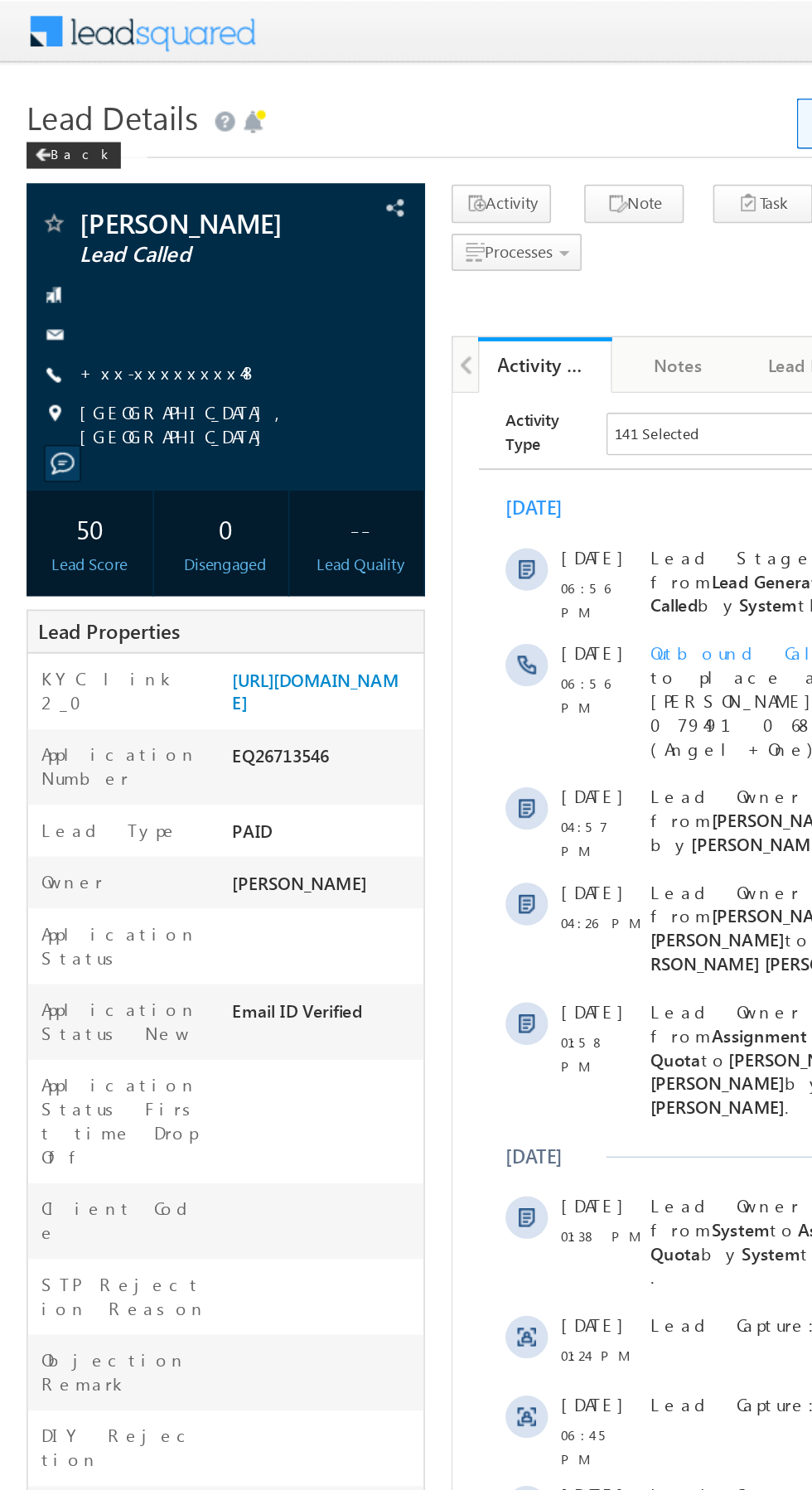
click at [96, 238] on link "+xx-xxxxxxxx48" at bounding box center [106, 232] width 112 height 14
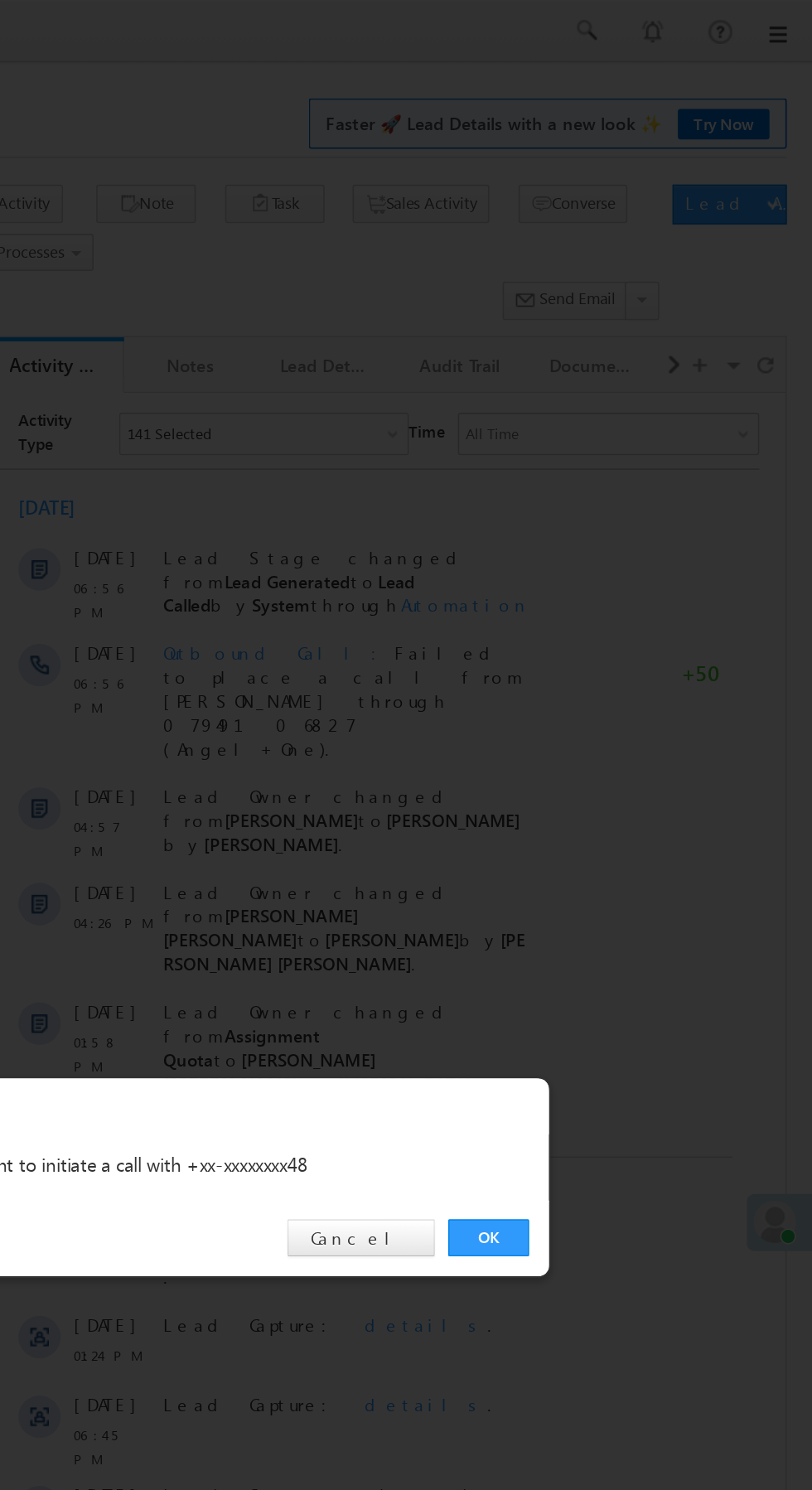
click at [612, 778] on link "OK" at bounding box center [609, 773] width 50 height 23
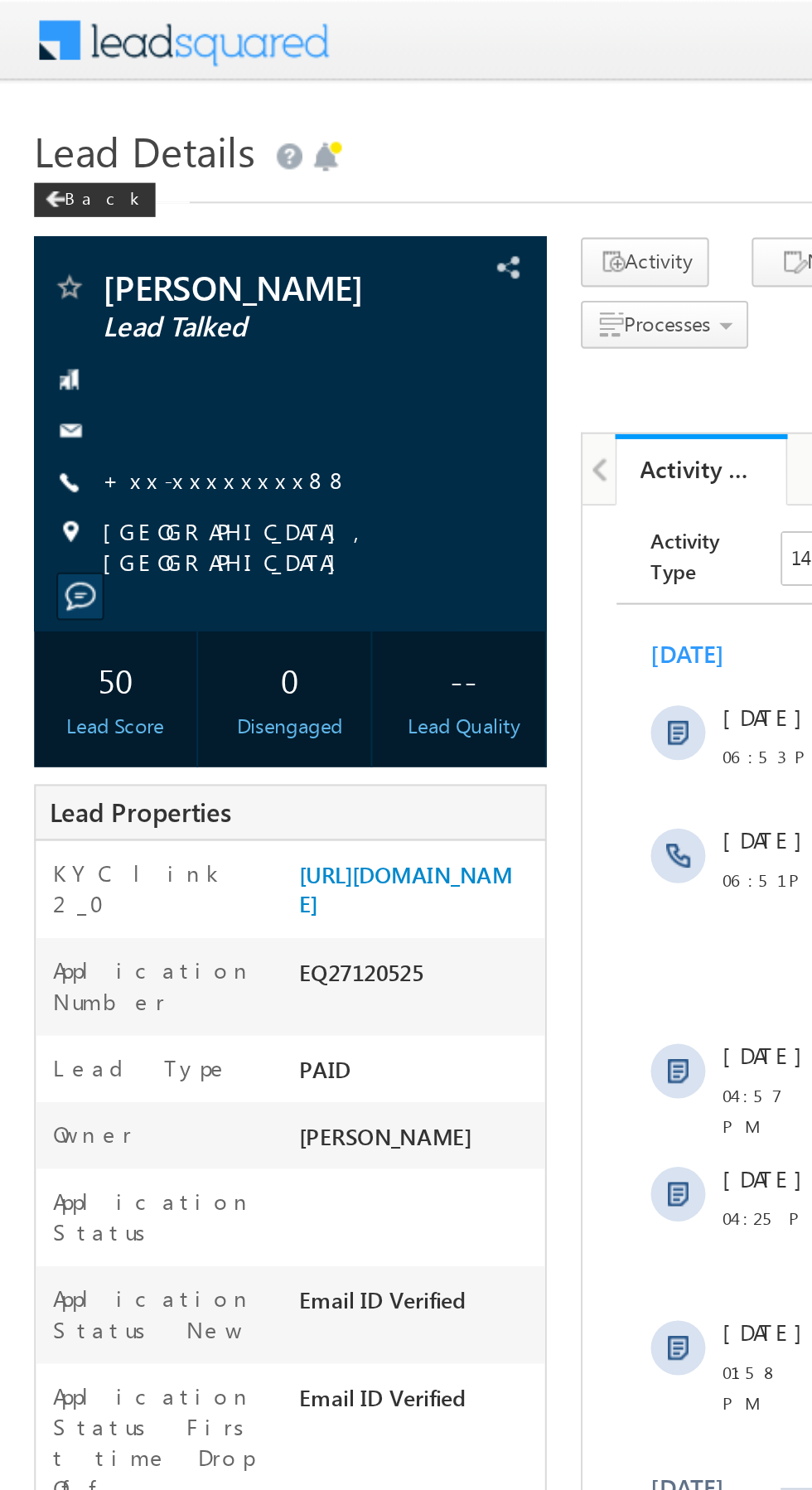
click at [100, 237] on link "+xx-xxxxxxxx88" at bounding box center [109, 232] width 120 height 14
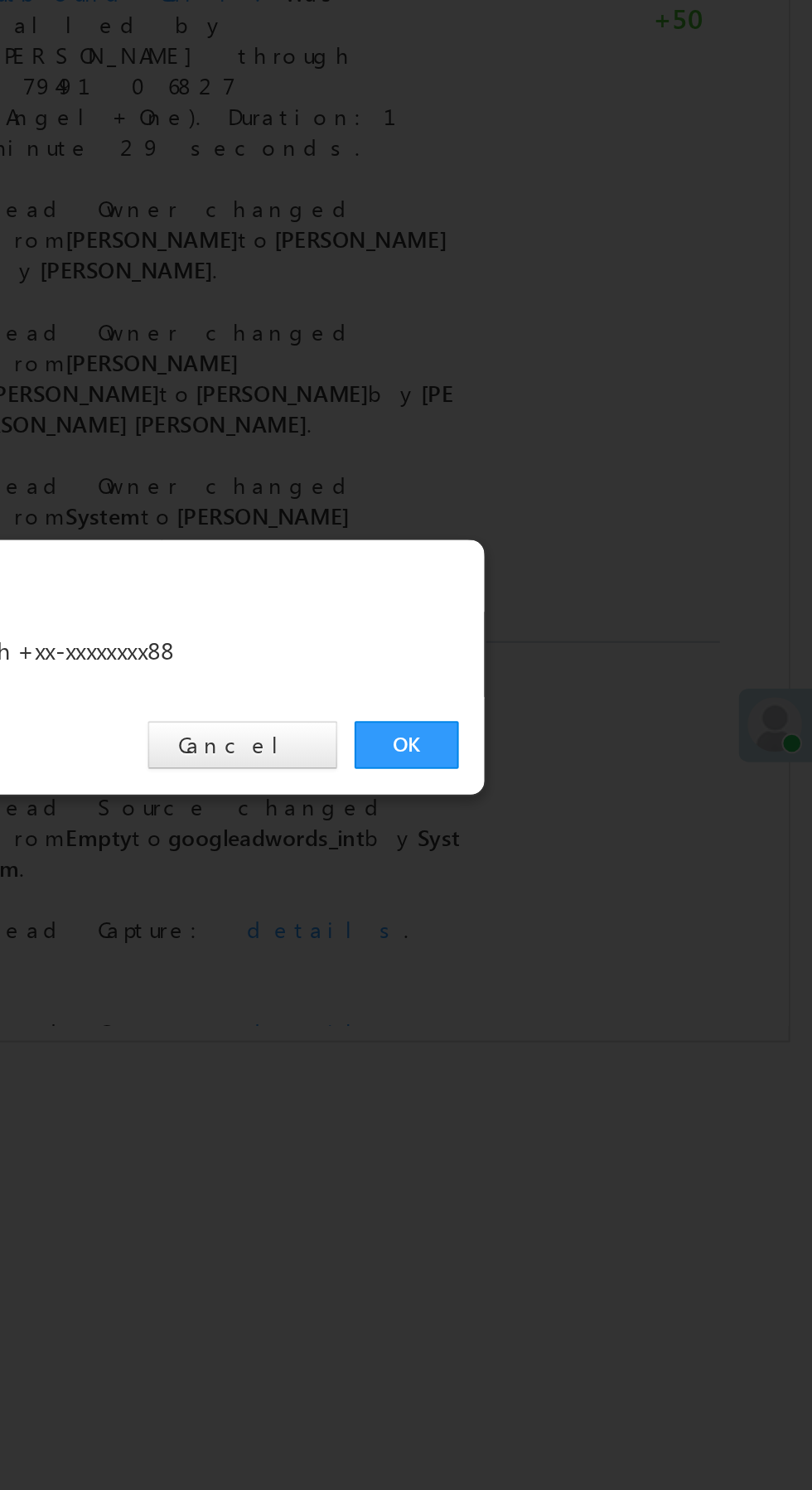
click at [615, 773] on link "OK" at bounding box center [609, 773] width 50 height 23
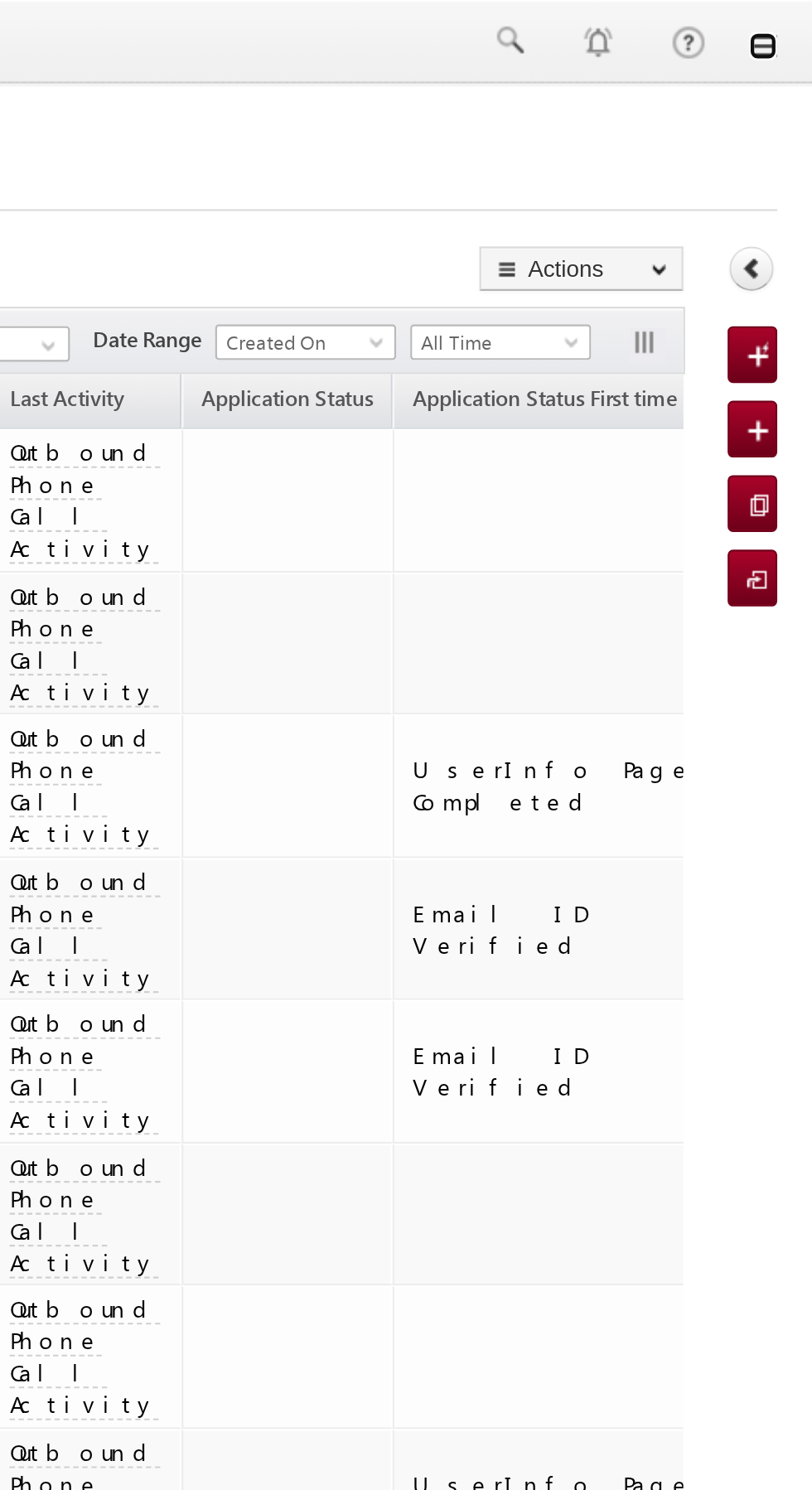
click at [794, 26] on link at bounding box center [789, 22] width 13 height 13
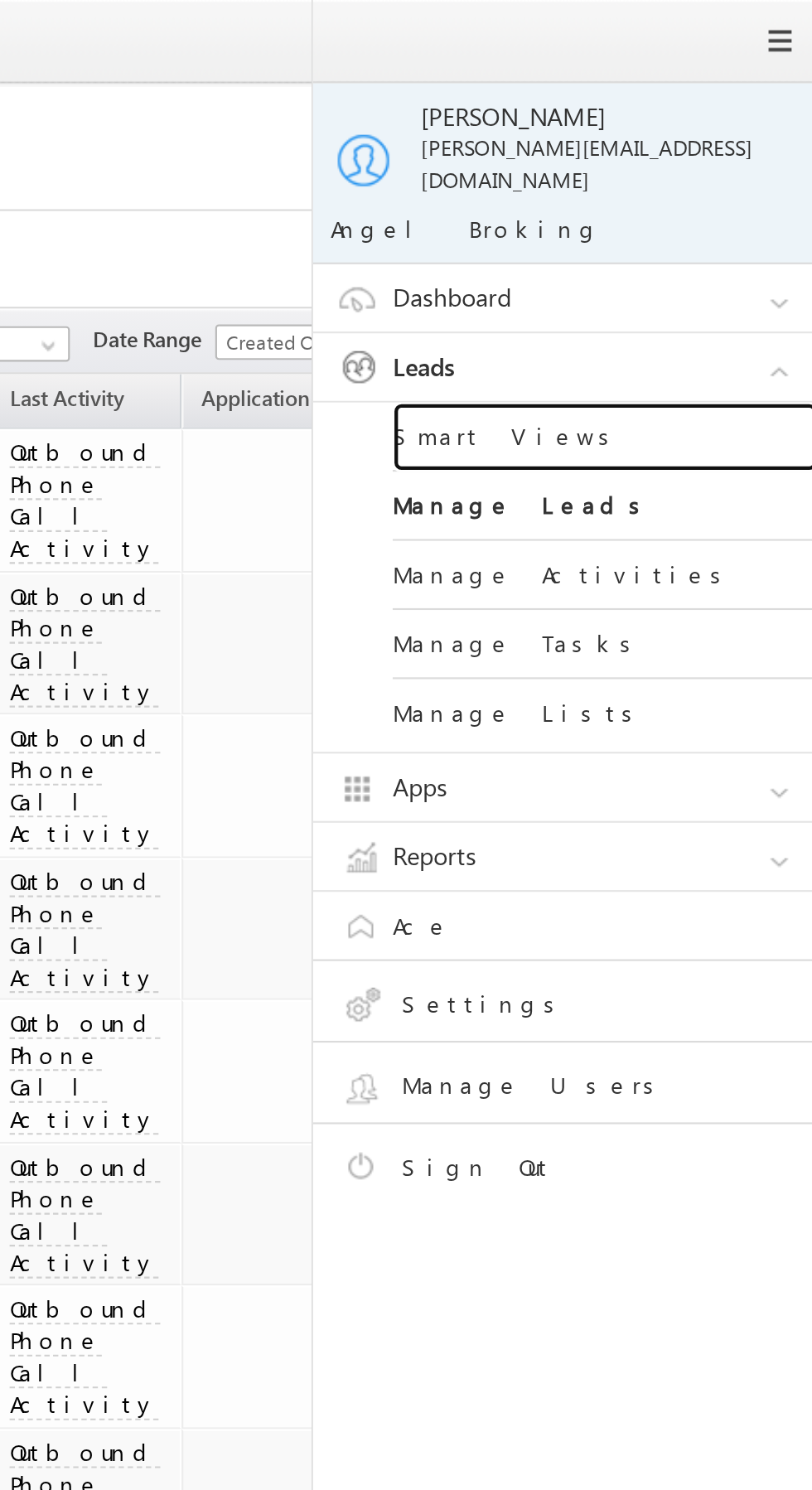
click at [724, 192] on link "Smart Views" at bounding box center [715, 204] width 199 height 33
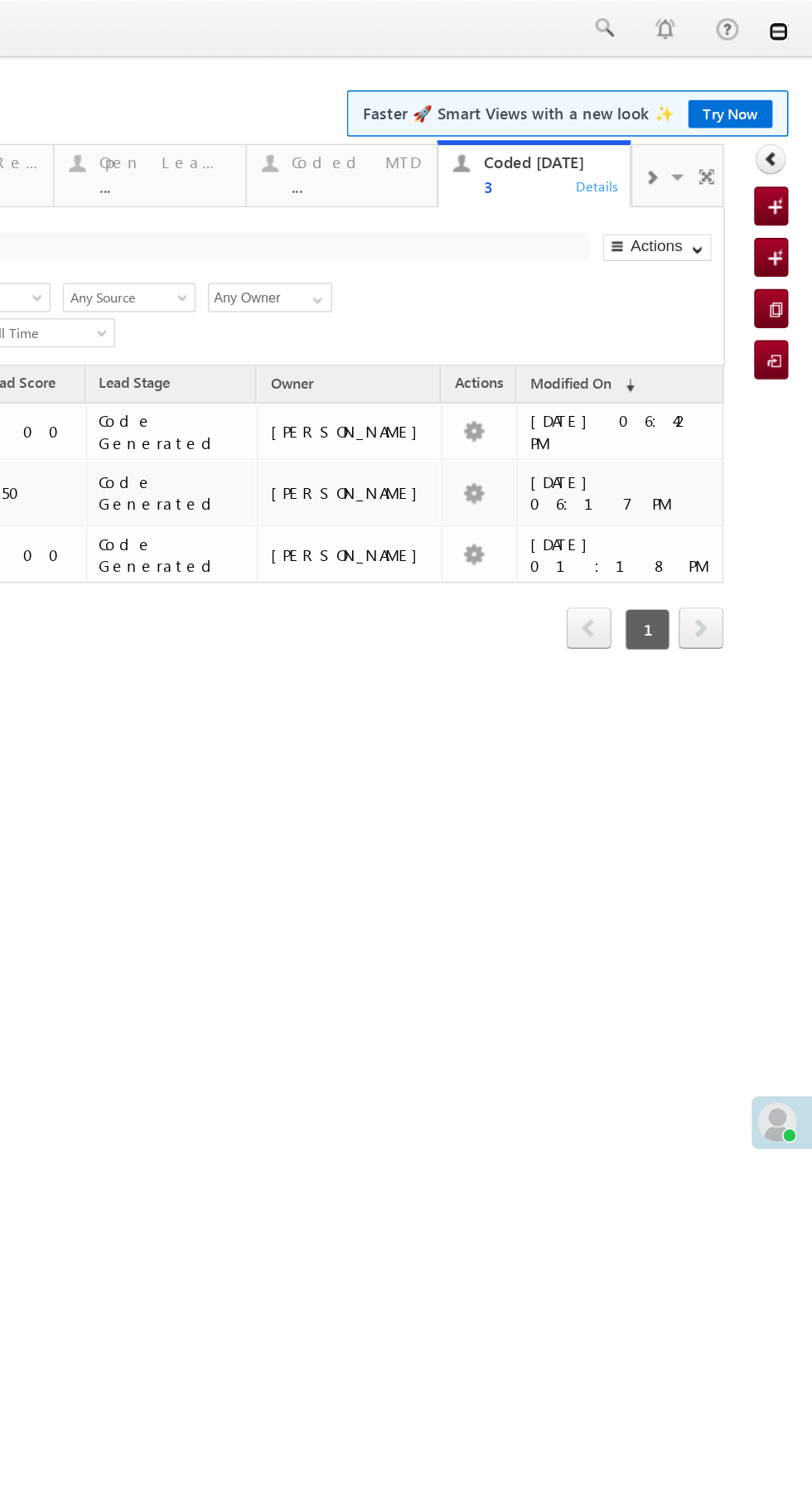
click at [407, 23] on link at bounding box center [407, 22] width 13 height 13
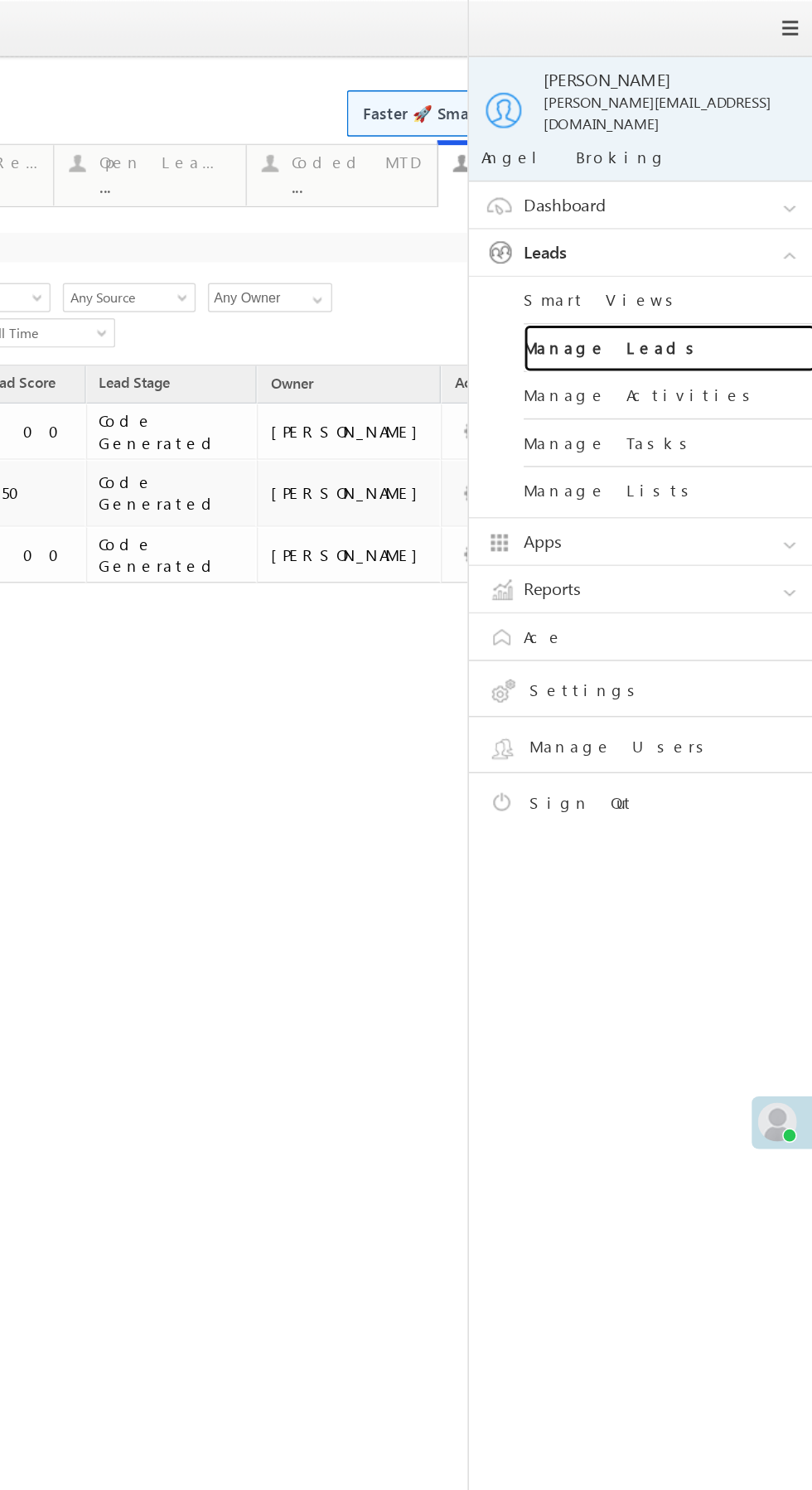
click at [344, 233] on link "Manage Leads" at bounding box center [333, 236] width 199 height 33
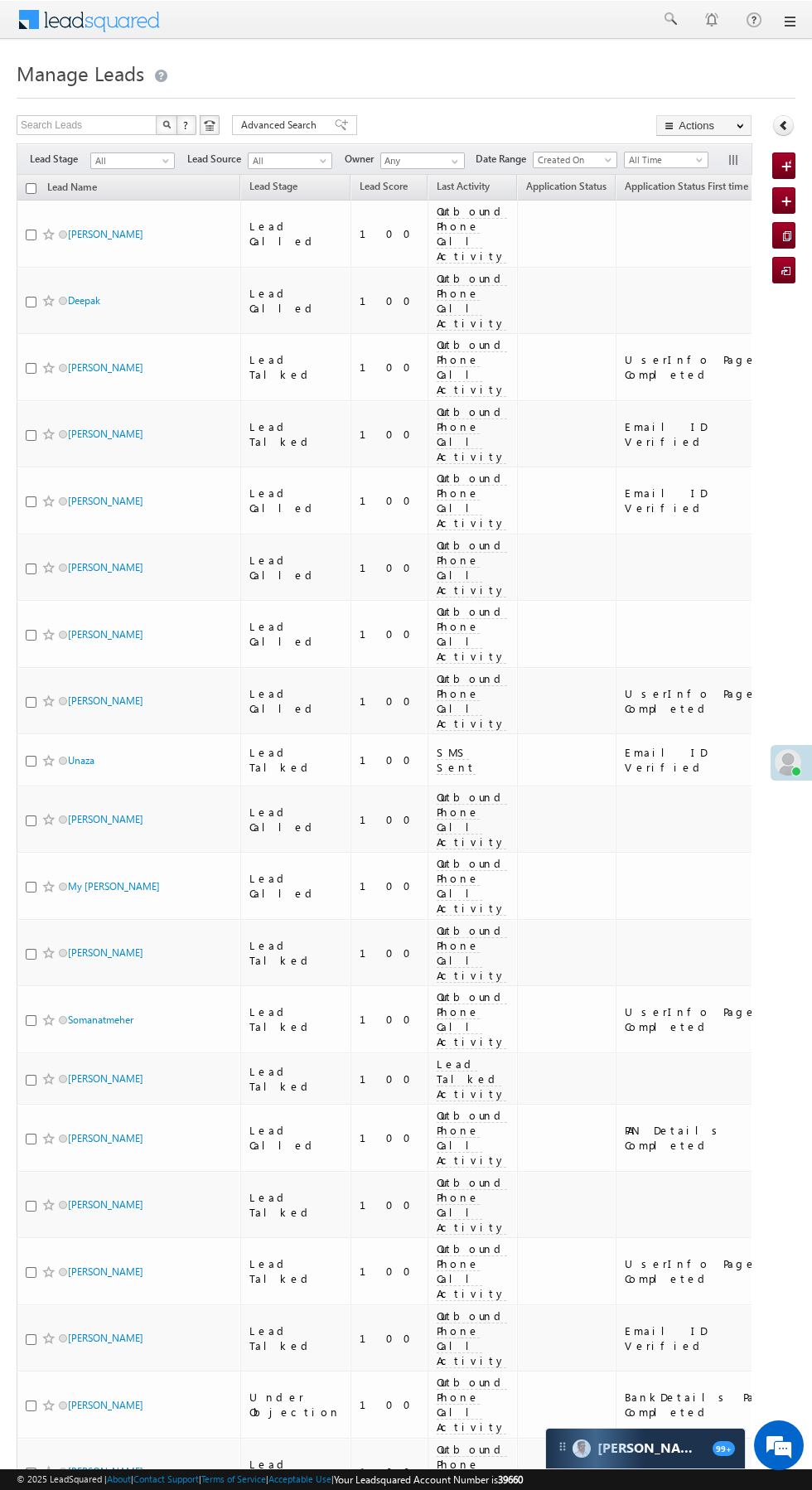
scroll to position [0, 6]
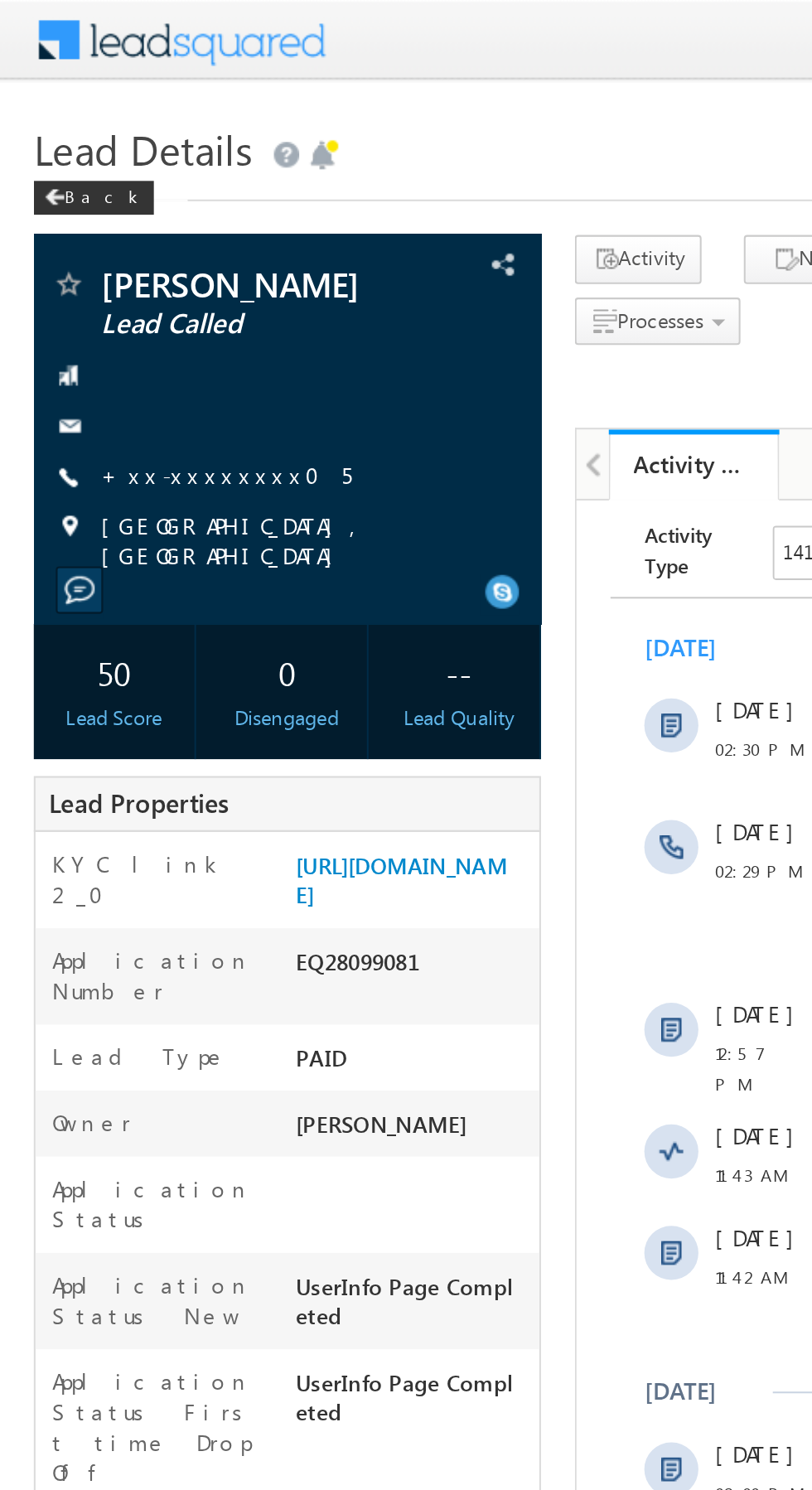
click at [92, 240] on link "+xx-xxxxxxxx05" at bounding box center [111, 232] width 122 height 14
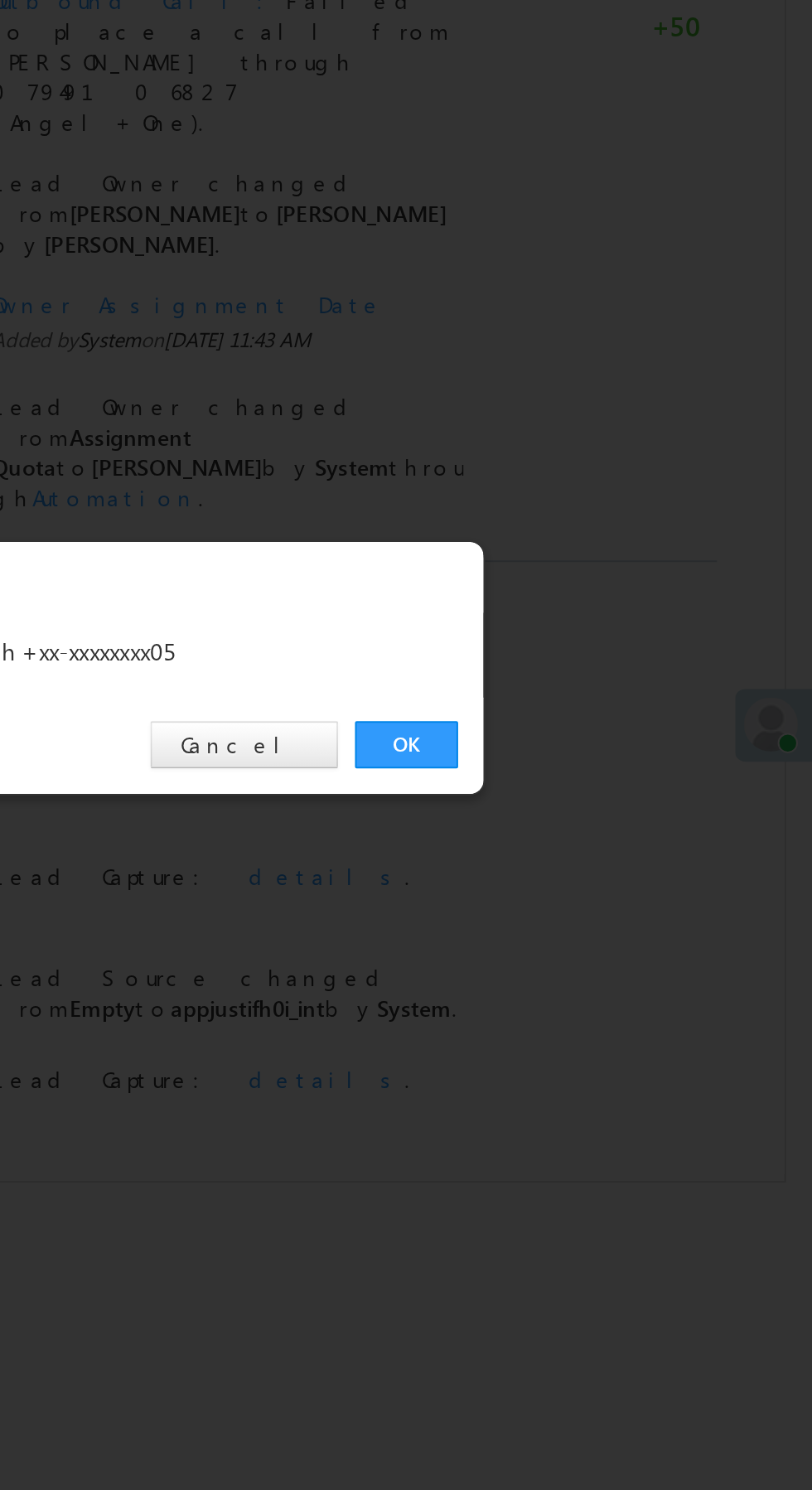
click at [607, 776] on link "OK" at bounding box center [609, 773] width 50 height 23
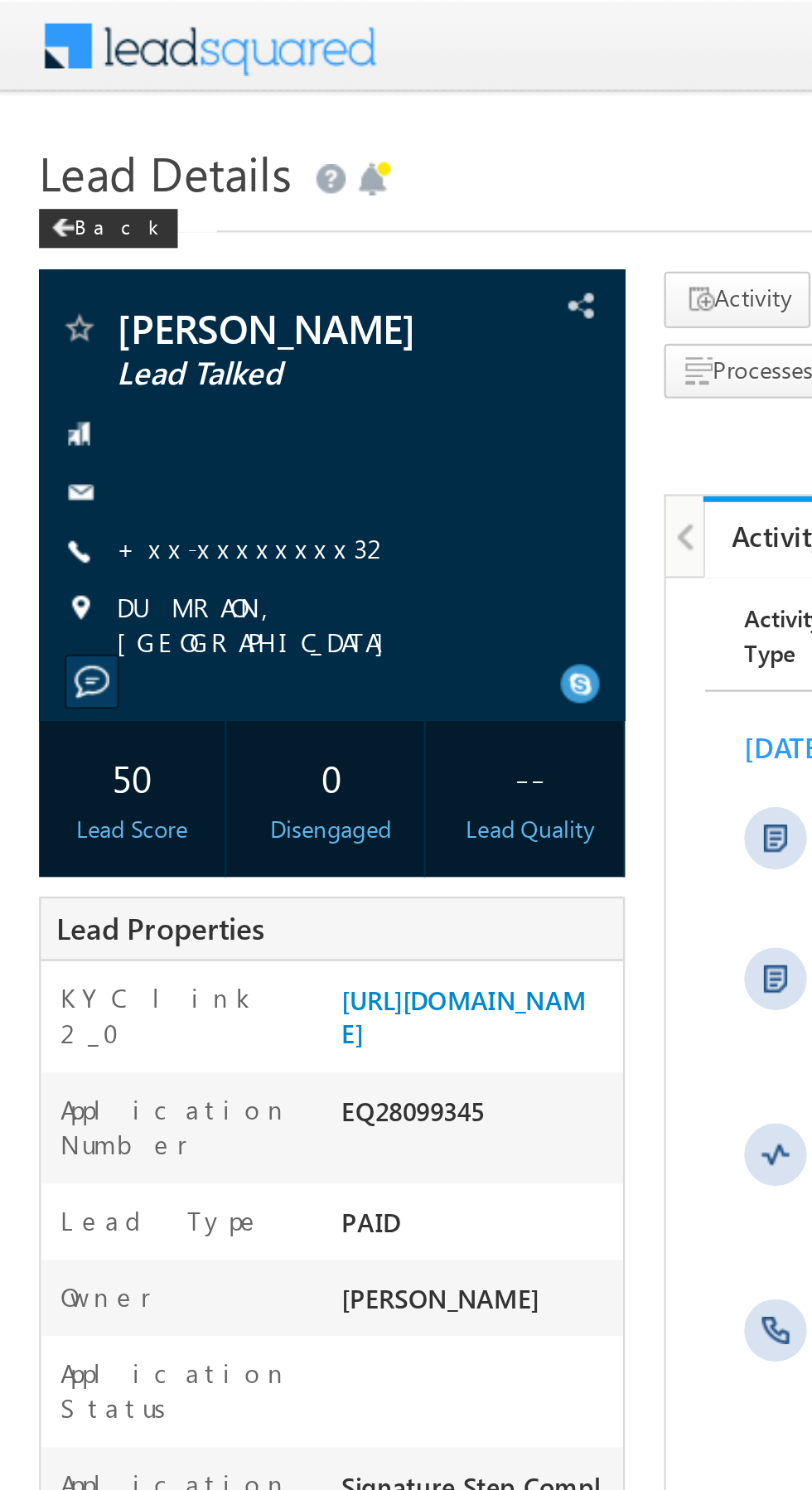
click at [91, 234] on link "+xx-xxxxxxxx32" at bounding box center [108, 232] width 117 height 14
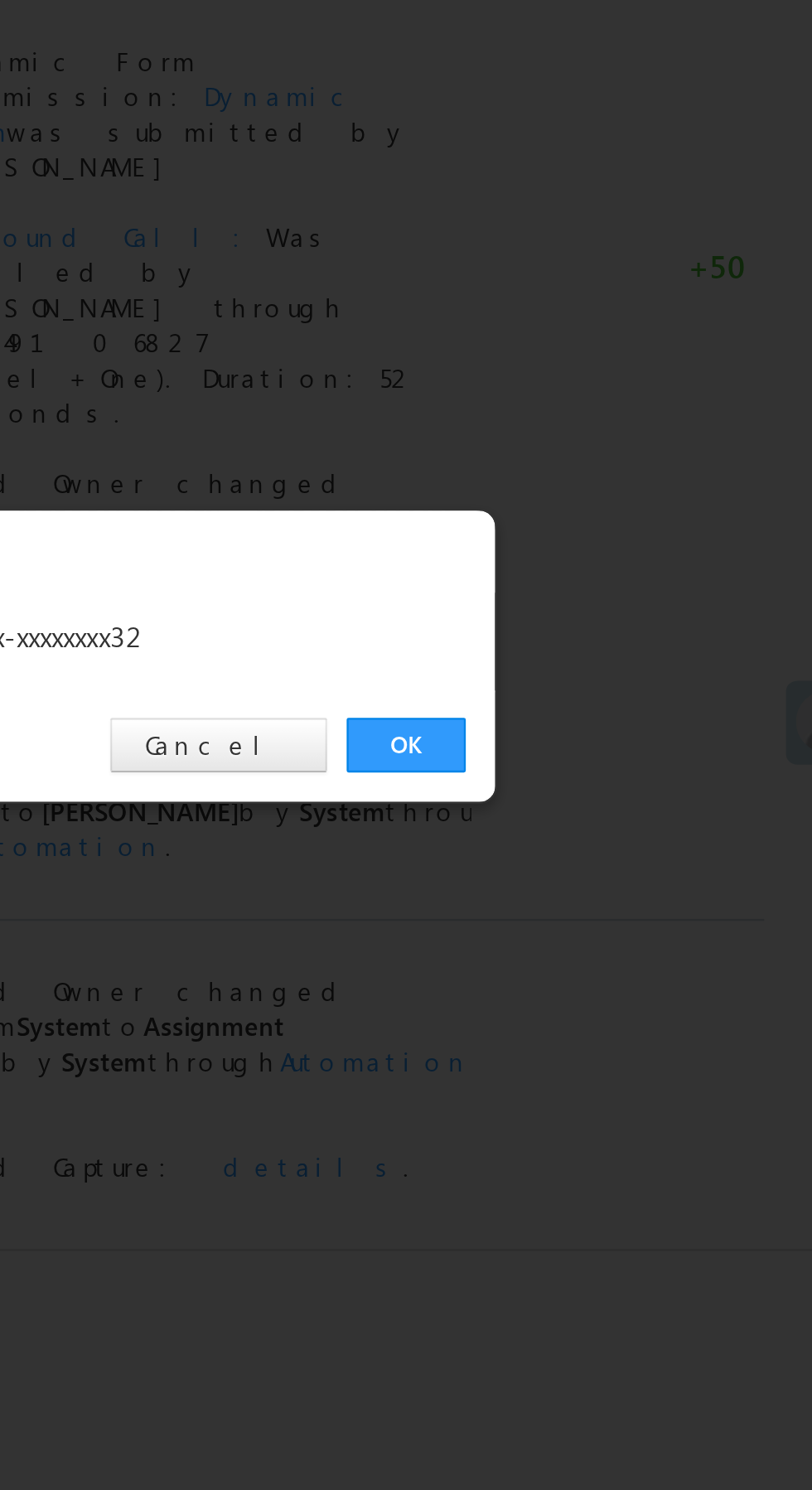
click at [621, 764] on link "OK" at bounding box center [609, 773] width 50 height 23
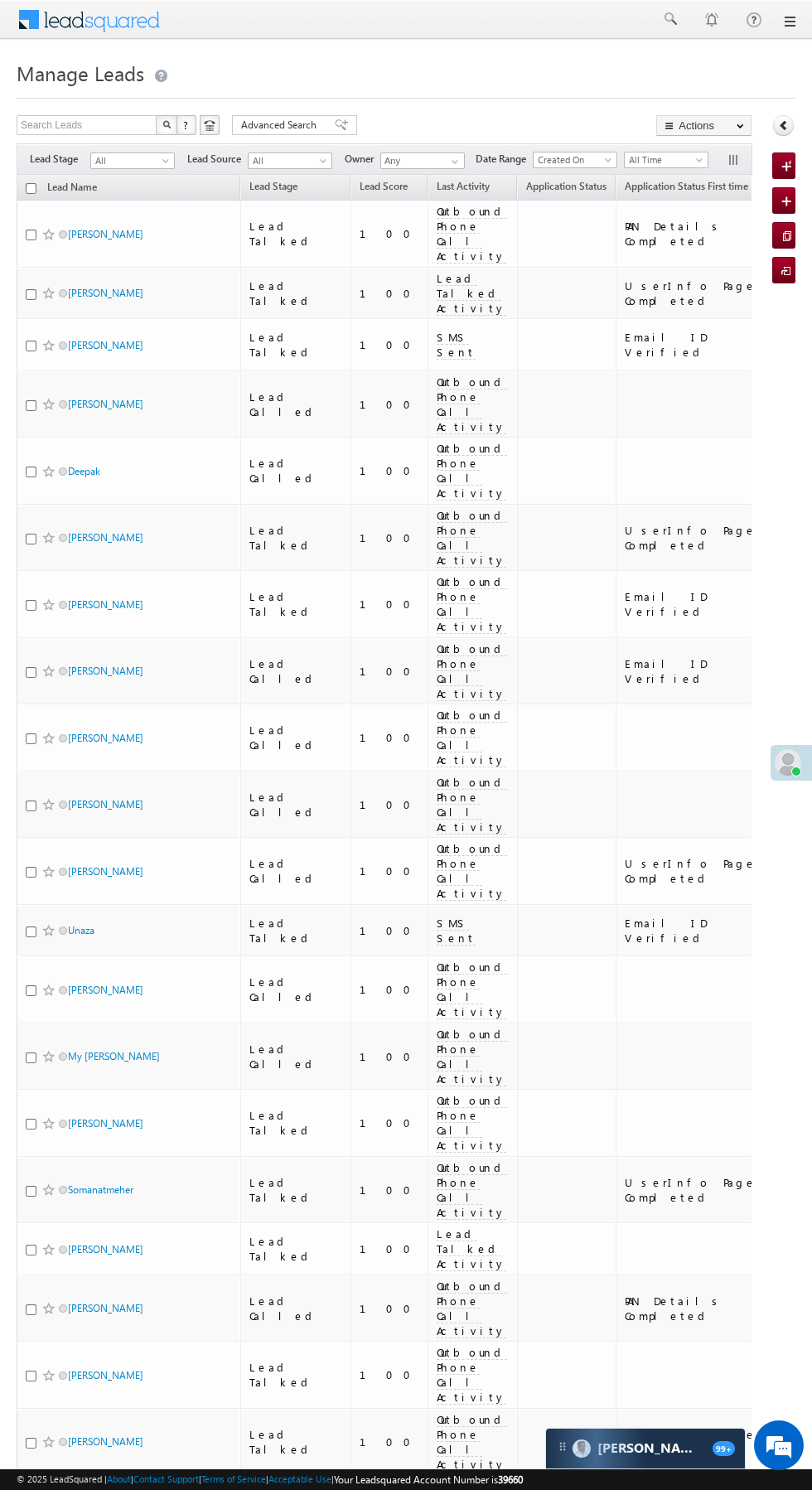
scroll to position [0, 5]
